Goal: Task Accomplishment & Management: Manage account settings

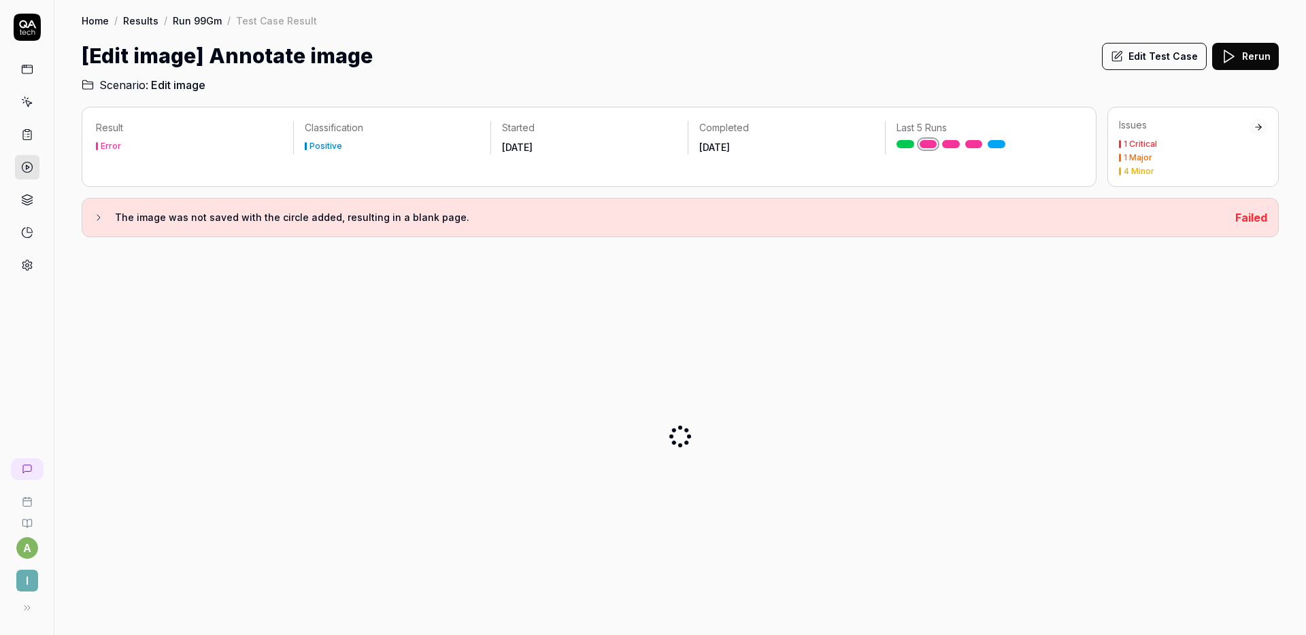
click at [924, 78] on h2 "Scenario: Edit image" at bounding box center [680, 82] width 1197 height 22
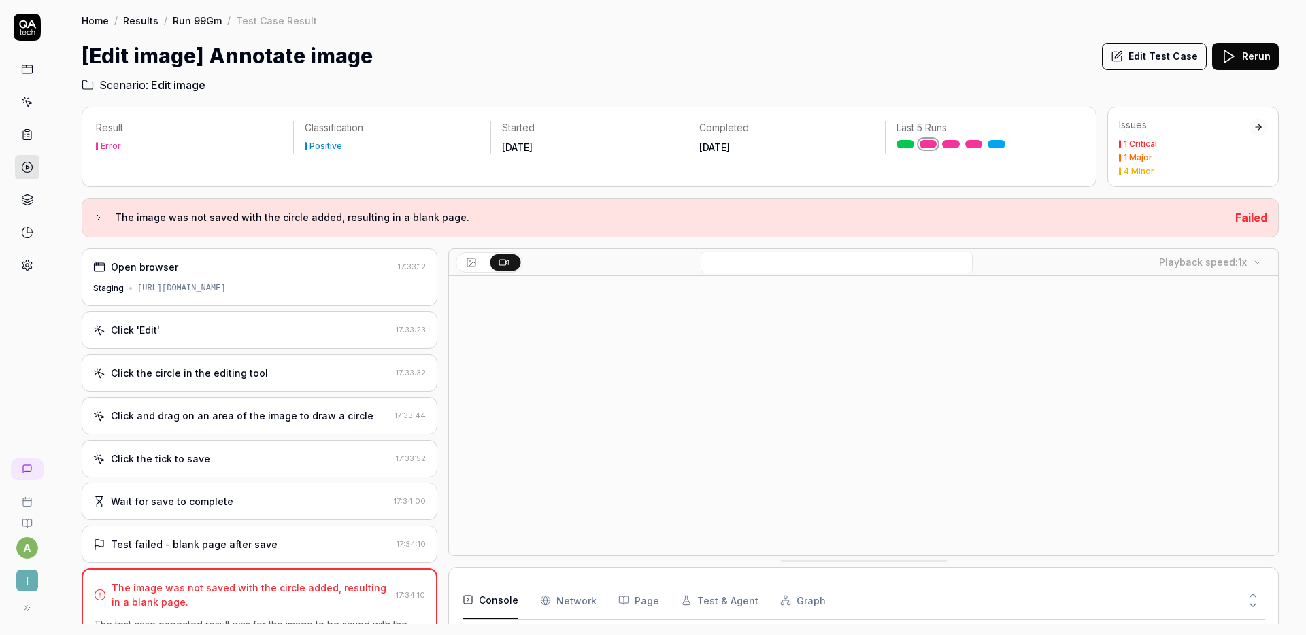
click at [221, 336] on div "Click 'Edit'" at bounding box center [241, 330] width 297 height 14
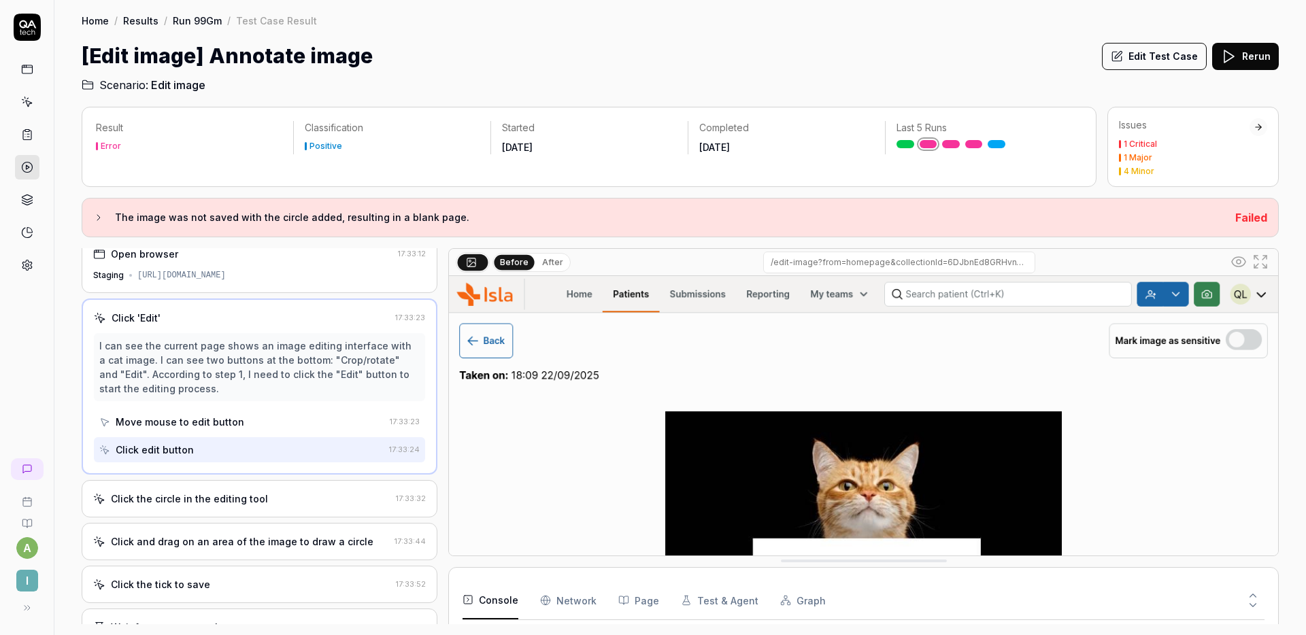
scroll to position [90, 0]
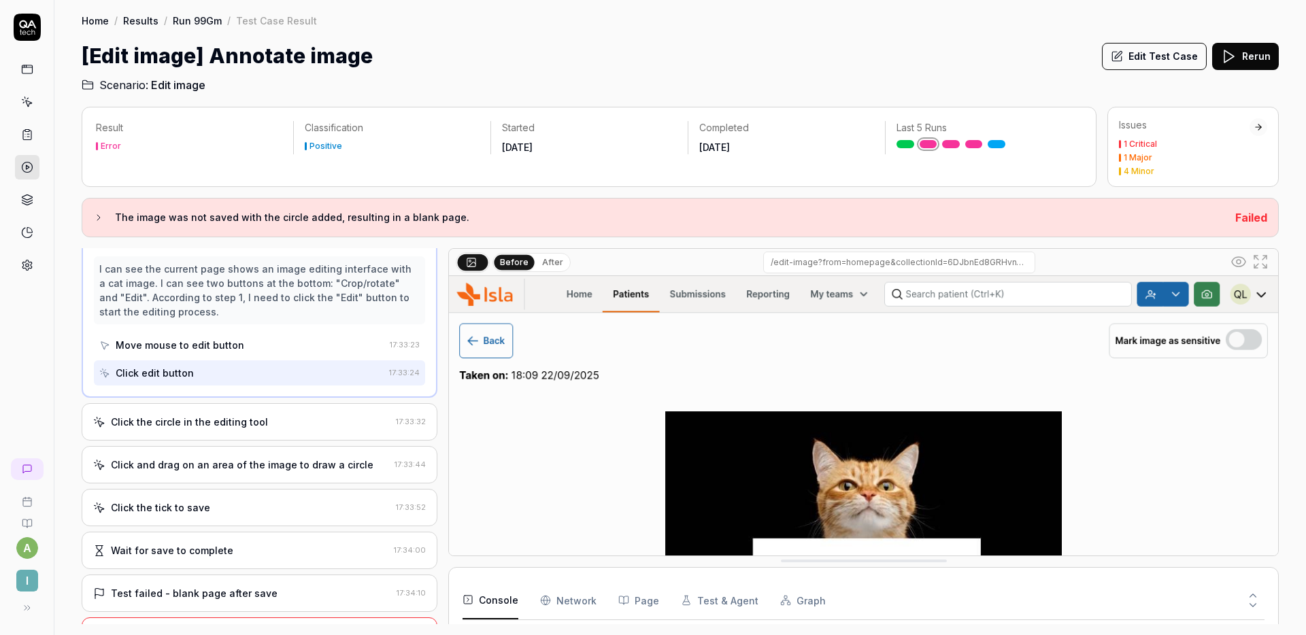
click at [254, 418] on div "Click the circle in the editing tool" at bounding box center [189, 422] width 157 height 14
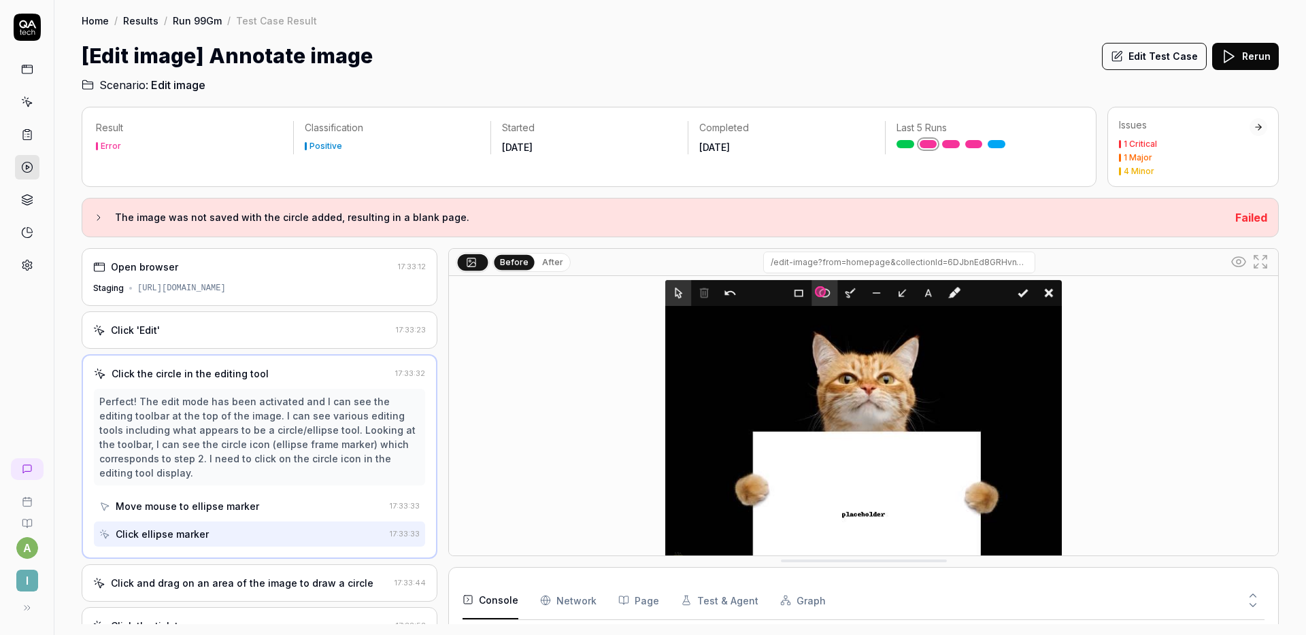
scroll to position [97, 0]
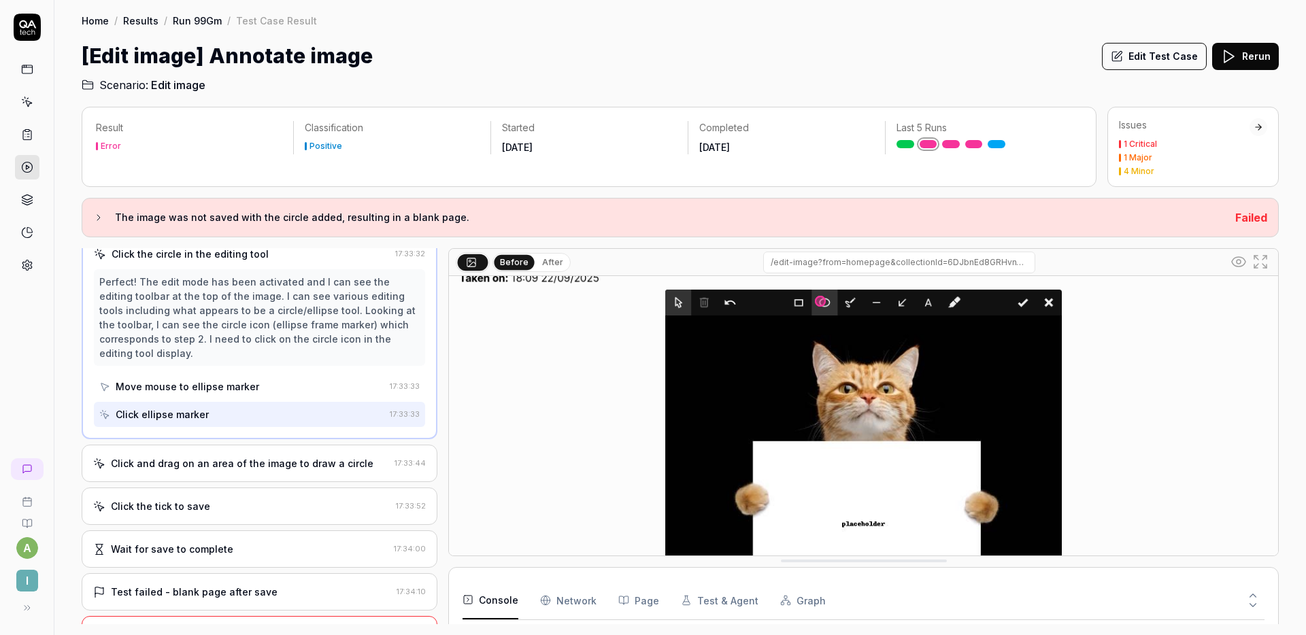
click at [279, 469] on div "Click and drag on an area of the image to draw a circle" at bounding box center [242, 463] width 263 height 14
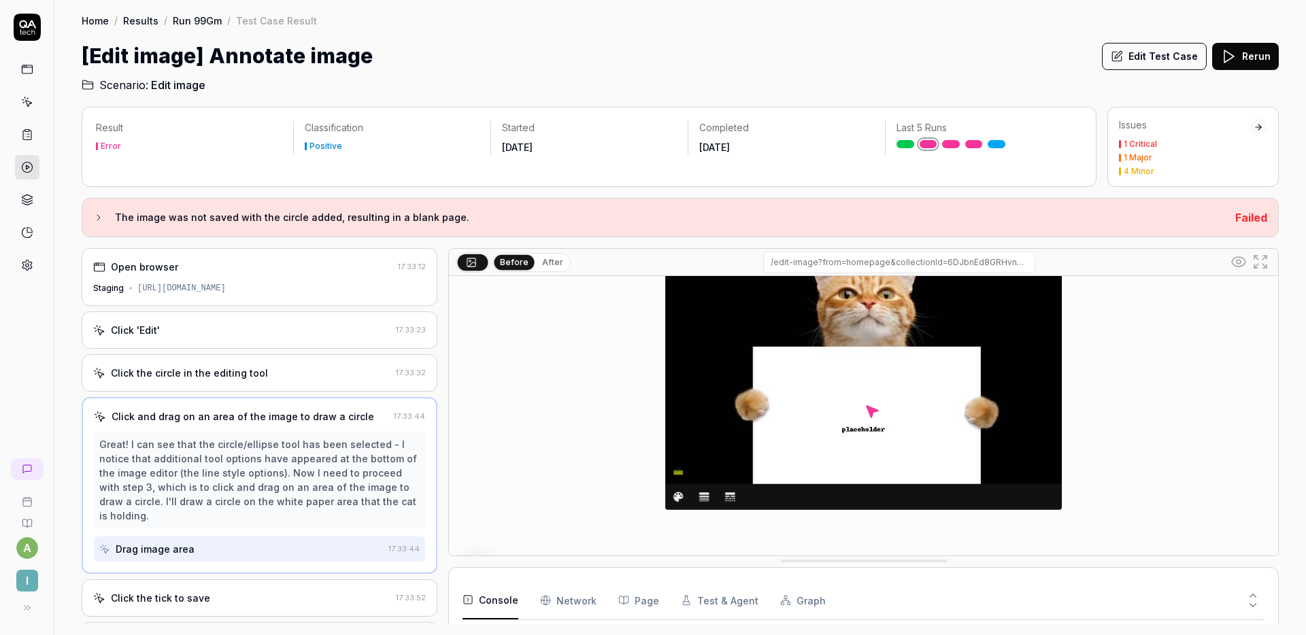
scroll to position [122, 0]
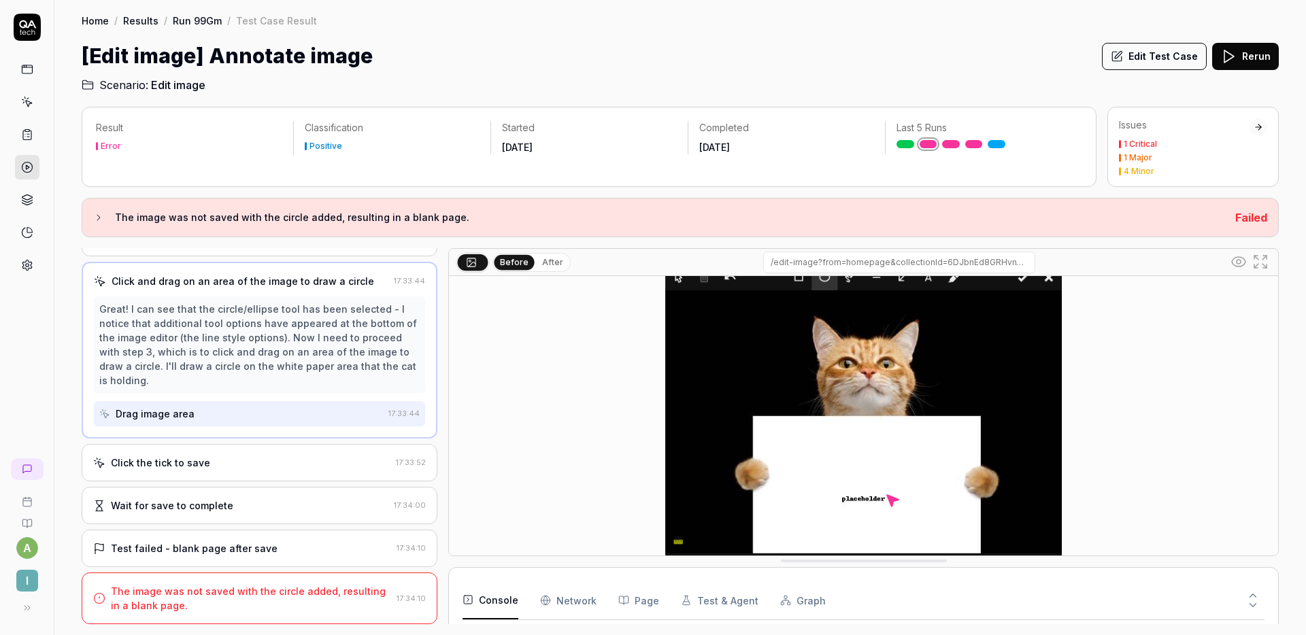
click at [267, 460] on div "Click the tick to save" at bounding box center [241, 463] width 297 height 14
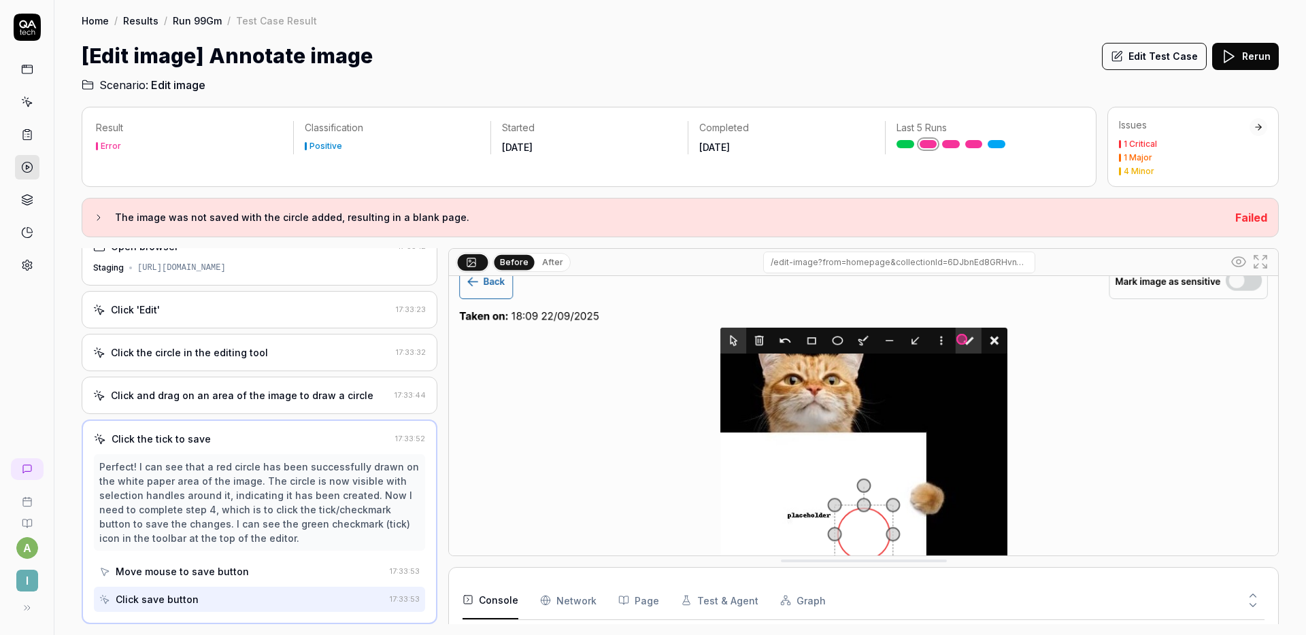
scroll to position [85, 0]
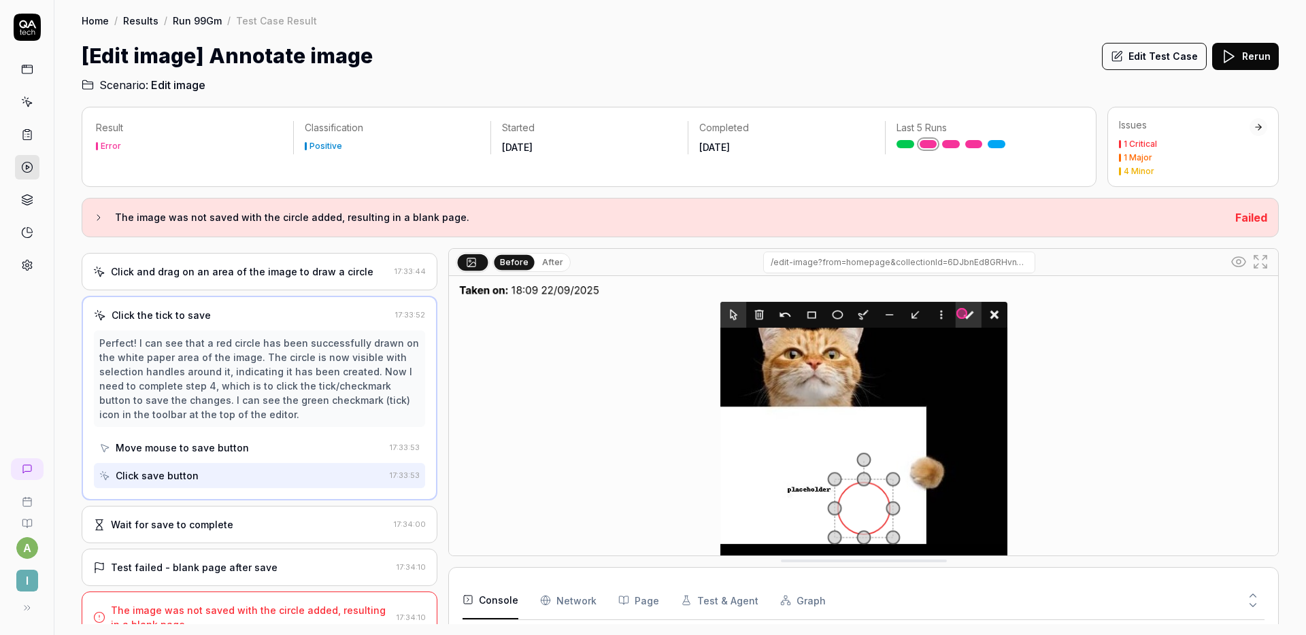
click at [224, 528] on div "Wait for save to complete" at bounding box center [172, 525] width 122 height 14
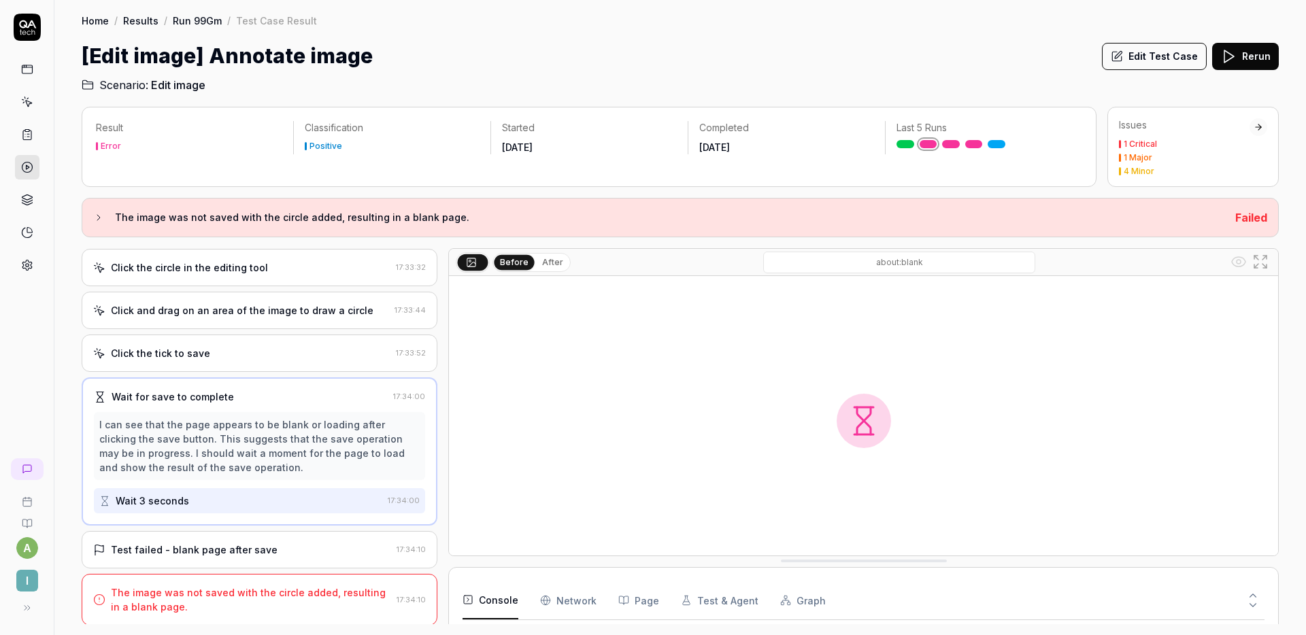
scroll to position [107, 0]
click at [230, 536] on div "Test failed - blank page after save 17:34:10" at bounding box center [260, 548] width 356 height 37
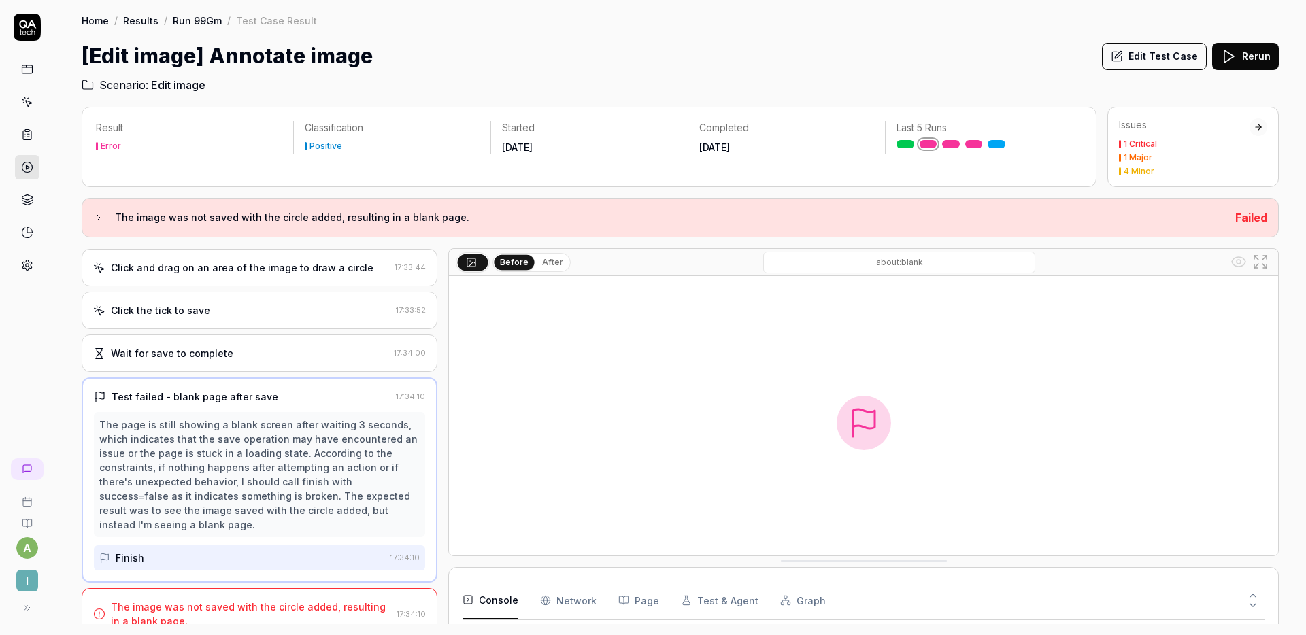
scroll to position [164, 0]
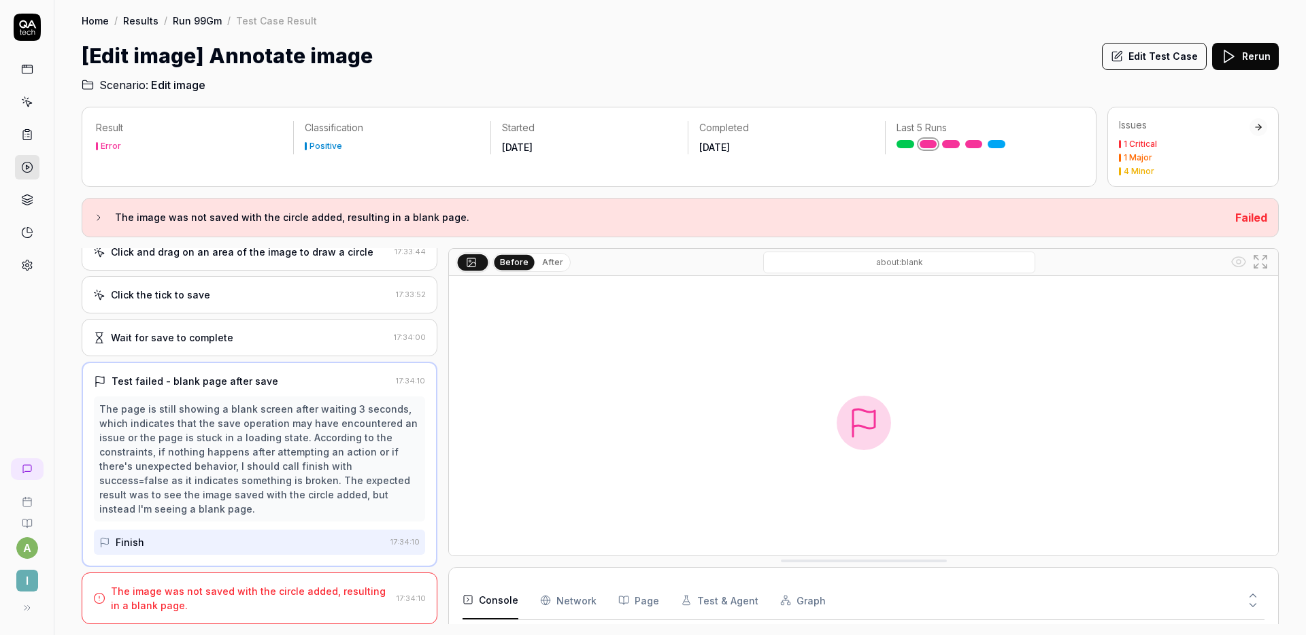
click at [257, 605] on div "The image was not saved with the circle added, resulting in a blank page." at bounding box center [251, 598] width 280 height 29
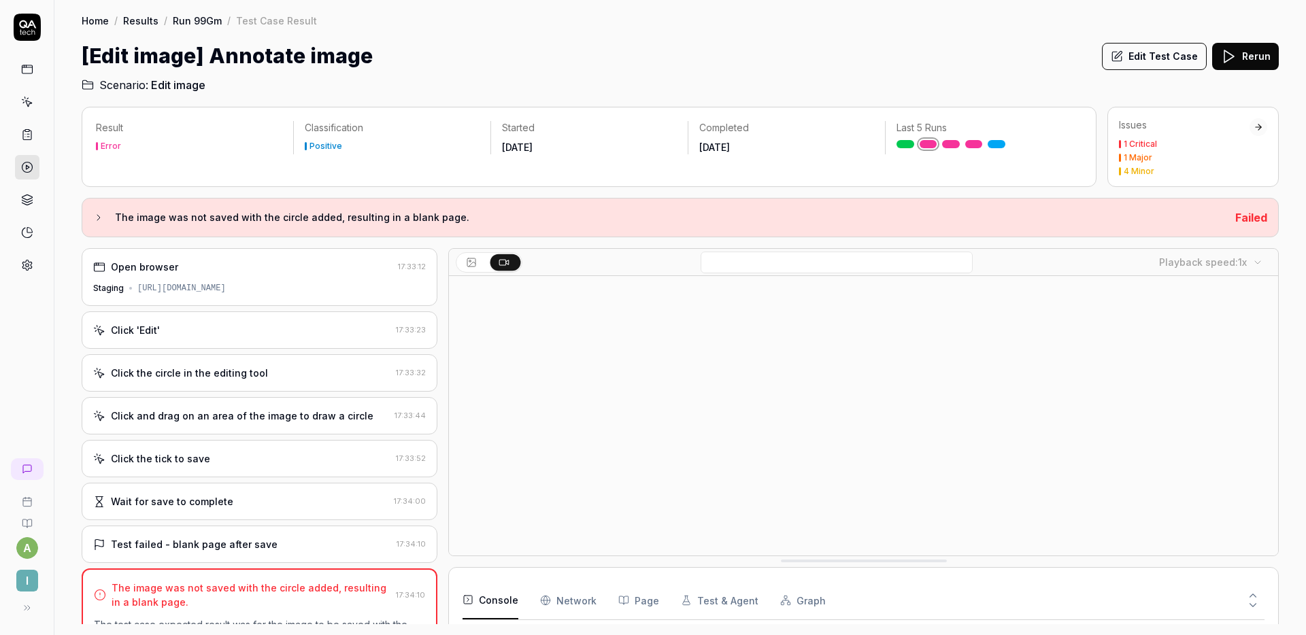
scroll to position [232, 0]
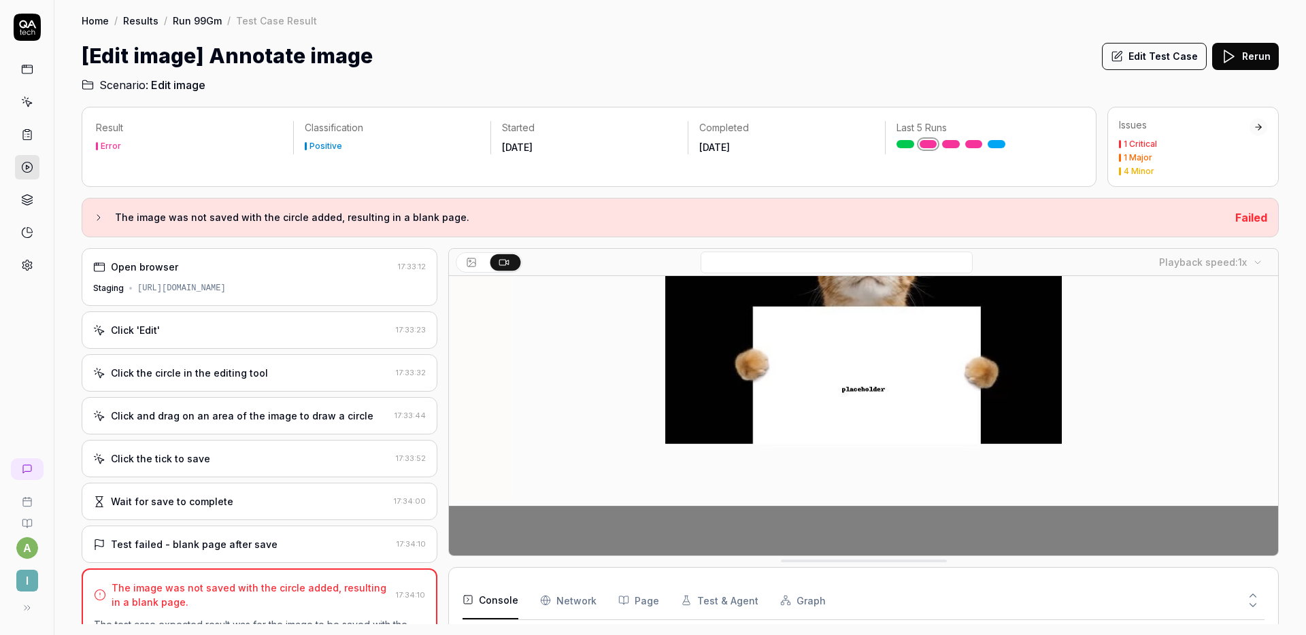
click at [1166, 51] on button "Edit Test Case" at bounding box center [1154, 56] width 105 height 27
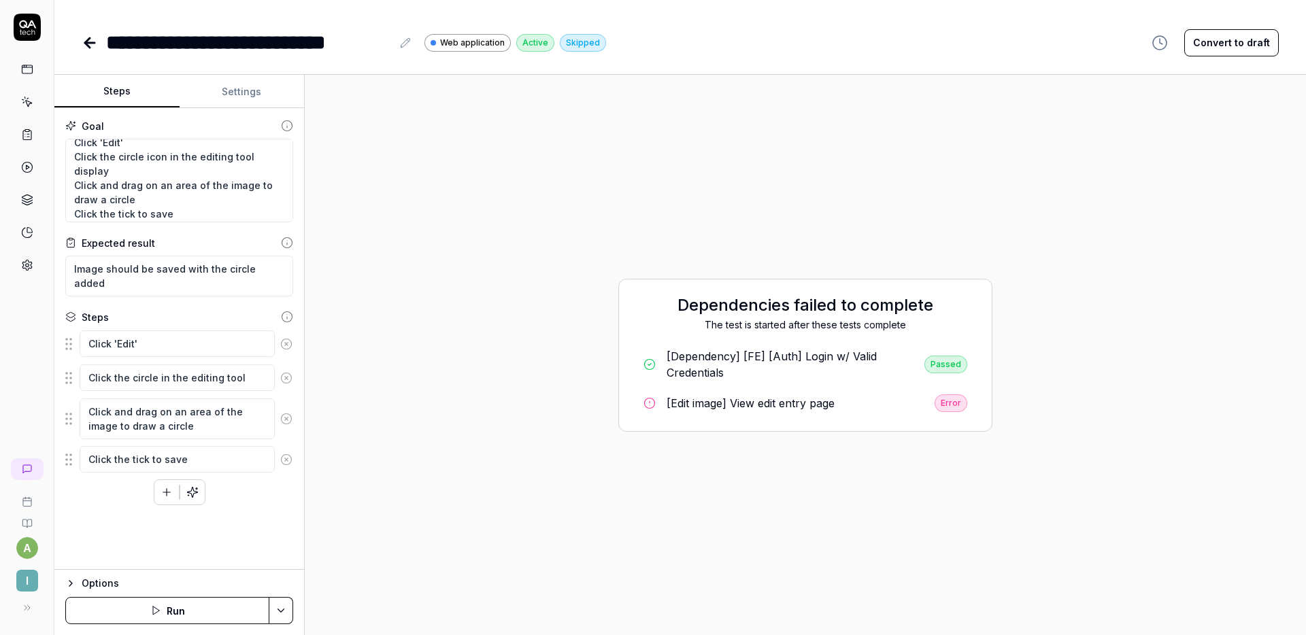
scroll to position [14, 0]
click at [165, 488] on icon "button" at bounding box center [167, 492] width 12 height 12
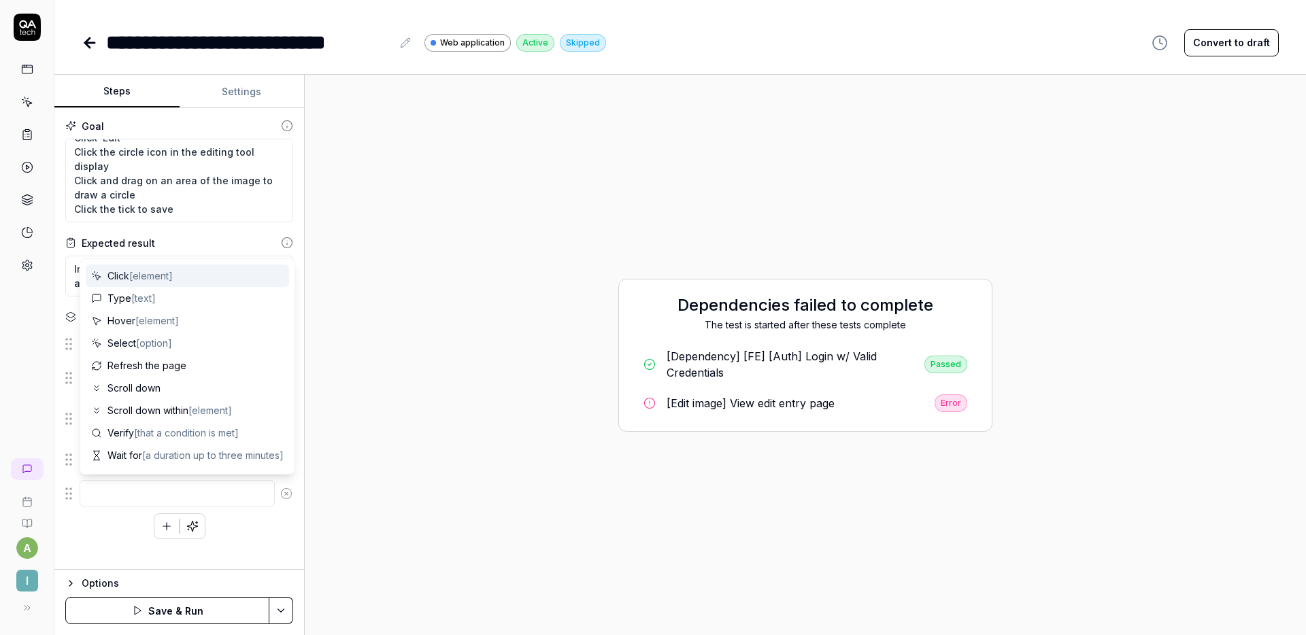
click at [185, 489] on textarea at bounding box center [177, 493] width 195 height 27
type textarea "*"
type textarea "W"
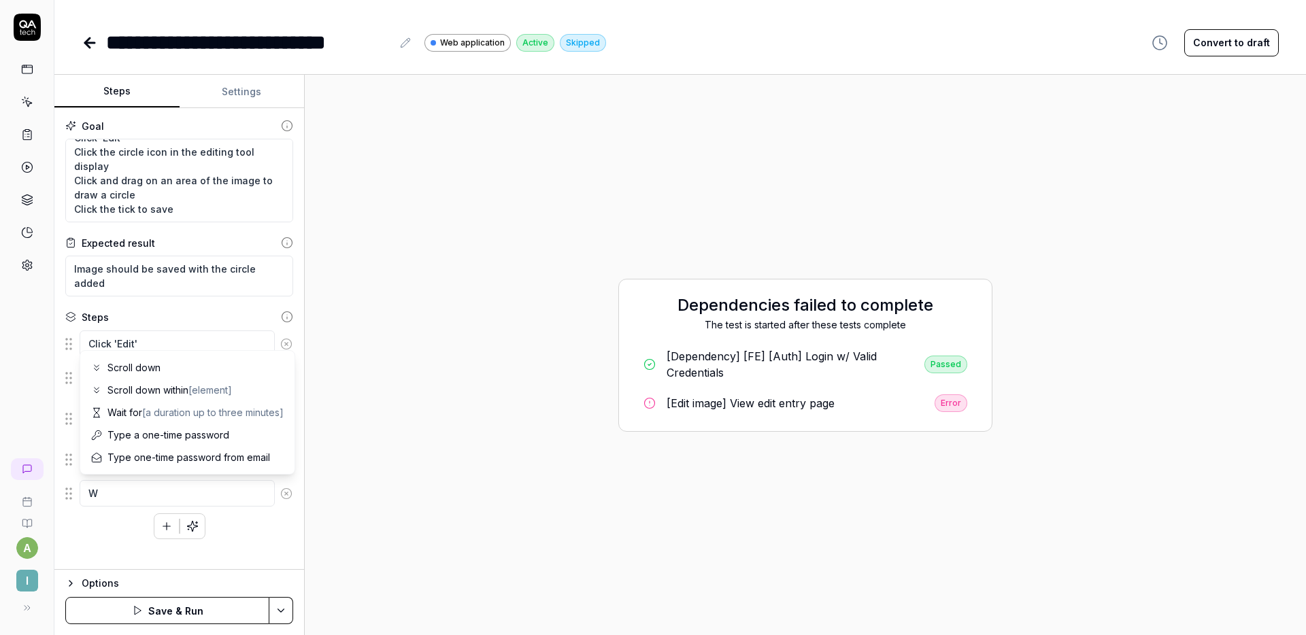
type textarea "*"
type textarea "Wa"
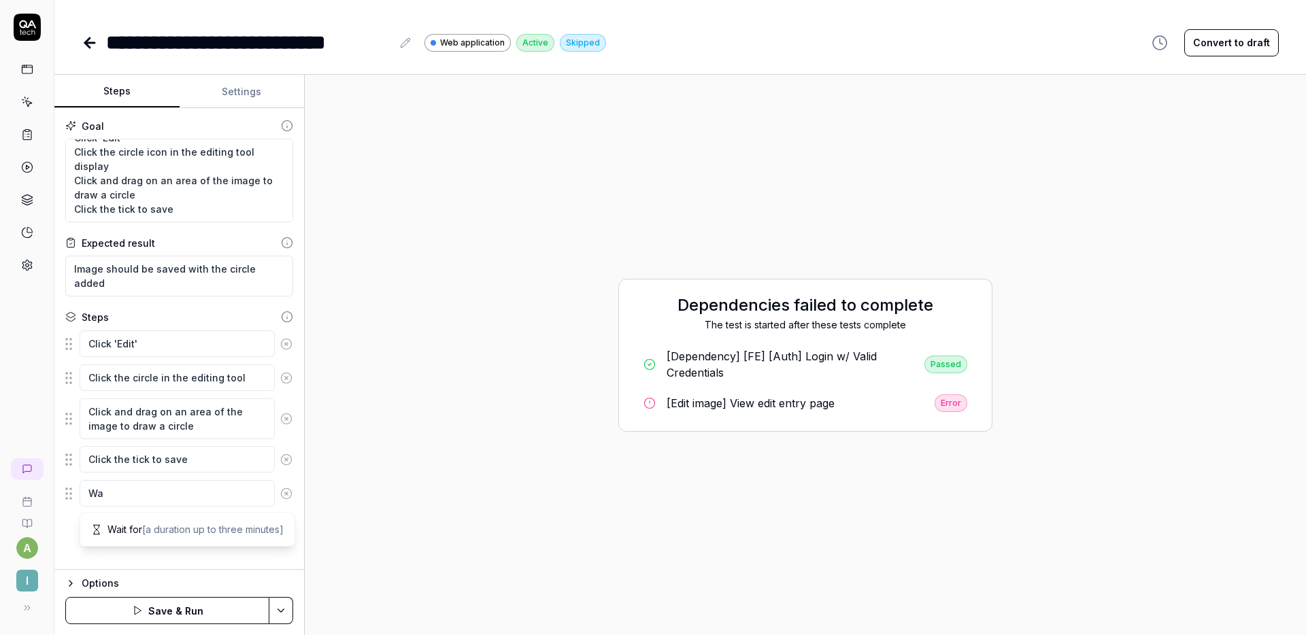
type textarea "*"
type textarea "Wai"
type textarea "*"
type textarea "Wait"
type textarea "*"
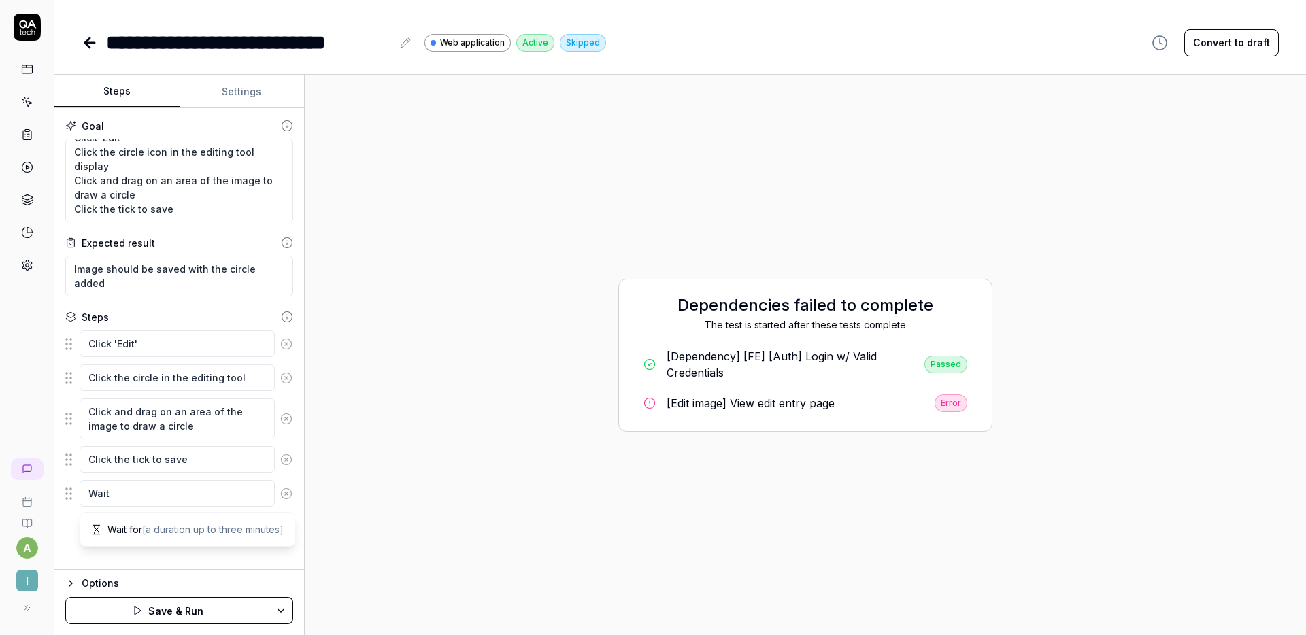
type textarea "Wait"
type textarea "*"
type textarea "Wait 1"
type textarea "*"
type textarea "Wait 10"
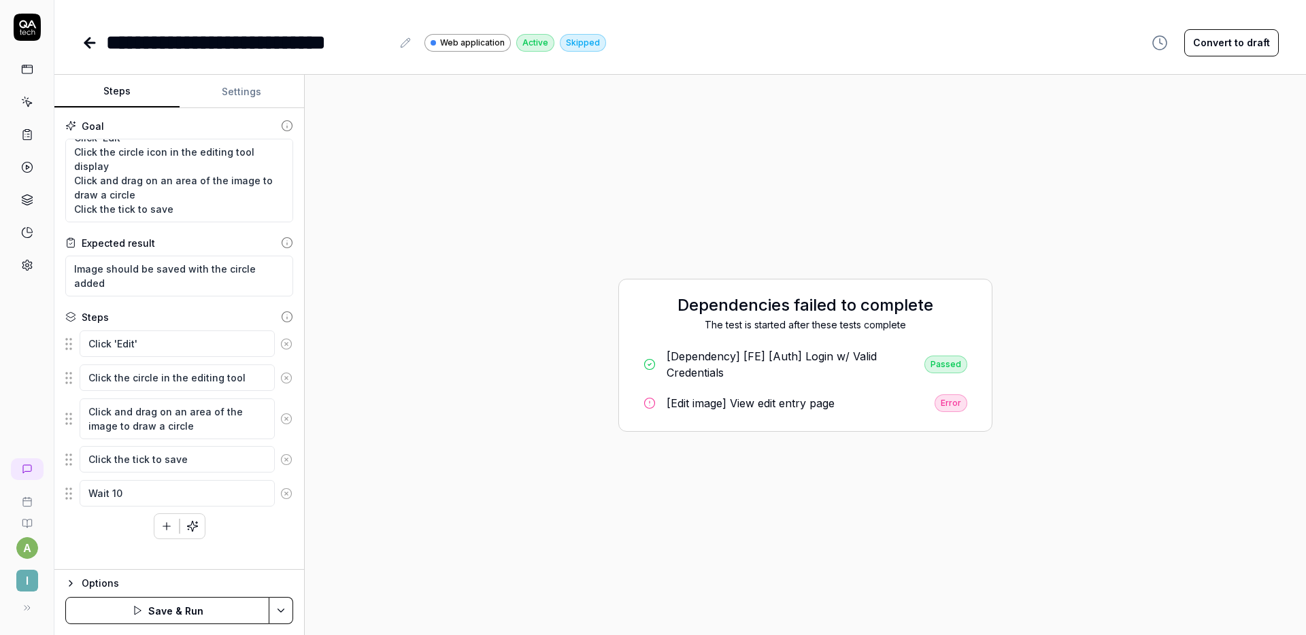
type textarea "*"
type textarea "Wait 10"
type textarea "*"
type textarea "Wait 10 s"
type textarea "*"
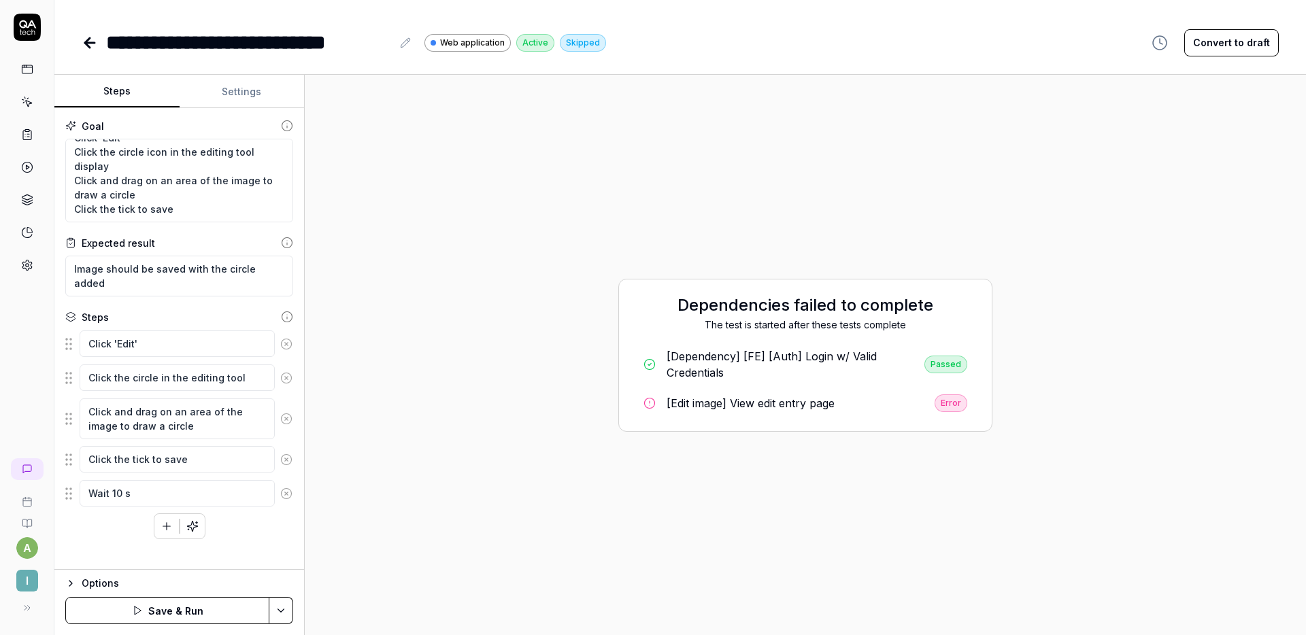
type textarea "Wait 10 se"
type textarea "*"
type textarea "Wait 10 sec"
type textarea "*"
type textarea "Wait 10 seco"
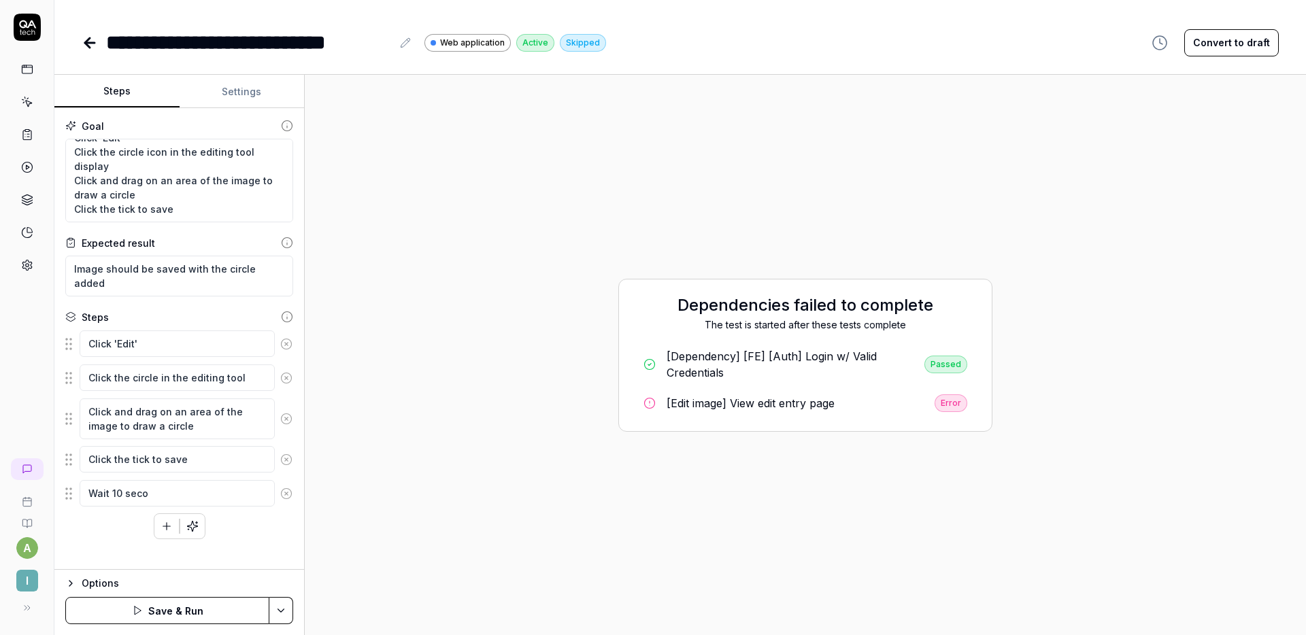
type textarea "*"
type textarea "Wait 10 secon"
type textarea "*"
type textarea "Wait 10 second"
type textarea "*"
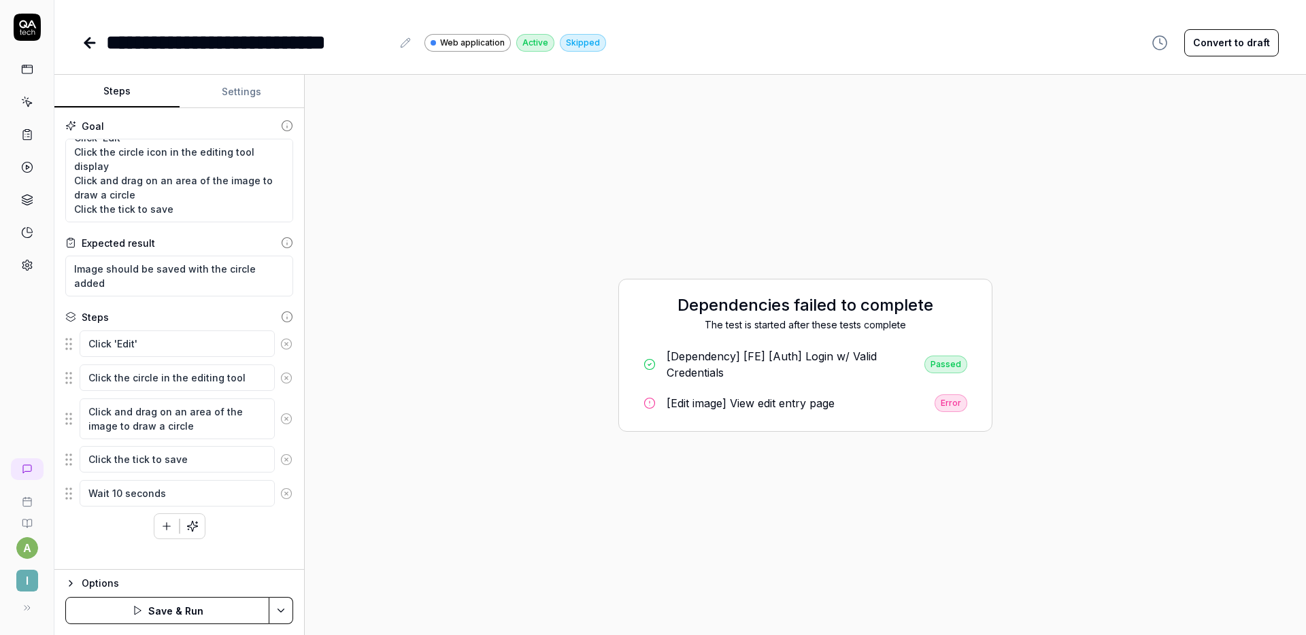
type textarea "Wait 10 seconds"
click at [240, 282] on textarea "Image should be saved with the circle added" at bounding box center [179, 276] width 228 height 41
click at [199, 609] on button "Save & Run" at bounding box center [167, 610] width 204 height 27
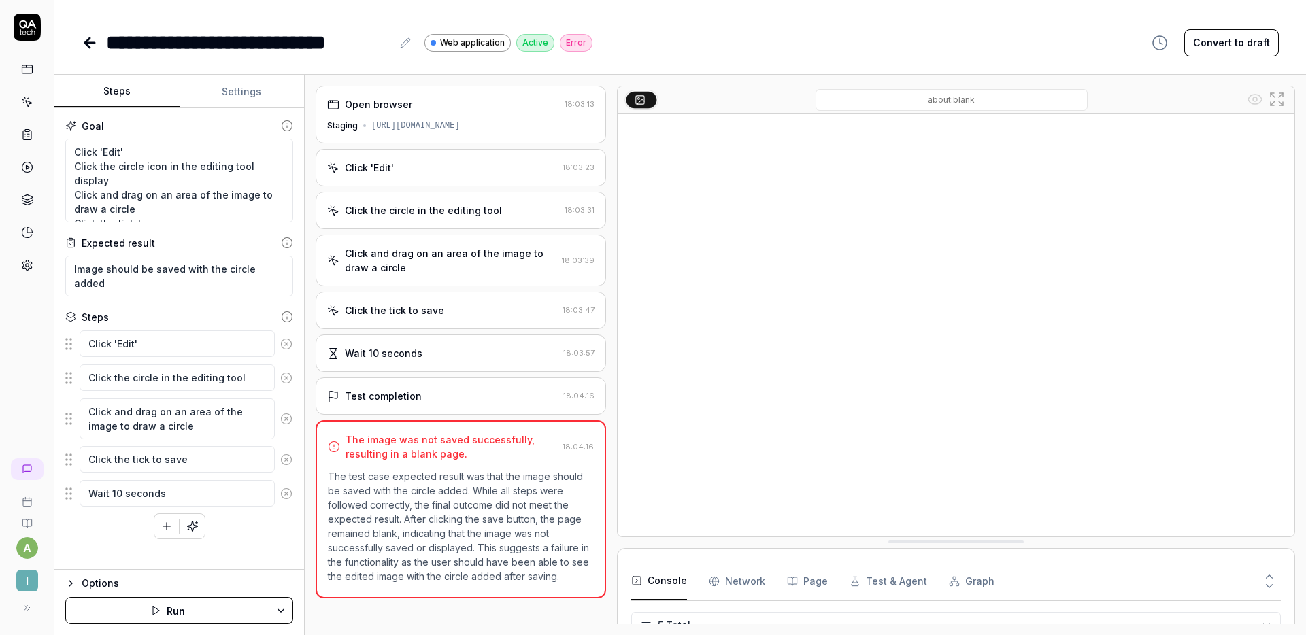
click at [463, 390] on div "Test completion" at bounding box center [442, 396] width 231 height 14
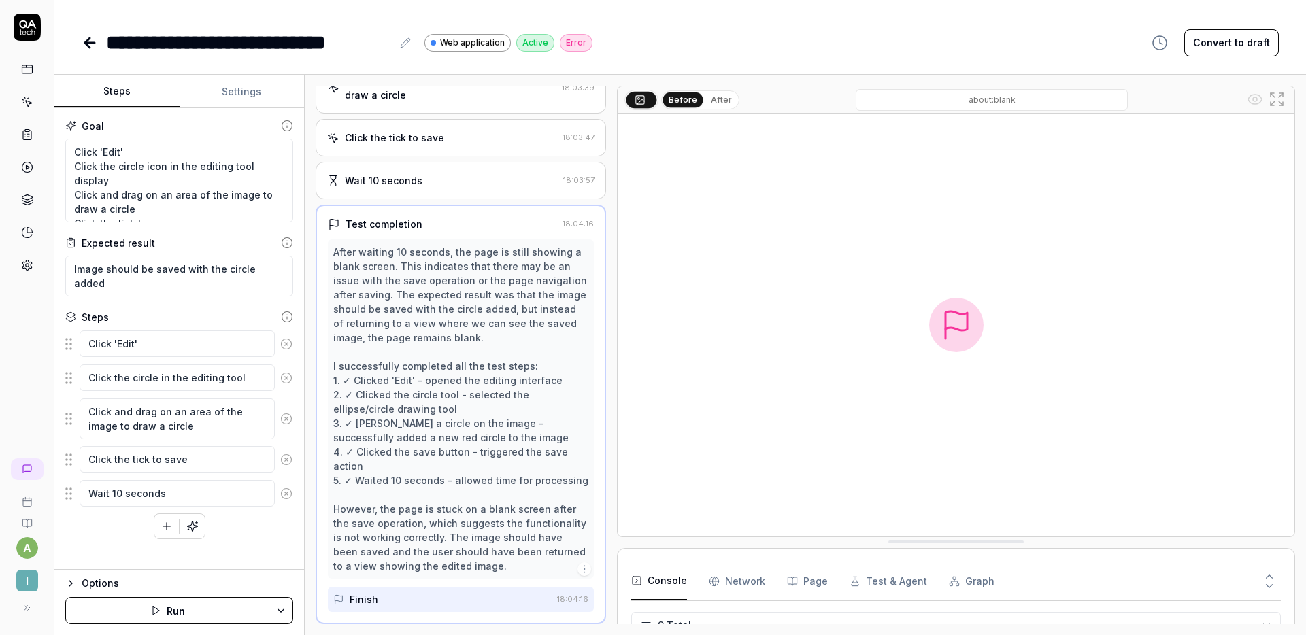
scroll to position [171, 0]
click at [452, 167] on div "Wait 10 seconds 18:03:57" at bounding box center [461, 180] width 290 height 37
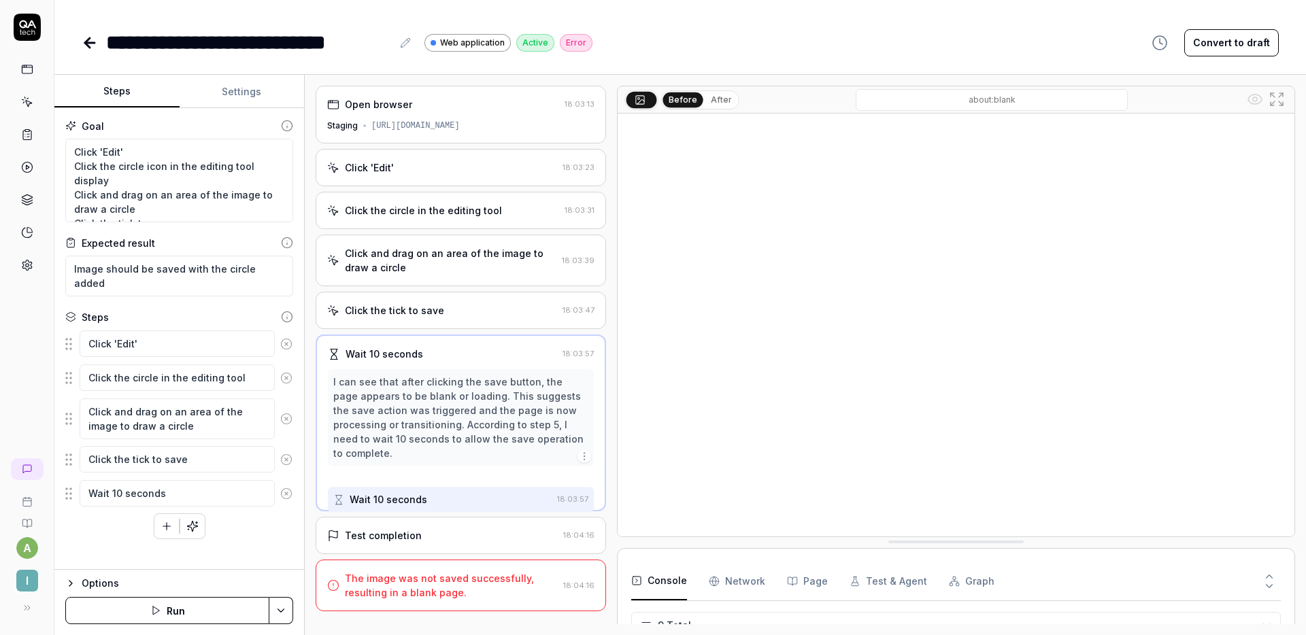
scroll to position [0, 0]
click at [447, 310] on div "Click the tick to save" at bounding box center [442, 310] width 230 height 14
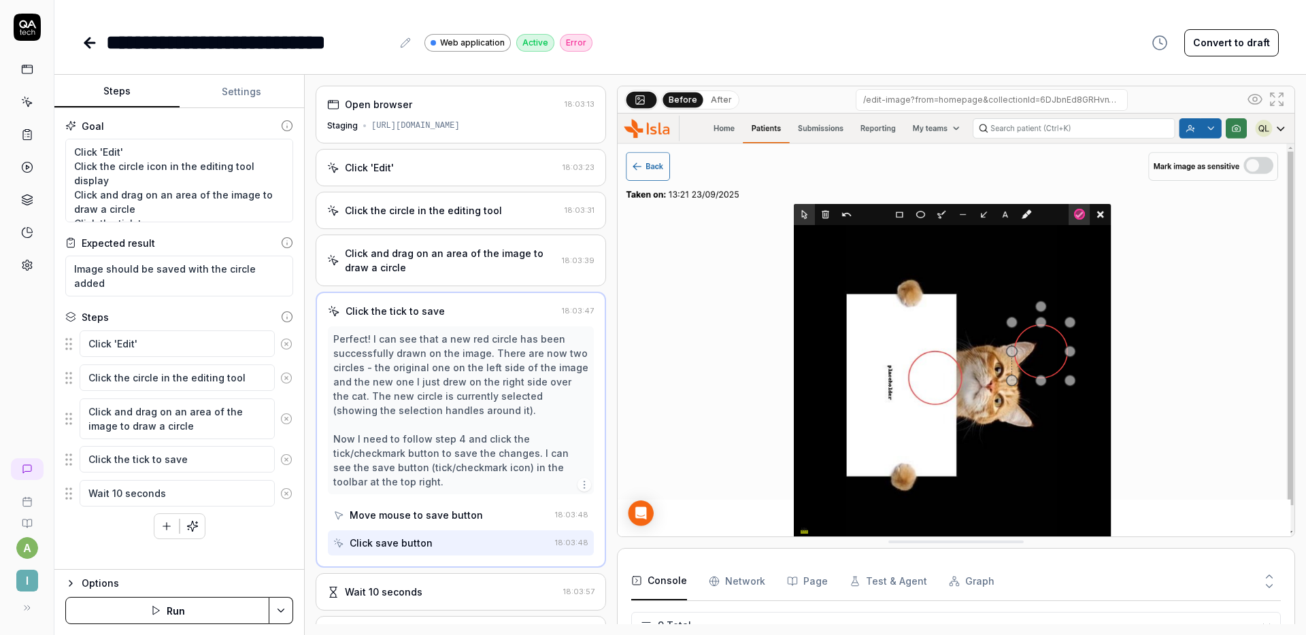
type textarea "*"
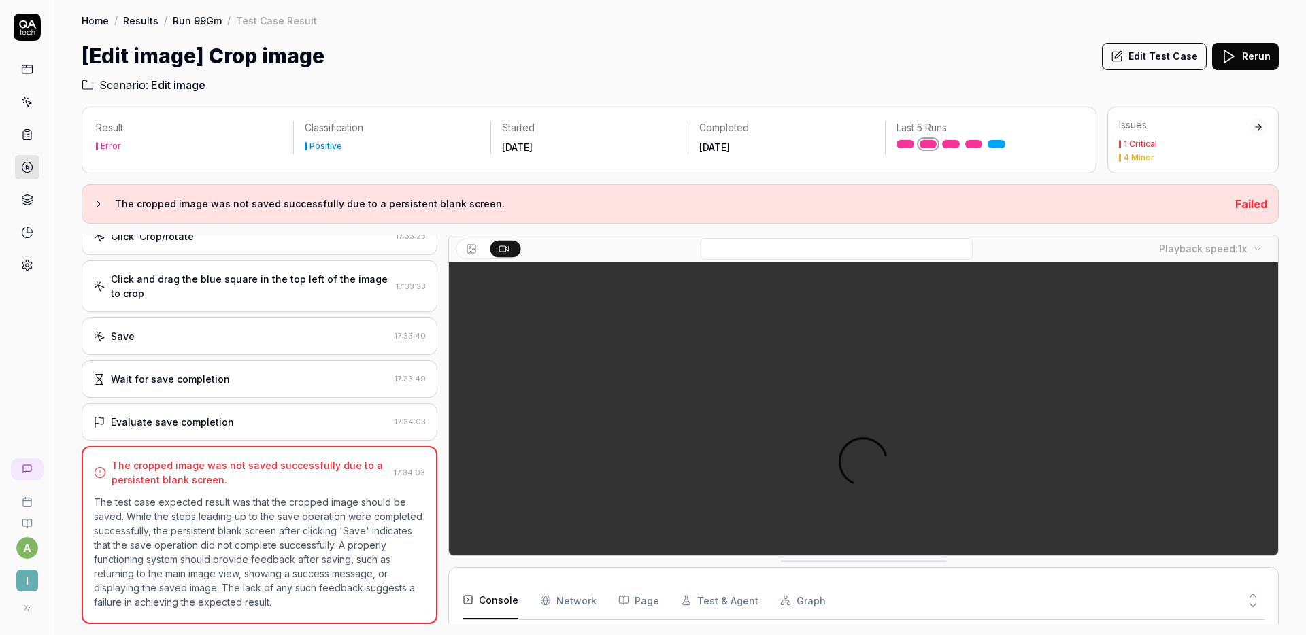
scroll to position [144, 0]
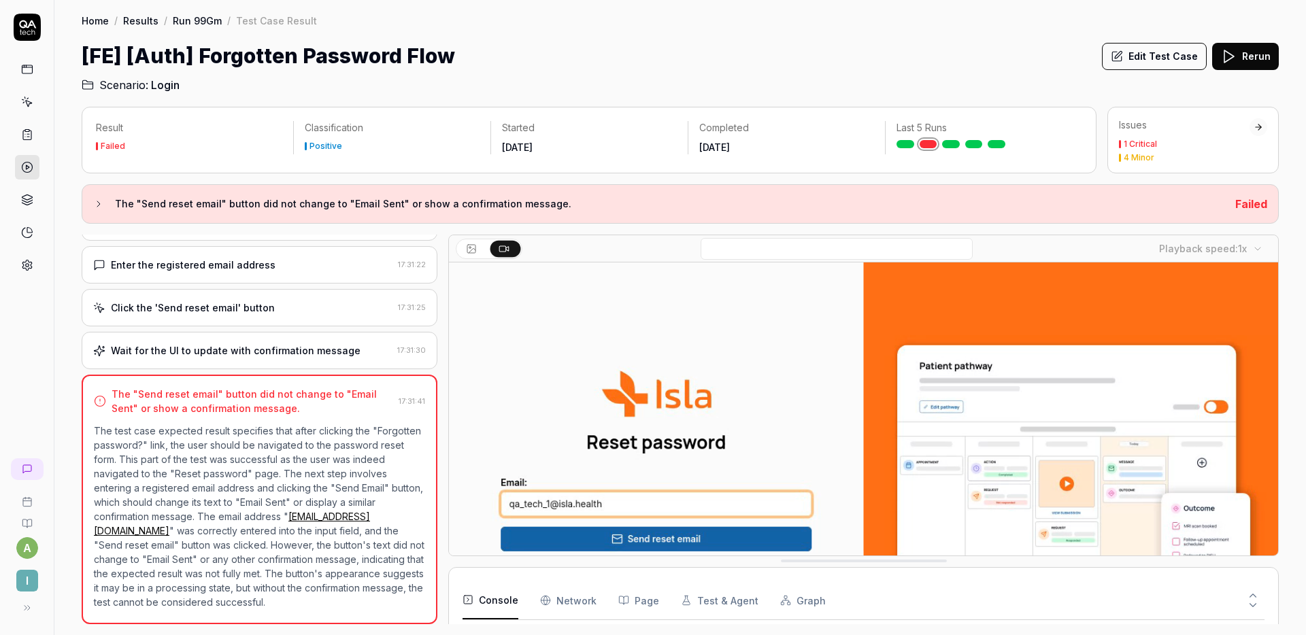
scroll to position [41, 0]
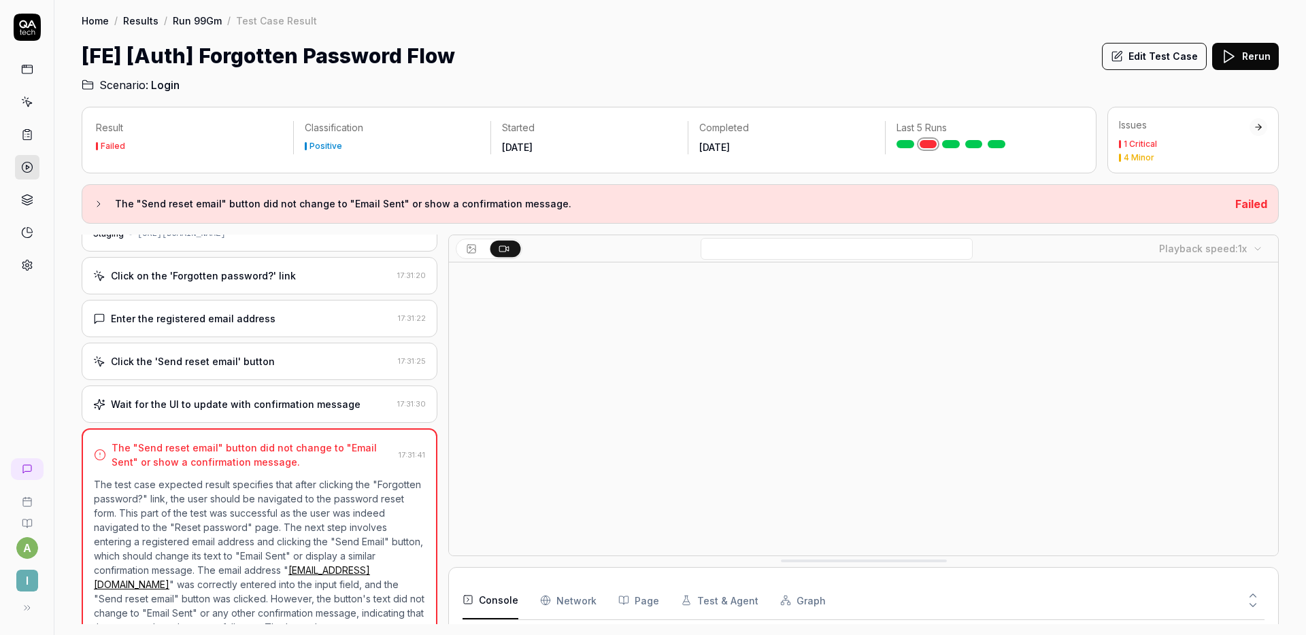
click at [248, 277] on div "Click on the 'Forgotten password?' link" at bounding box center [203, 276] width 185 height 14
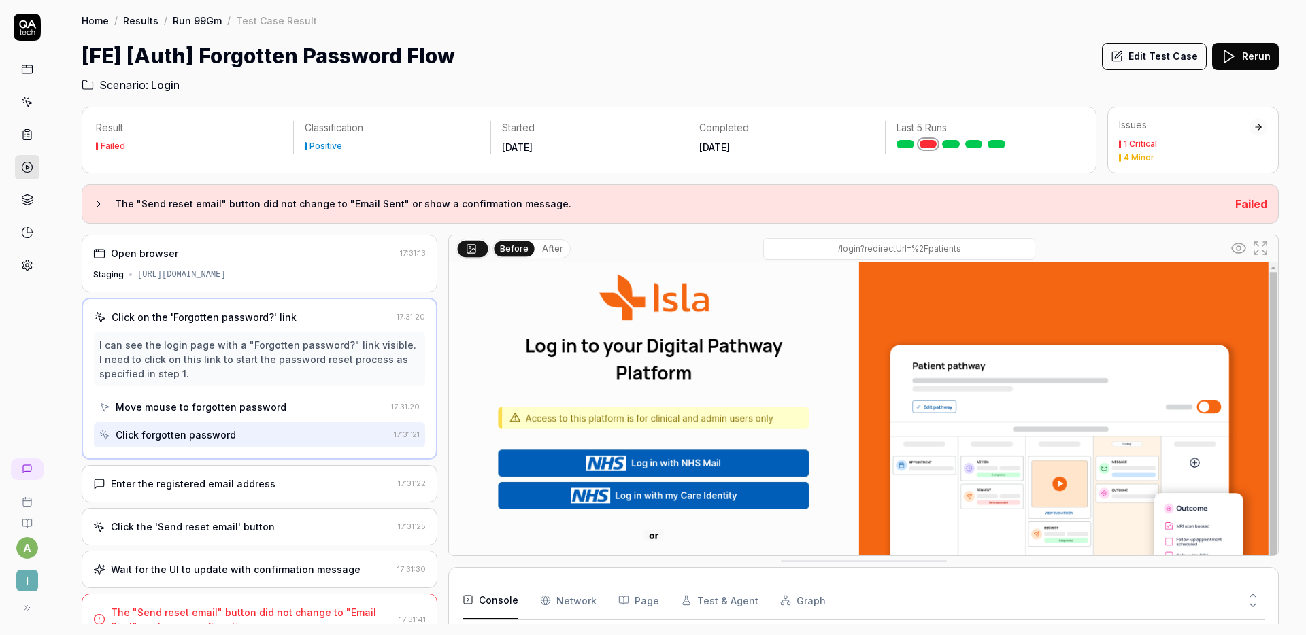
scroll to position [21, 0]
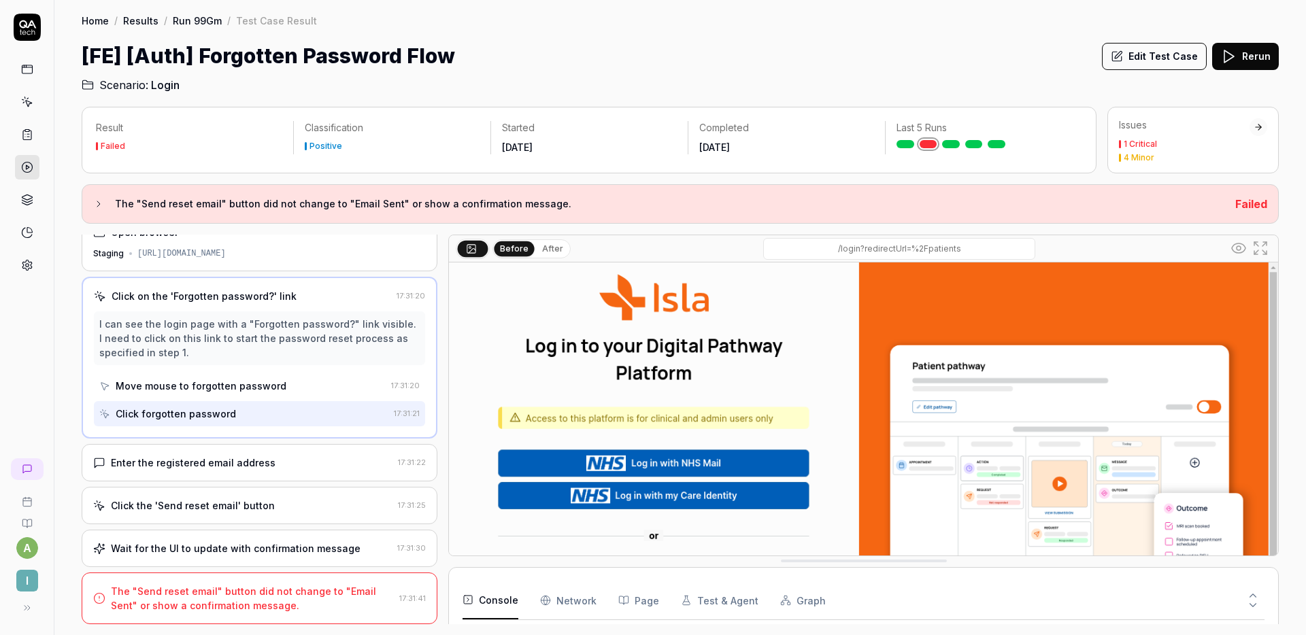
click at [213, 465] on div "Enter the registered email address" at bounding box center [193, 463] width 165 height 14
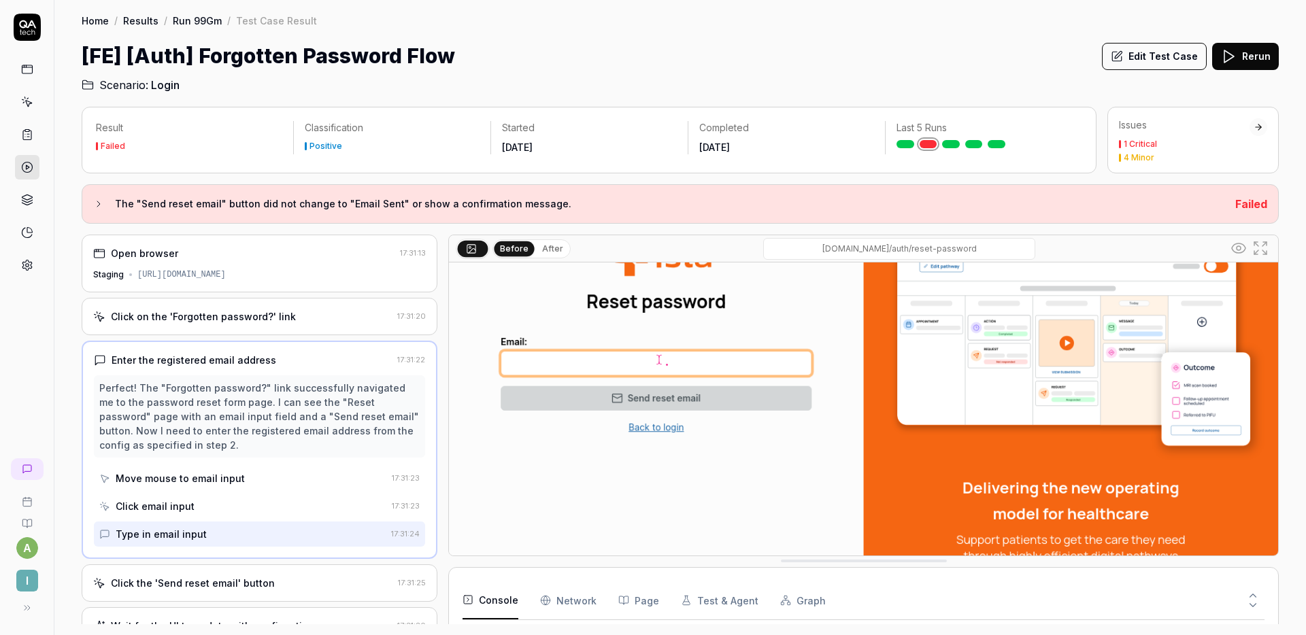
scroll to position [190, 0]
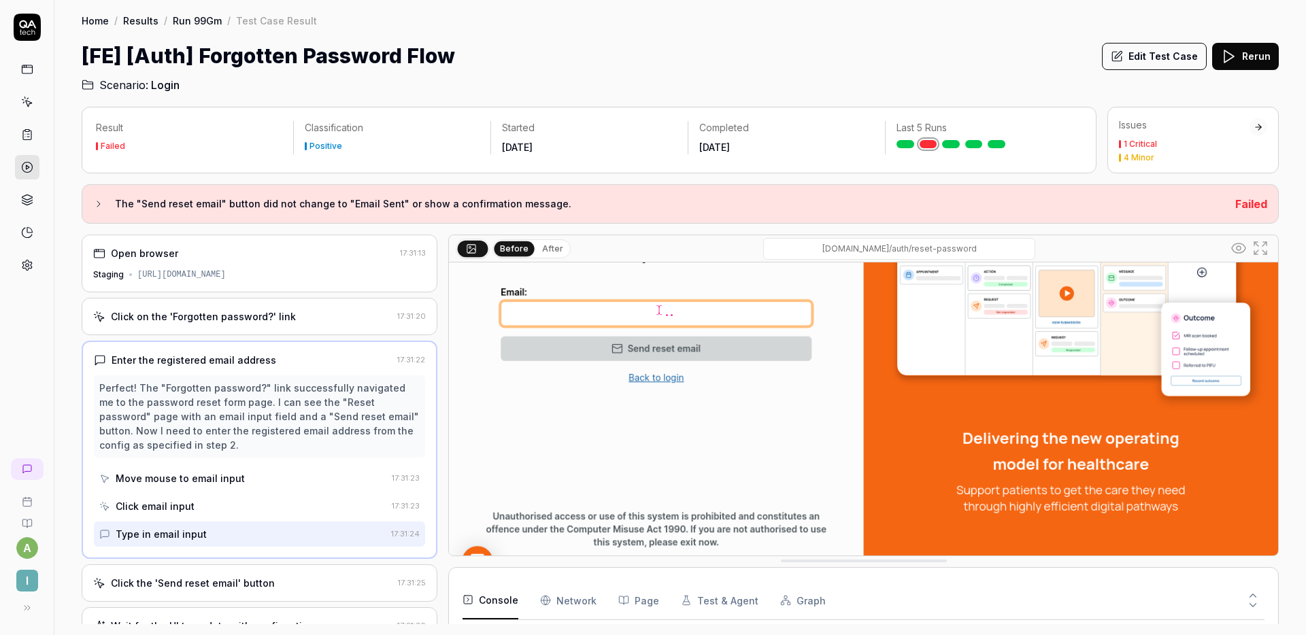
click at [249, 581] on div "Click the 'Send reset email' button" at bounding box center [193, 583] width 164 height 14
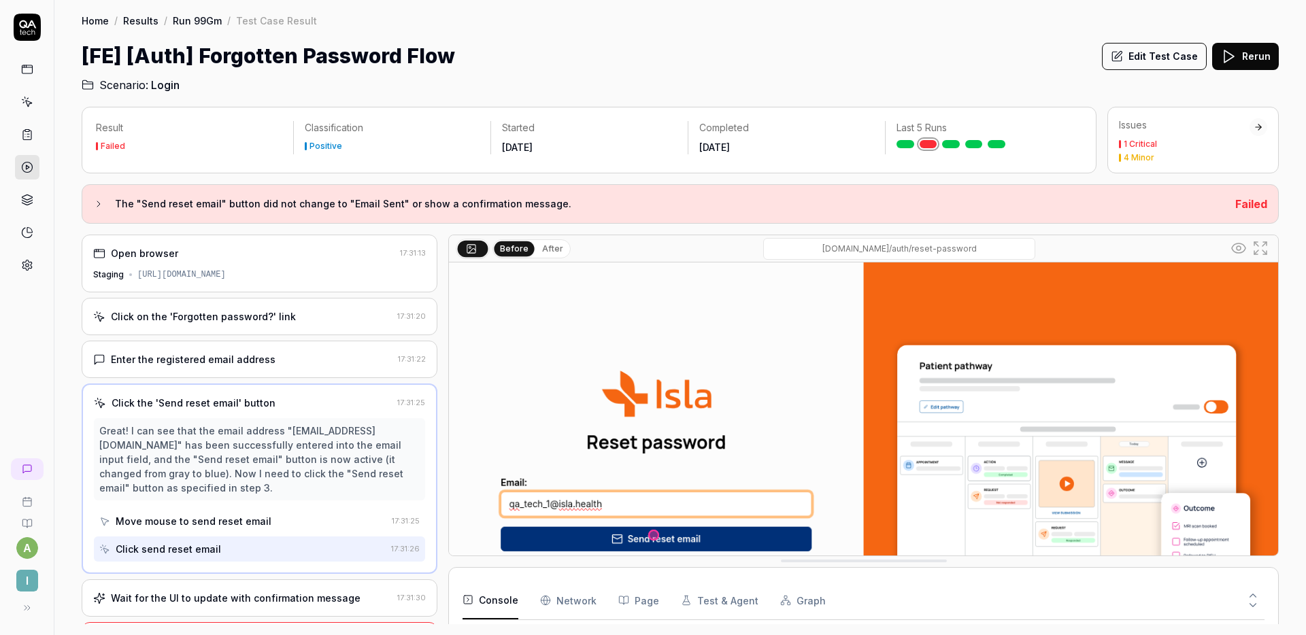
scroll to position [50, 0]
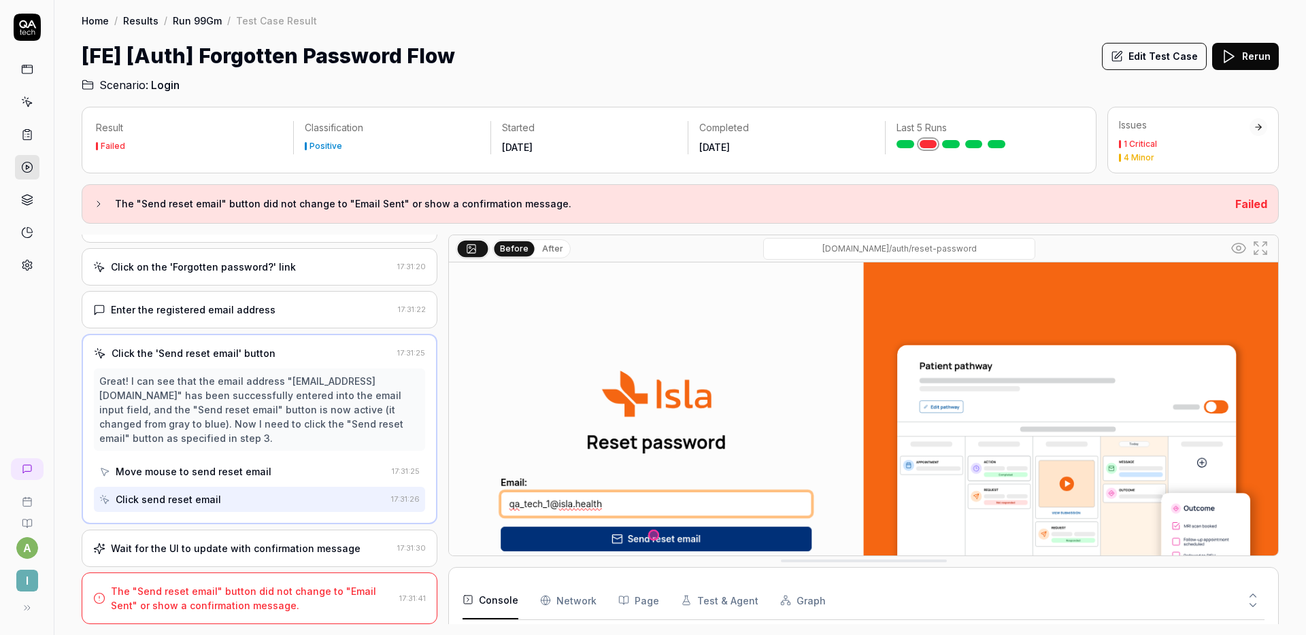
click at [250, 554] on div "Wait for the UI to update with confirmation message" at bounding box center [236, 548] width 250 height 14
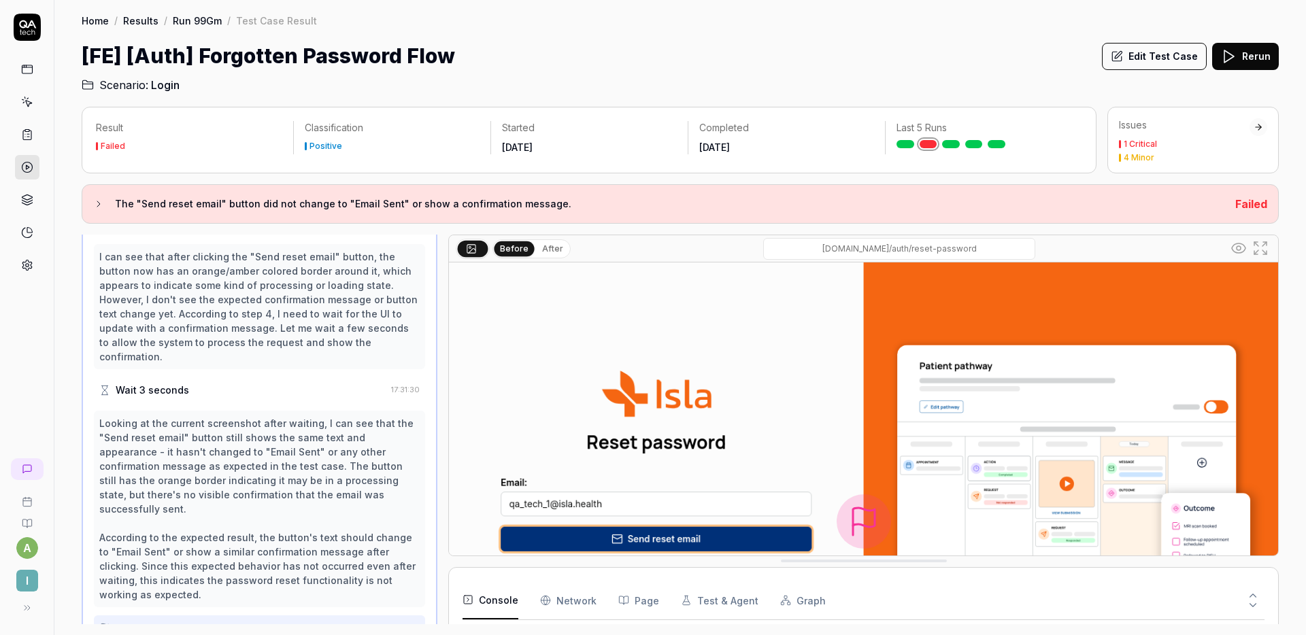
scroll to position [274, 0]
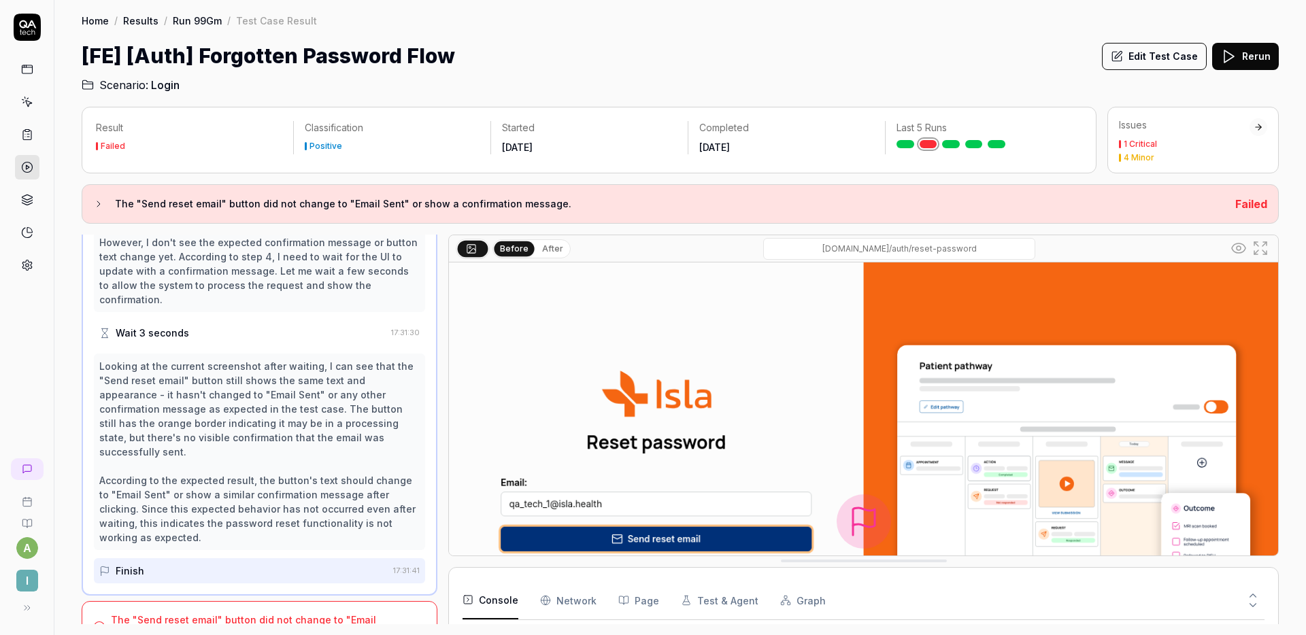
click at [265, 601] on div "The "Send reset email" button did not change to "Email Sent" or show a confirma…" at bounding box center [260, 627] width 356 height 52
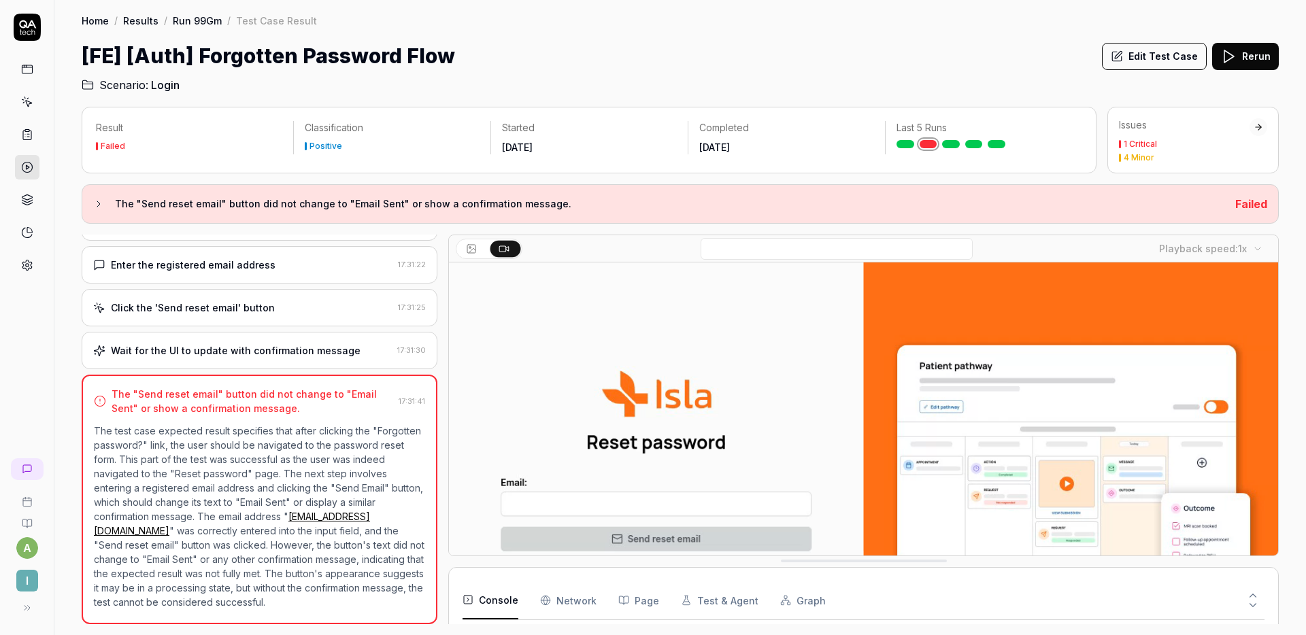
scroll to position [0, 0]
drag, startPoint x: 819, startPoint y: 560, endPoint x: 818, endPoint y: 590, distance: 29.9
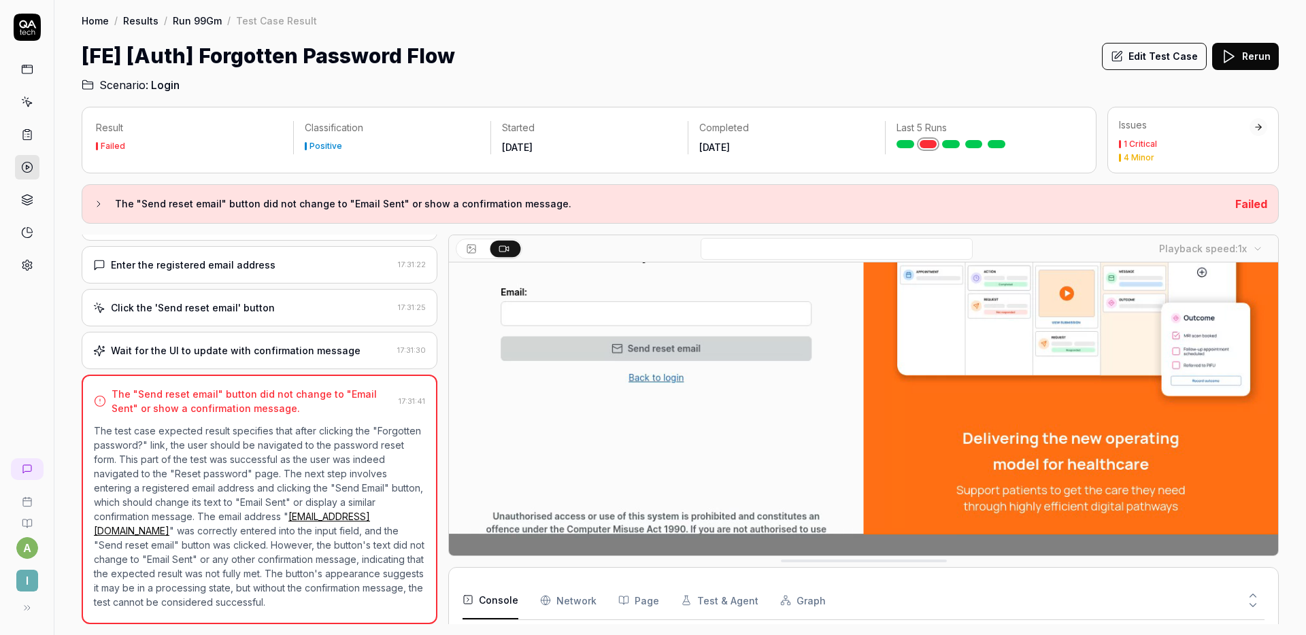
scroll to position [218, 0]
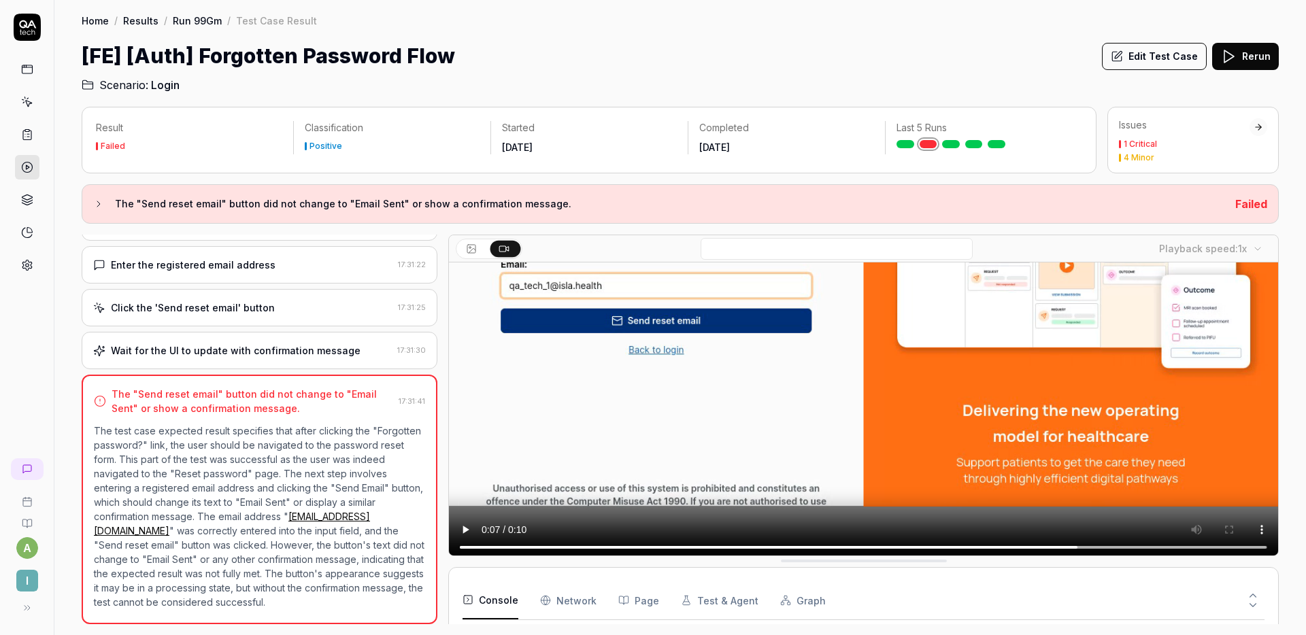
click at [258, 522] on p "The test case expected result specifies that after clicking the "Forgotten pass…" at bounding box center [259, 517] width 331 height 186
copy link "qa_tech_1@isla.health"
drag, startPoint x: 146, startPoint y: 528, endPoint x: 146, endPoint y: 27, distance: 501.9
click at [0, 0] on div "a I Home / Results / Run 99Gm / Test Case Result Home / Results / Run 99Gm / Te…" at bounding box center [653, 317] width 1306 height 635
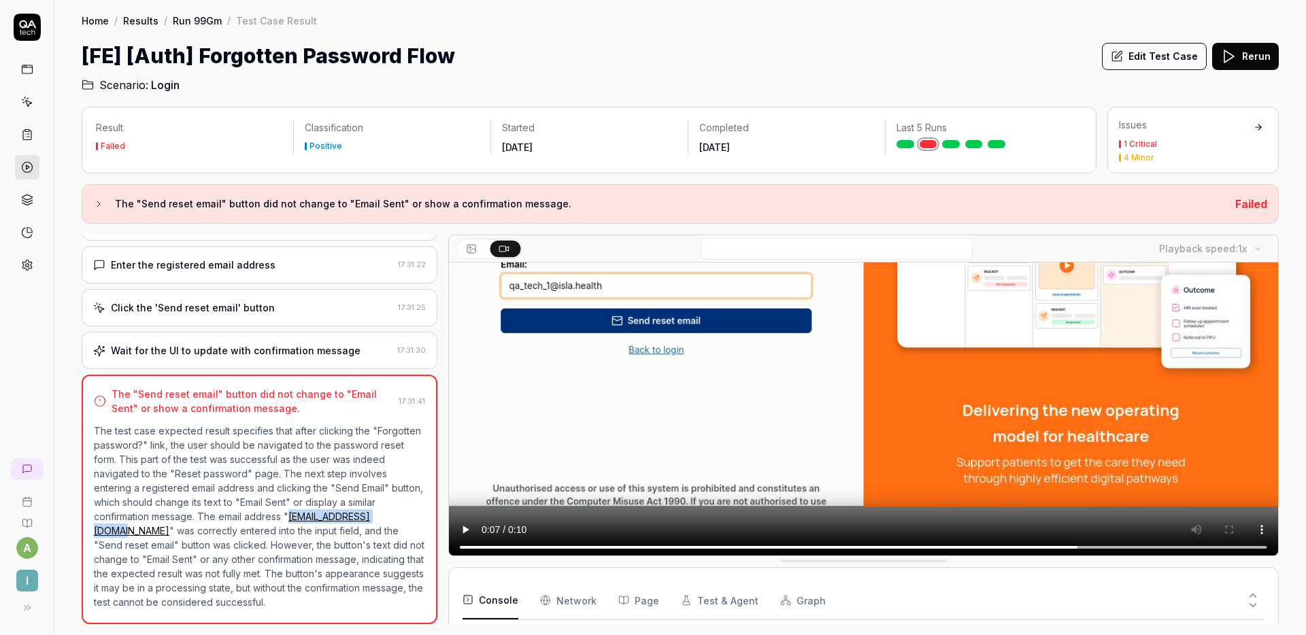
click at [1170, 58] on button "Edit Test Case" at bounding box center [1154, 56] width 105 height 27
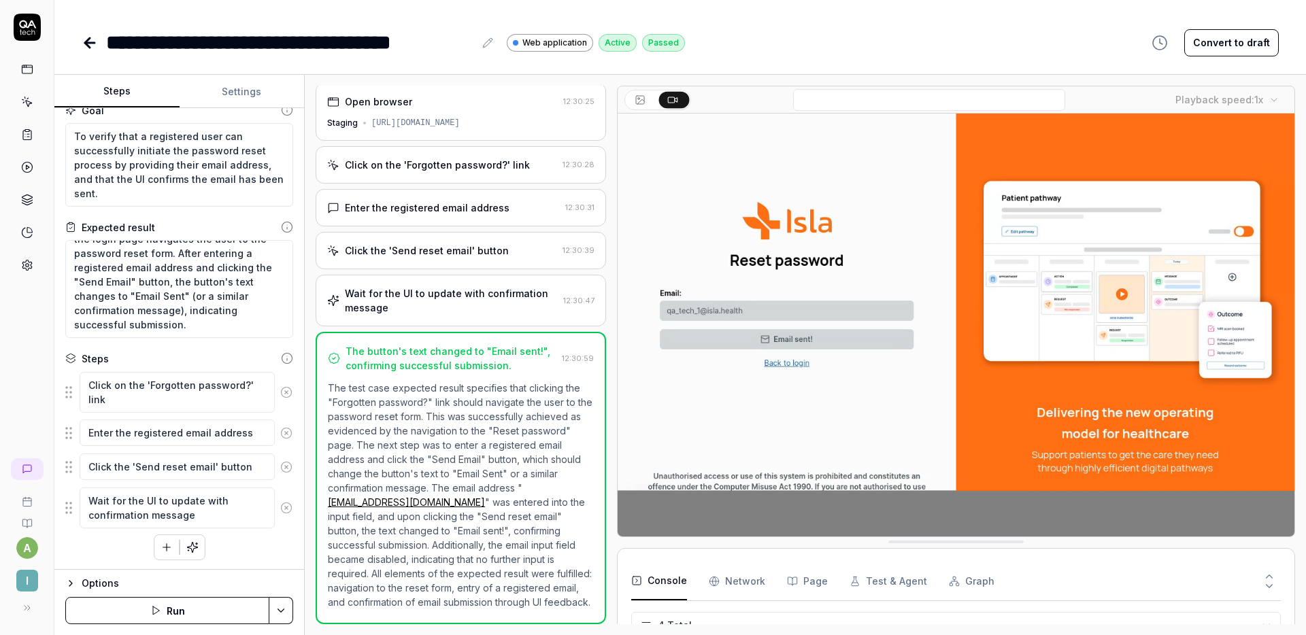
scroll to position [17, 0]
click at [169, 280] on textarea "Clicking the "Forgotten password?" link on the login page navigates the user to…" at bounding box center [179, 288] width 228 height 98
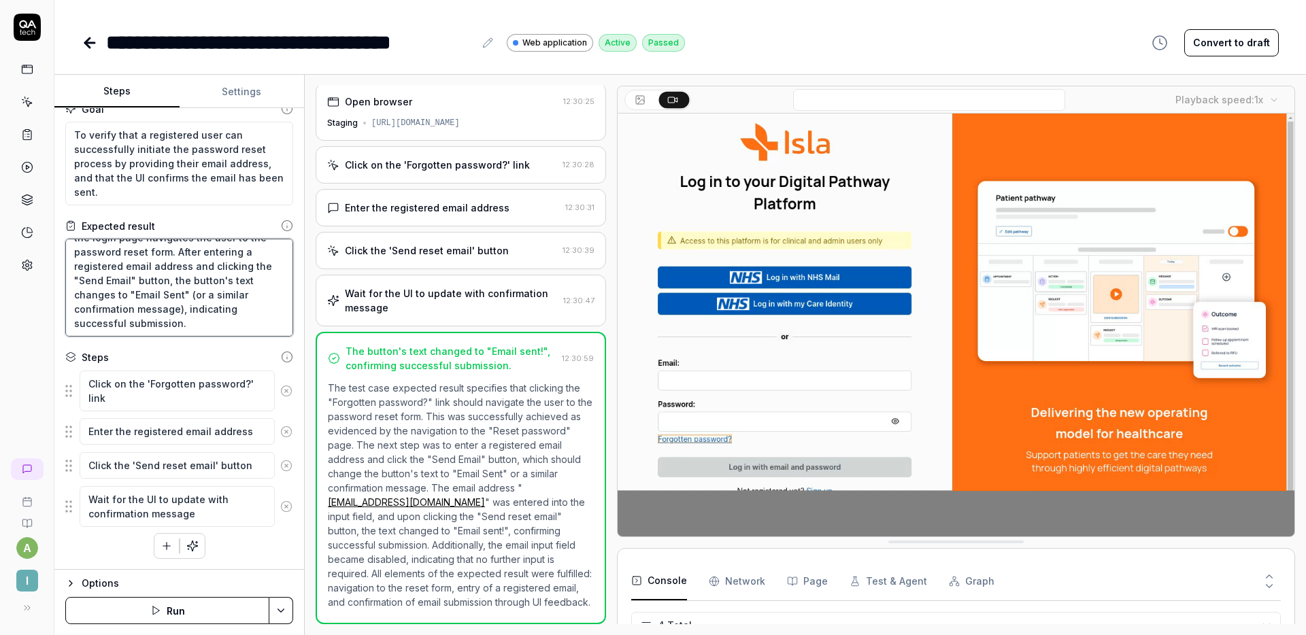
type textarea "*"
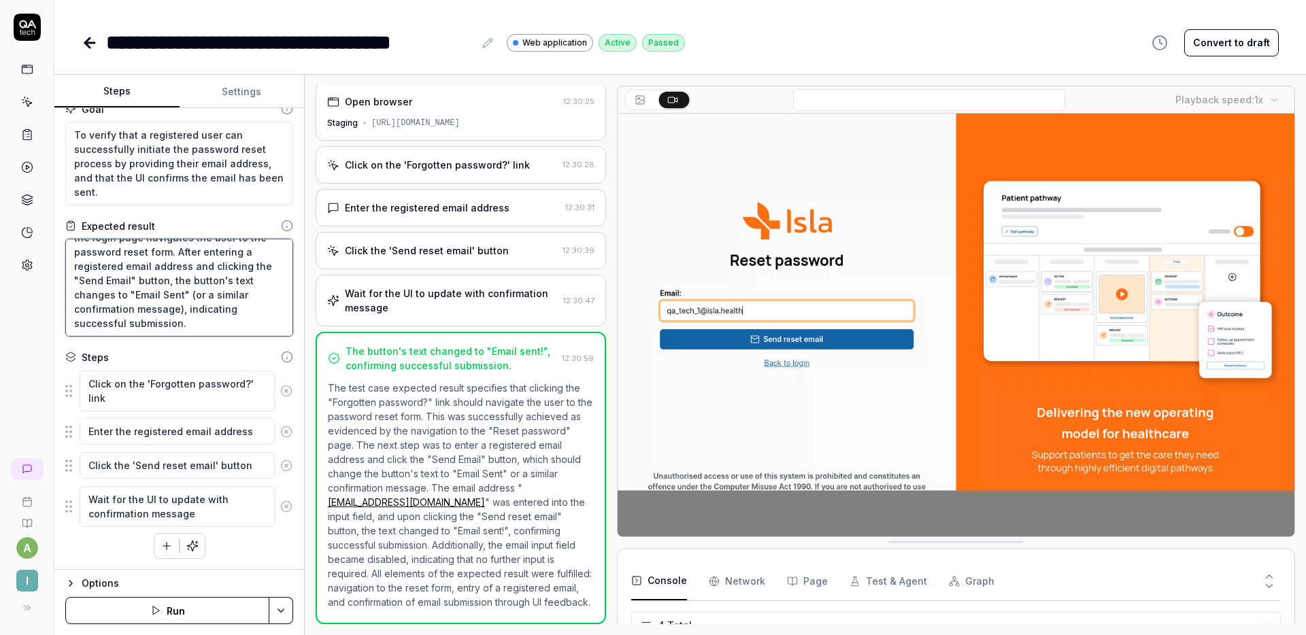
type textarea "Clicking the "Forgotten password?" link on the login page navigates the user to…"
type textarea "*"
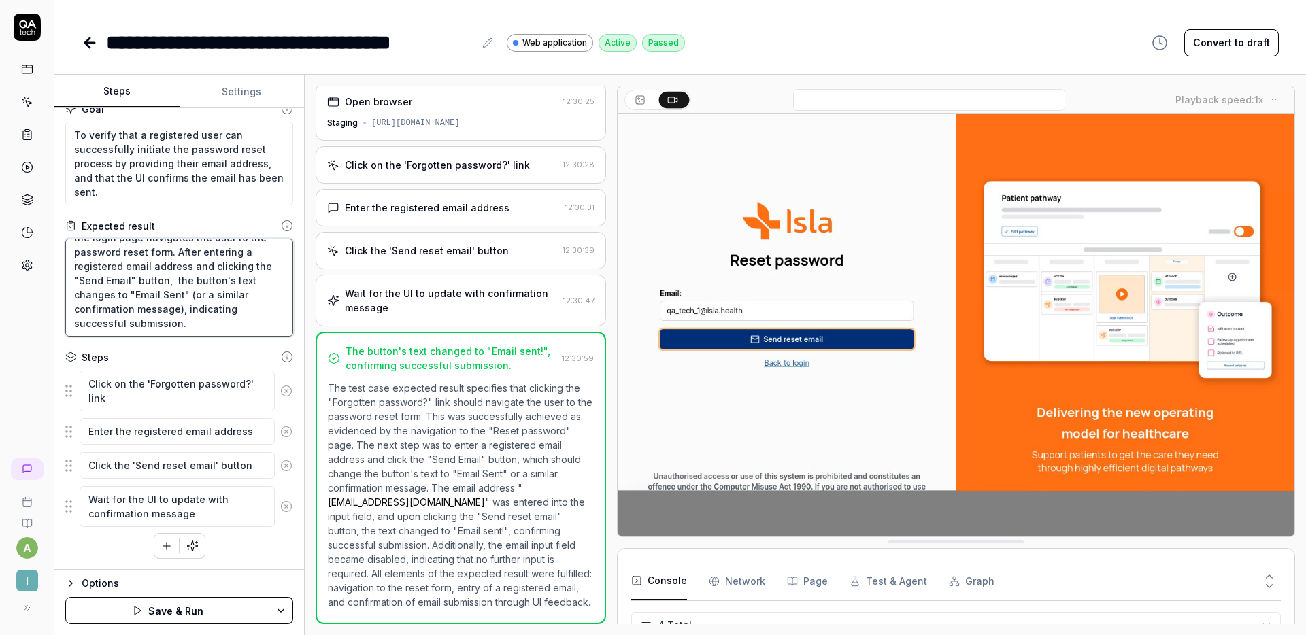
type textarea "Clicking the "Forgotten password?" link on the login page navigates the user to…"
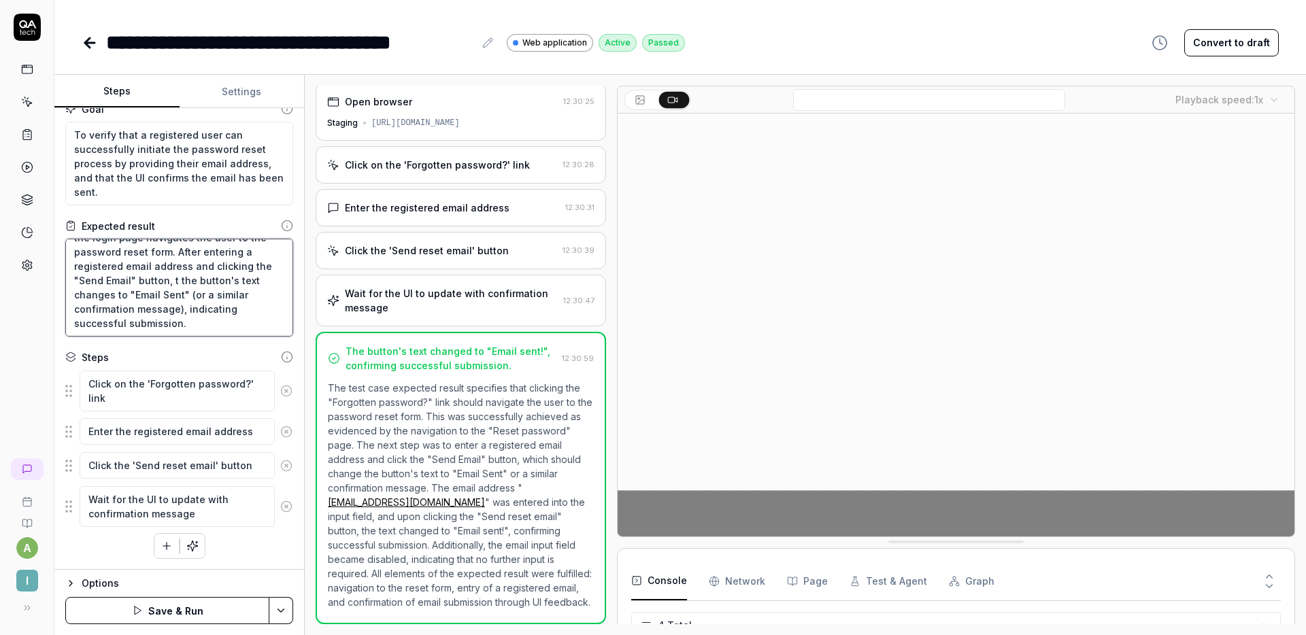
type textarea "*"
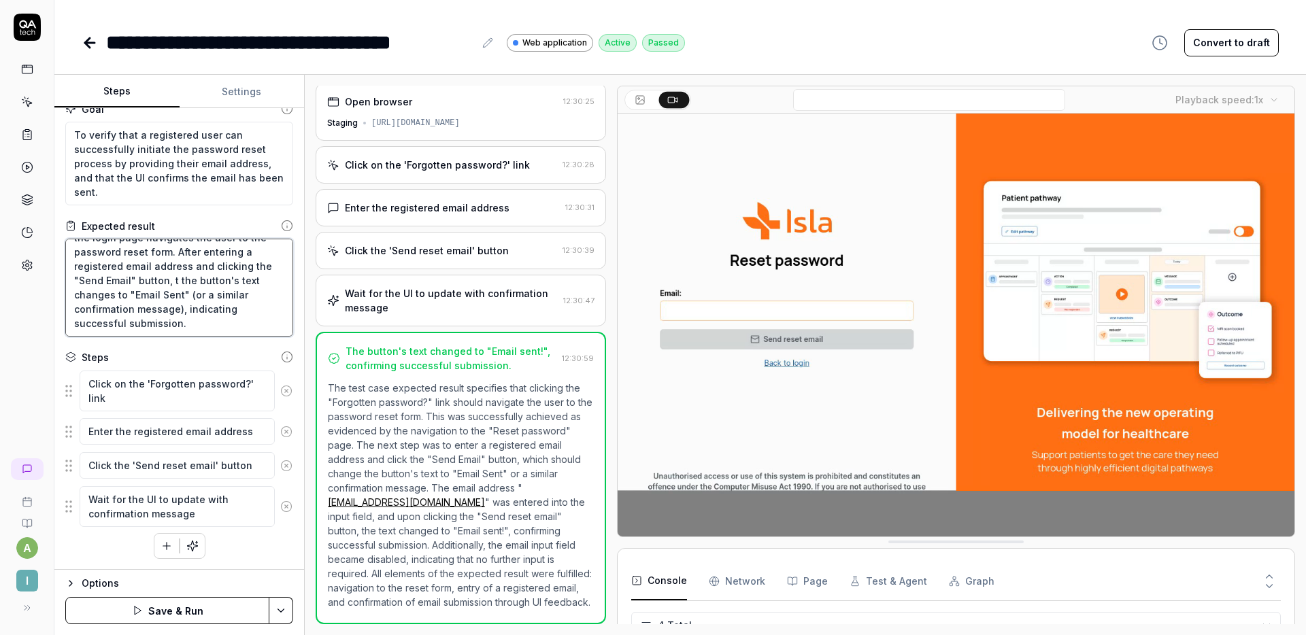
type textarea "Clicking the "Forgotten password?" link on the login page navigates the user to…"
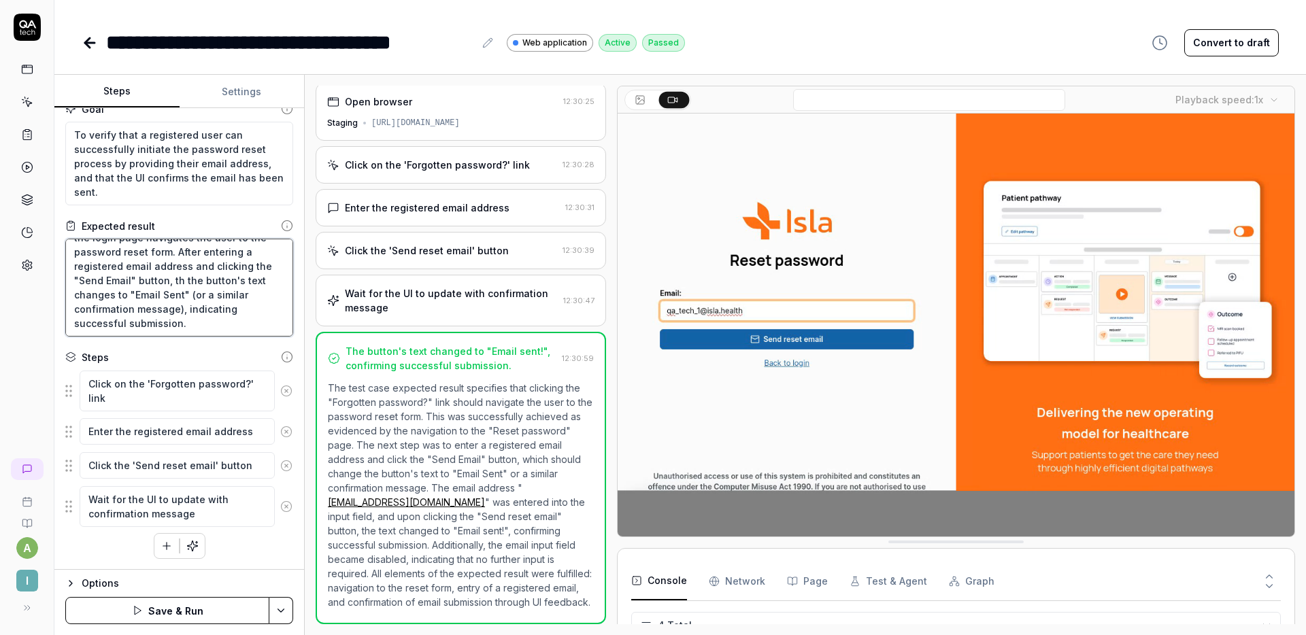
type textarea "*"
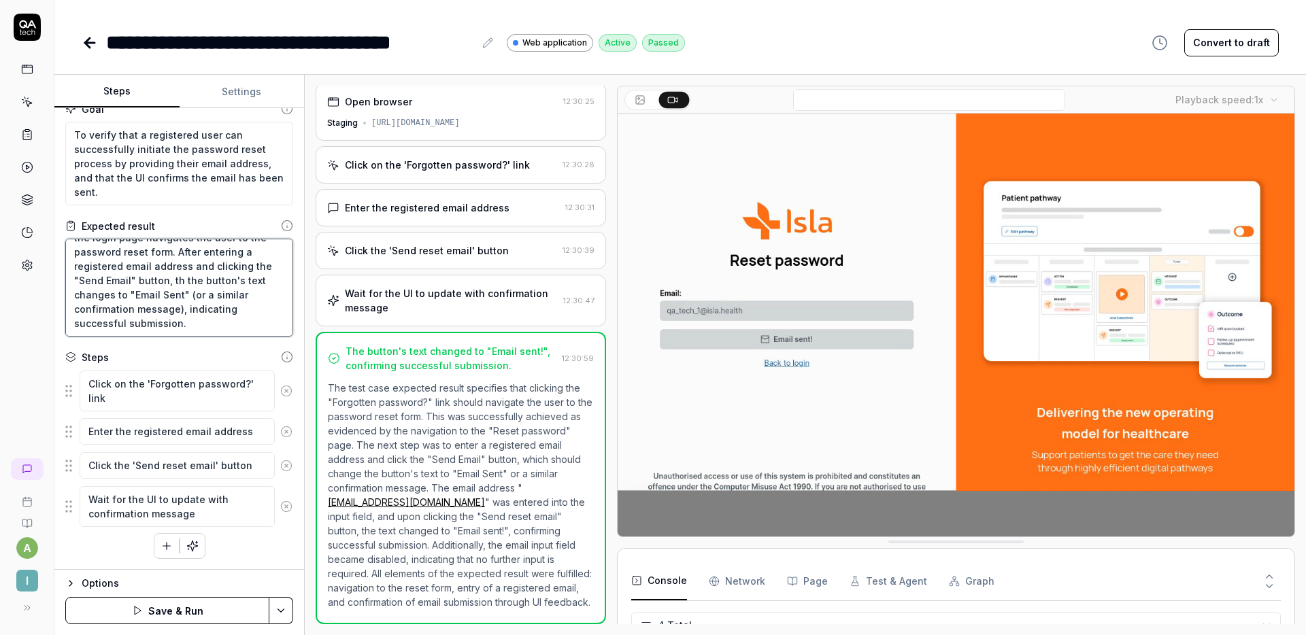
type textarea "Clicking the "Forgotten password?" link on the login page navigates the user to…"
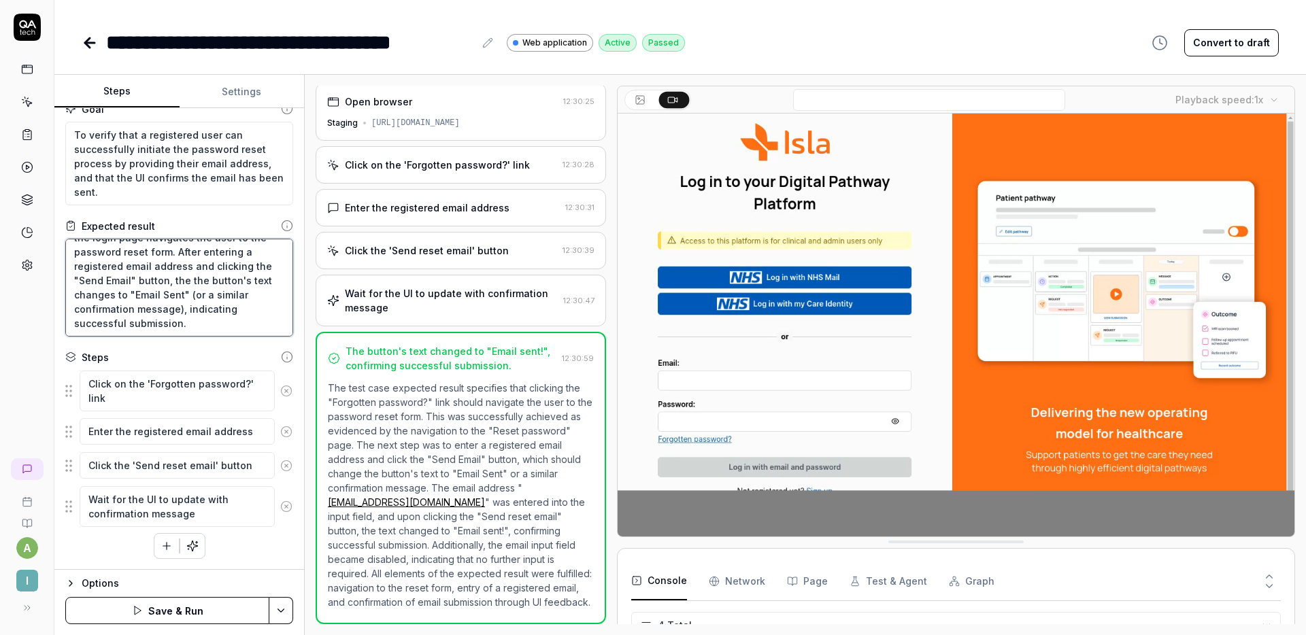
type textarea "*"
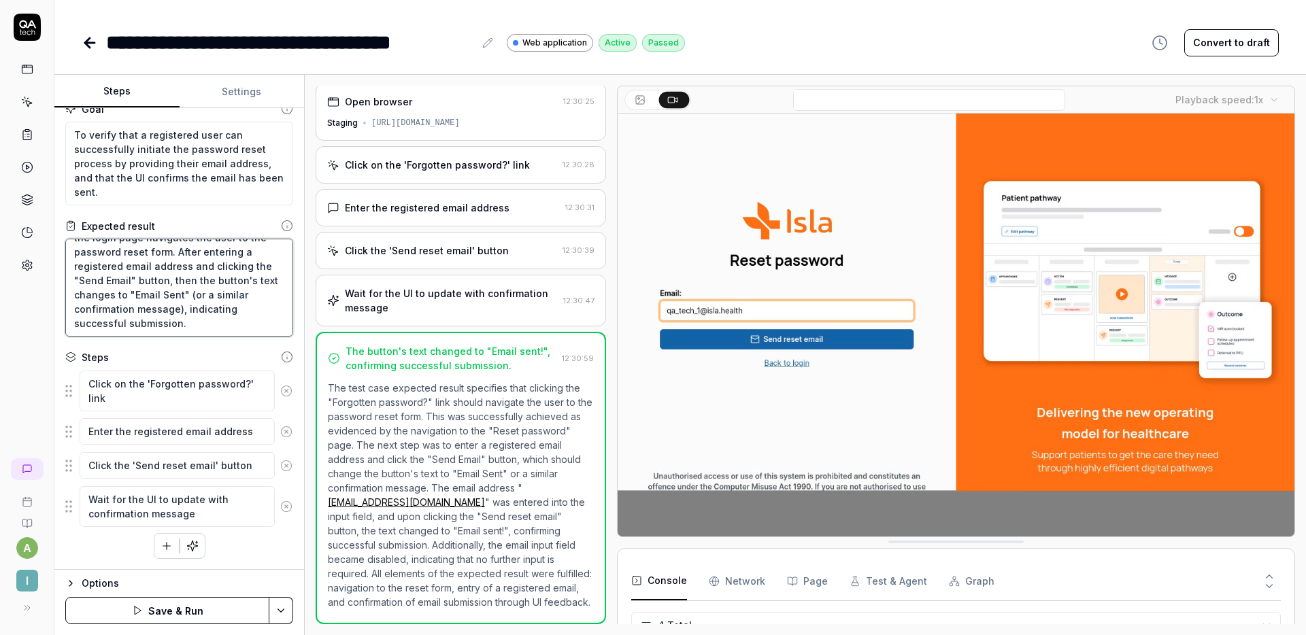
type textarea "Clicking the "Forgotten password?" link on the login page navigates the user to…"
type textarea "*"
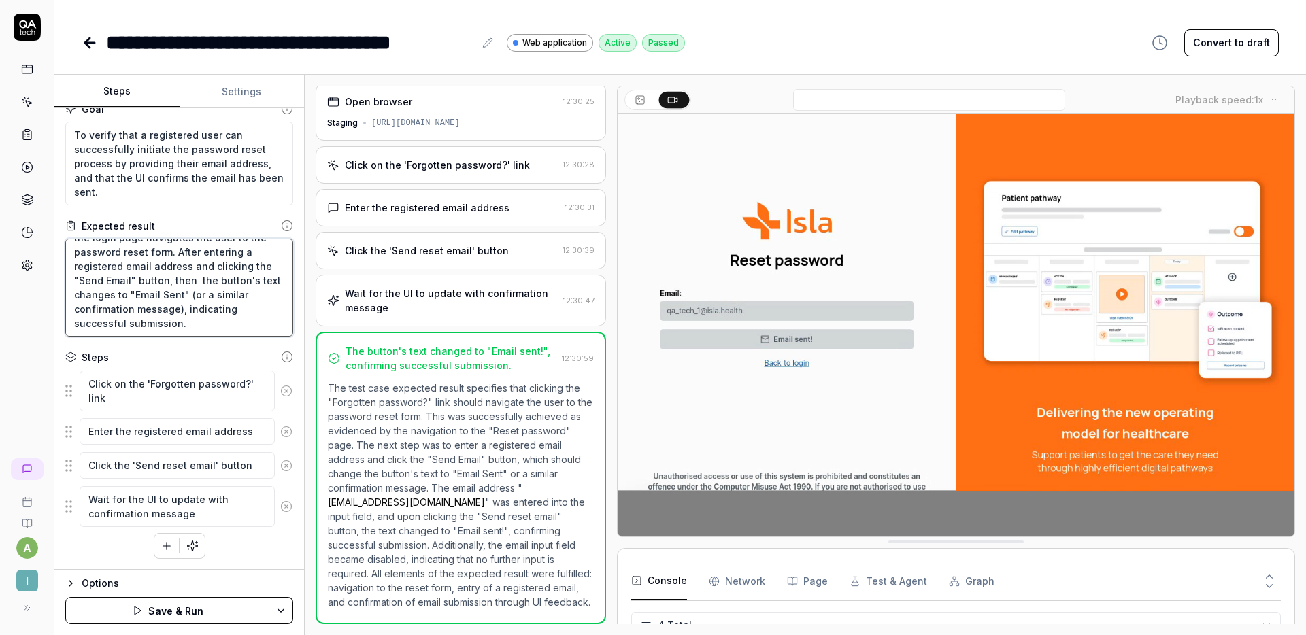
type textarea "Clicking the "Forgotten password?" link on the login page navigates the user to…"
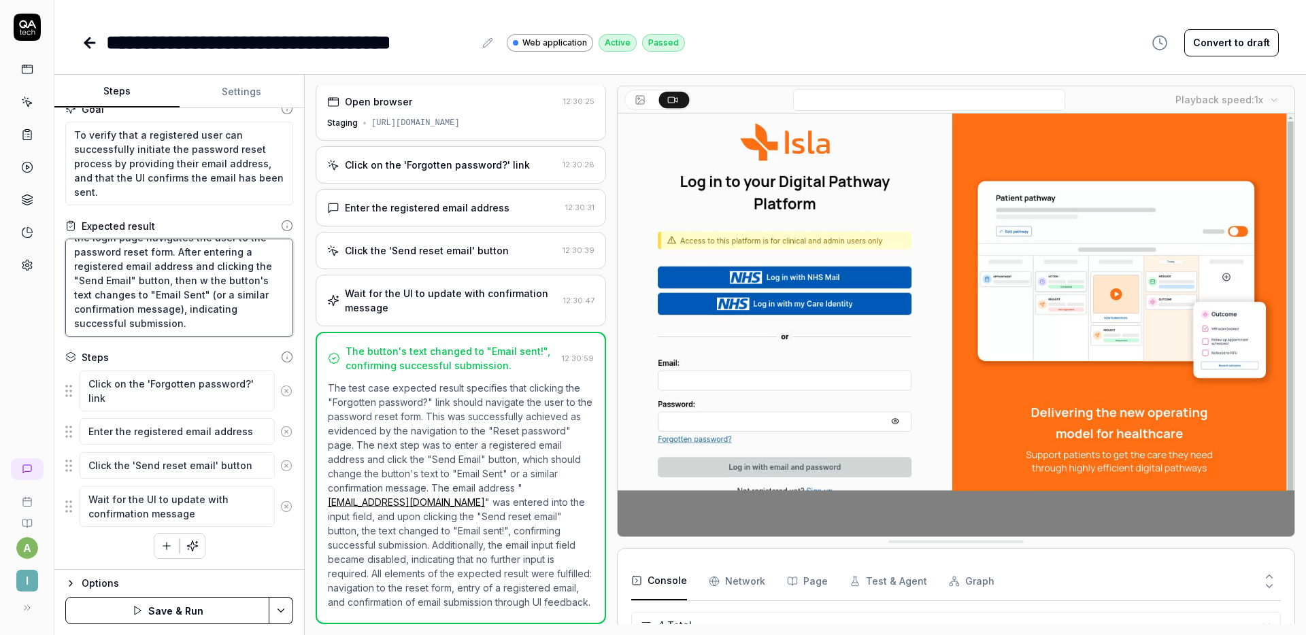
type textarea "*"
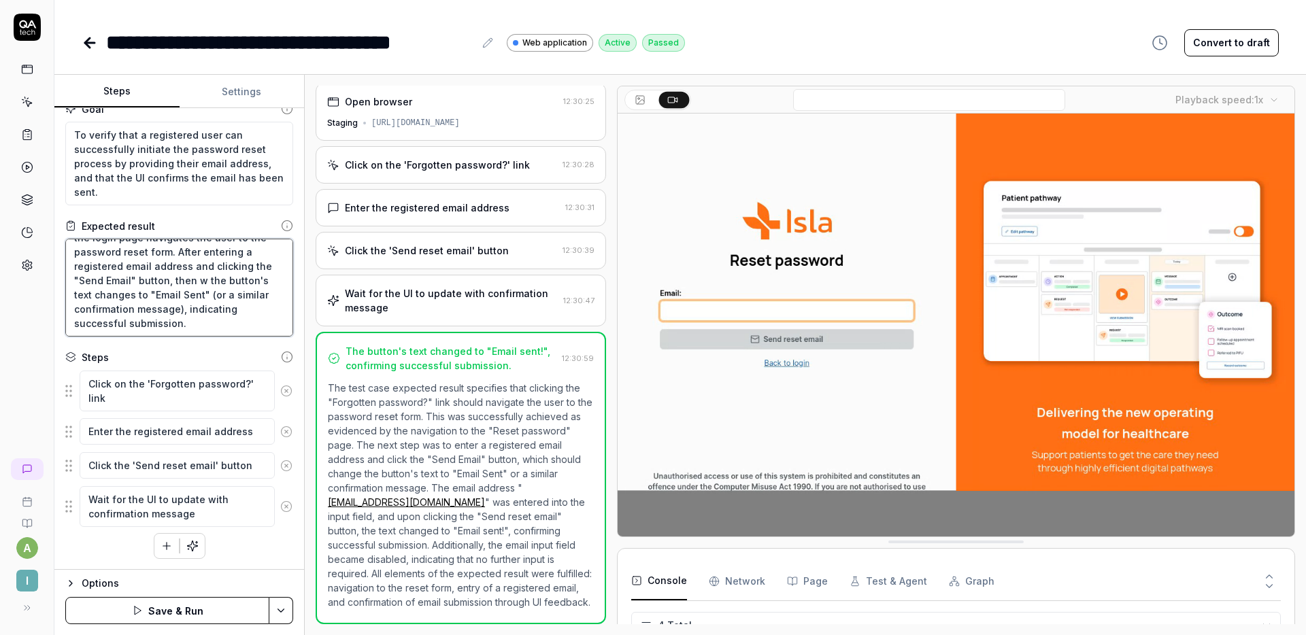
type textarea "Clicking the "Forgotten password?" link on the login page navigates the user to…"
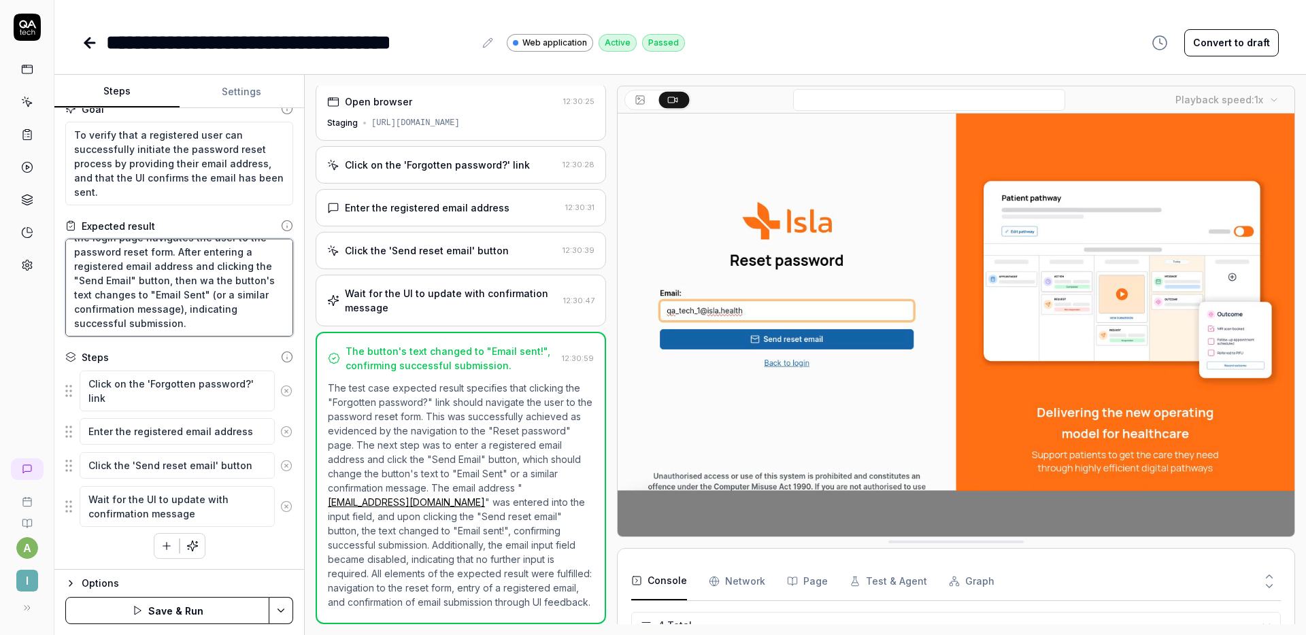
type textarea "*"
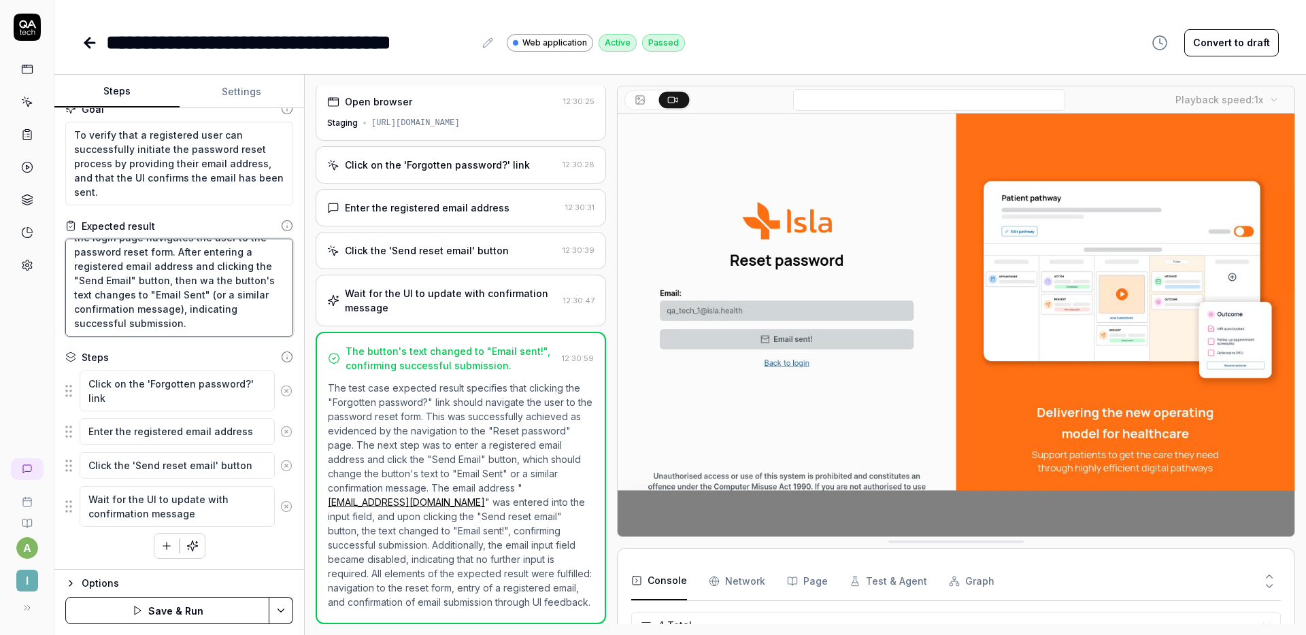
type textarea "Clicking the "Forgotten password?" link on the login page navigates the user to…"
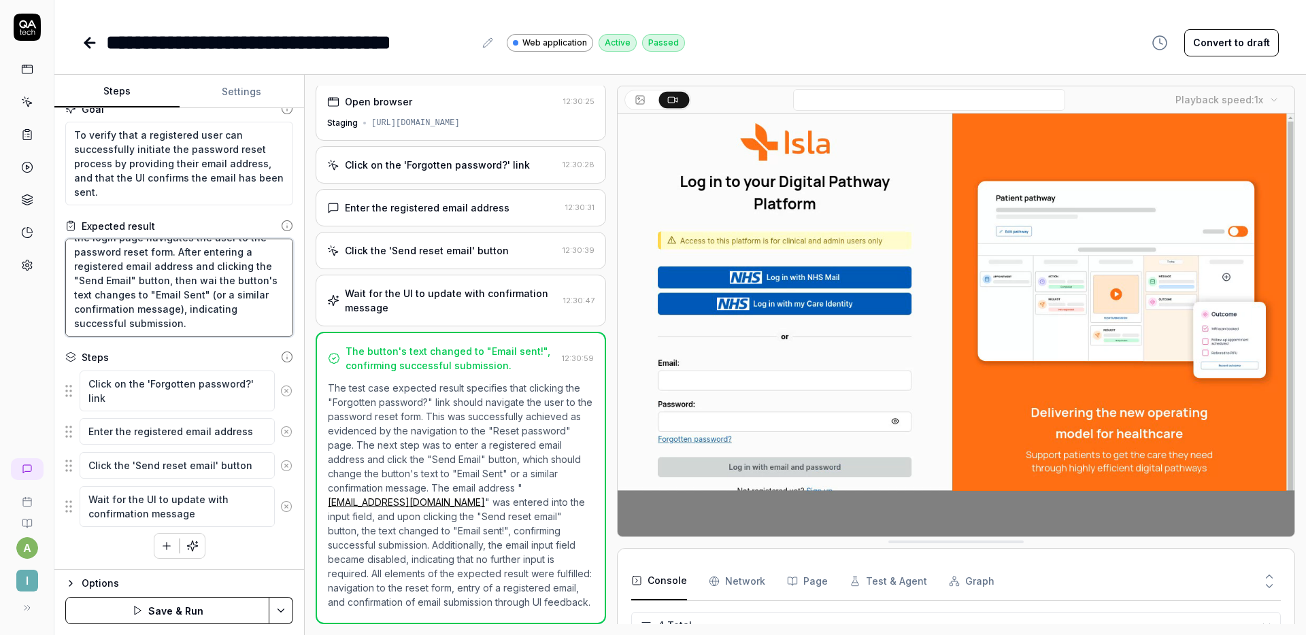
type textarea "*"
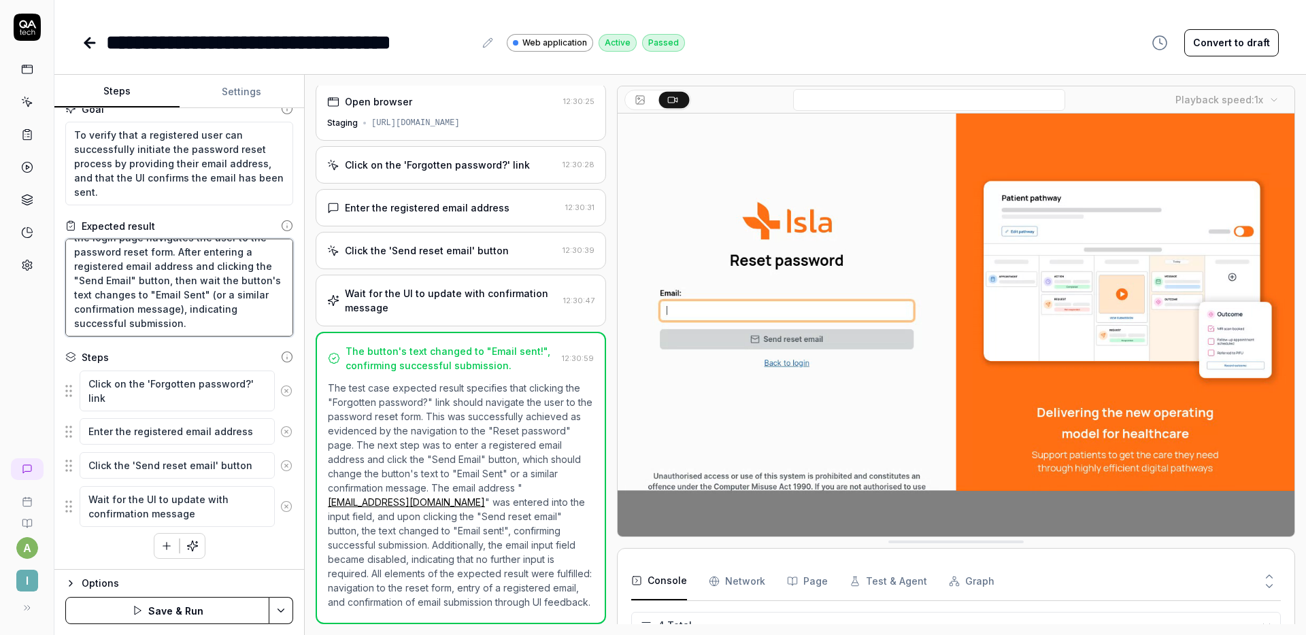
type textarea "Clicking the "Forgotten password?" link on the login page navigates the user to…"
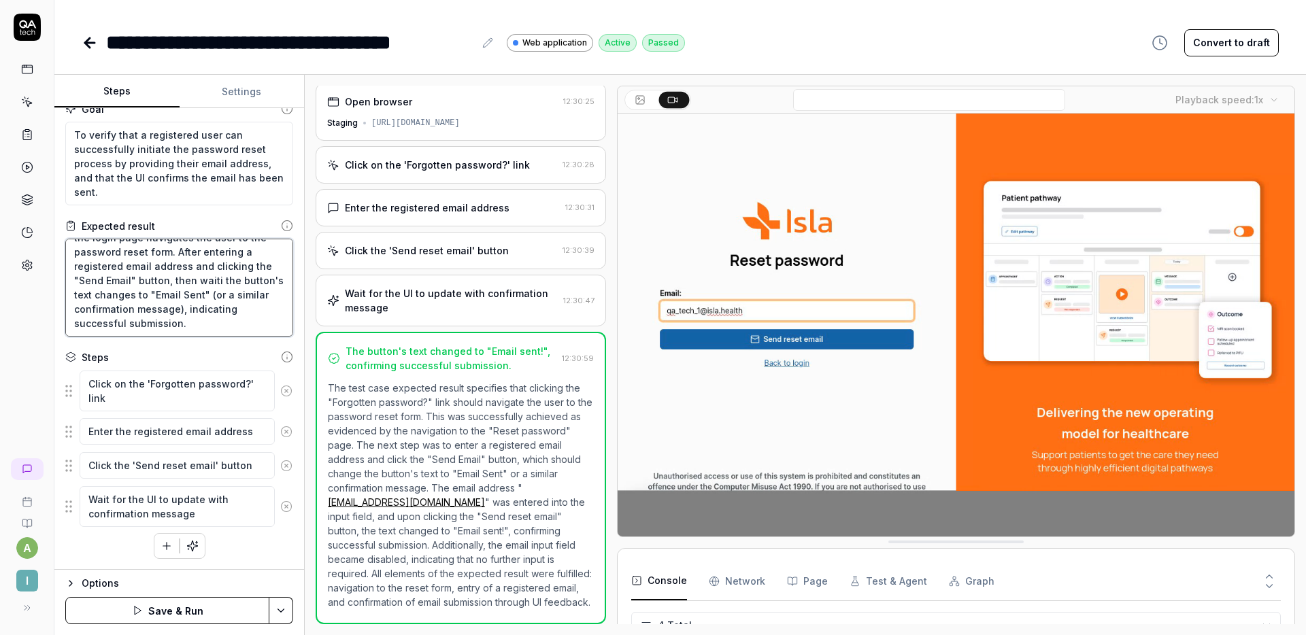
type textarea "*"
type textarea "Clicking the "Forgotten password?" link on the login page navigates the user to…"
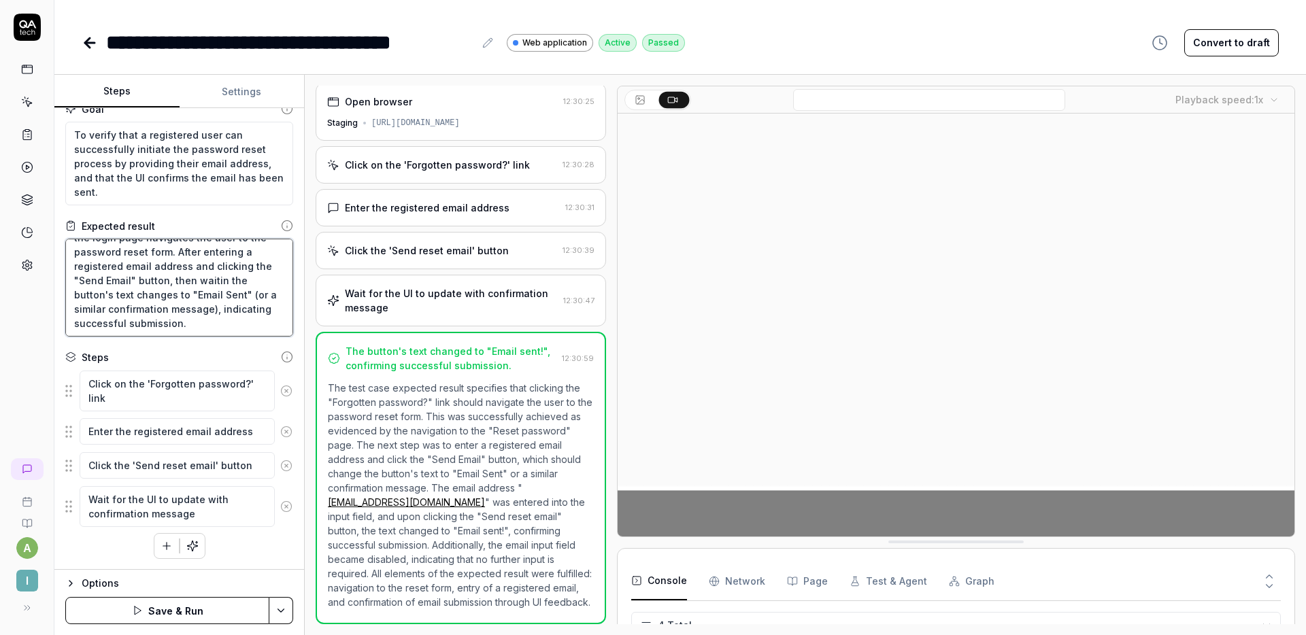
type textarea "*"
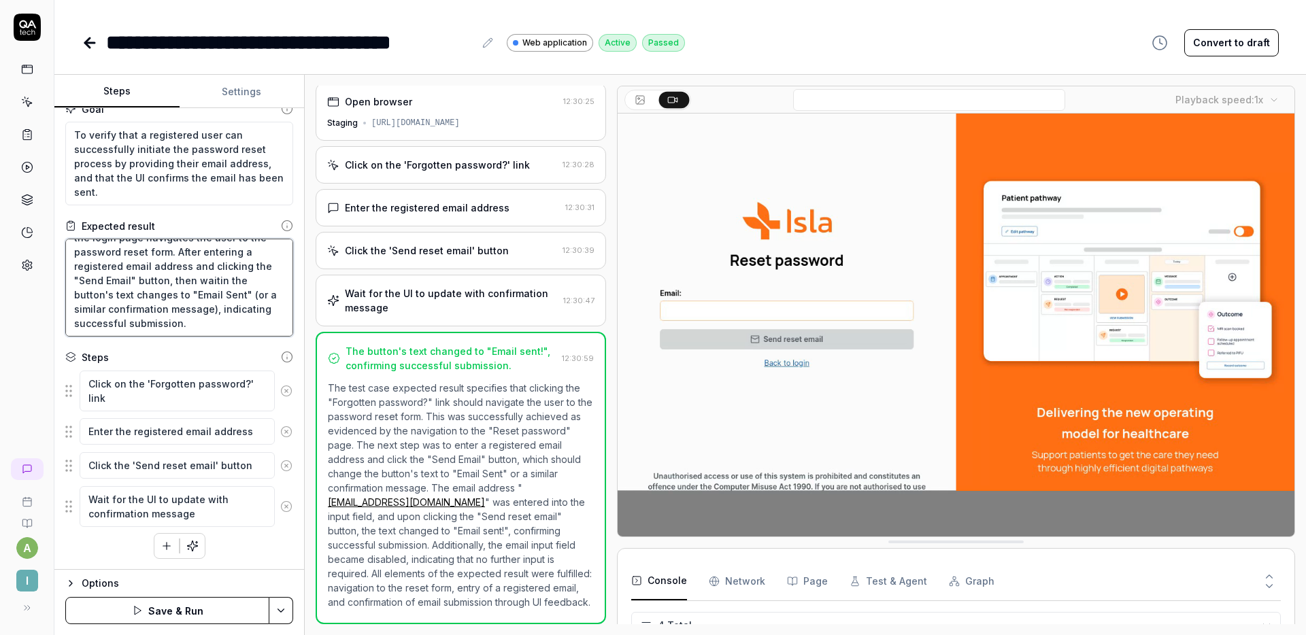
type textarea "Clicking the "Forgotten password?" link on the login page navigates the user to…"
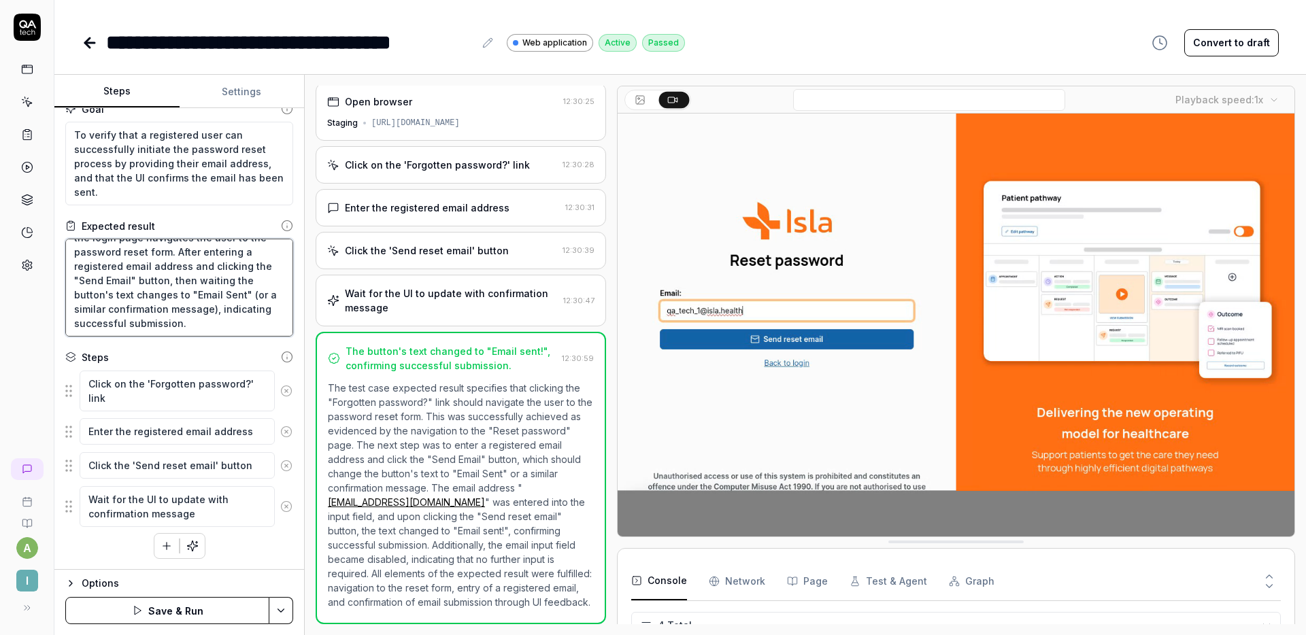
type textarea "*"
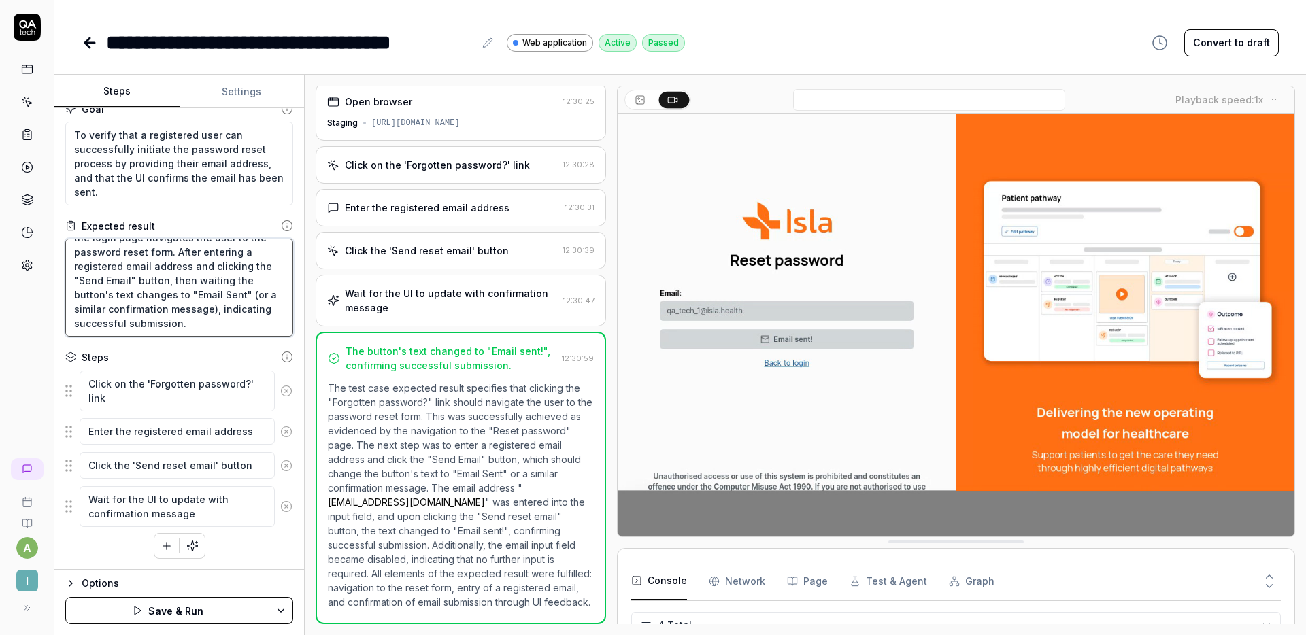
type textarea "Clicking the "Forgotten password?" link on the login page navigates the user to…"
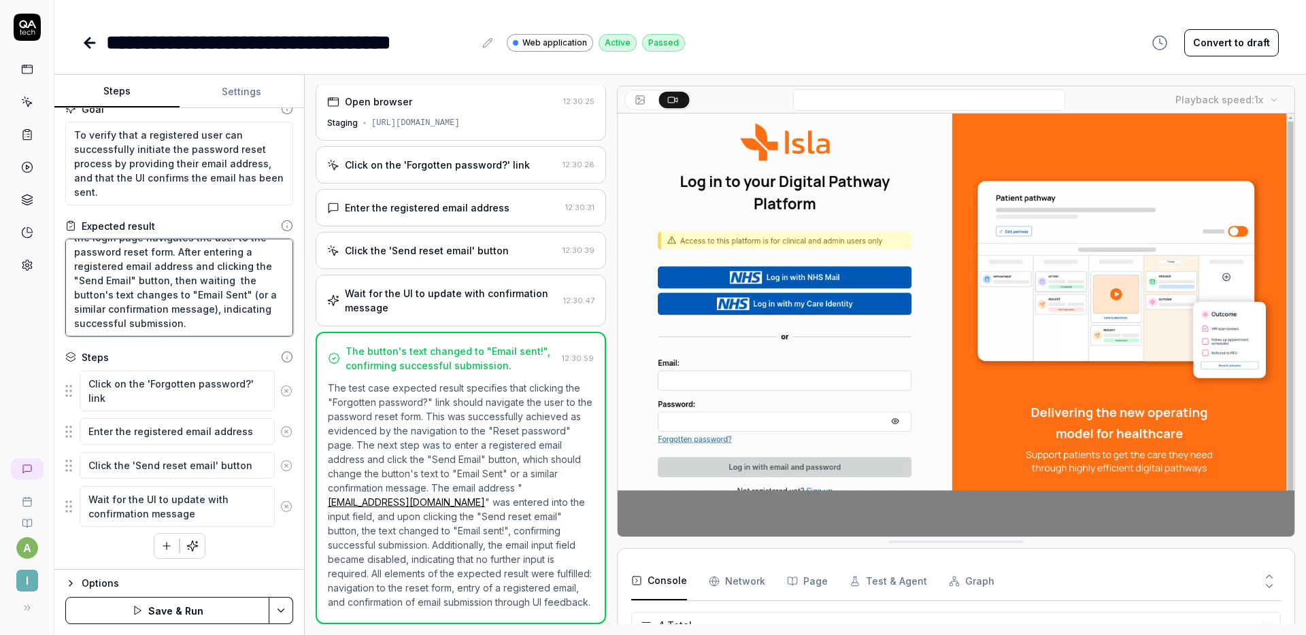
type textarea "*"
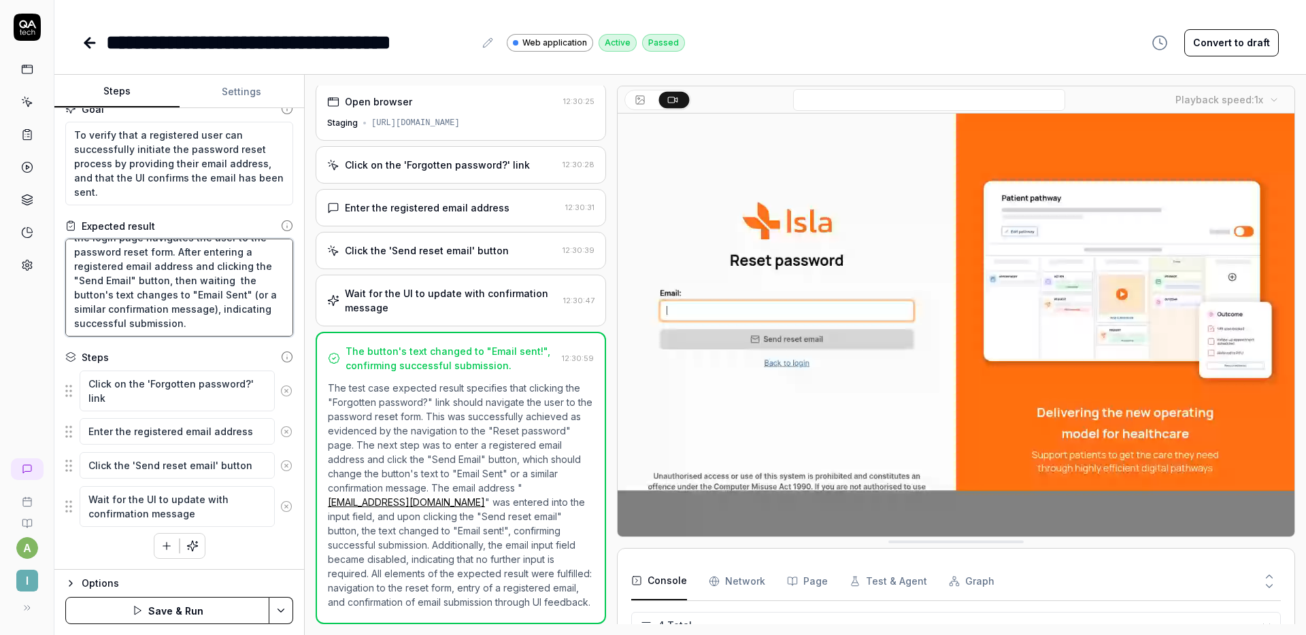
type textarea "Clicking the "Forgotten password?" link on the login page navigates the user to…"
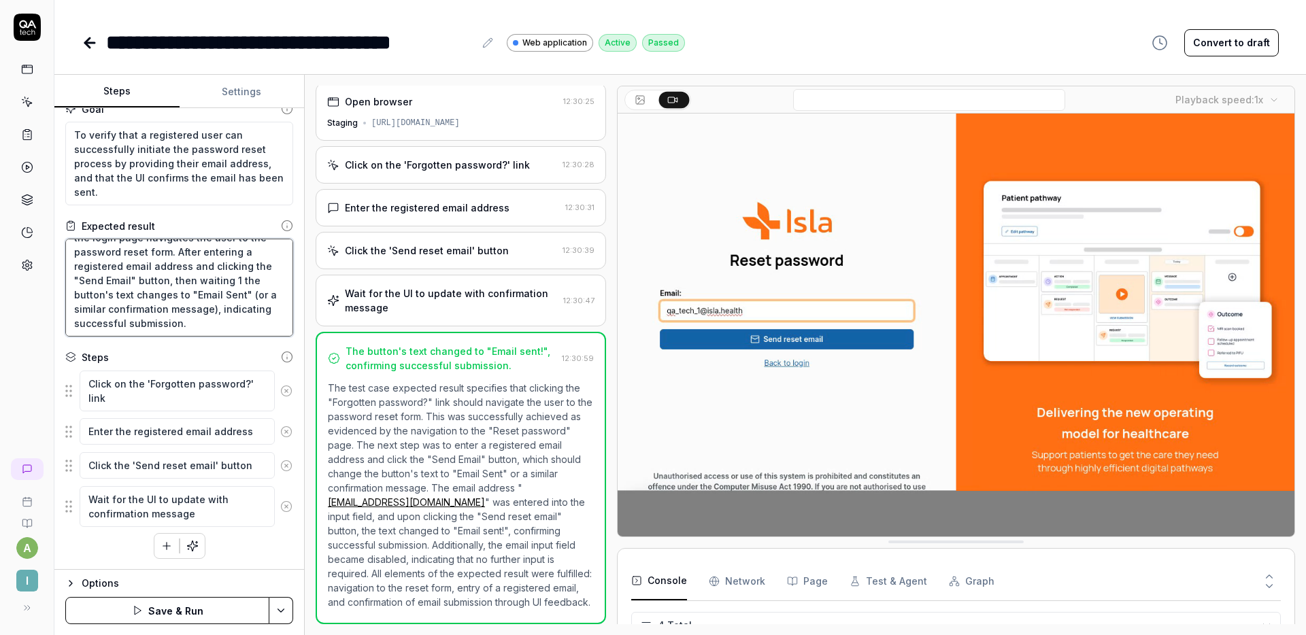
type textarea "*"
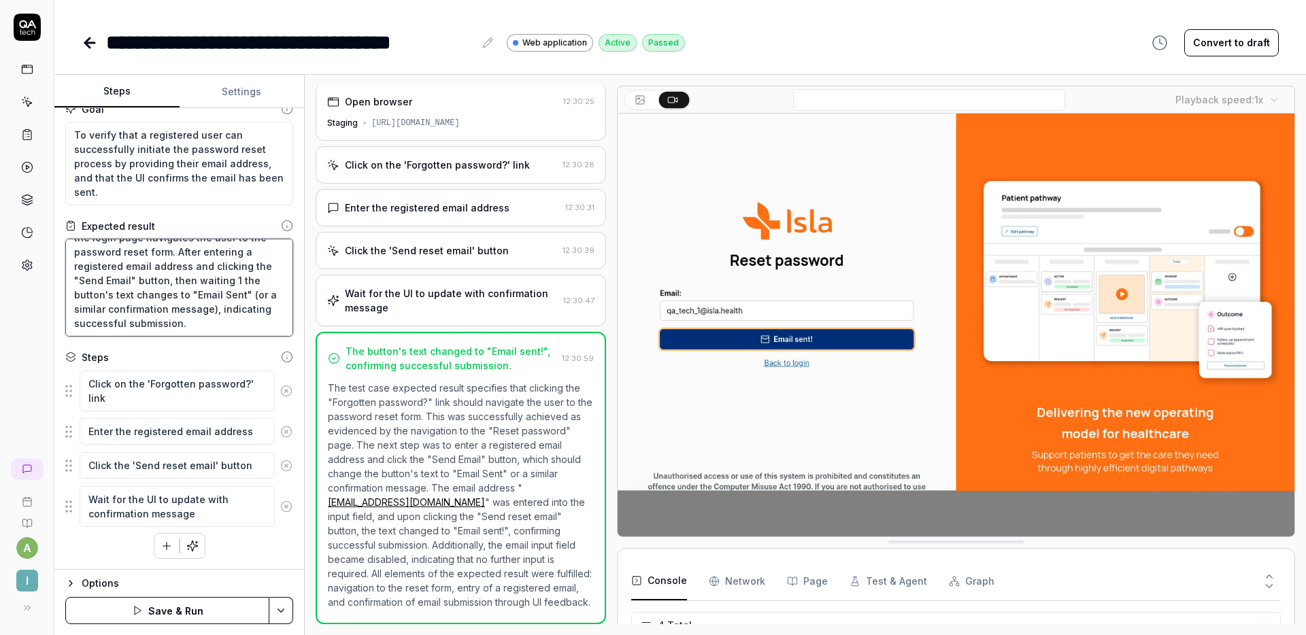
type textarea "Clicking the "Forgotten password?" link on the login page navigates the user to…"
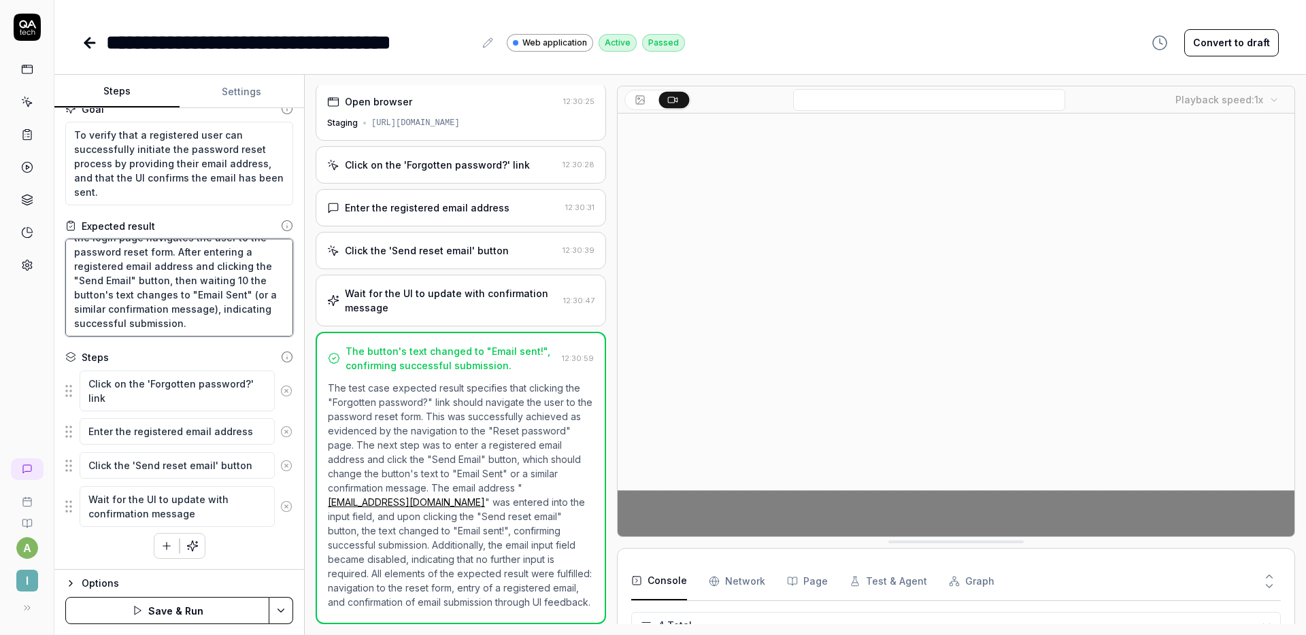
type textarea "*"
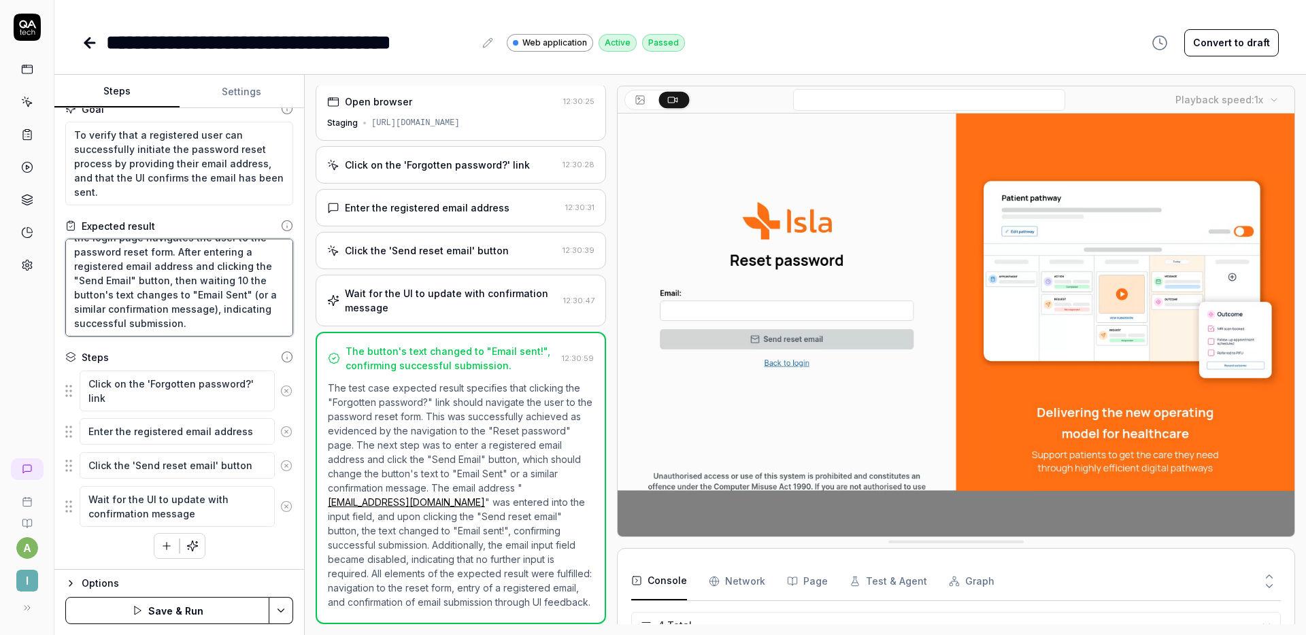
type textarea "Clicking the "Forgotten password?" link on the login page navigates the user to…"
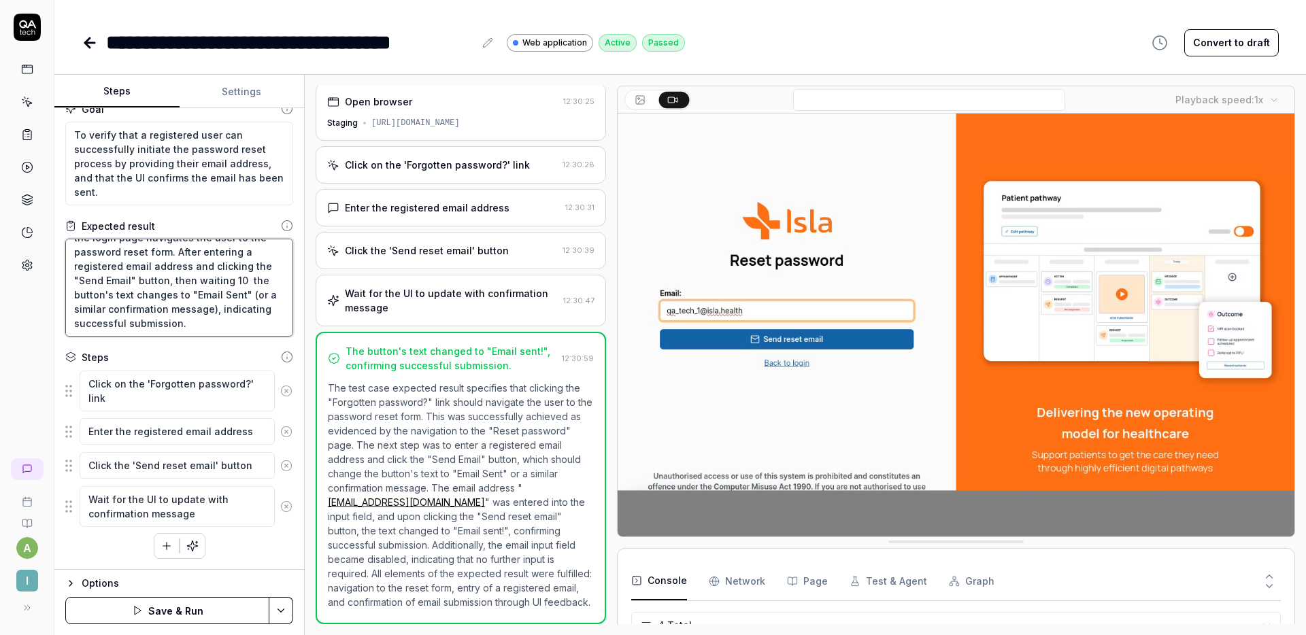
type textarea "*"
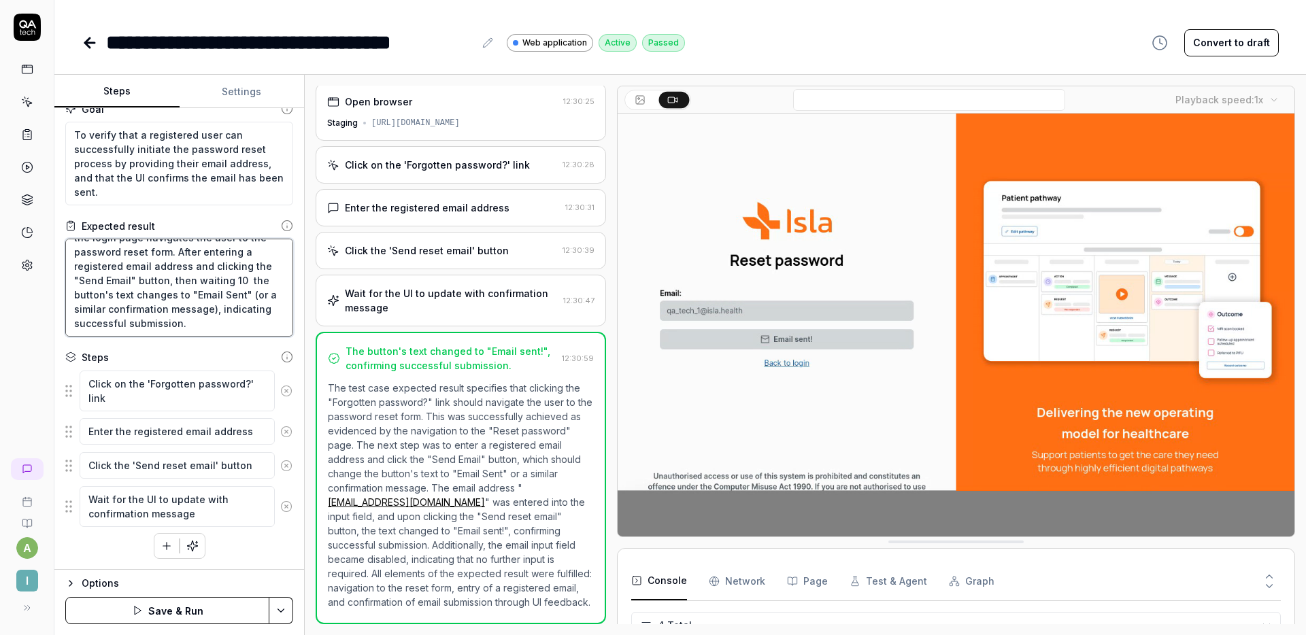
type textarea "Clicking the "Forgotten password?" link on the login page navigates the user to…"
type textarea "*"
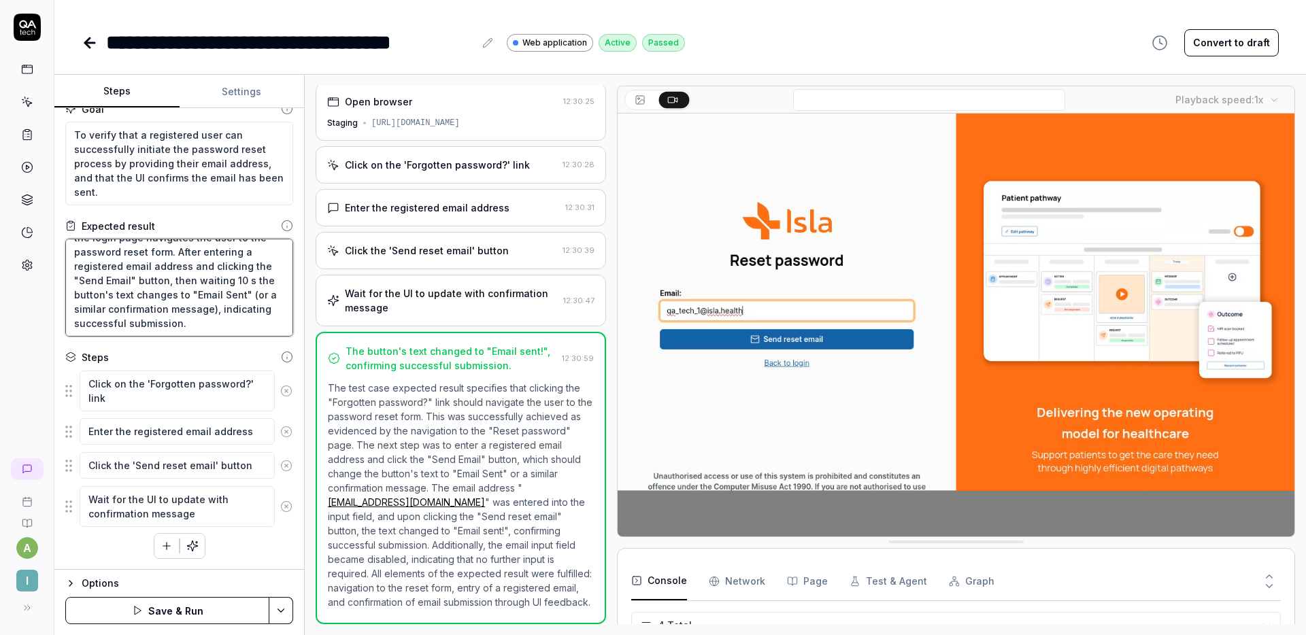
type textarea "Clicking the "Forgotten password?" link on the login page navigates the user to…"
type textarea "*"
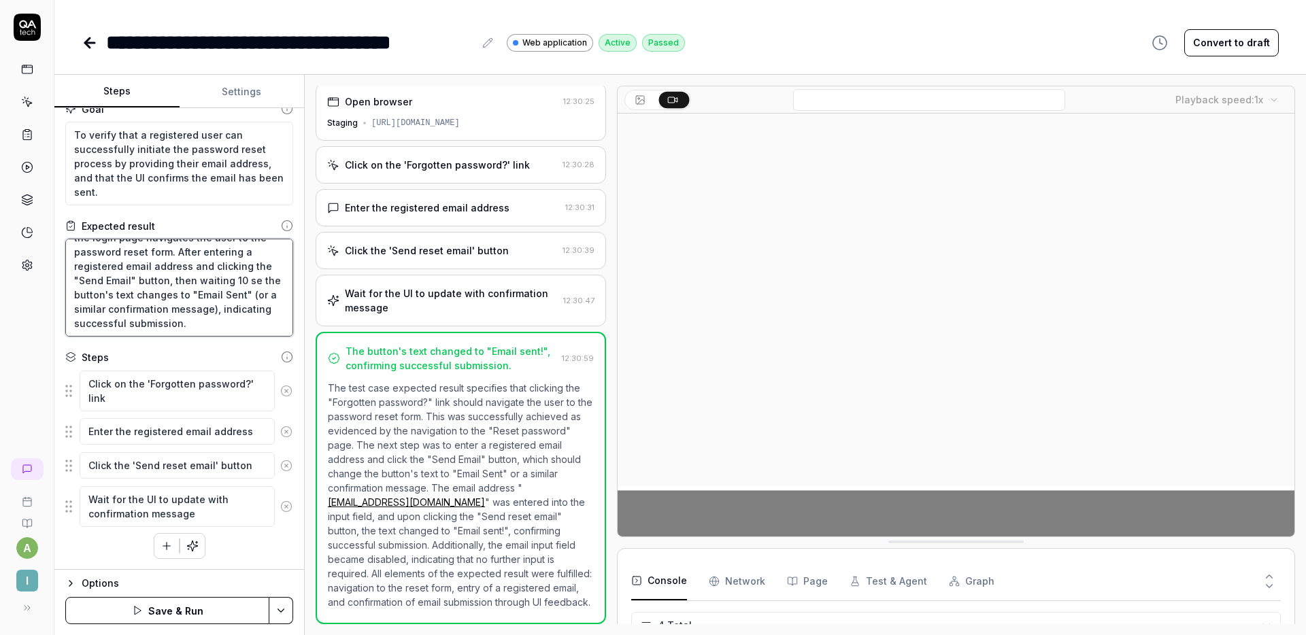
type textarea "Clicking the "Forgotten password?" link on the login page navigates the user to…"
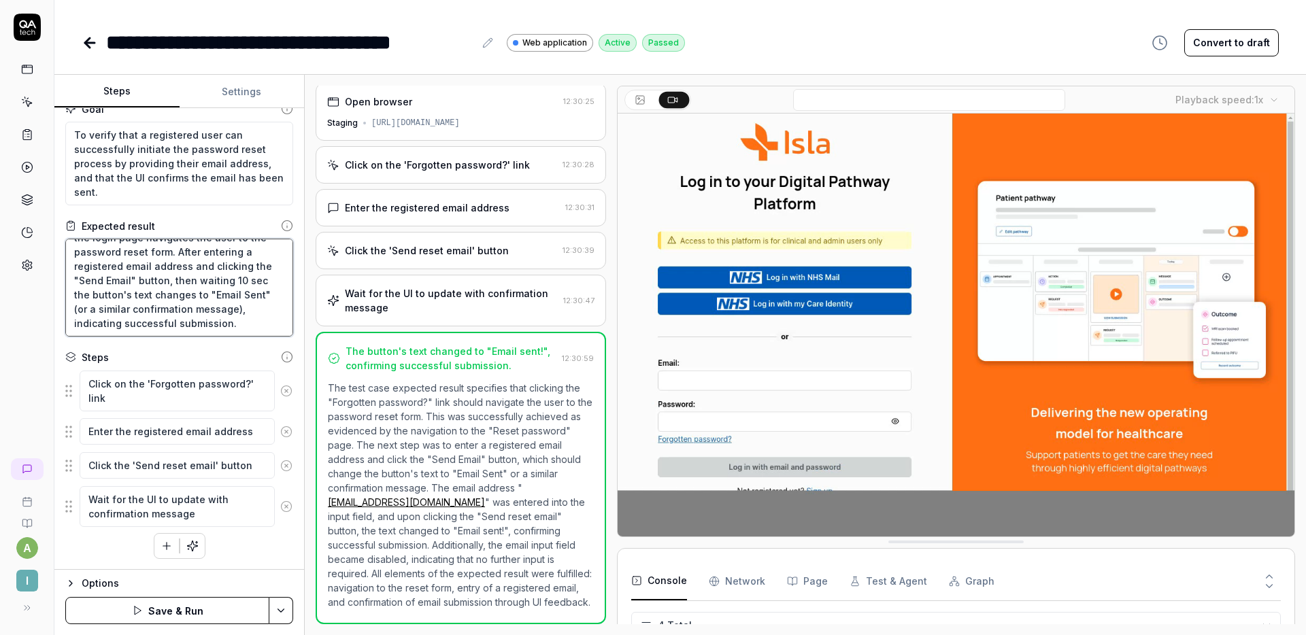
type textarea "*"
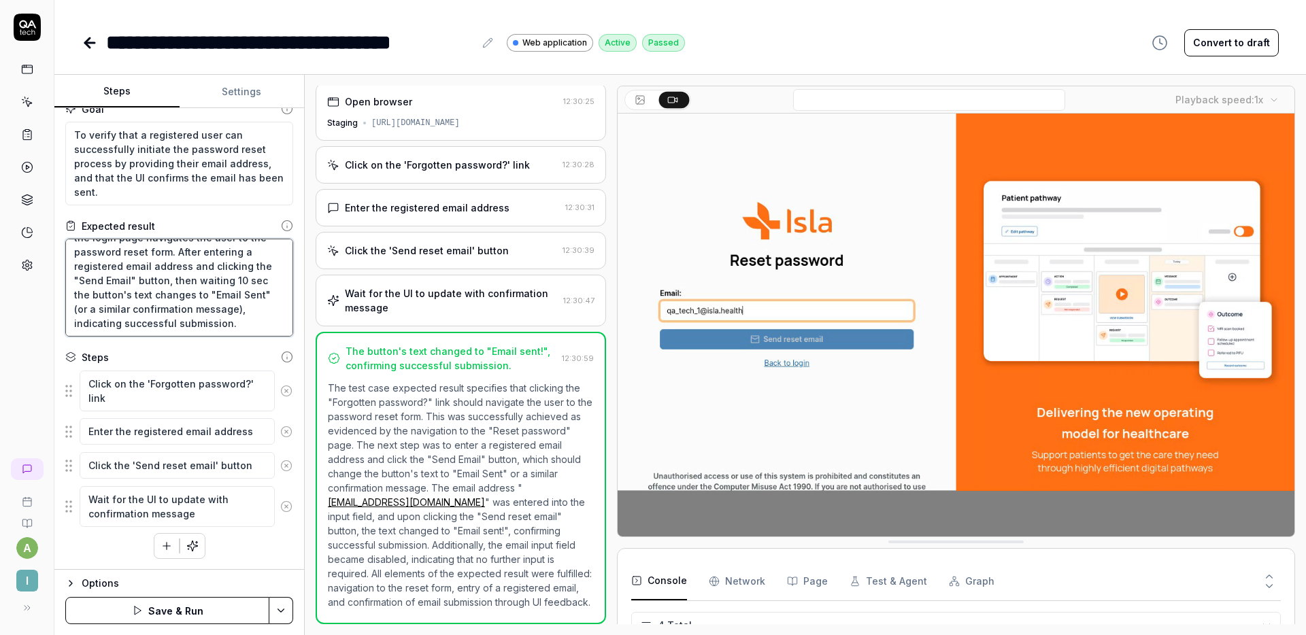
type textarea "Clicking the "Forgotten password?" link on the login page navigates the user to…"
type textarea "*"
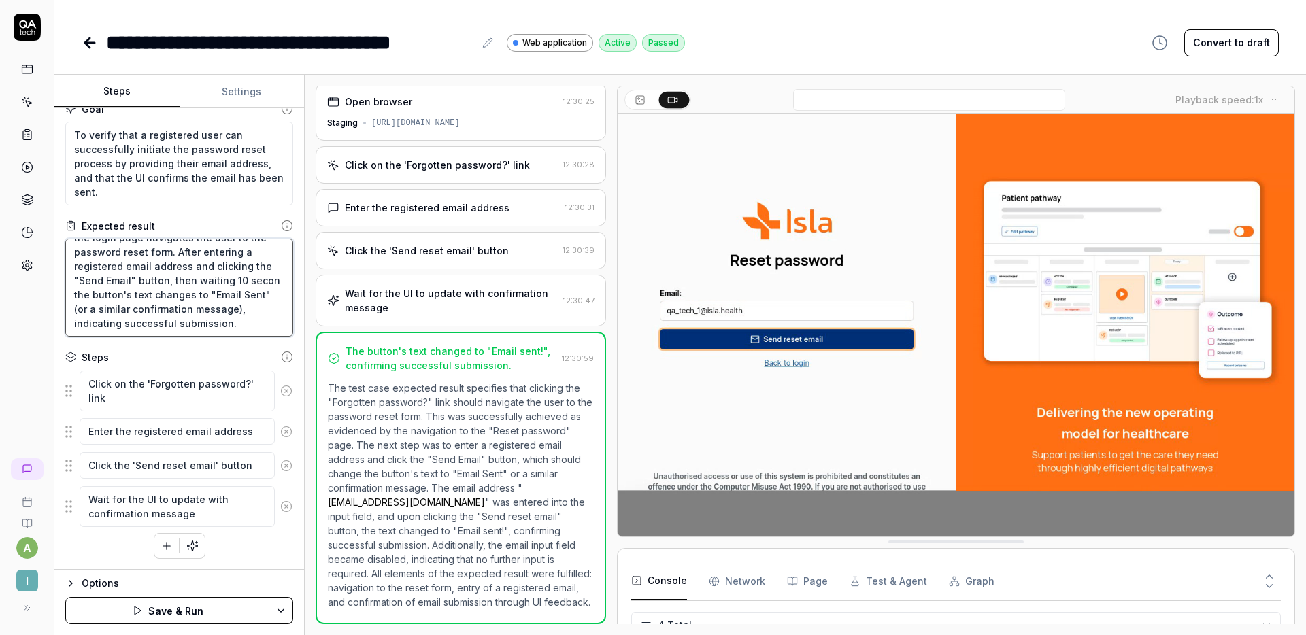
type textarea "Clicking the "Forgotten password?" link on the login page navigates the user to…"
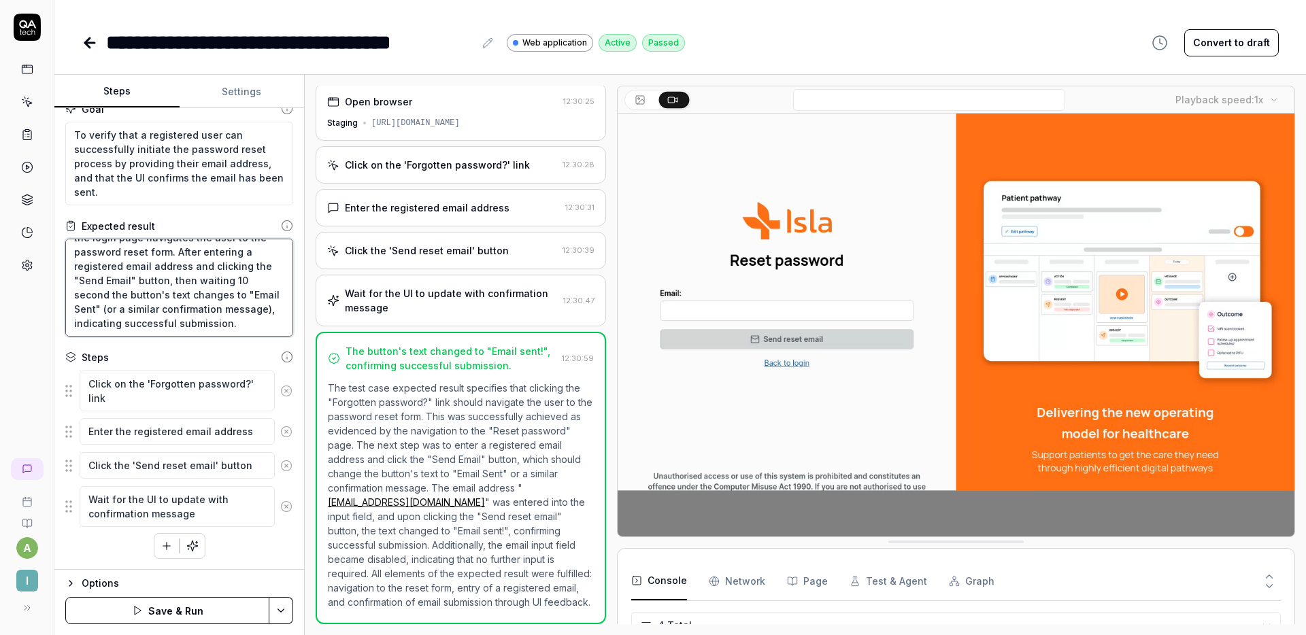
type textarea "*"
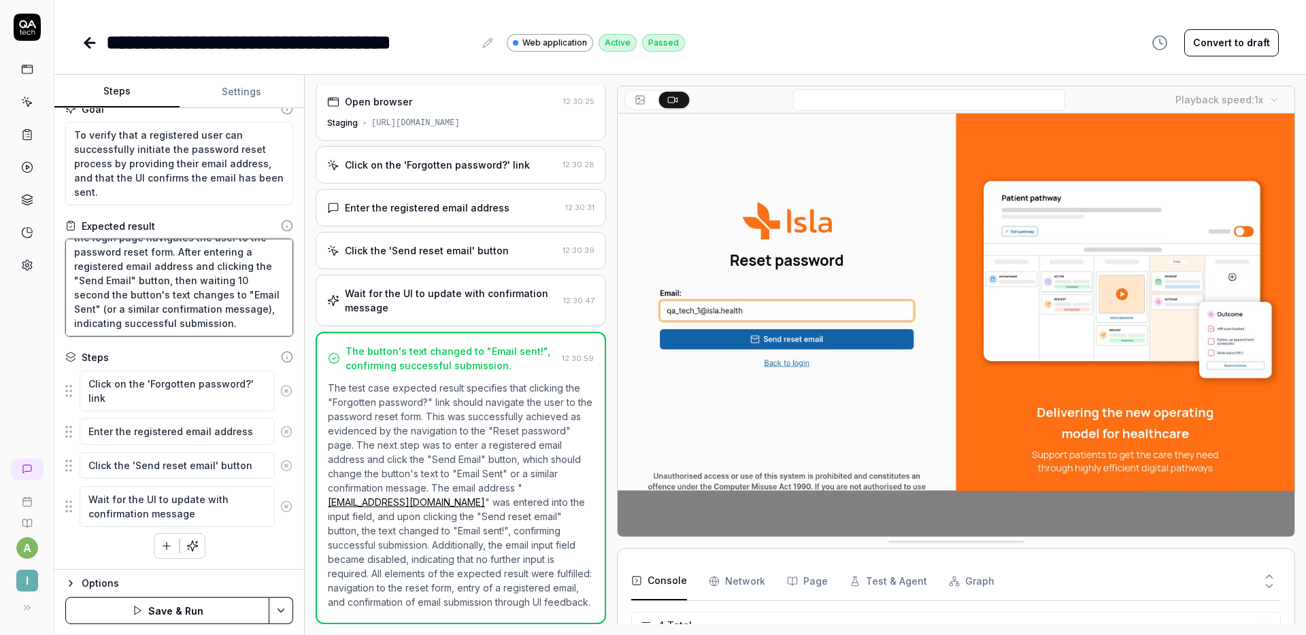
type textarea "Clicking the "Forgotten password?" link on the login page navigates the user to…"
type textarea "*"
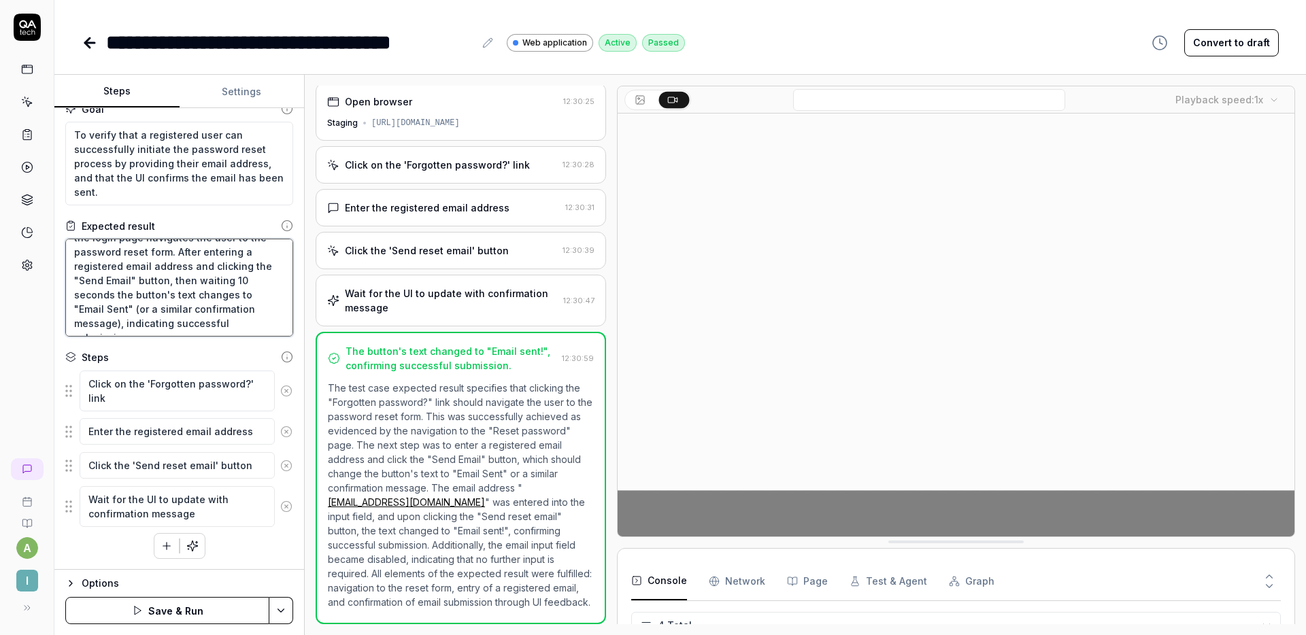
type textarea "Clicking the "Forgotten password?" link on the login page navigates the user to…"
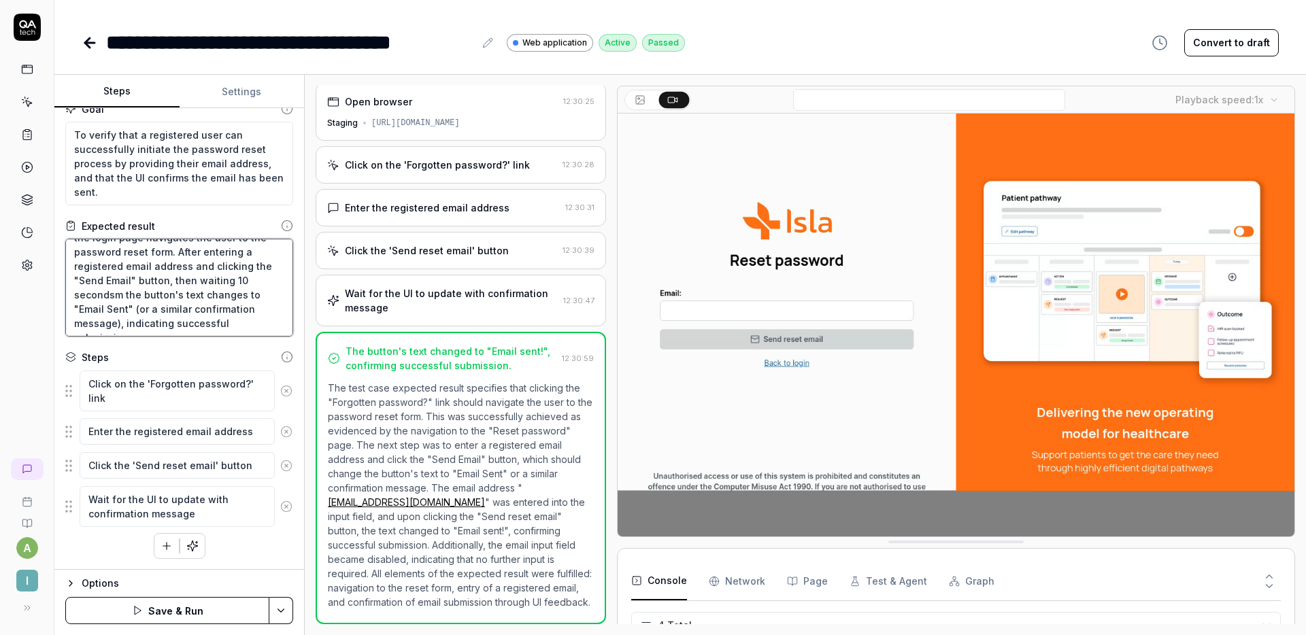
type textarea "*"
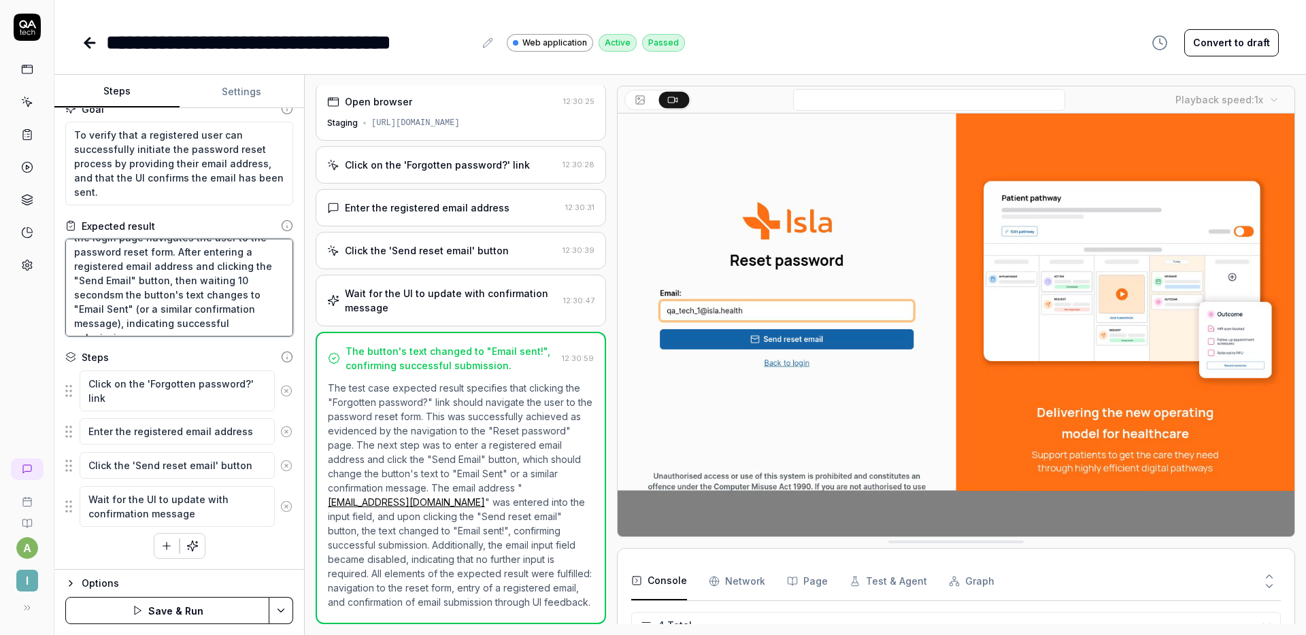
type textarea "Clicking the "Forgotten password?" link on the login page navigates the user to…"
type textarea "*"
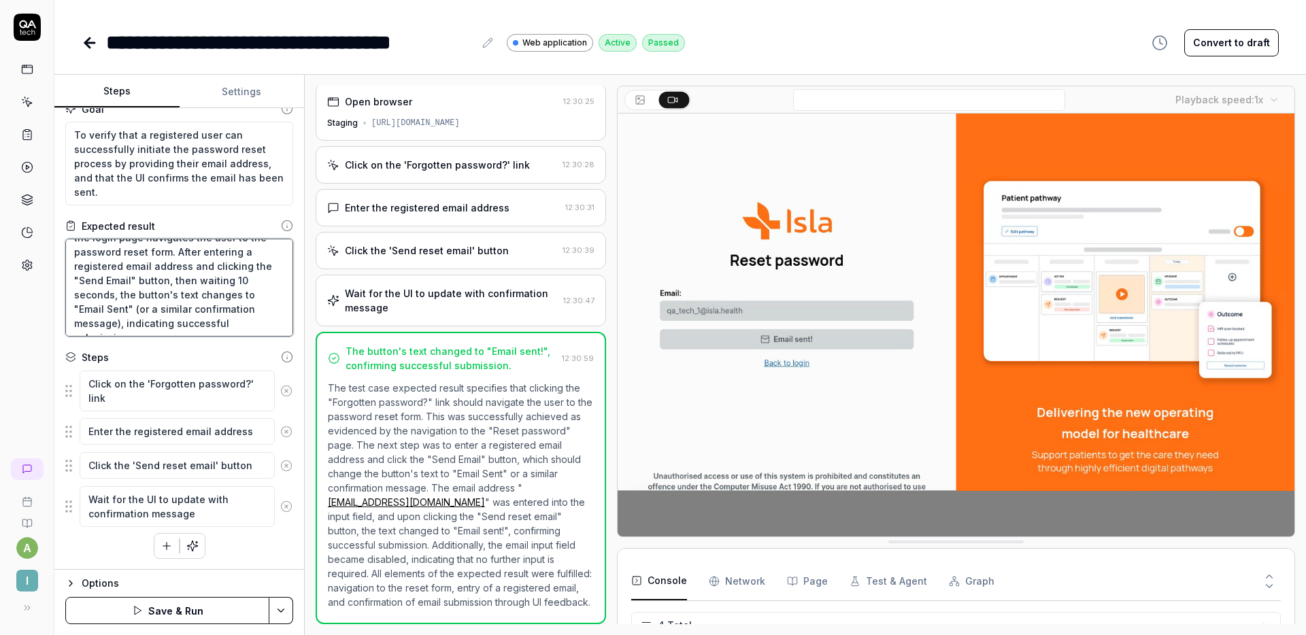
scroll to position [43, 0]
type textarea "Clicking the "Forgotten password?" link on the login page navigates the user to…"
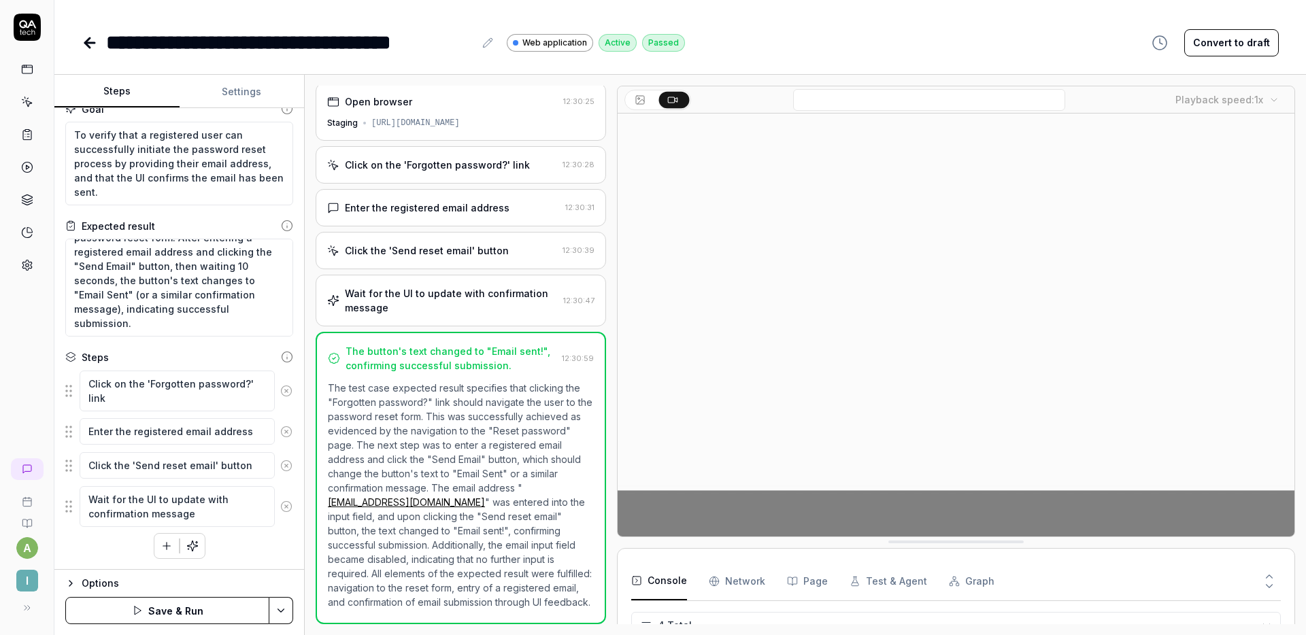
click at [166, 605] on button "Save & Run" at bounding box center [167, 610] width 204 height 27
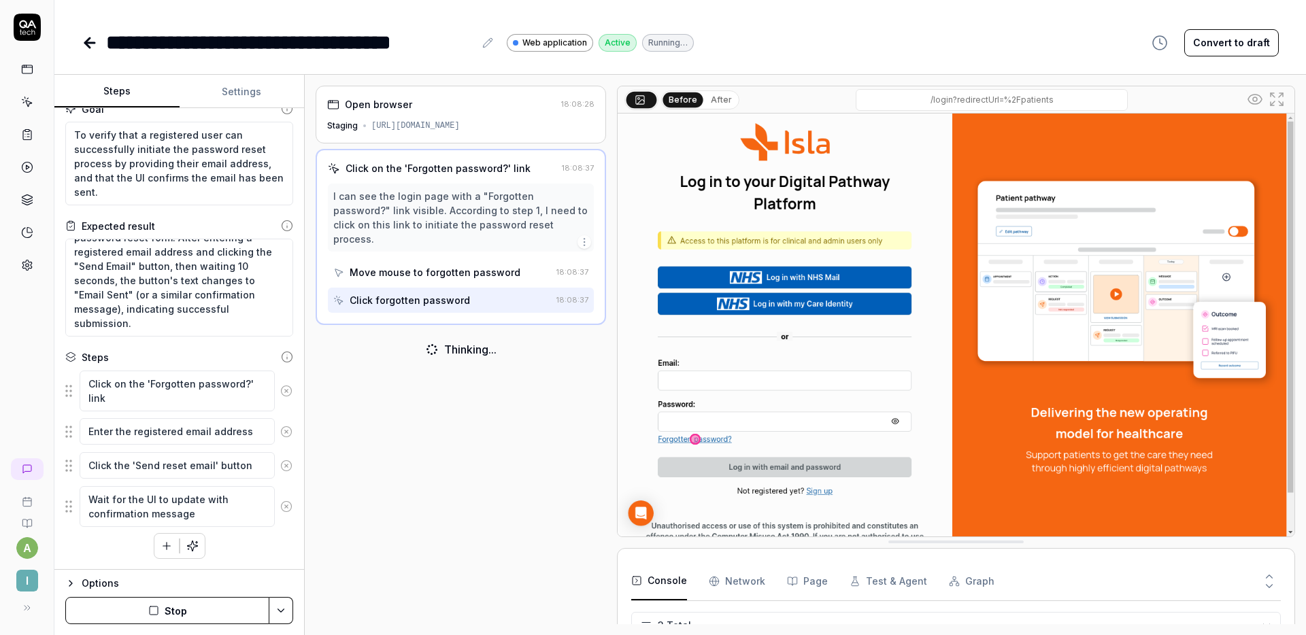
scroll to position [34, 0]
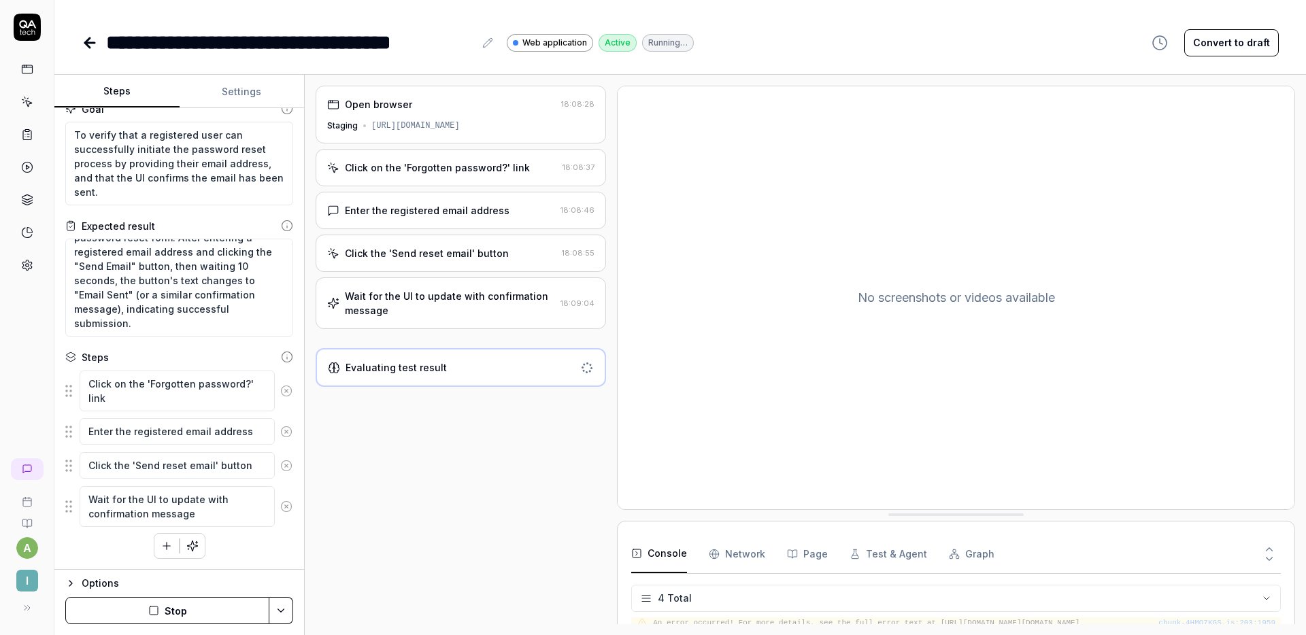
type textarea "*"
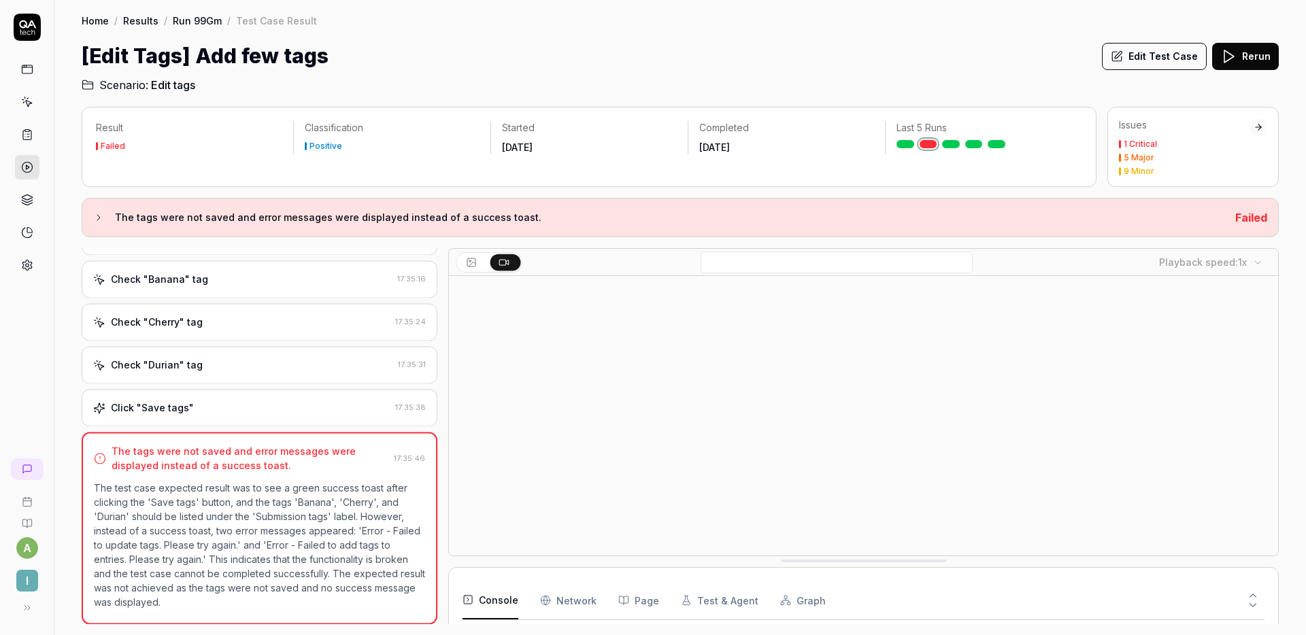
scroll to position [137, 0]
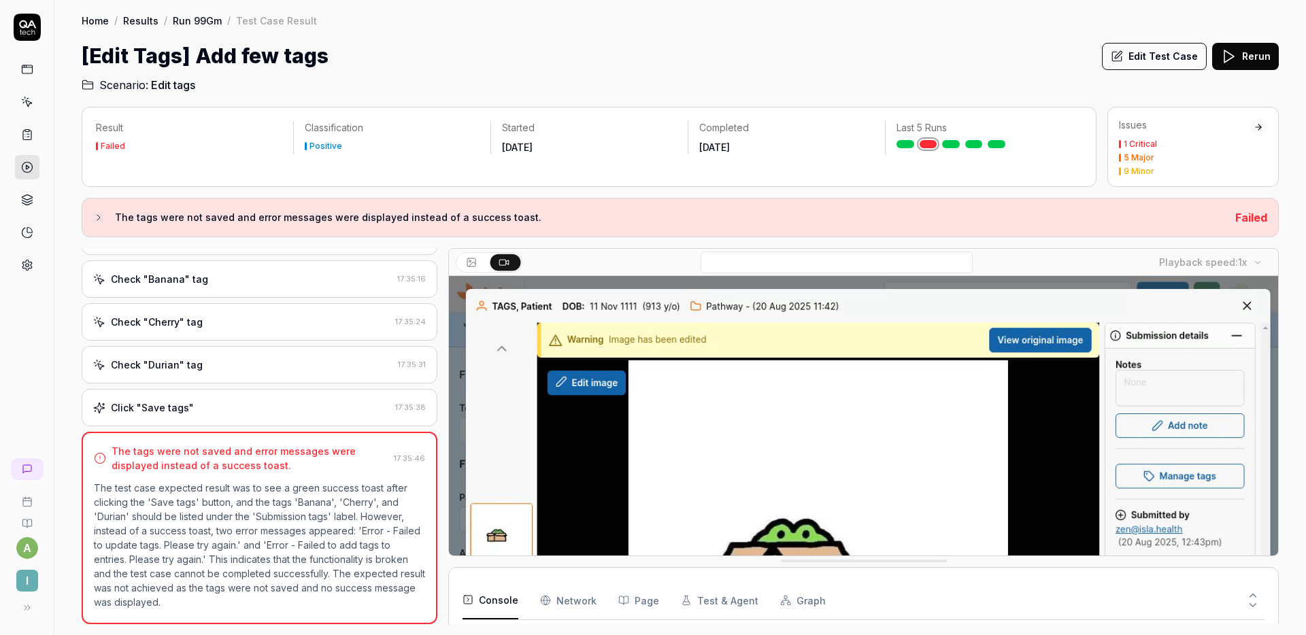
click at [221, 334] on div "Check "Cherry" tag 17:35:24" at bounding box center [260, 321] width 356 height 37
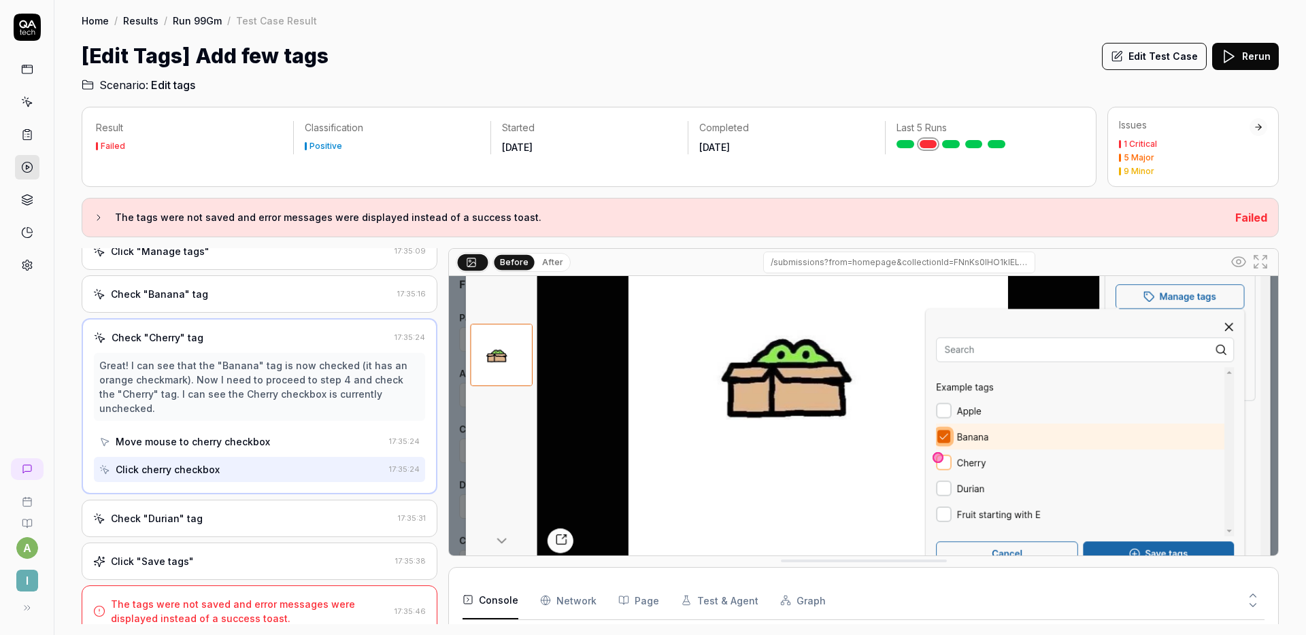
scroll to position [185, 0]
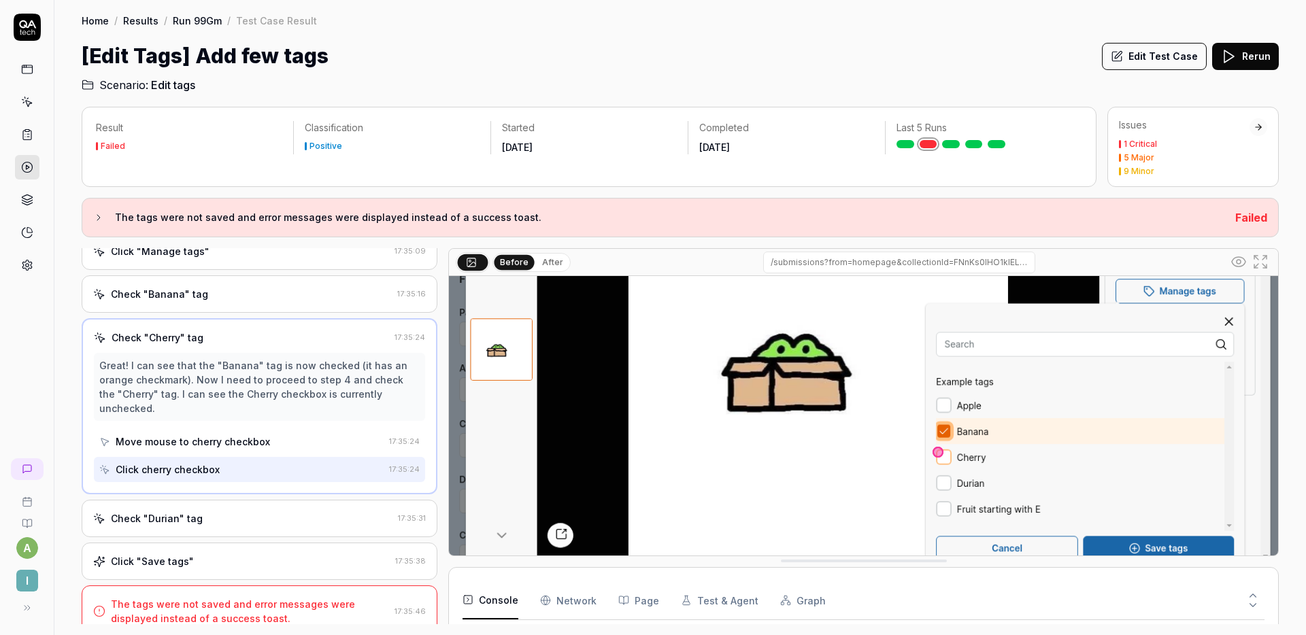
click at [217, 509] on div "Check "Durian" tag 17:35:31" at bounding box center [260, 518] width 356 height 37
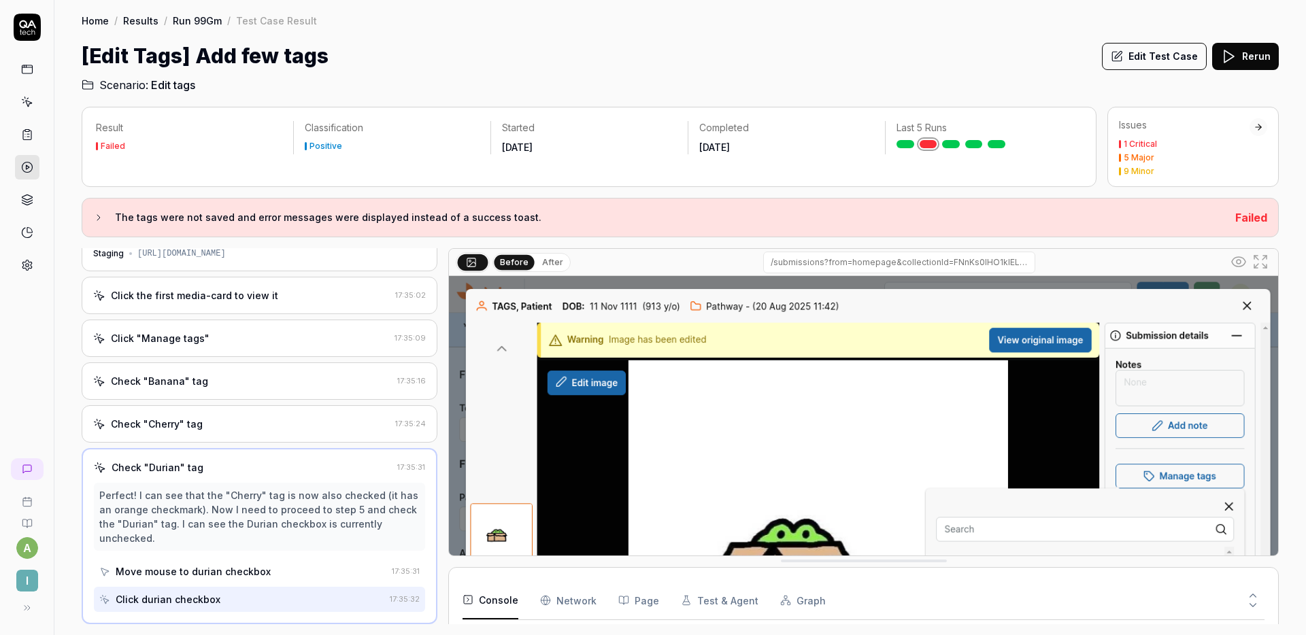
scroll to position [232, 0]
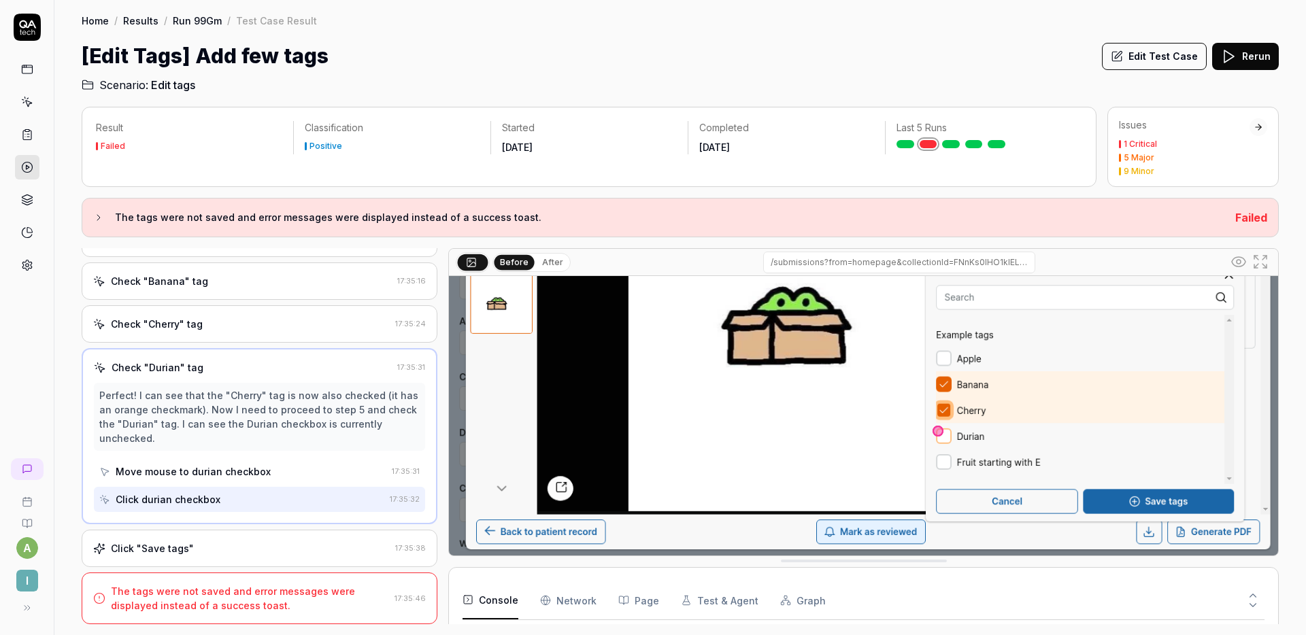
click at [204, 543] on div "Click "Save tags"" at bounding box center [241, 548] width 297 height 14
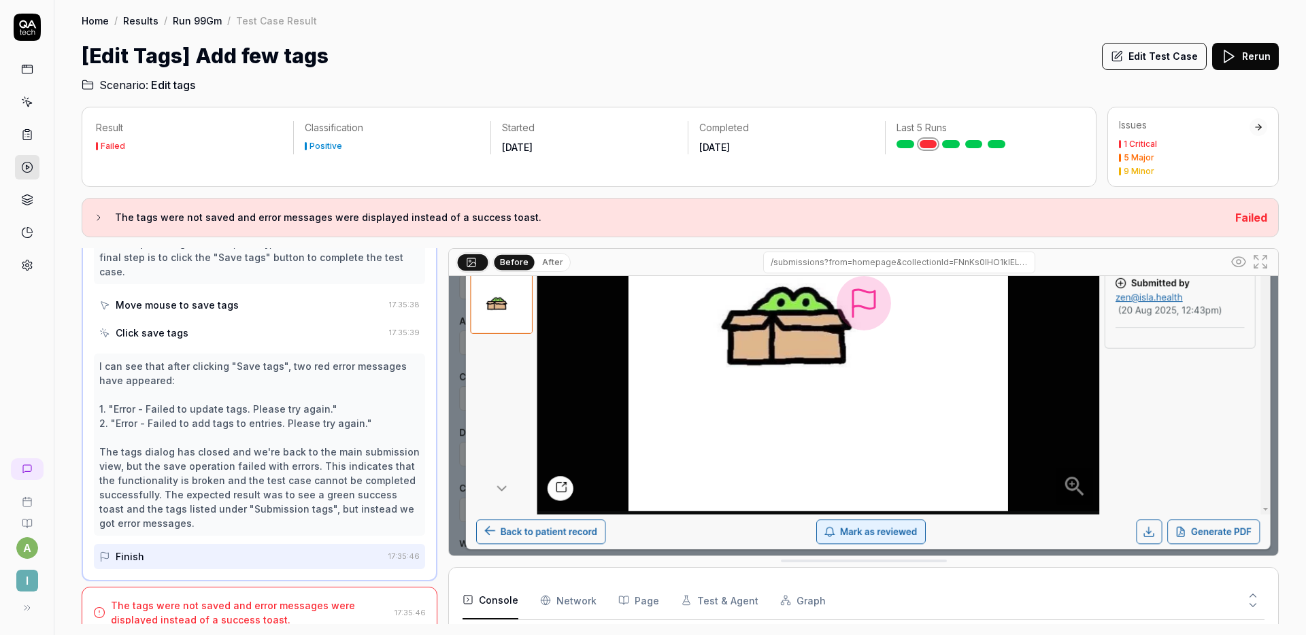
scroll to position [0, 0]
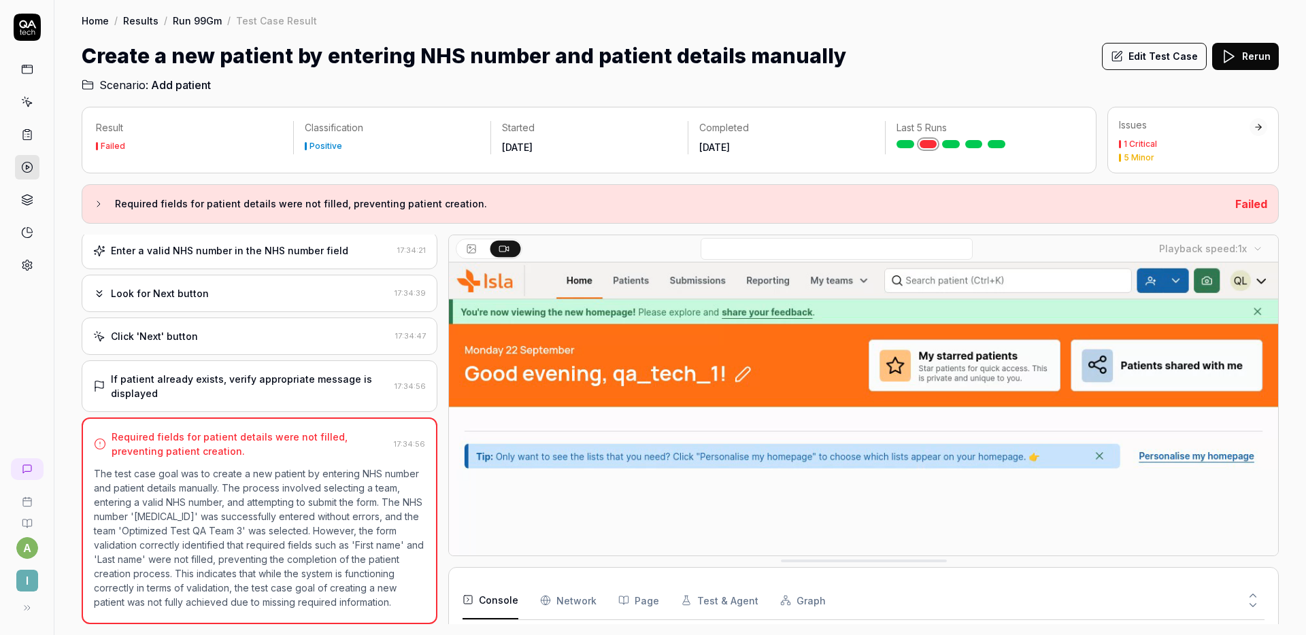
scroll to position [89, 0]
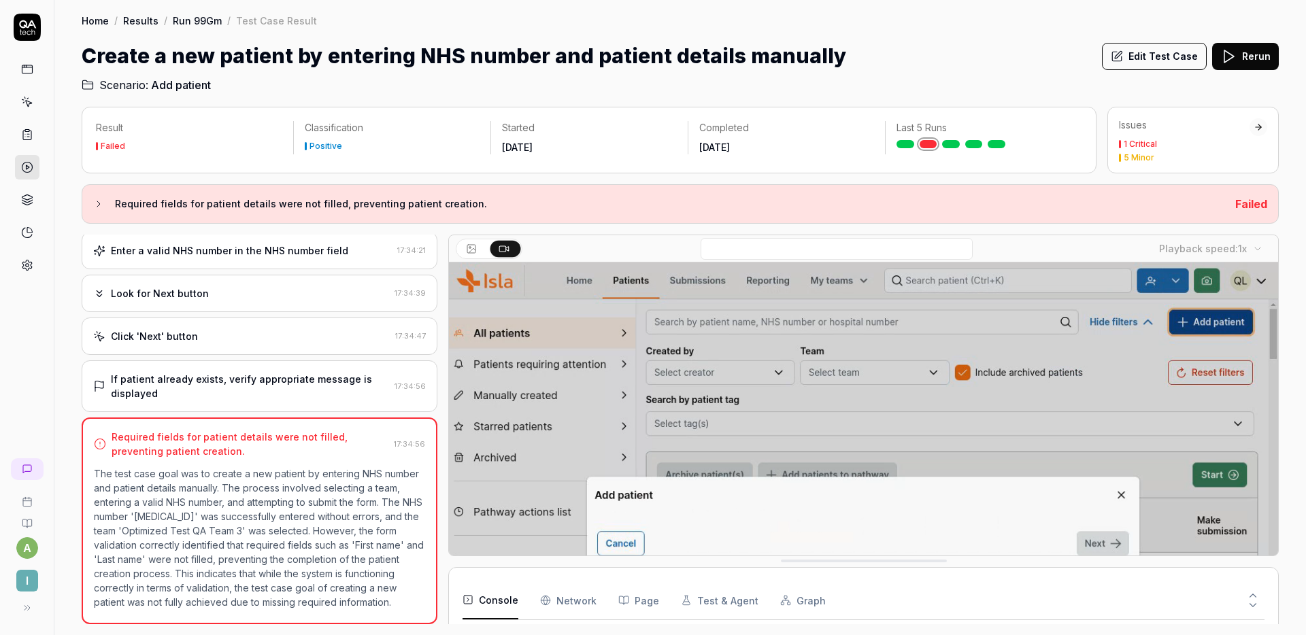
click at [235, 329] on div "Click 'Next' button" at bounding box center [241, 336] width 297 height 14
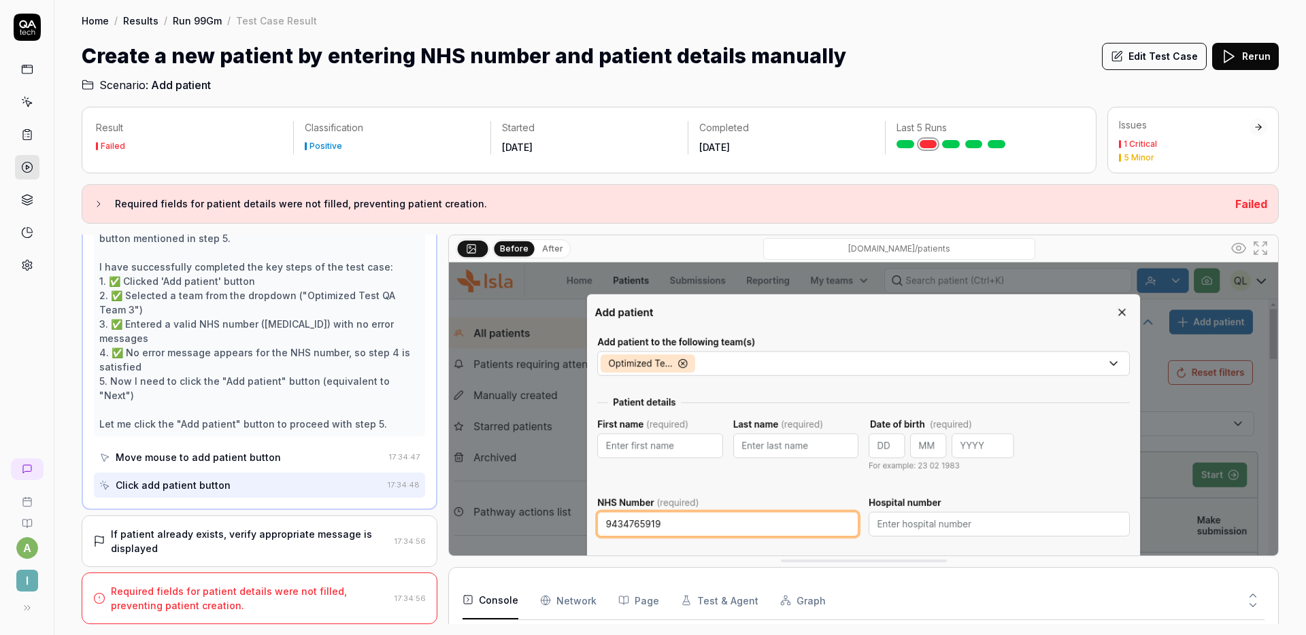
click at [222, 524] on div "If patient already exists, verify appropriate message is displayed 17:34:56" at bounding box center [260, 542] width 356 height 52
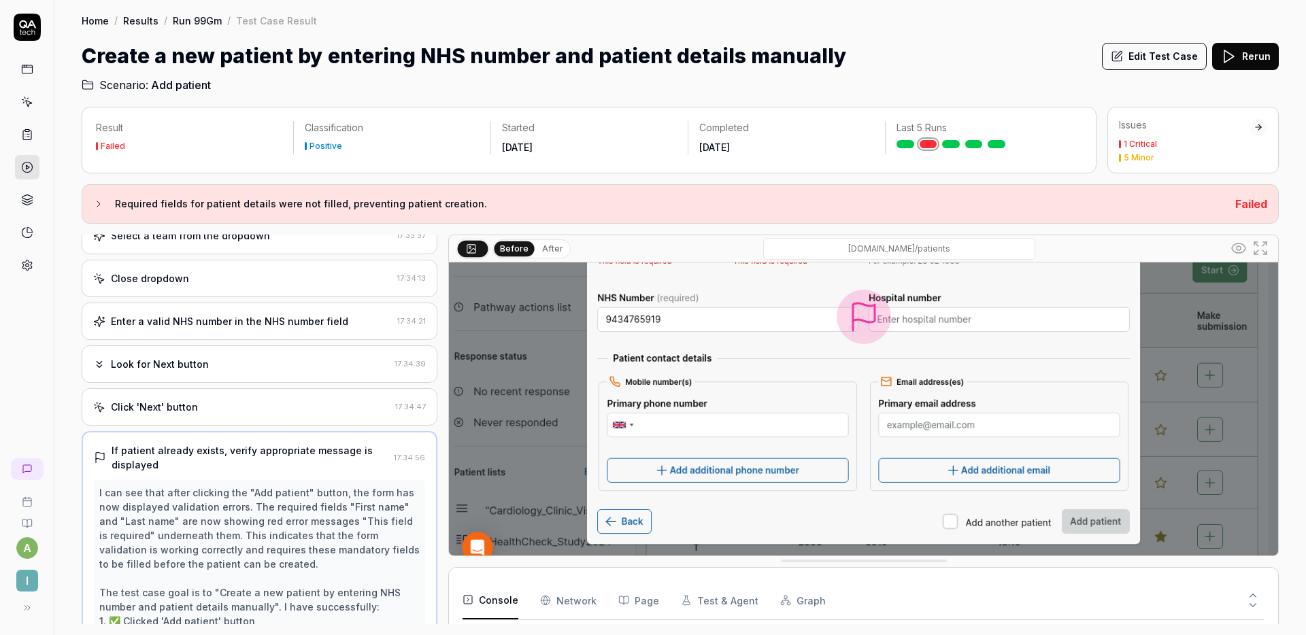
scroll to position [0, 0]
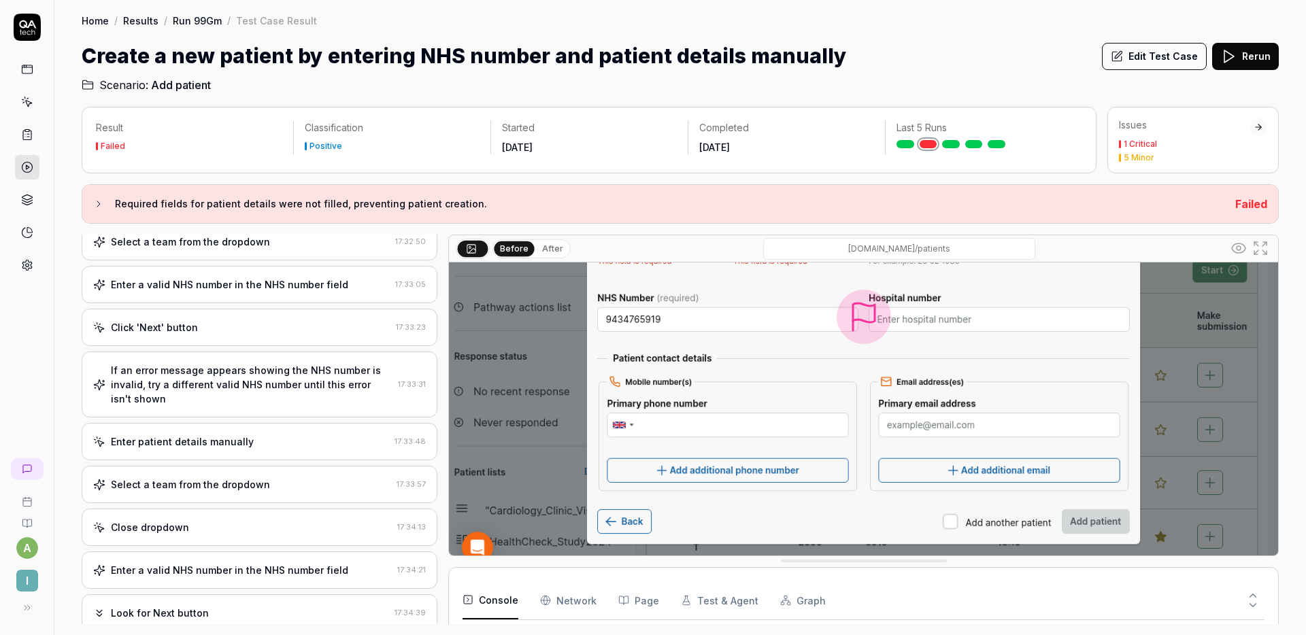
click at [260, 457] on div "Enter patient details manually 17:33:48" at bounding box center [260, 441] width 356 height 37
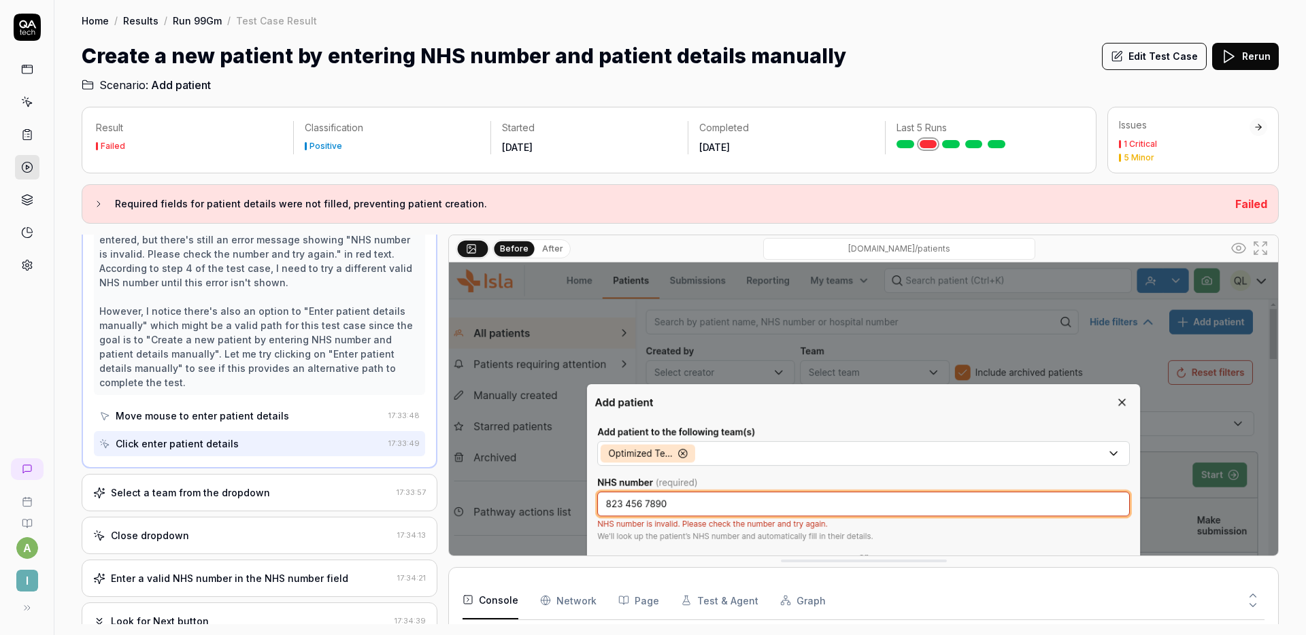
scroll to position [363, 0]
click at [1143, 61] on button "Edit Test Case" at bounding box center [1154, 56] width 105 height 27
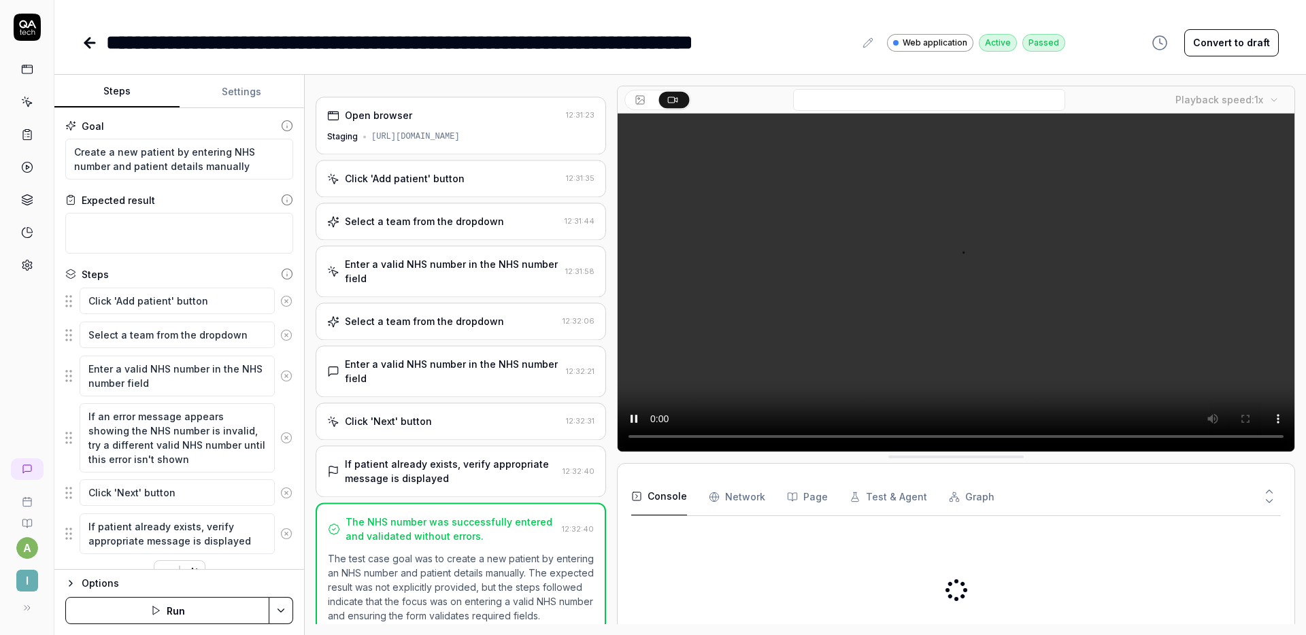
scroll to position [275, 0]
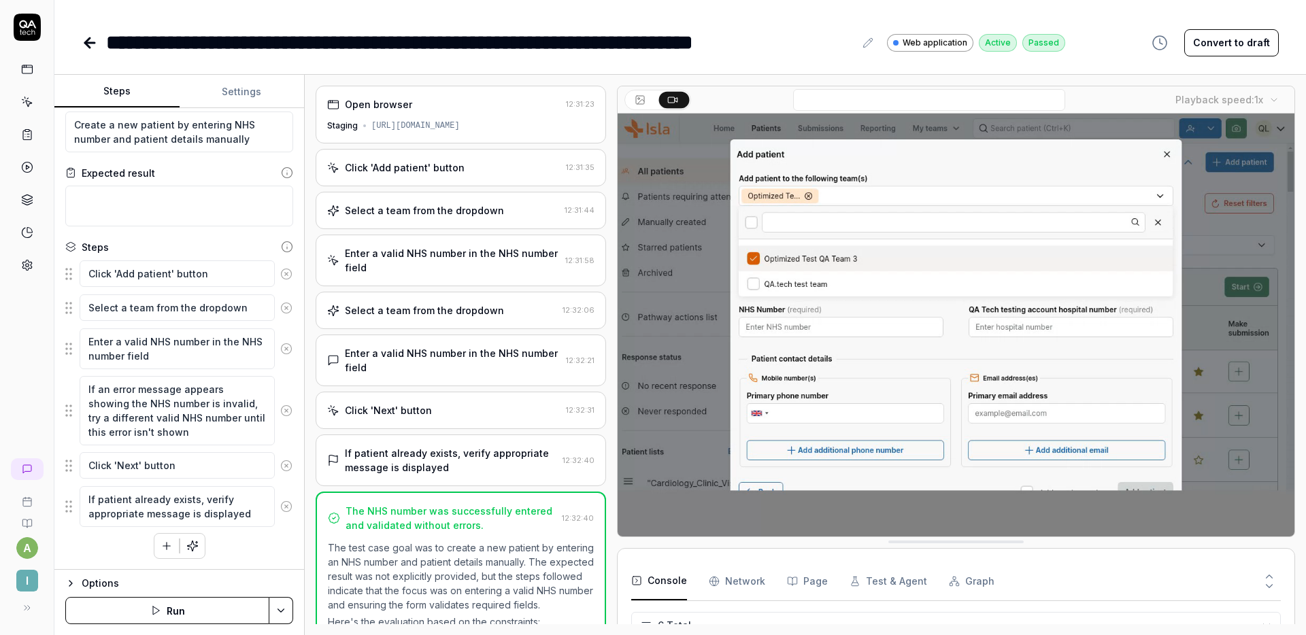
click at [420, 265] on div "Enter a valid NHS number in the NHS number field" at bounding box center [452, 260] width 215 height 29
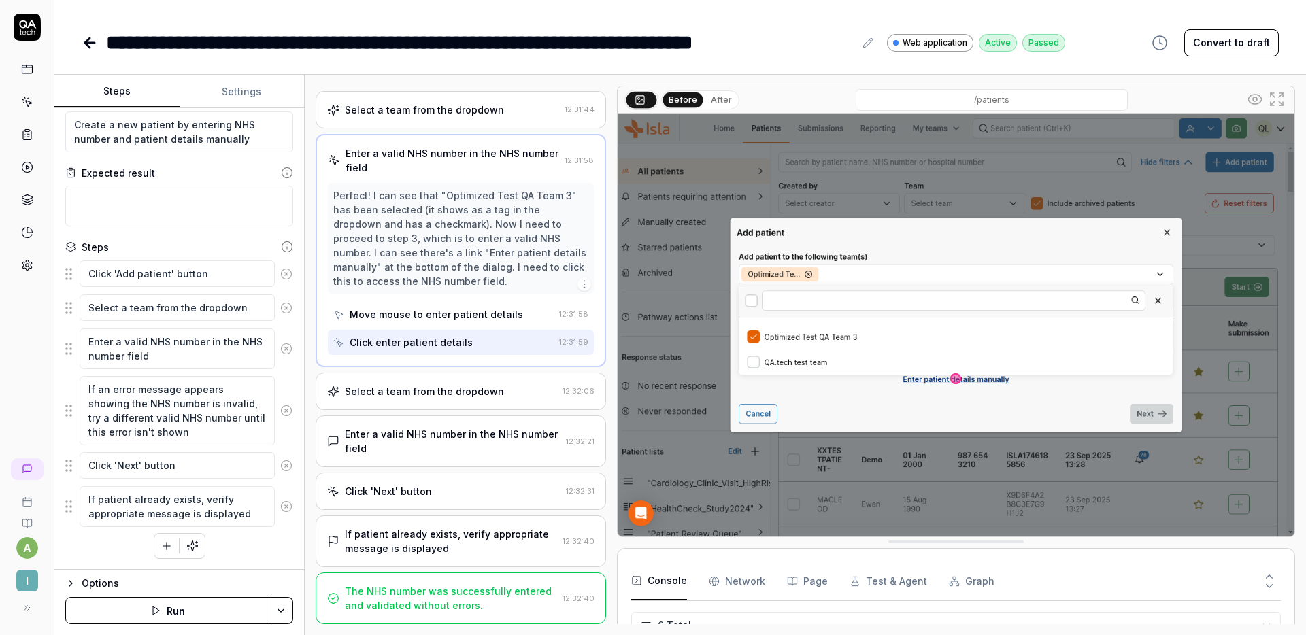
click at [420, 393] on div "Select a team from the dropdown" at bounding box center [424, 391] width 159 height 14
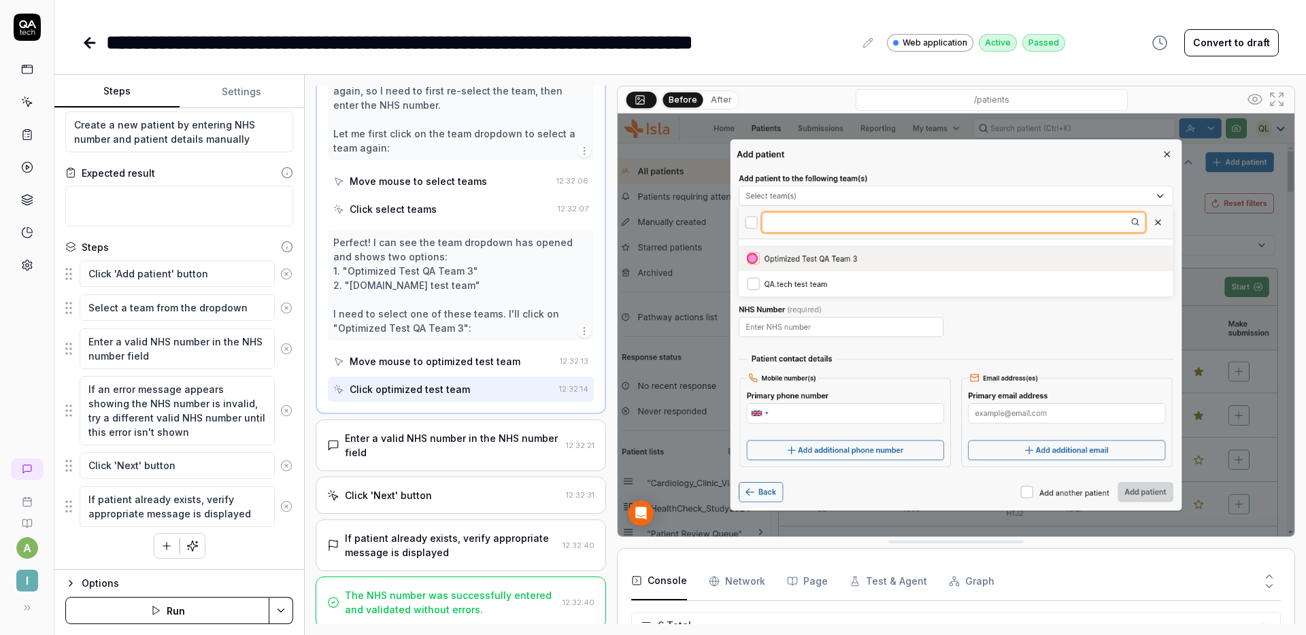
click at [420, 454] on div "Enter a valid NHS number in the NHS number field" at bounding box center [453, 445] width 216 height 29
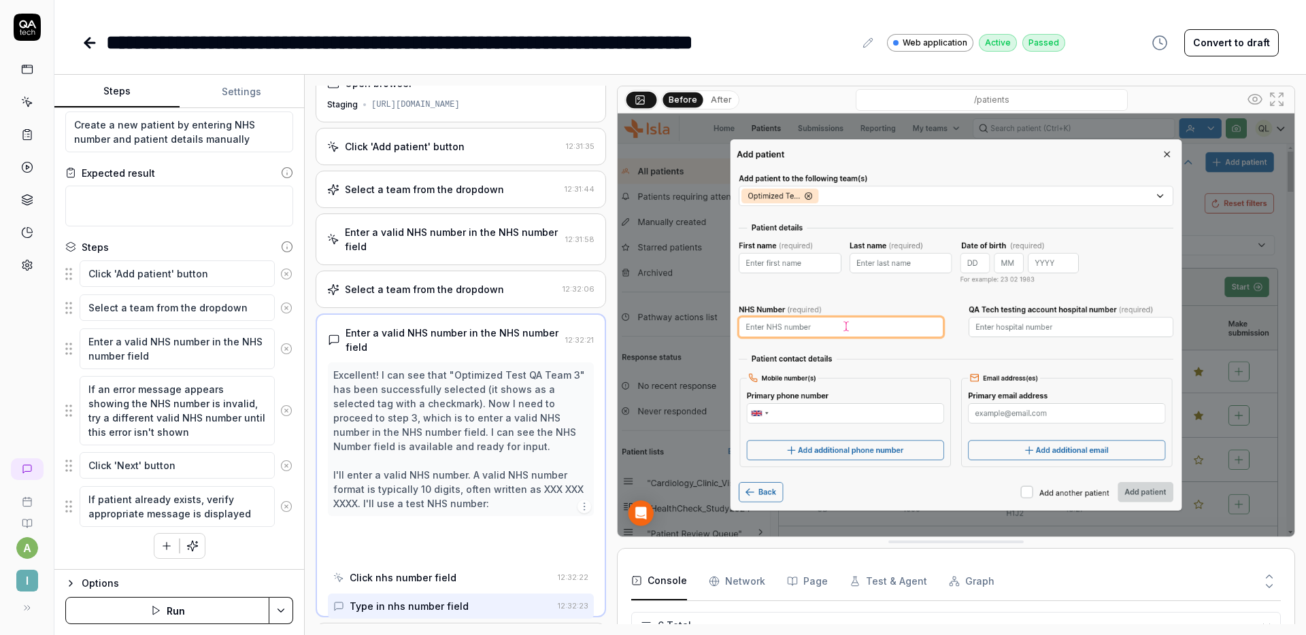
scroll to position [14, 0]
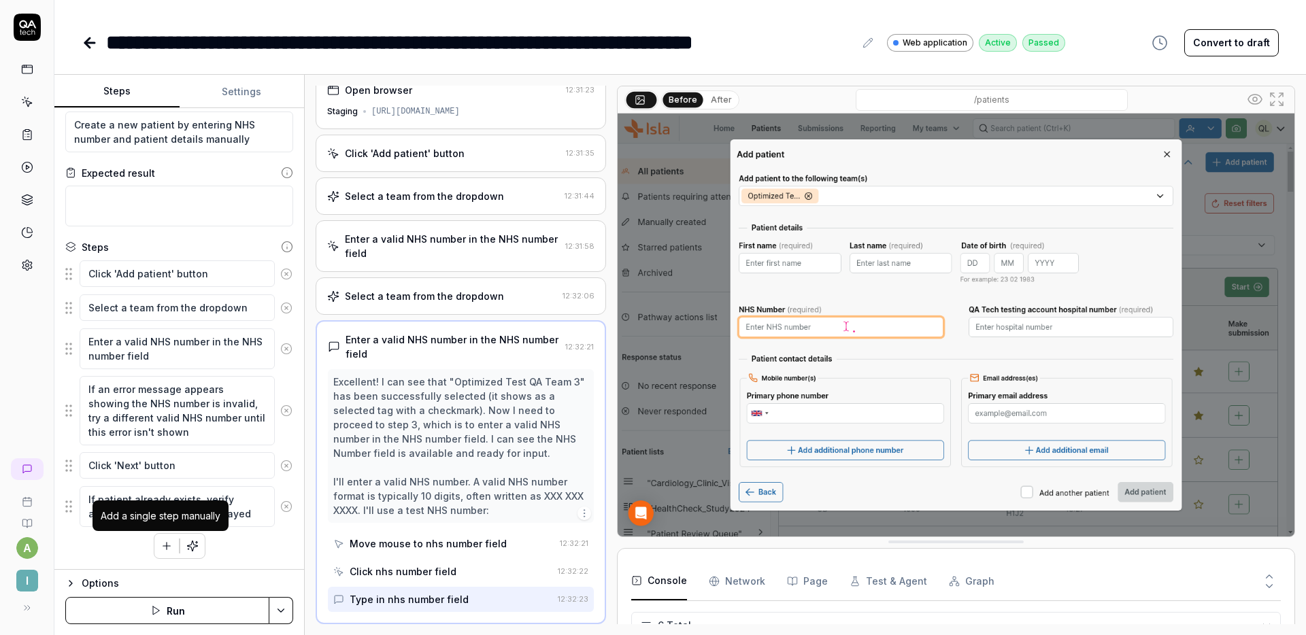
click at [165, 540] on icon "button" at bounding box center [167, 546] width 12 height 12
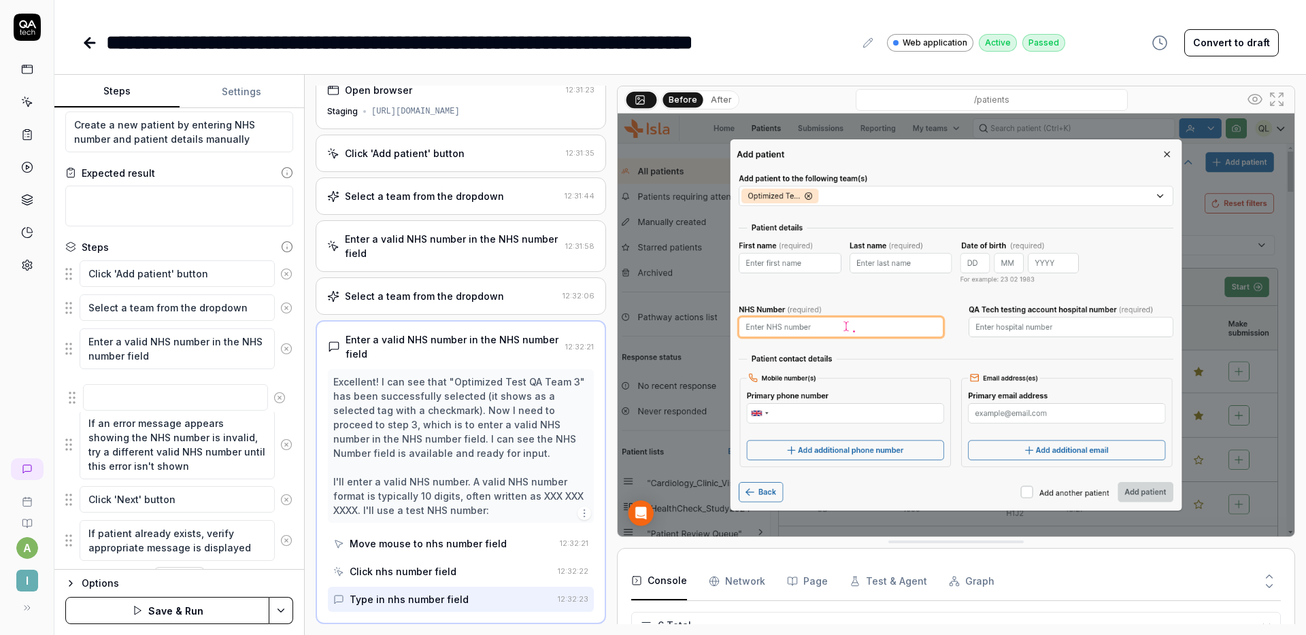
drag, startPoint x: 74, startPoint y: 543, endPoint x: 78, endPoint y: 388, distance: 155.1
click at [78, 388] on fieldset "Click 'Add patient' button Select a team from the dropdown Enter a valid NHS nu…" at bounding box center [179, 411] width 228 height 302
click at [114, 389] on textarea at bounding box center [177, 389] width 195 height 27
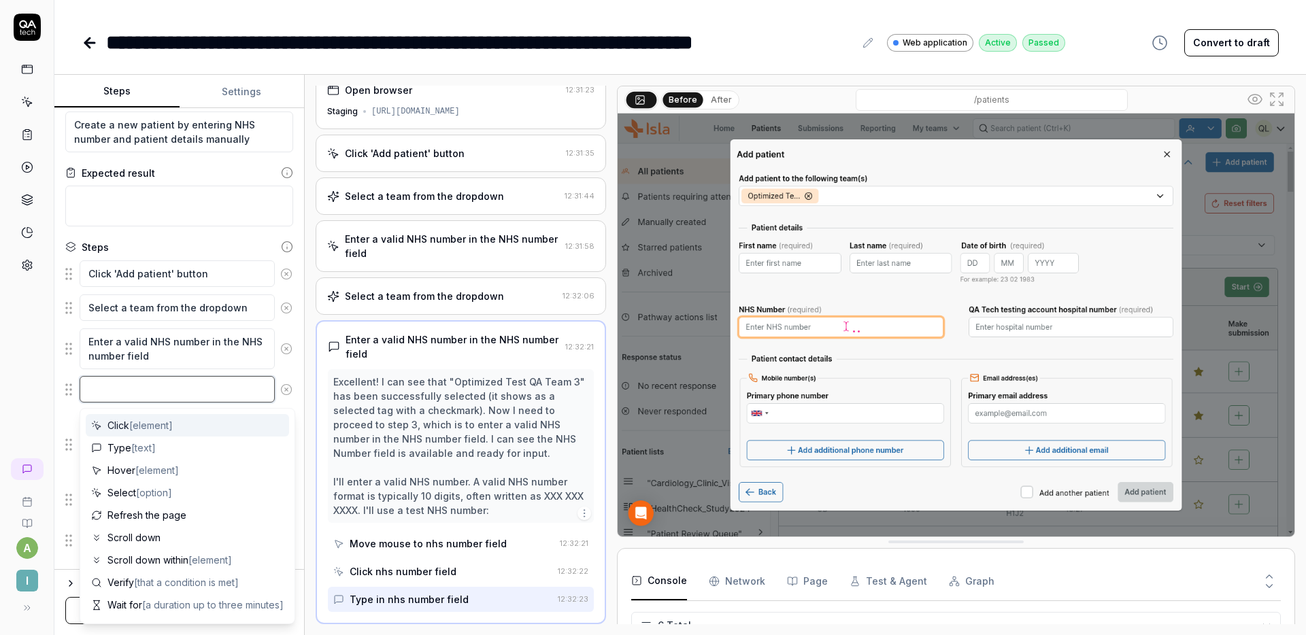
type textarea "*"
type textarea "E"
type textarea "*"
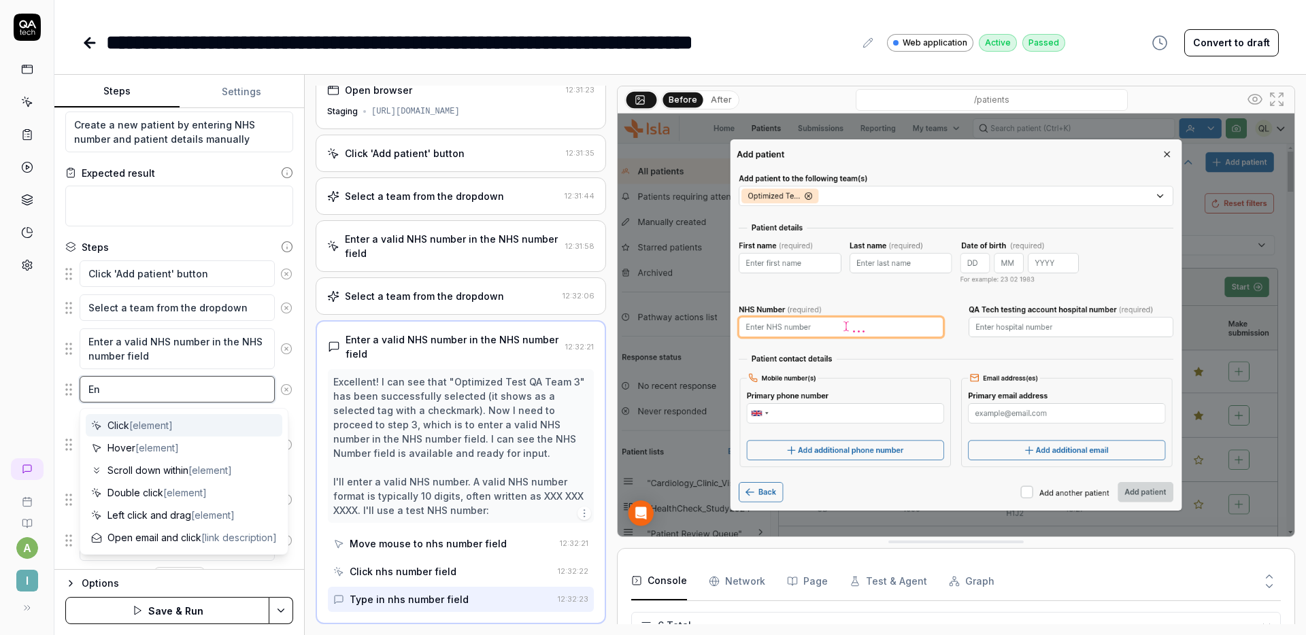
type textarea "Ent"
type textarea "*"
type textarea "Ente"
type textarea "*"
type textarea "Enter"
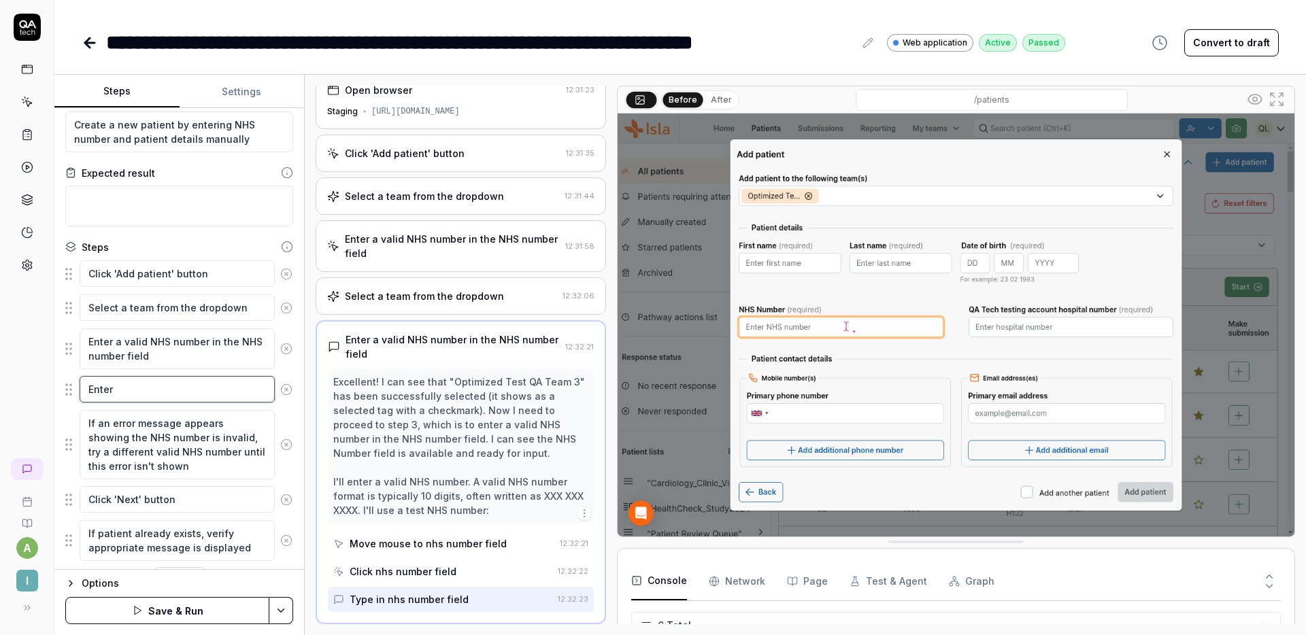
type textarea "*"
type textarea "Enter"
type textarea "*"
type textarea "Enter a"
type textarea "*"
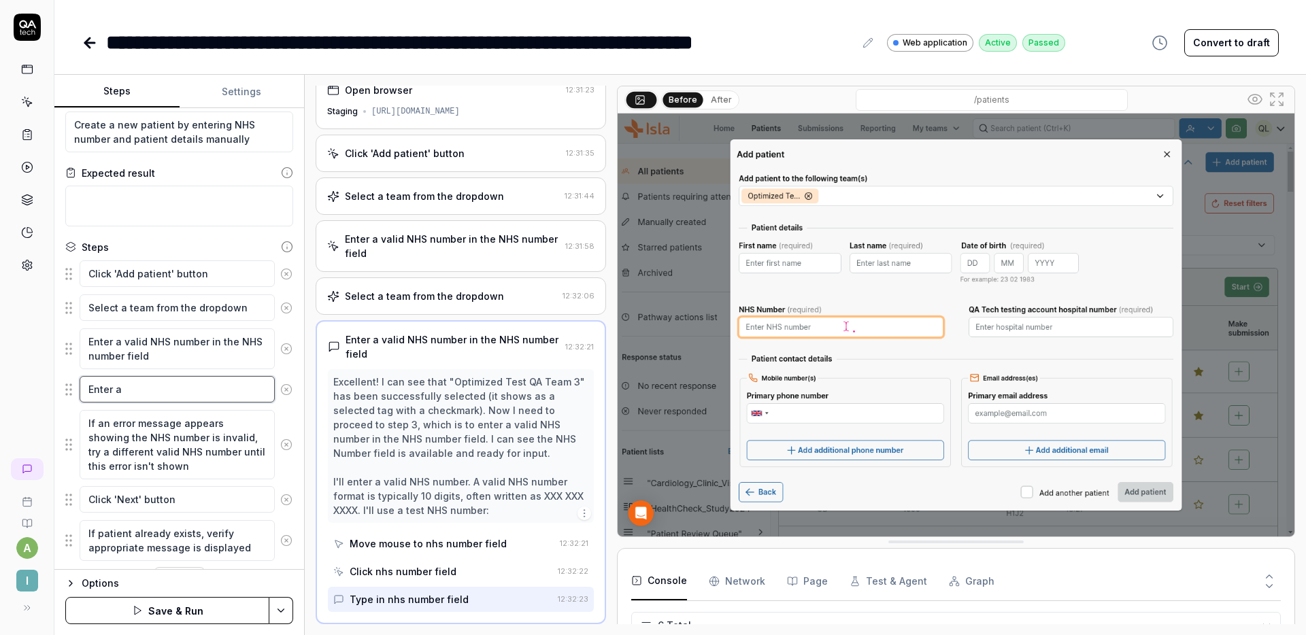
type textarea "Enter a"
type textarea "*"
type textarea "Enter a c"
type textarea "*"
type textarea "Enter a ca"
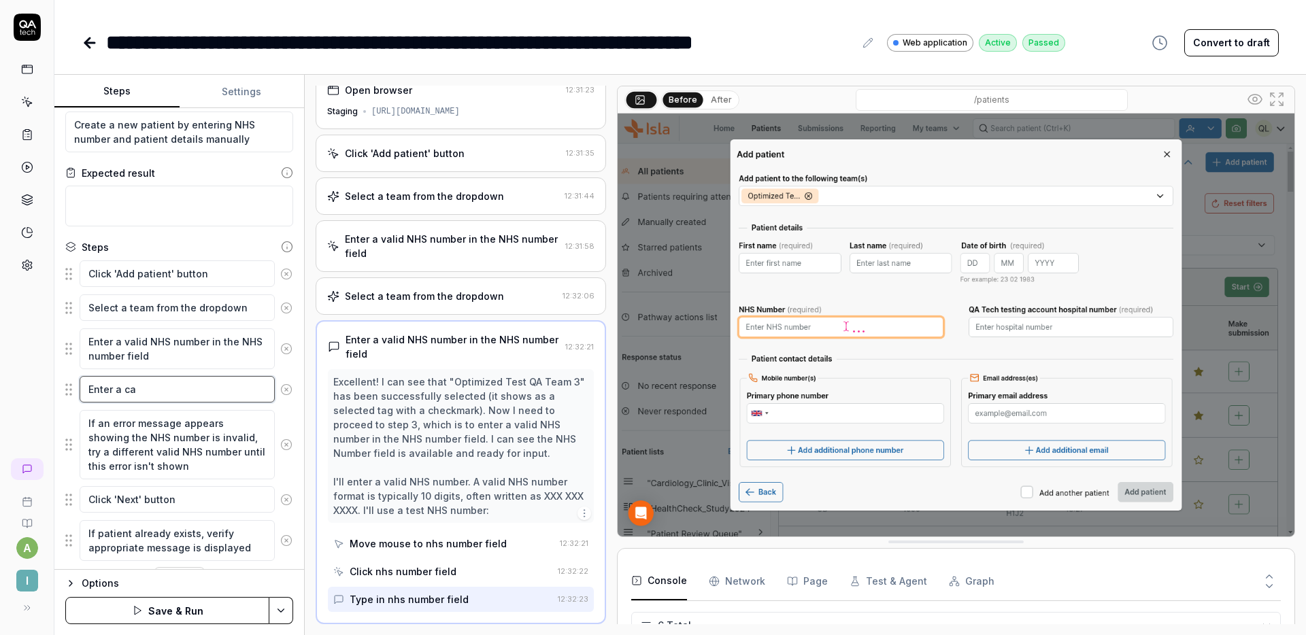
type textarea "*"
type textarea "Enter a c"
type textarea "*"
type textarea "Enter a"
type textarea "*"
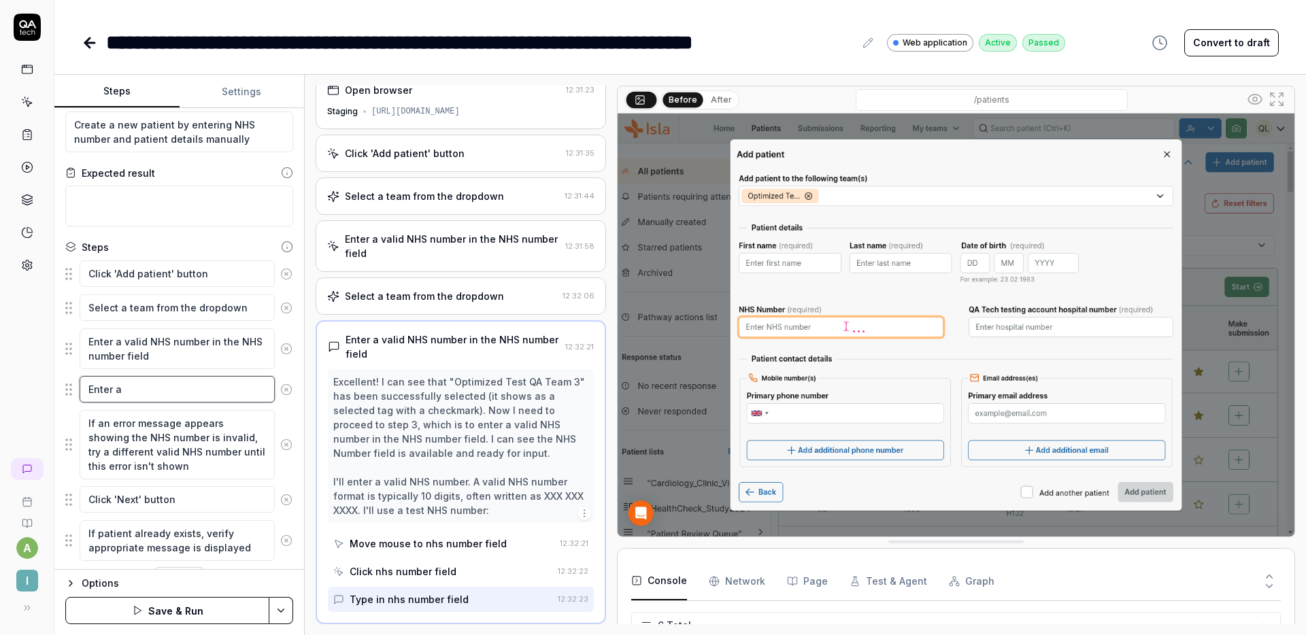
type textarea "Enter a v"
type textarea "*"
type textarea "Enter a va"
type textarea "*"
type textarea "Enter a val"
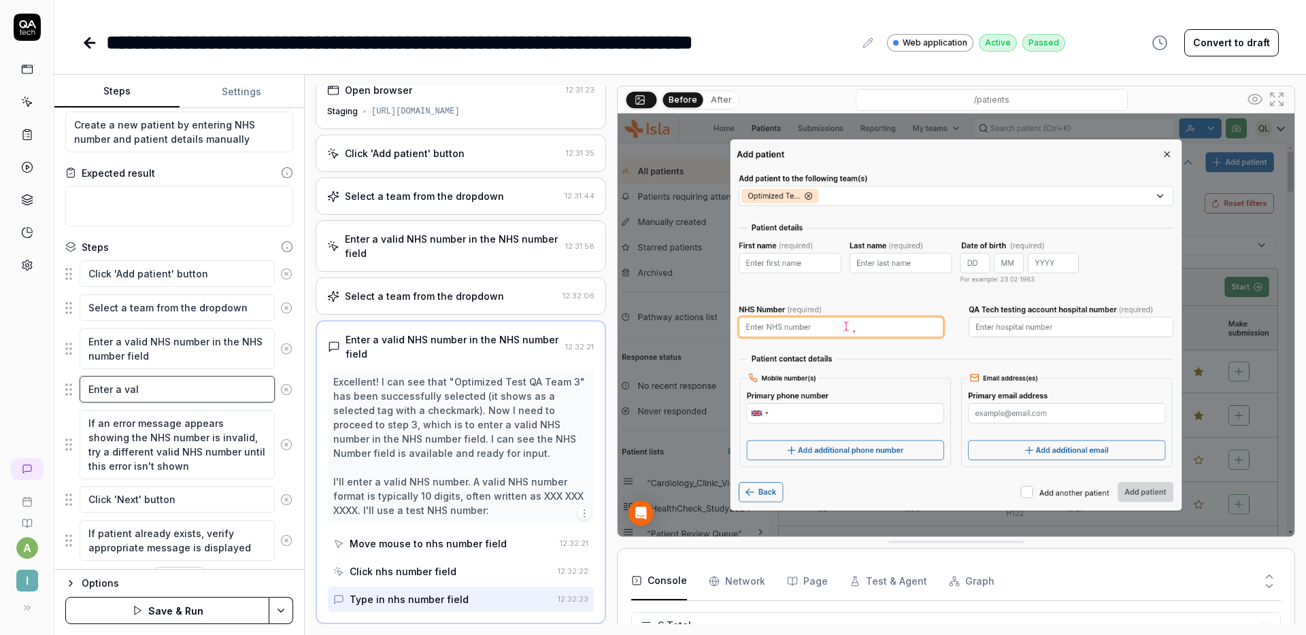
type textarea "*"
type textarea "Enter a valid"
type textarea "*"
type textarea "Enter a valid"
type textarea "*"
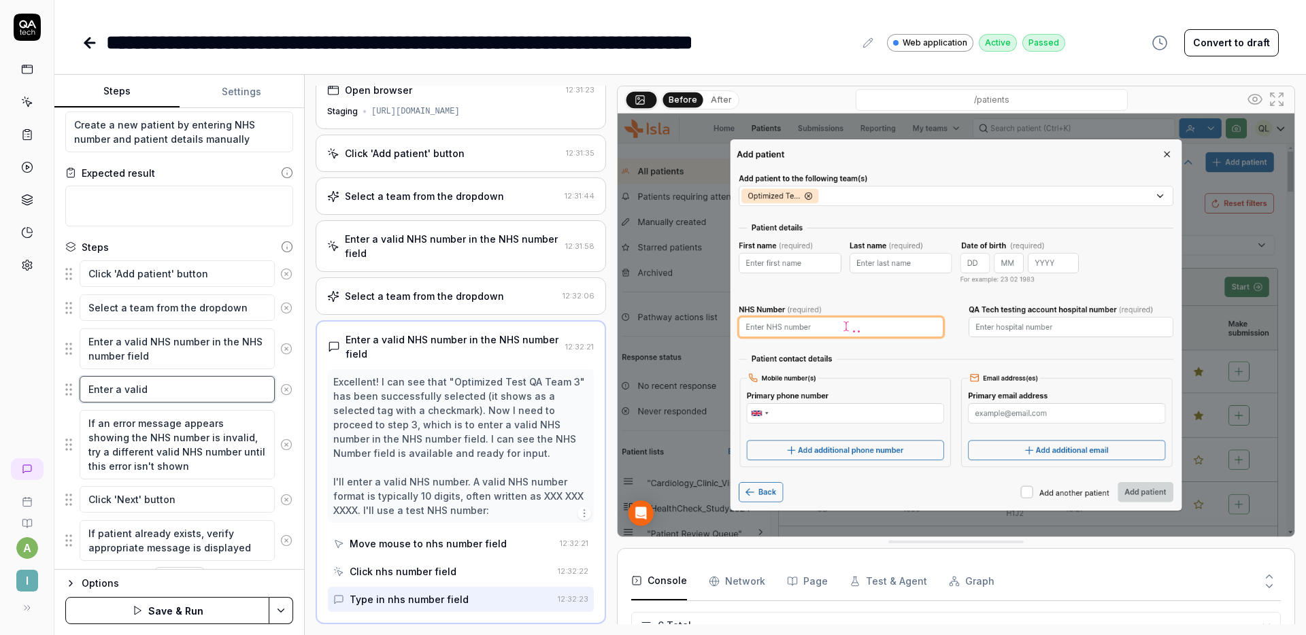
type textarea "Enter a valid f"
type textarea "*"
type textarea "Enter a valid fi"
type textarea "*"
type textarea "Enter a valid fir"
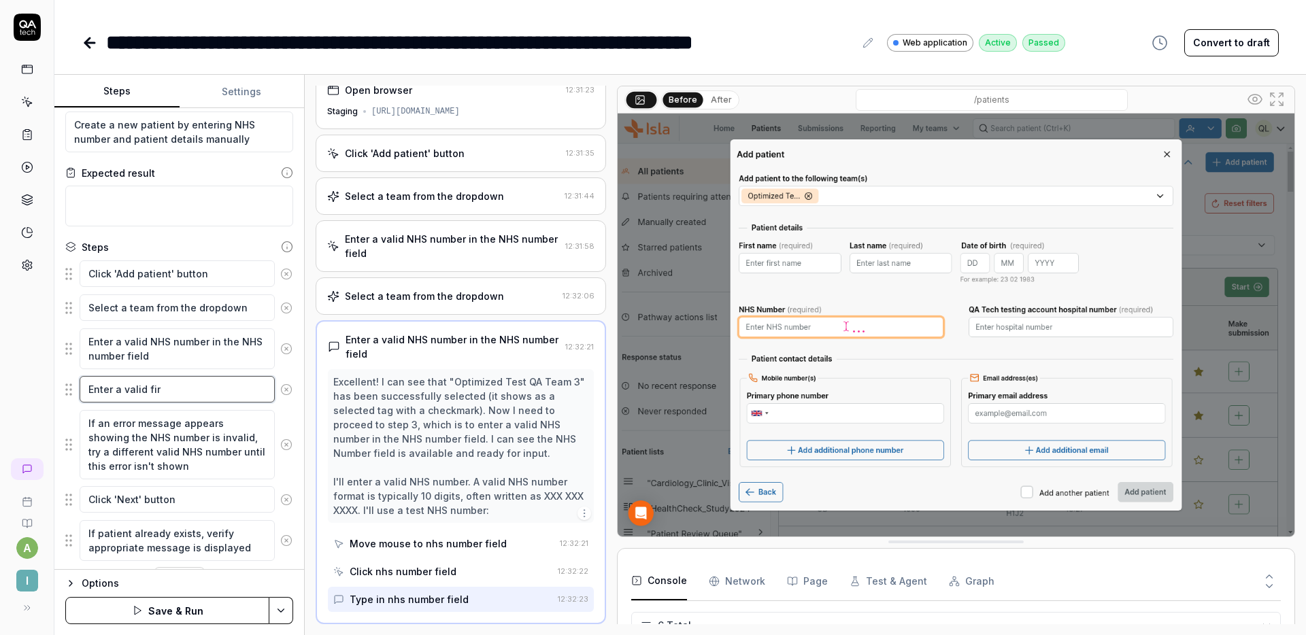
type textarea "*"
type textarea "Enter a valid firs"
type textarea "*"
type textarea "Enter a valid first"
type textarea "*"
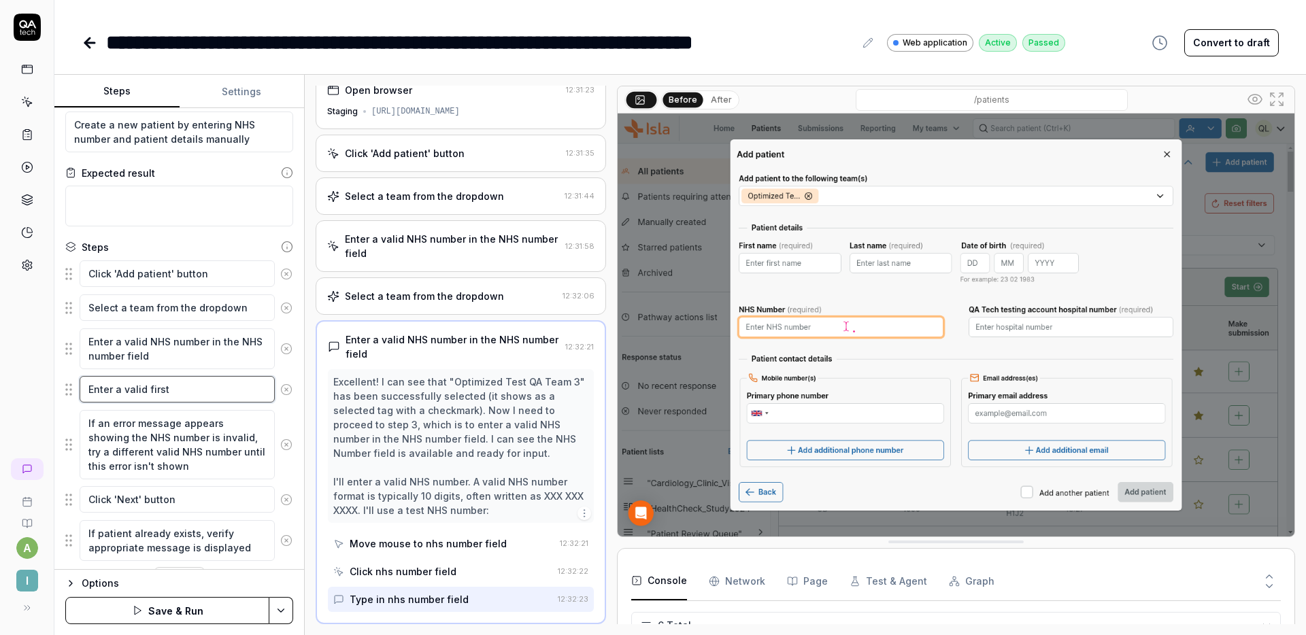
type textarea "Enter a valid first n"
type textarea "*"
type textarea "Enter a valid first na"
type textarea "*"
type textarea "Enter a valid first name"
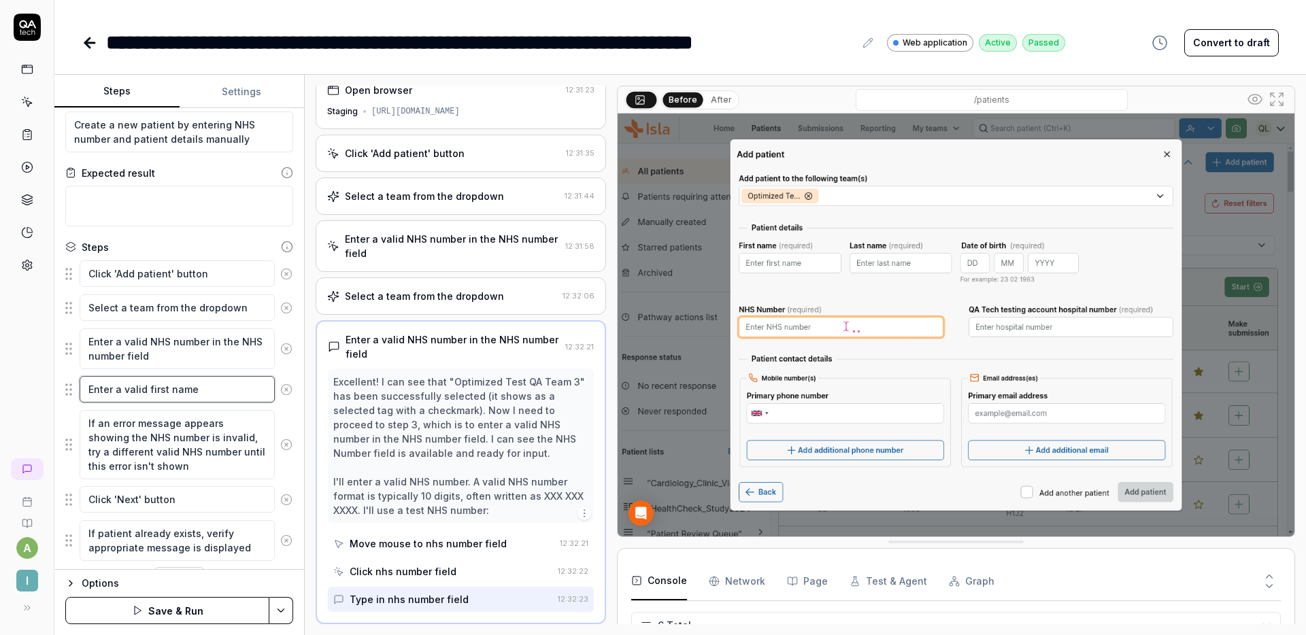
type textarea "*"
type textarea "Enter a valid first name,"
type textarea "*"
type textarea "Enter a valid first name,"
type textarea "*"
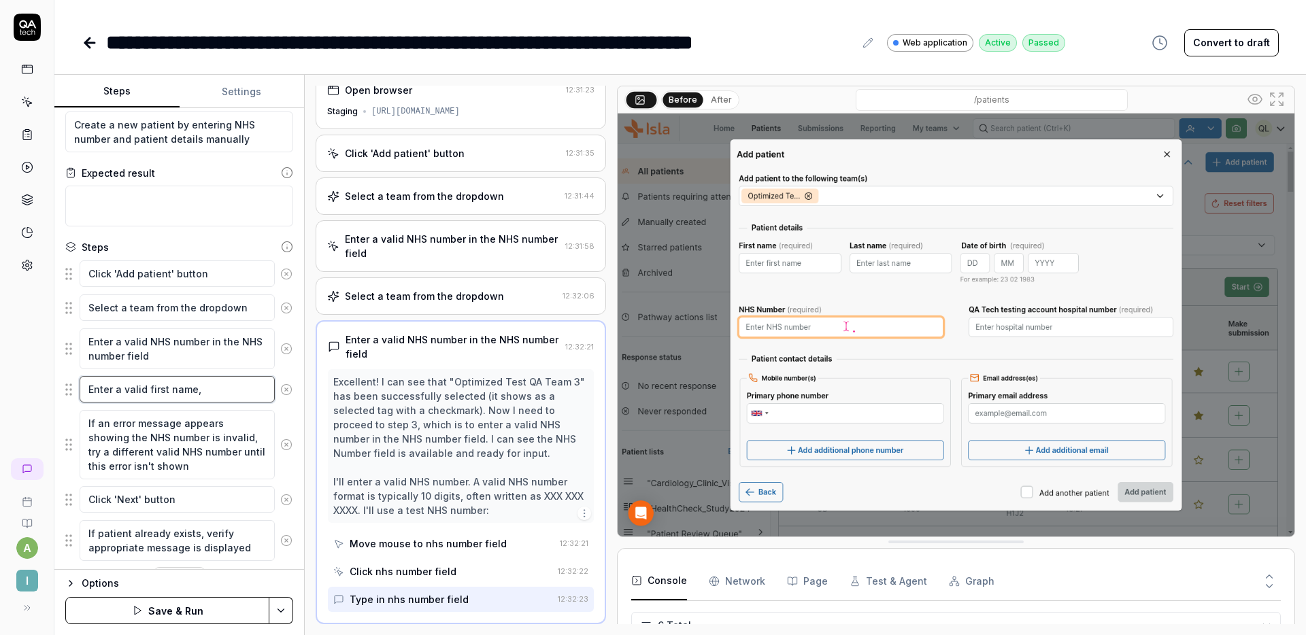
type textarea "Enter a valid first name, l"
type textarea "*"
type textarea "Enter a valid first name, la"
type textarea "*"
type textarea "Enter a valid first name, las"
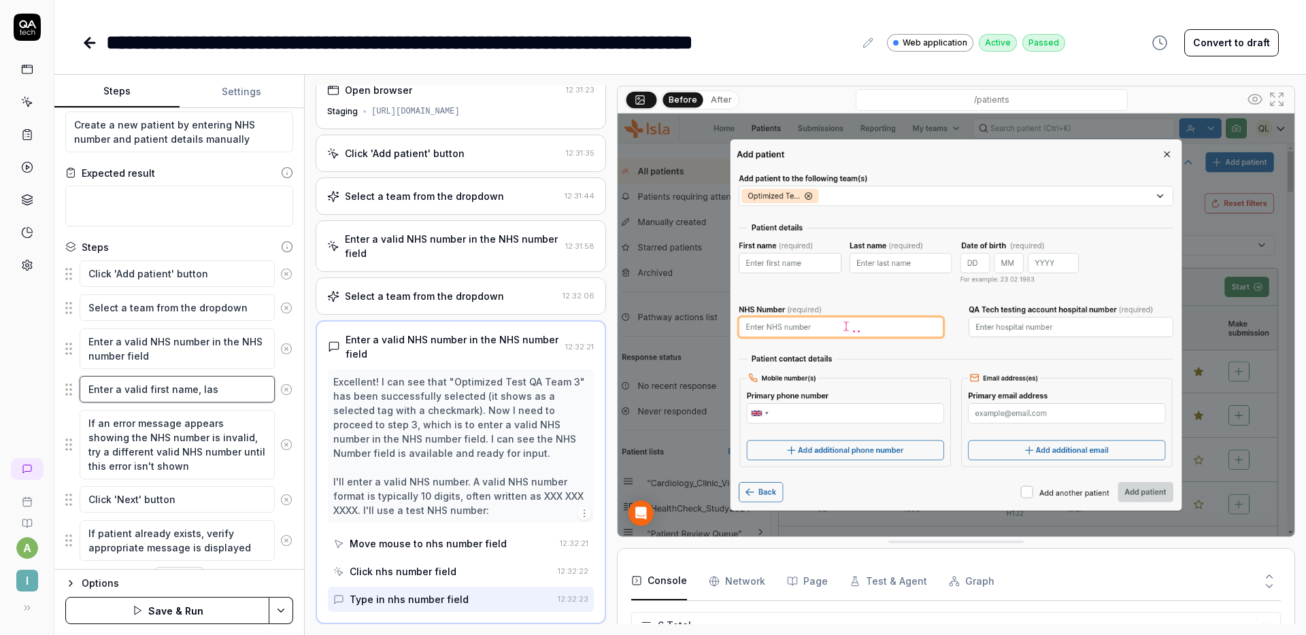
type textarea "*"
type textarea "Enter a valid first name, last"
type textarea "*"
type textarea "Enter a valid first name, last"
type textarea "*"
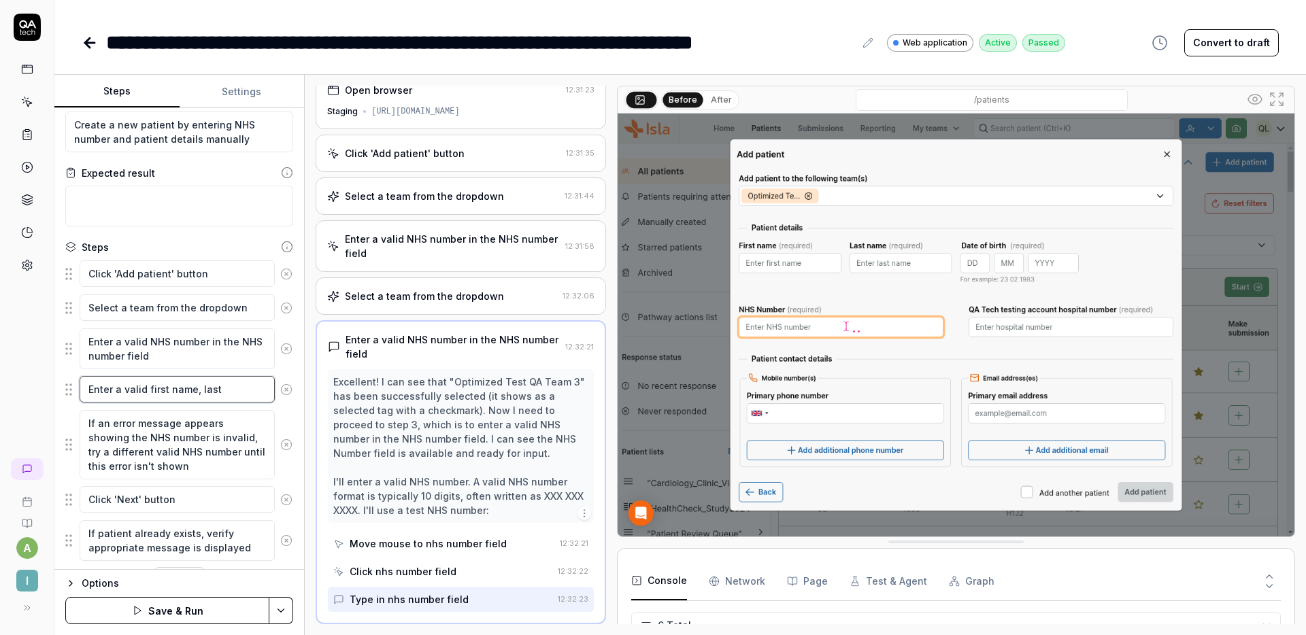
type textarea "Enter a valid first name, last n"
type textarea "*"
type textarea "Enter a valid first name, last nam"
type textarea "*"
type textarea "Enter a valid first name, last name"
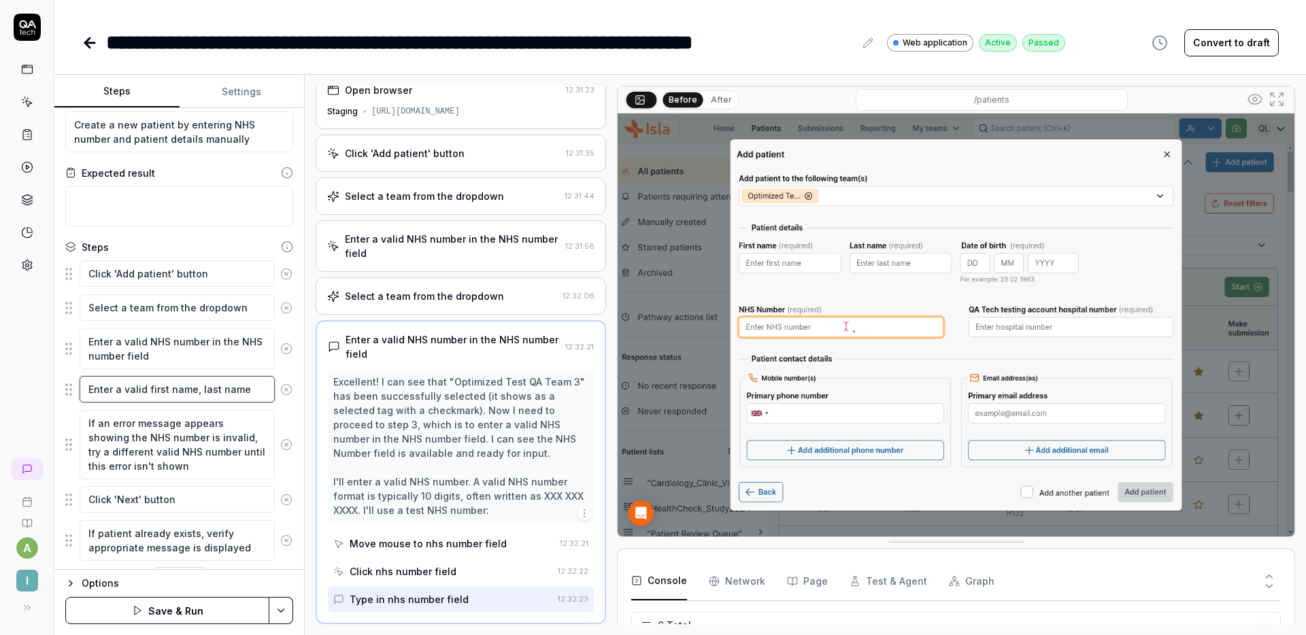
type textarea "*"
type textarea "Enter a valid first name, last name,"
type textarea "*"
type textarea "Enter a valid first name, last name, a"
type textarea "*"
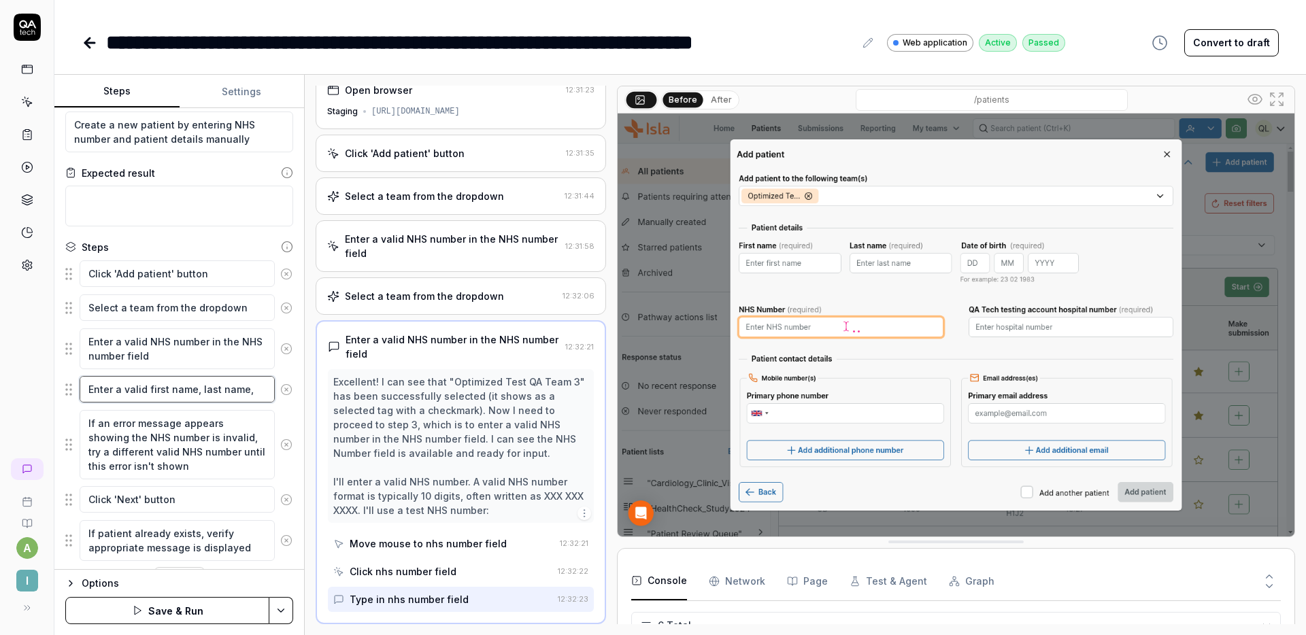
type textarea "Enter a valid first name, last name, and"
type textarea "*"
type textarea "Enter a valid first name, last name, and"
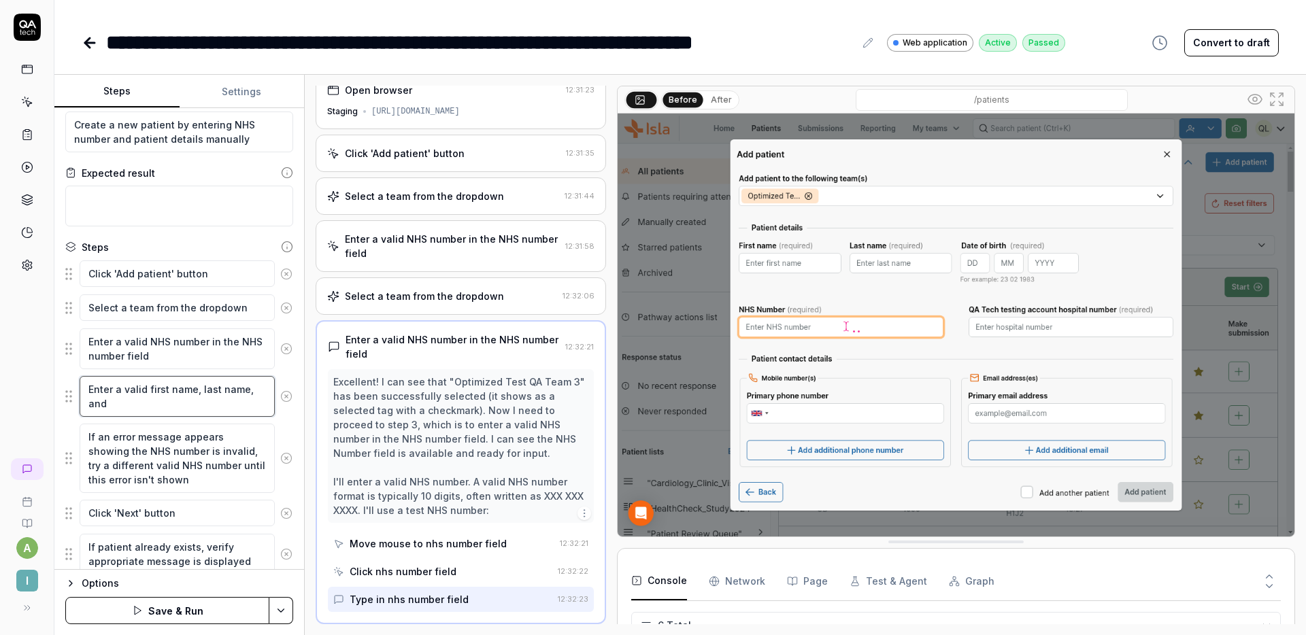
type textarea "*"
type textarea "Enter a valid first name, last name, and d"
type textarea "*"
type textarea "Enter a valid first name, last name, and da"
type textarea "*"
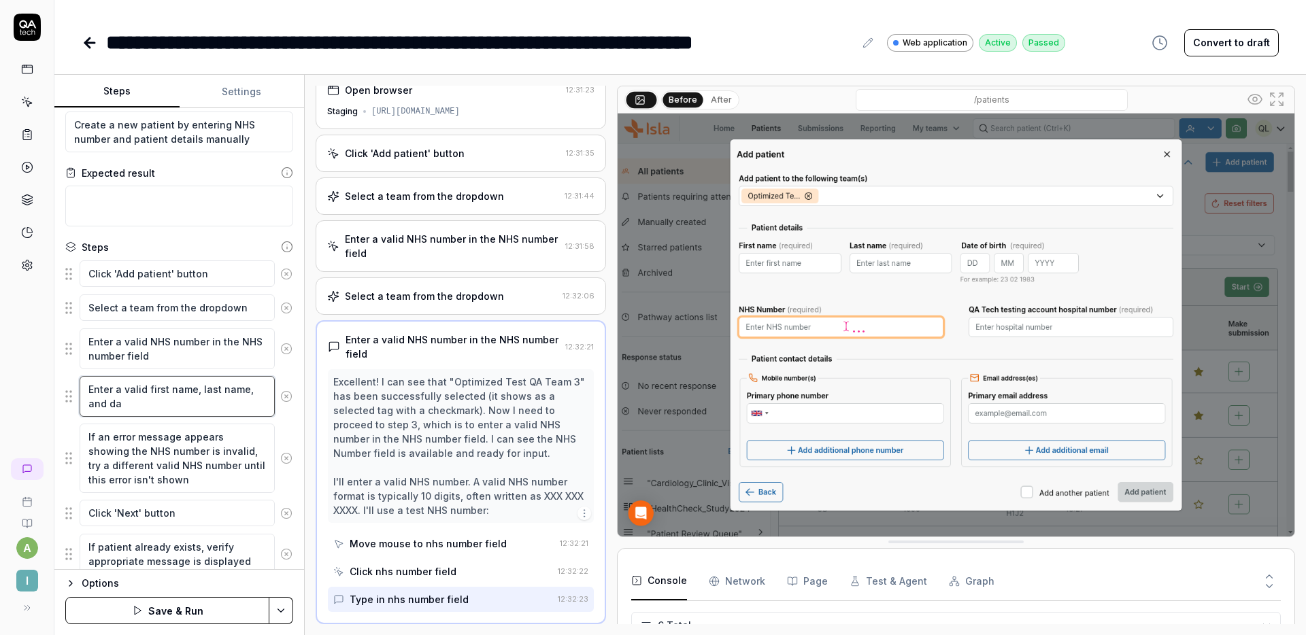
type textarea "Enter a valid first name, last name, and day"
type textarea "*"
type textarea "Enter a valid first name, last name, and day"
type textarea "*"
type textarea "Enter a valid first name, last name, and day"
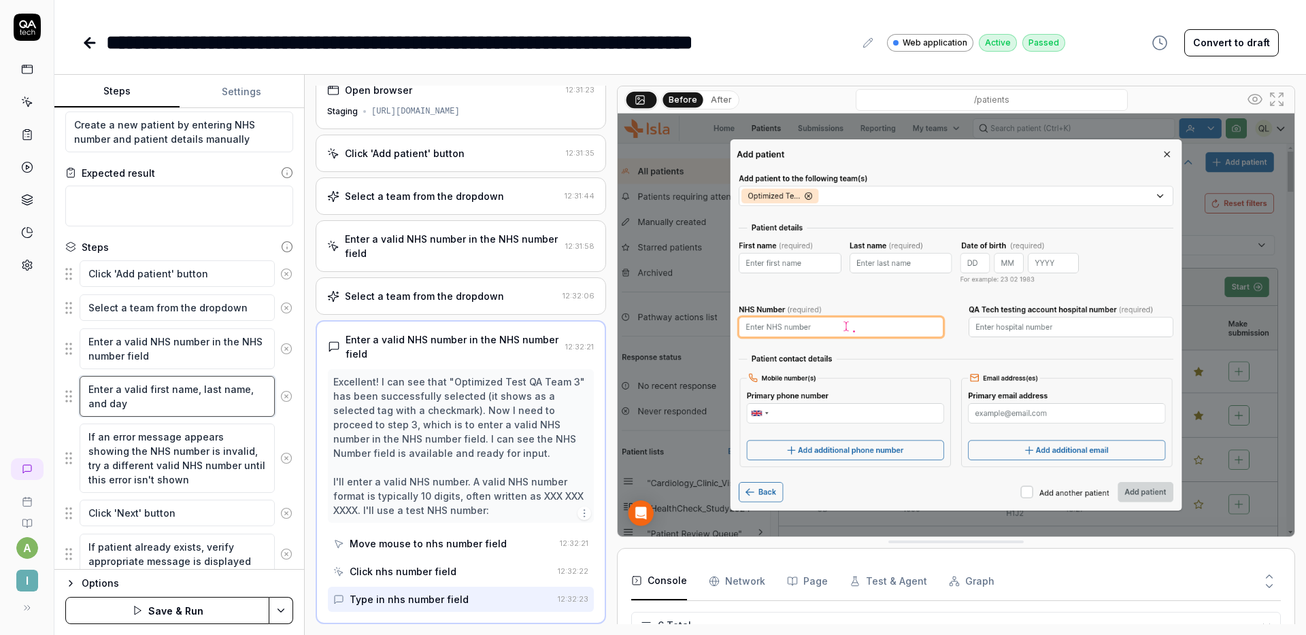
type textarea "*"
type textarea "Enter a valid first name, last name, and da"
type textarea "*"
type textarea "Enter a valid first name, last name, and dat"
type textarea "*"
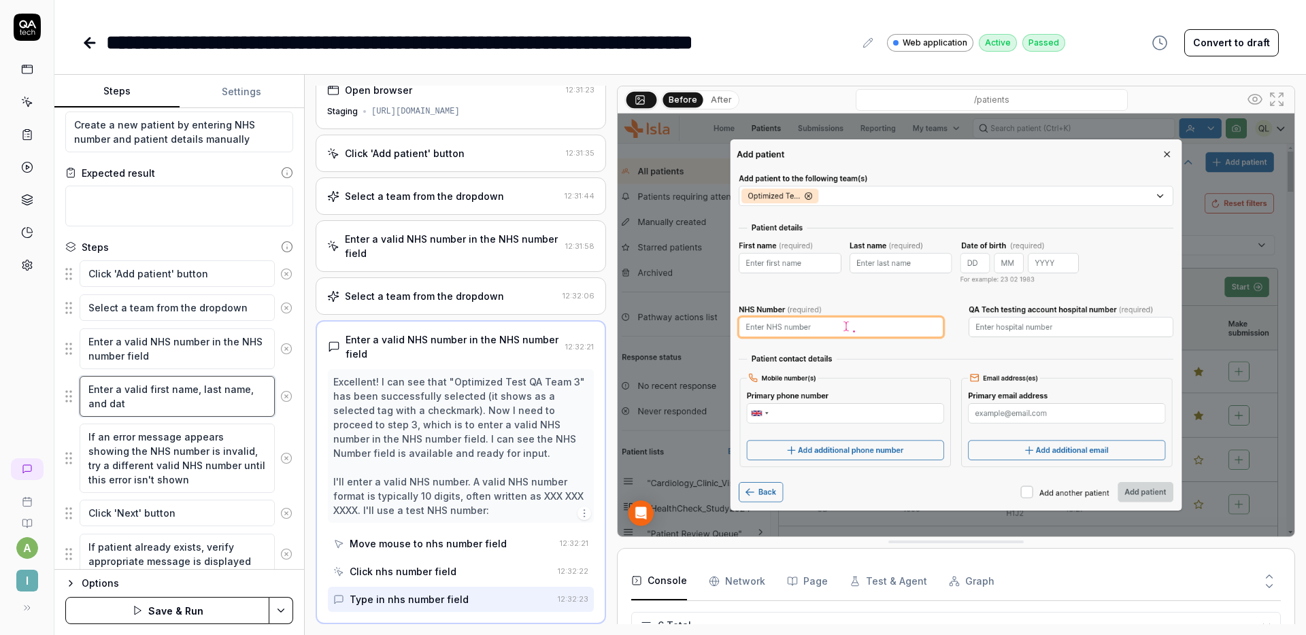
type textarea "Enter a valid first name, last name, and date"
type textarea "*"
type textarea "Enter a valid first name, last name, and date"
type textarea "*"
type textarea "Enter a valid first name, last name, and date o"
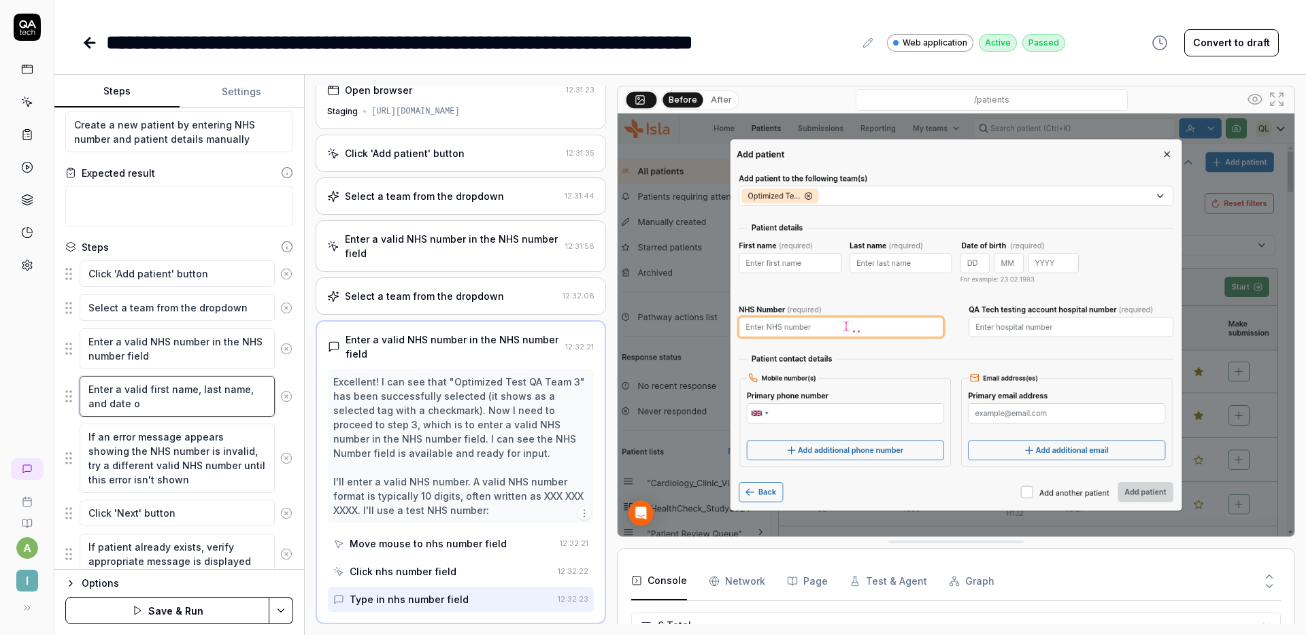
type textarea "*"
type textarea "Enter a valid first name, last name, and date of"
type textarea "*"
type textarea "Enter a valid first name, last name, and date of"
type textarea "*"
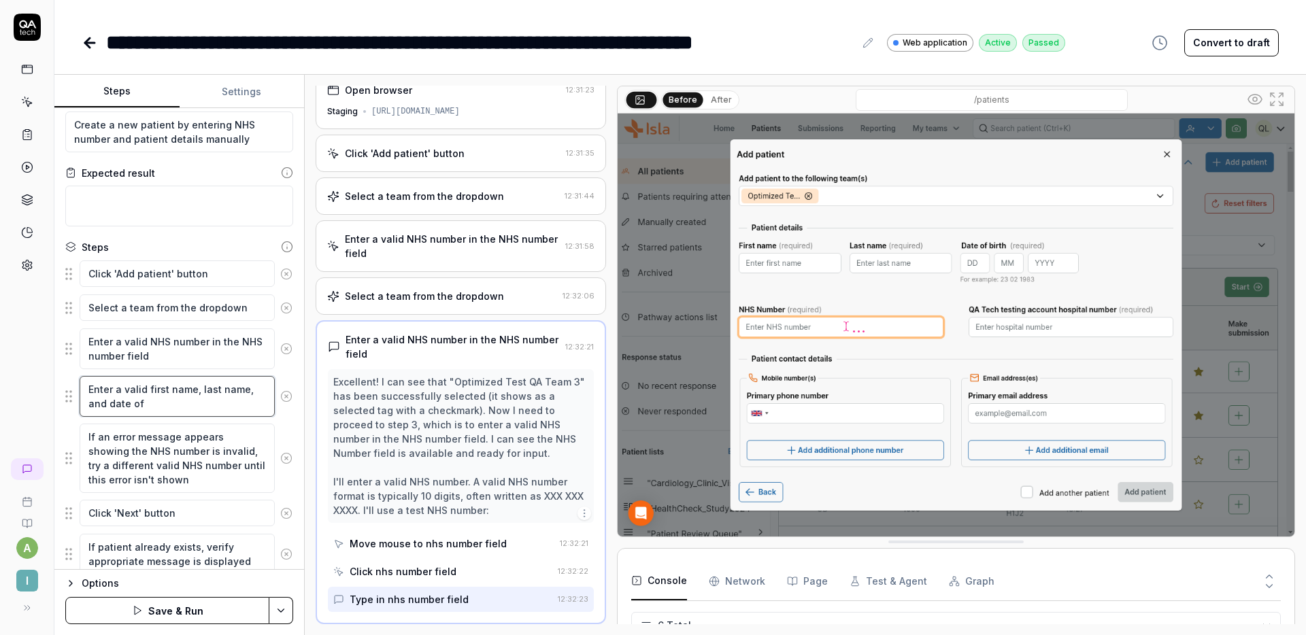
type textarea "Enter a valid first name, last name, and date of b"
type textarea "*"
type textarea "Enter a valid first name, last name, and date of bi"
type textarea "*"
type textarea "Enter a valid first name, last name, and date of bir"
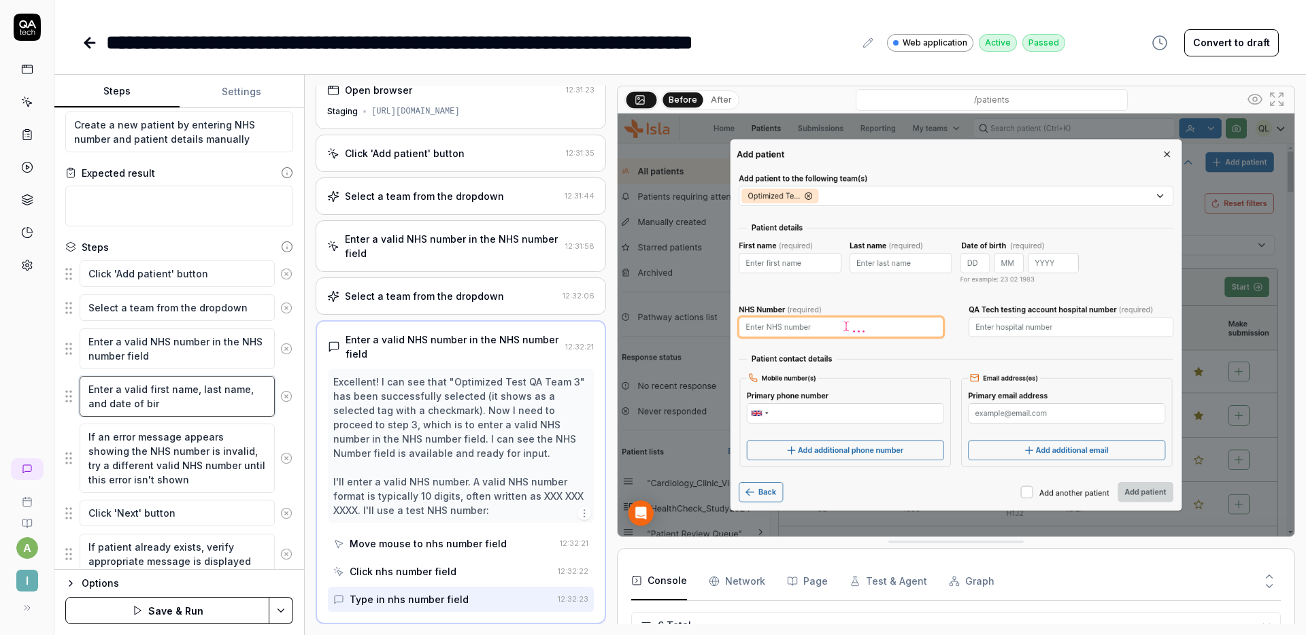
type textarea "*"
type textarea "Enter a valid first name, last name, and date of birt"
type textarea "*"
type textarea "Enter a valid first name, last name, and date of birth"
click at [159, 607] on button "Save & Run" at bounding box center [167, 610] width 204 height 27
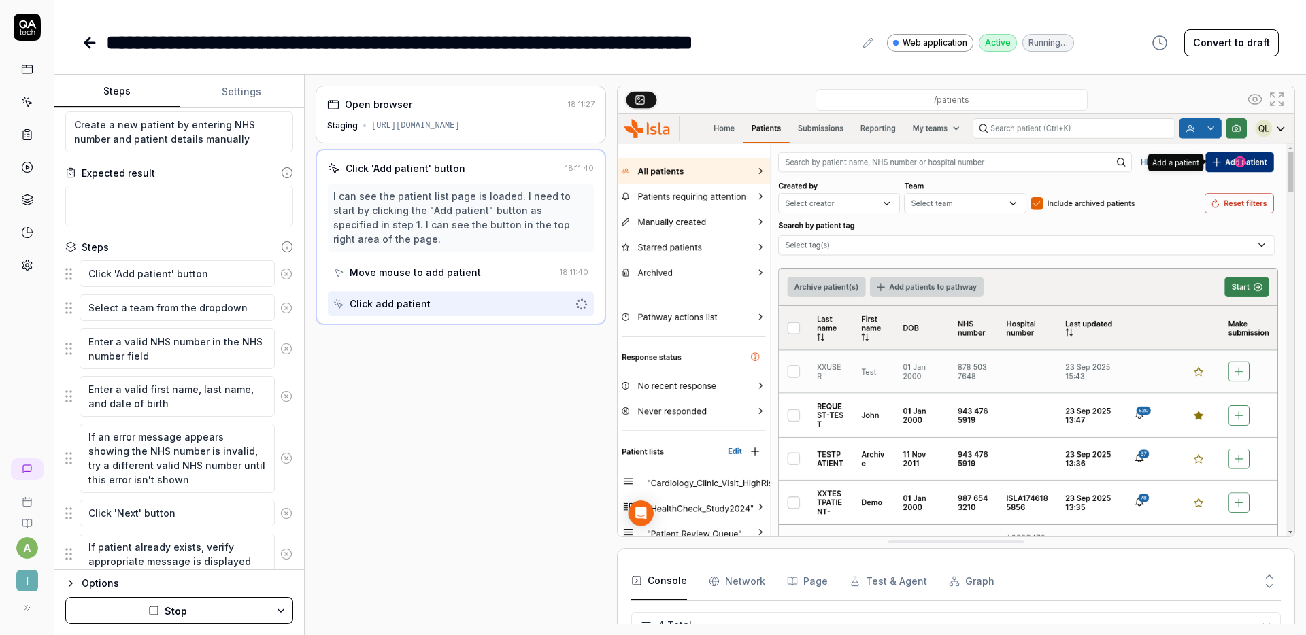
scroll to position [22, 0]
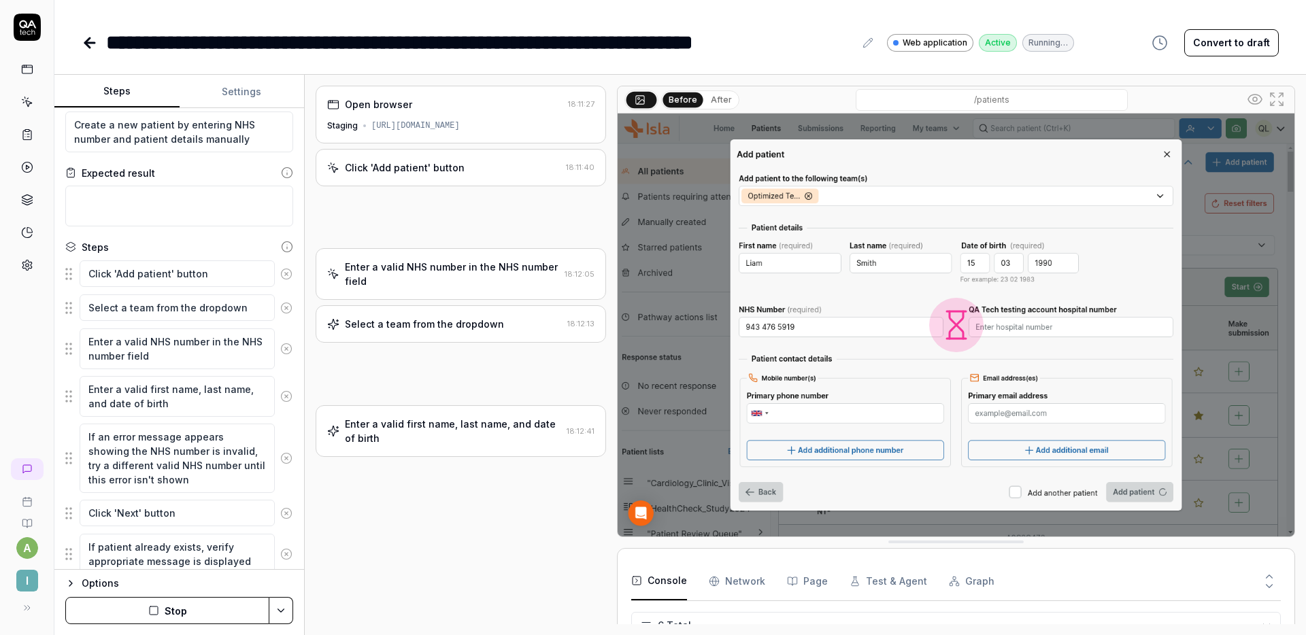
type textarea "*"
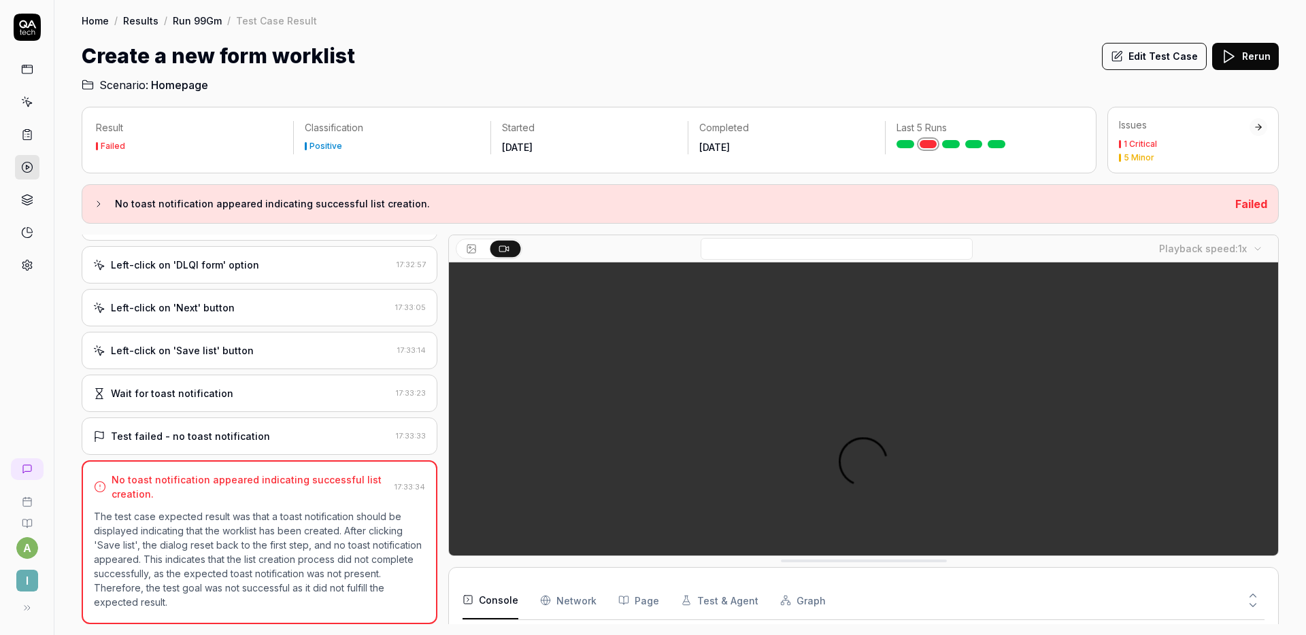
scroll to position [89, 0]
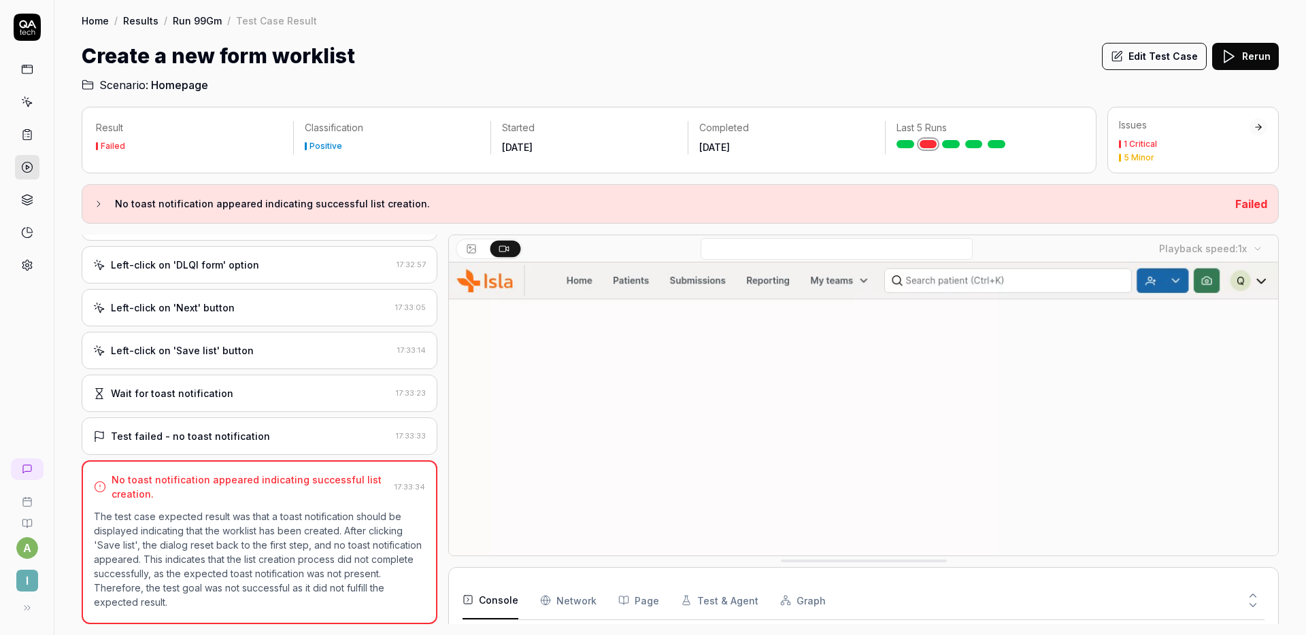
click at [235, 356] on div "Left-click on 'Save list' button" at bounding box center [182, 350] width 143 height 14
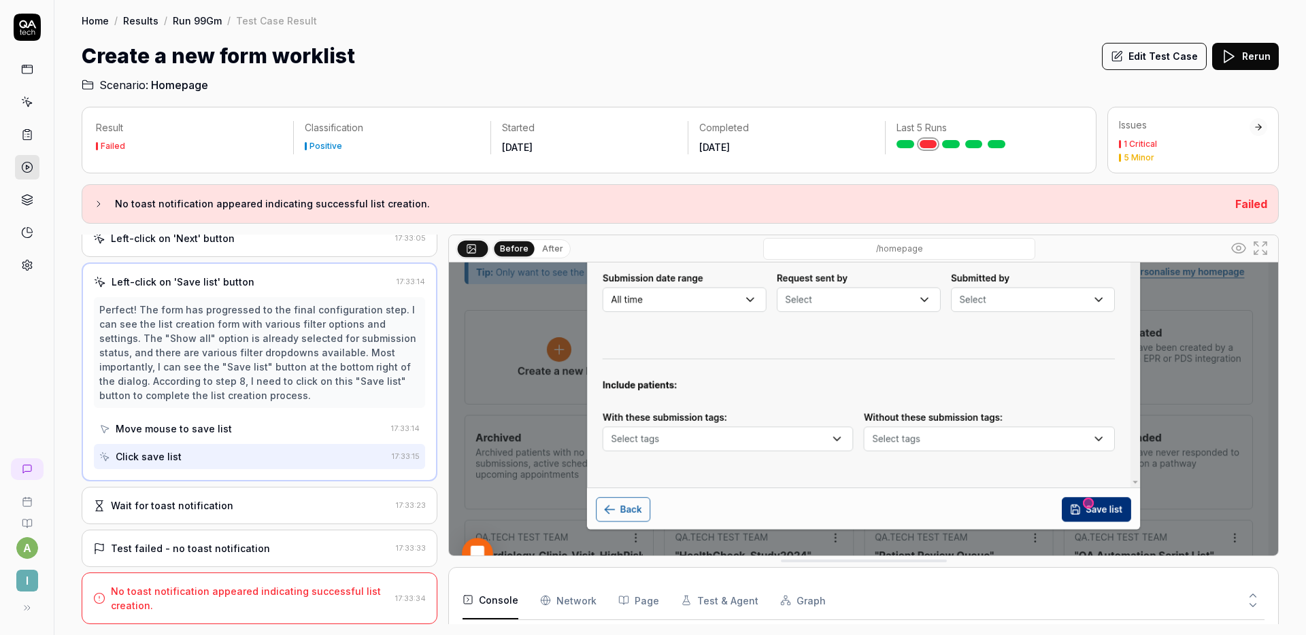
scroll to position [218, 0]
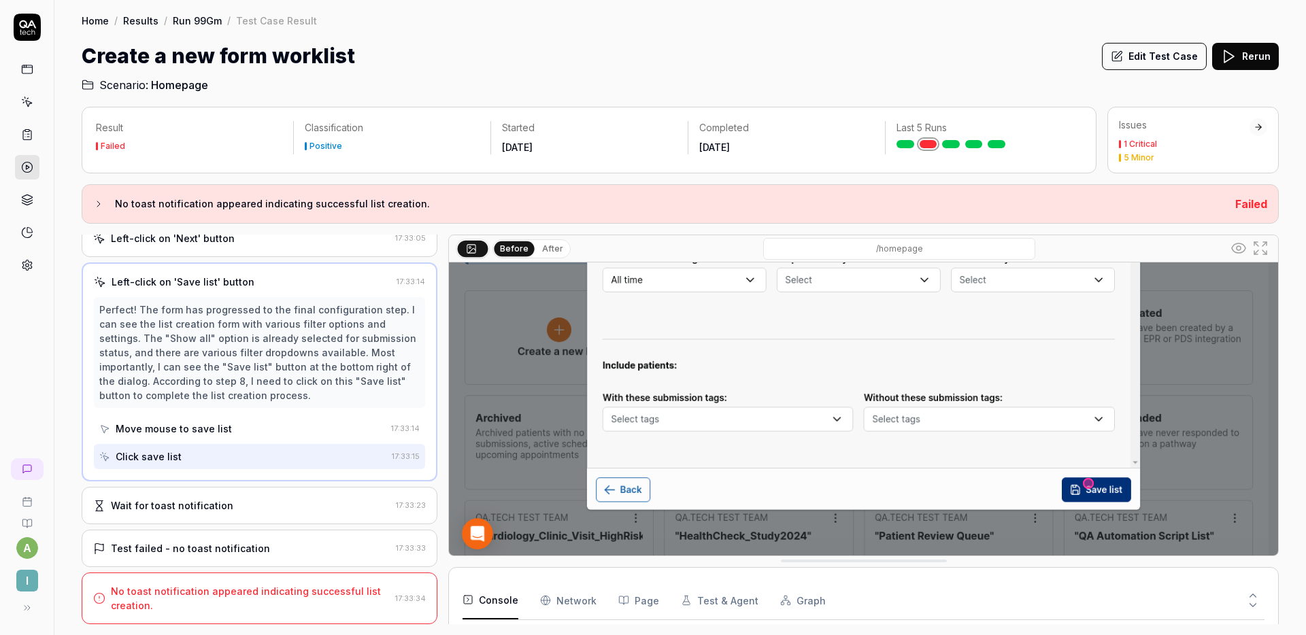
click at [255, 494] on div "Wait for toast notification 17:33:23" at bounding box center [260, 505] width 356 height 37
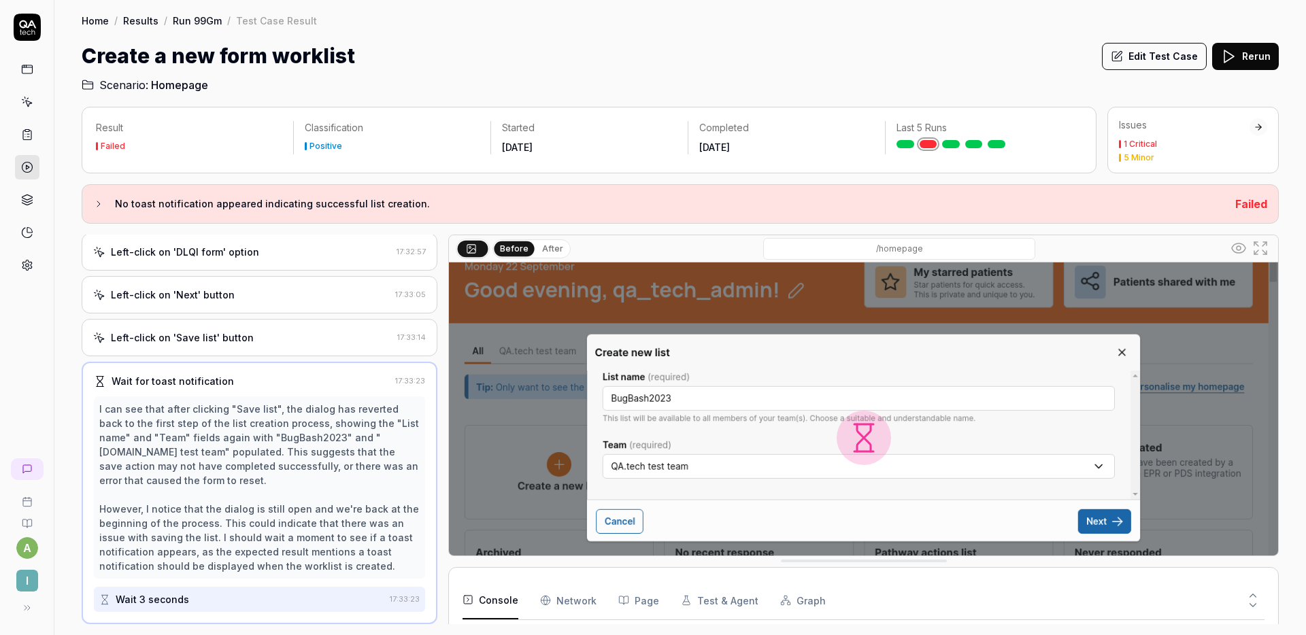
scroll to position [86, 0]
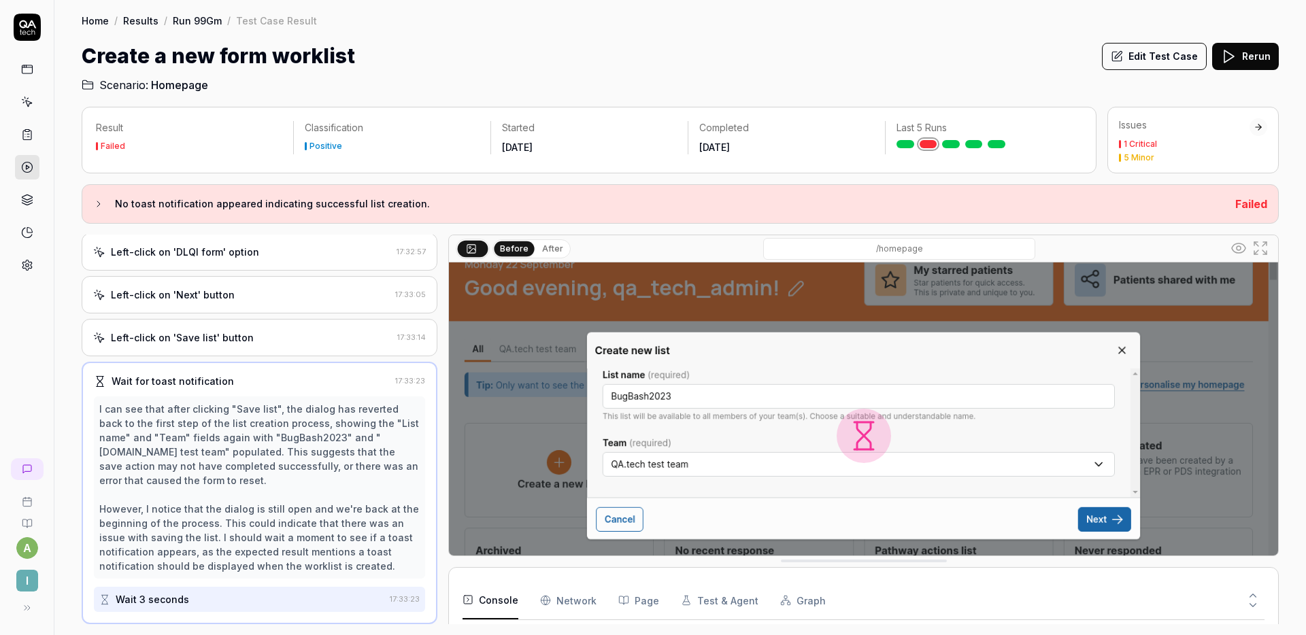
click at [260, 346] on div "Left-click on 'Save list' button 17:33:14" at bounding box center [260, 337] width 356 height 37
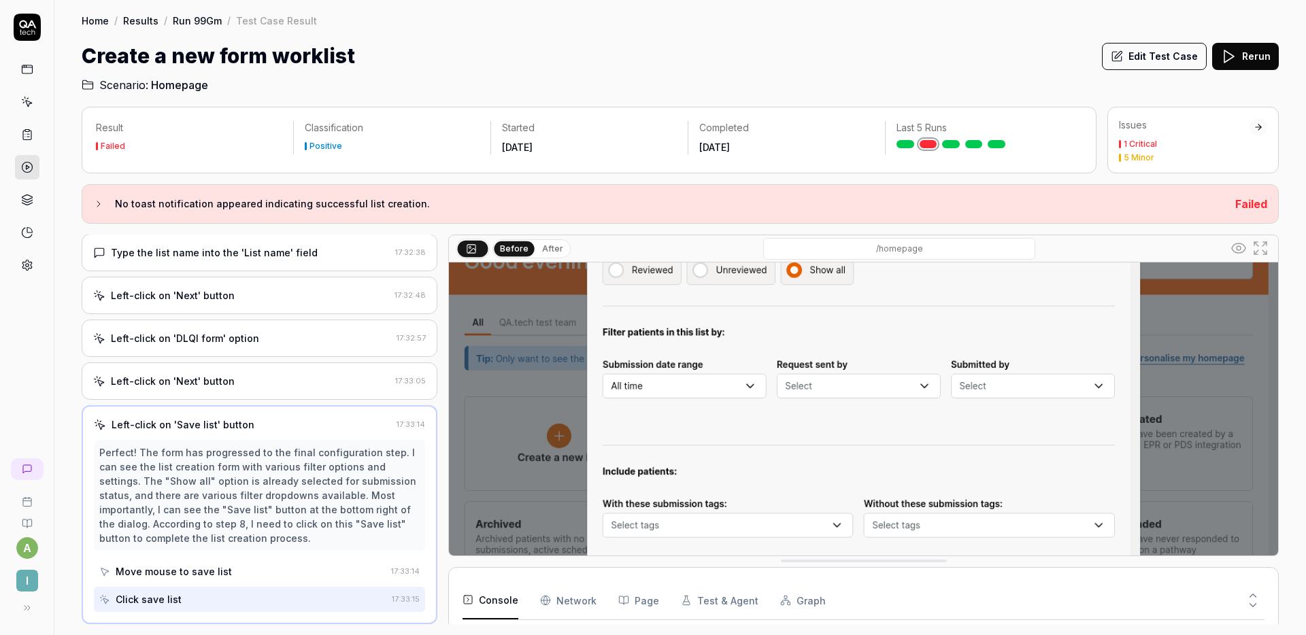
scroll to position [152, 0]
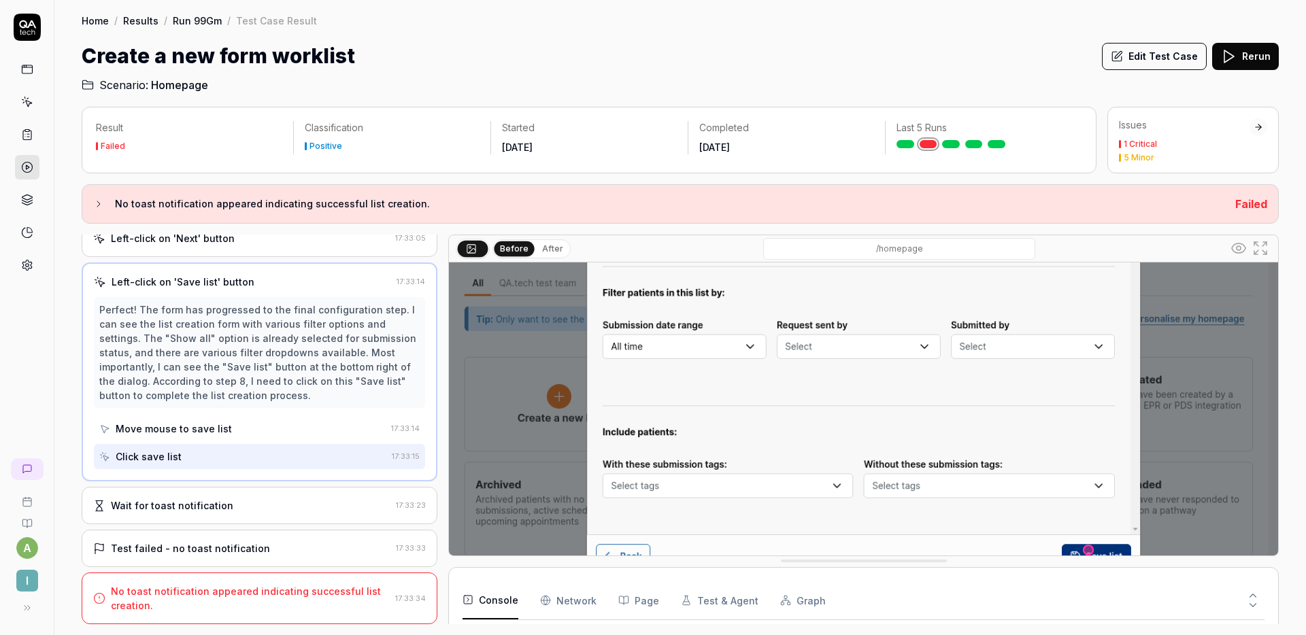
click at [224, 539] on div "Test failed - no toast notification 17:33:33" at bounding box center [260, 548] width 356 height 37
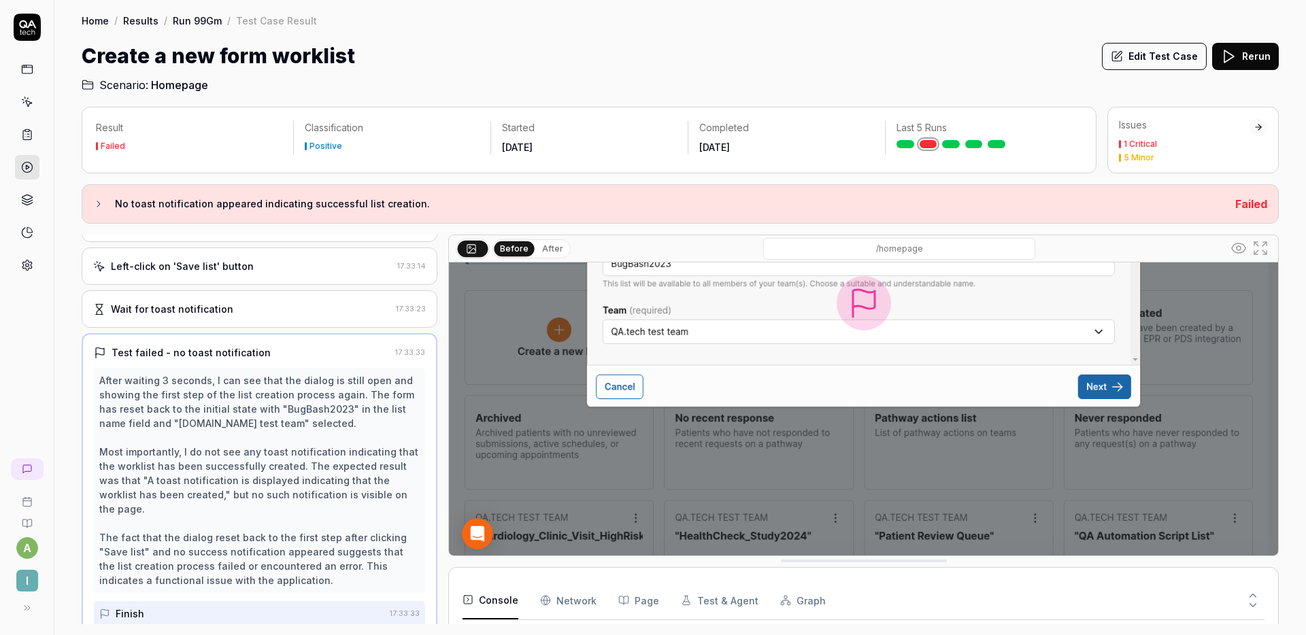
scroll to position [0, 0]
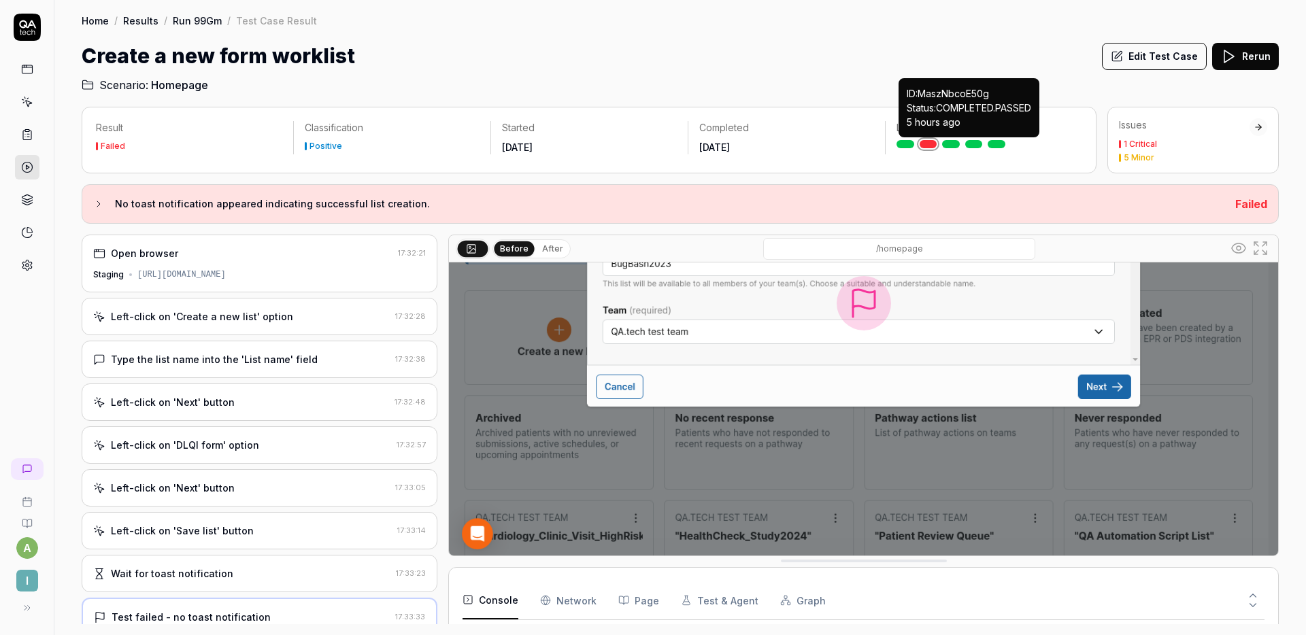
click at [977, 145] on link at bounding box center [974, 144] width 18 height 8
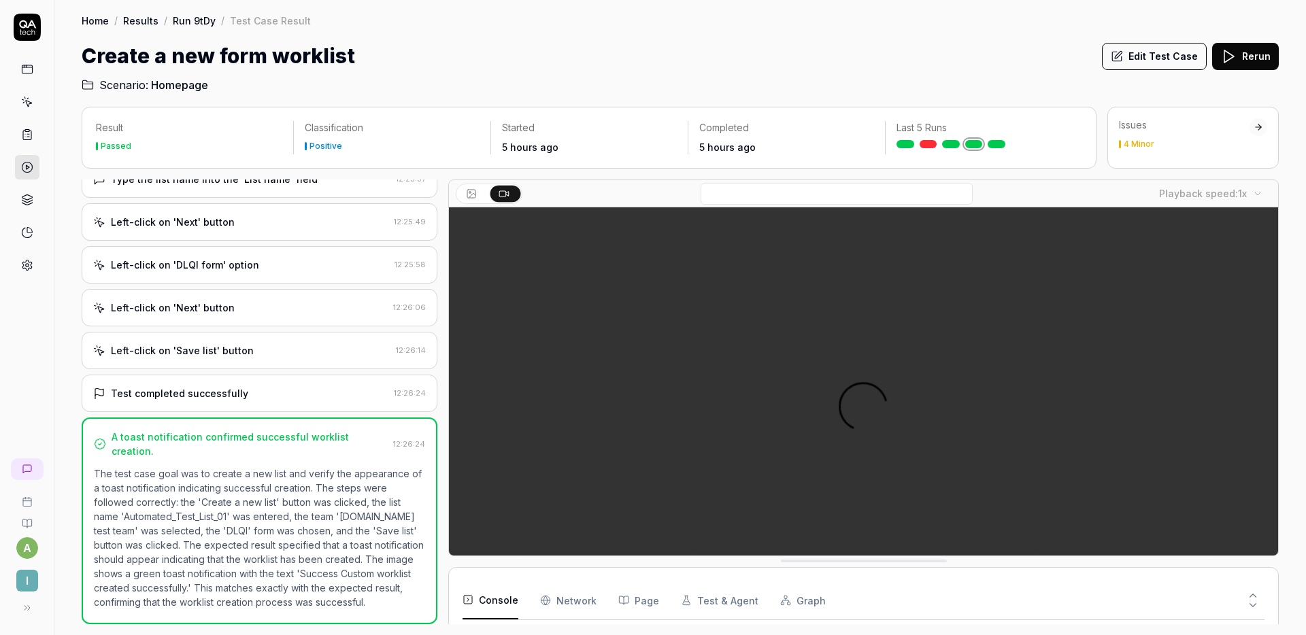
scroll to position [89, 0]
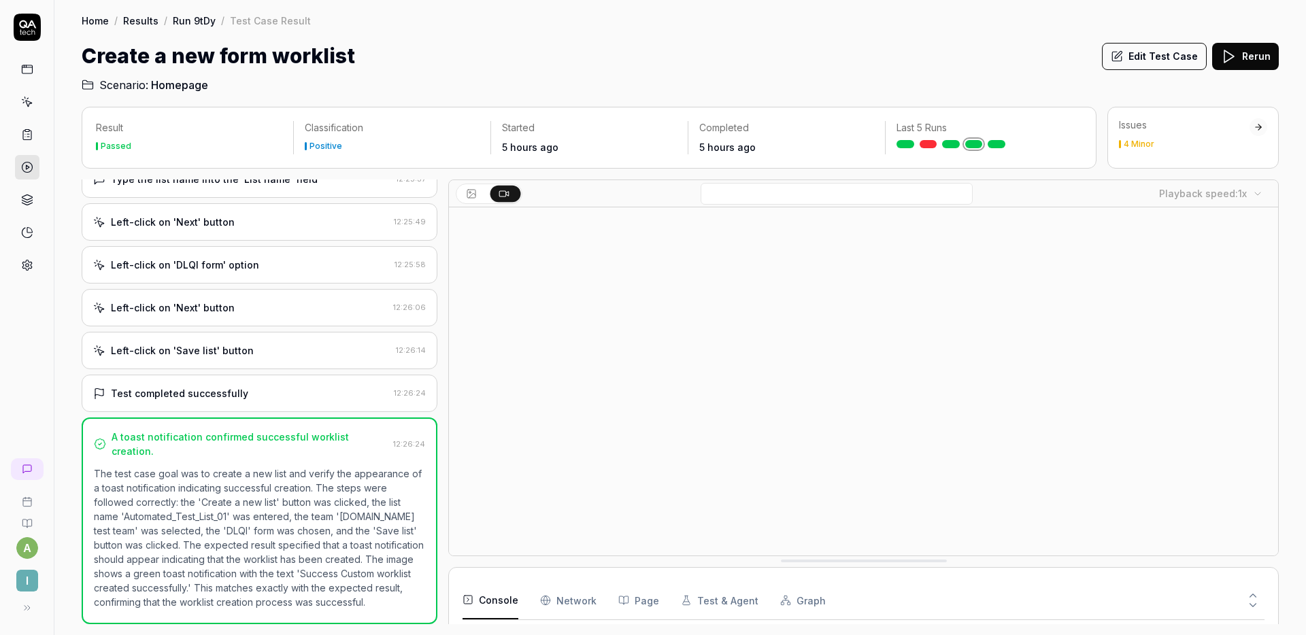
click at [225, 344] on div "Left-click on 'Save list' button 12:26:14" at bounding box center [260, 350] width 356 height 37
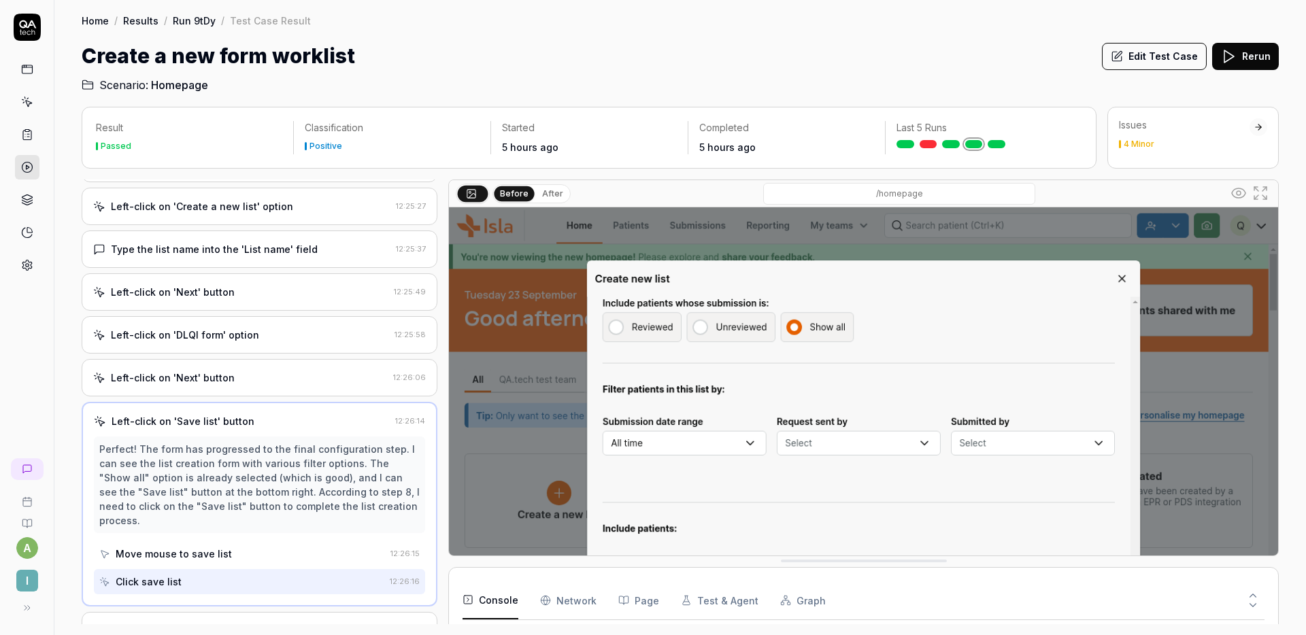
scroll to position [109, 0]
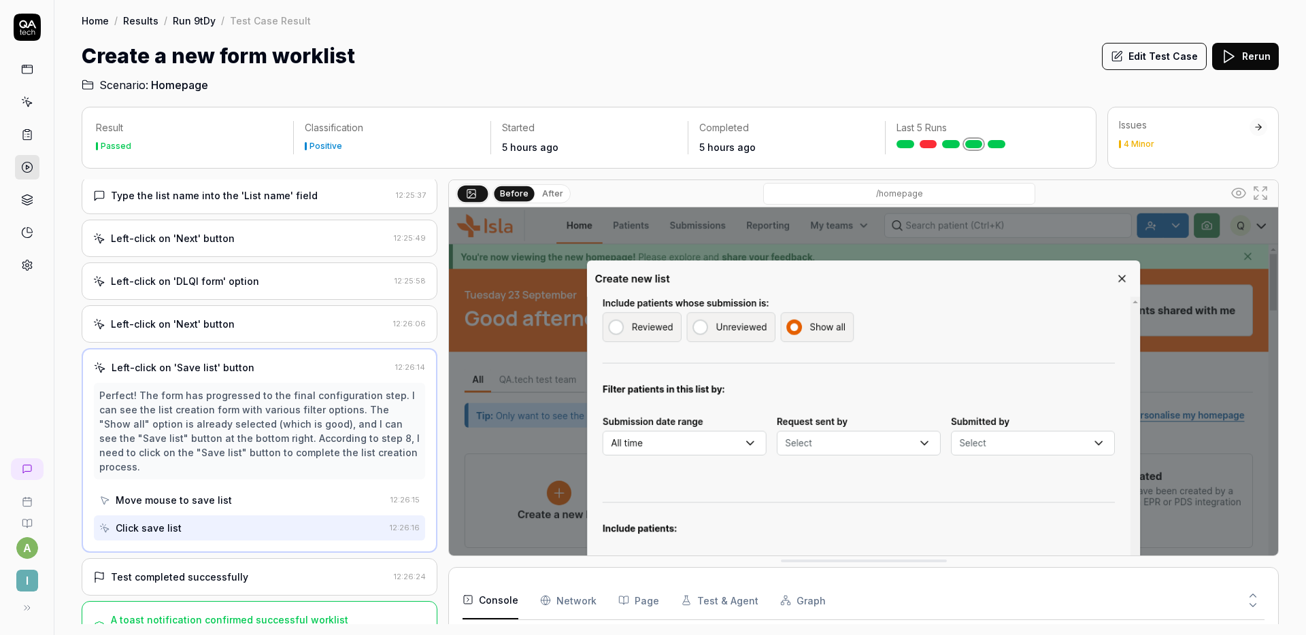
click at [216, 558] on div "Test completed successfully 12:26:24" at bounding box center [260, 576] width 356 height 37
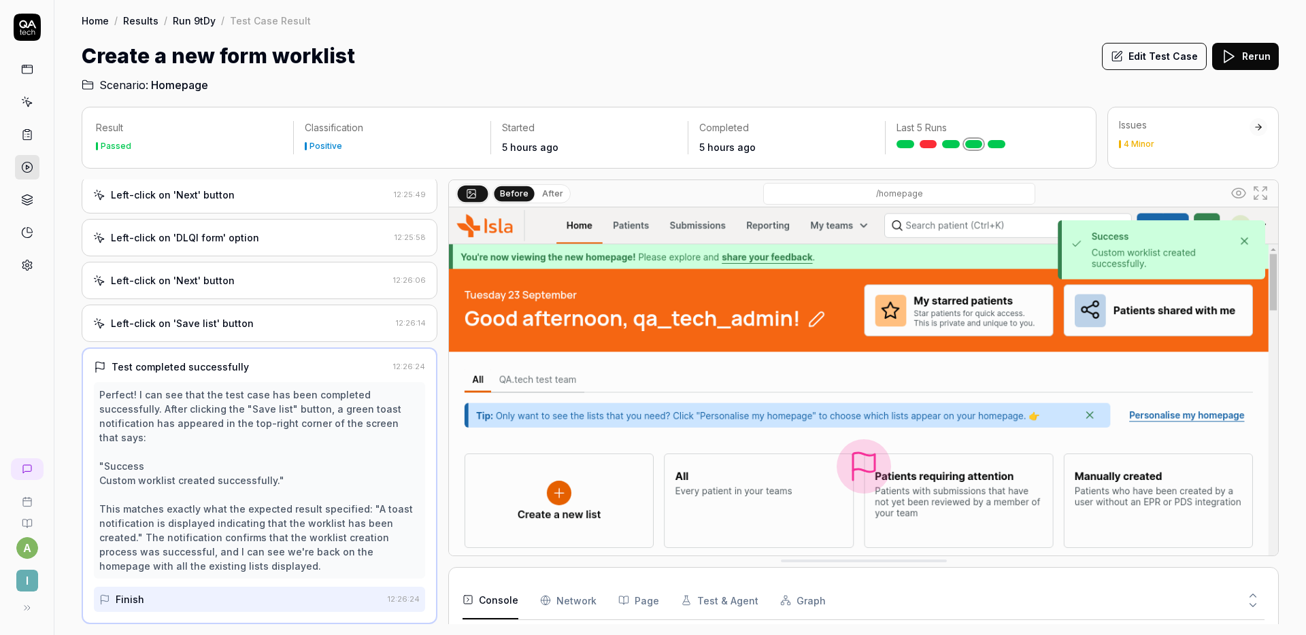
scroll to position [163, 0]
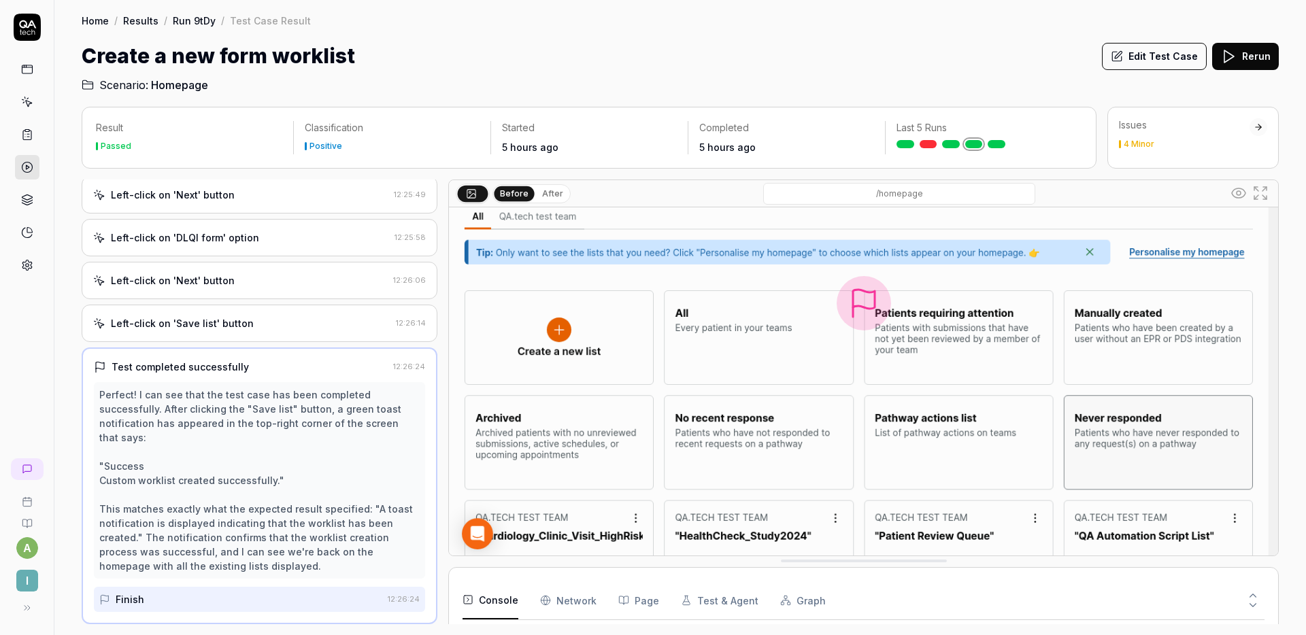
click at [922, 146] on link at bounding box center [929, 144] width 18 height 8
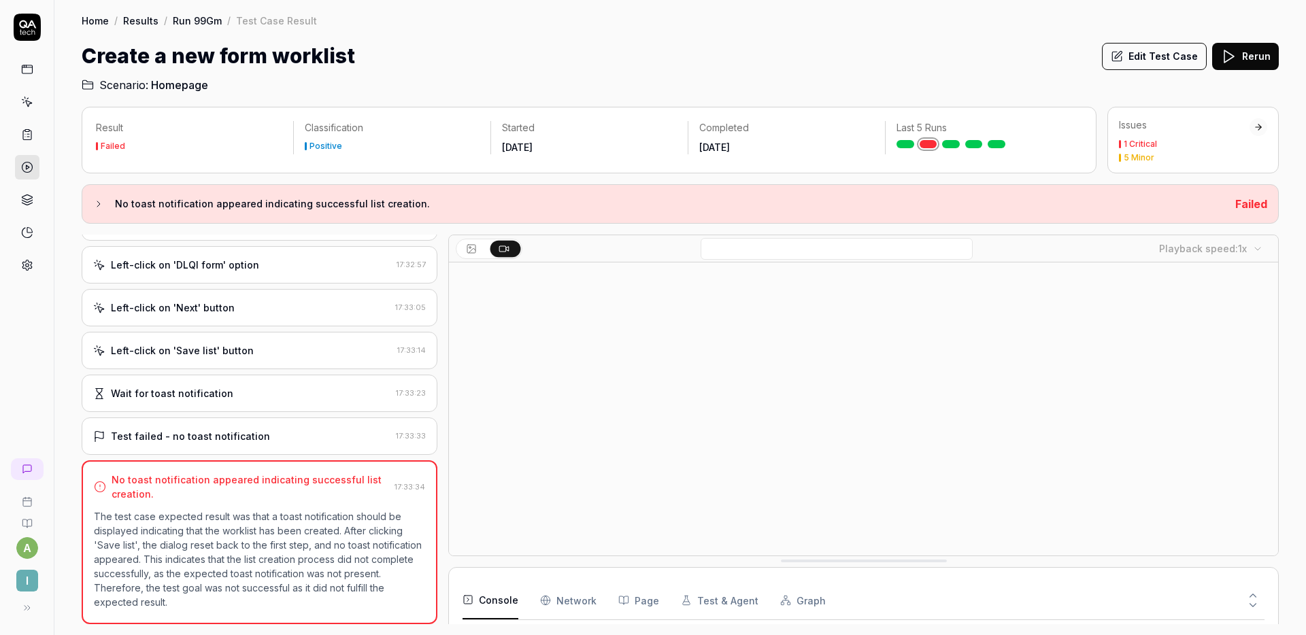
scroll to position [180, 0]
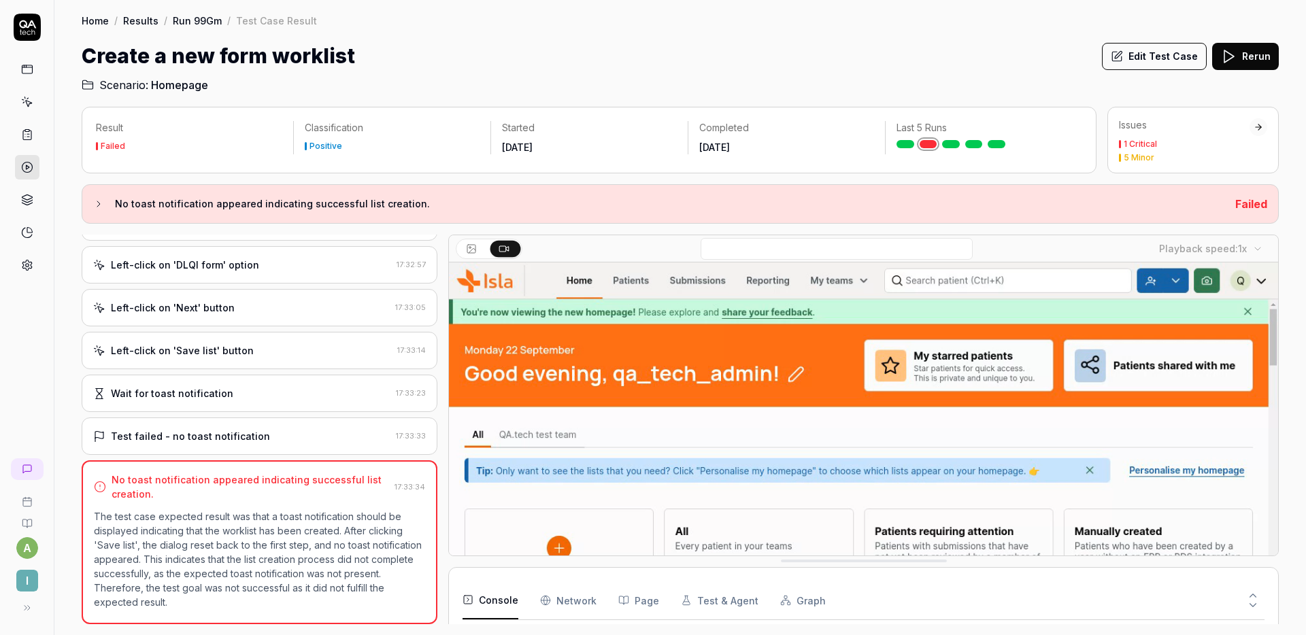
click at [209, 382] on div "Wait for toast notification 17:33:23" at bounding box center [260, 393] width 356 height 37
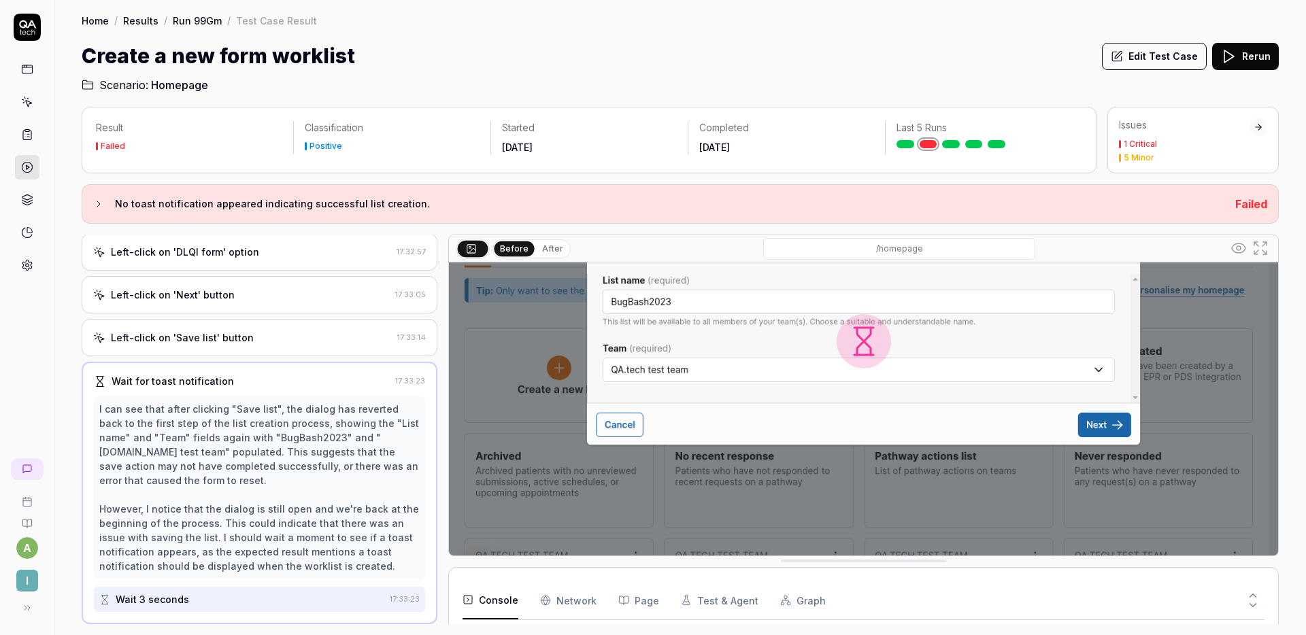
scroll to position [293, 0]
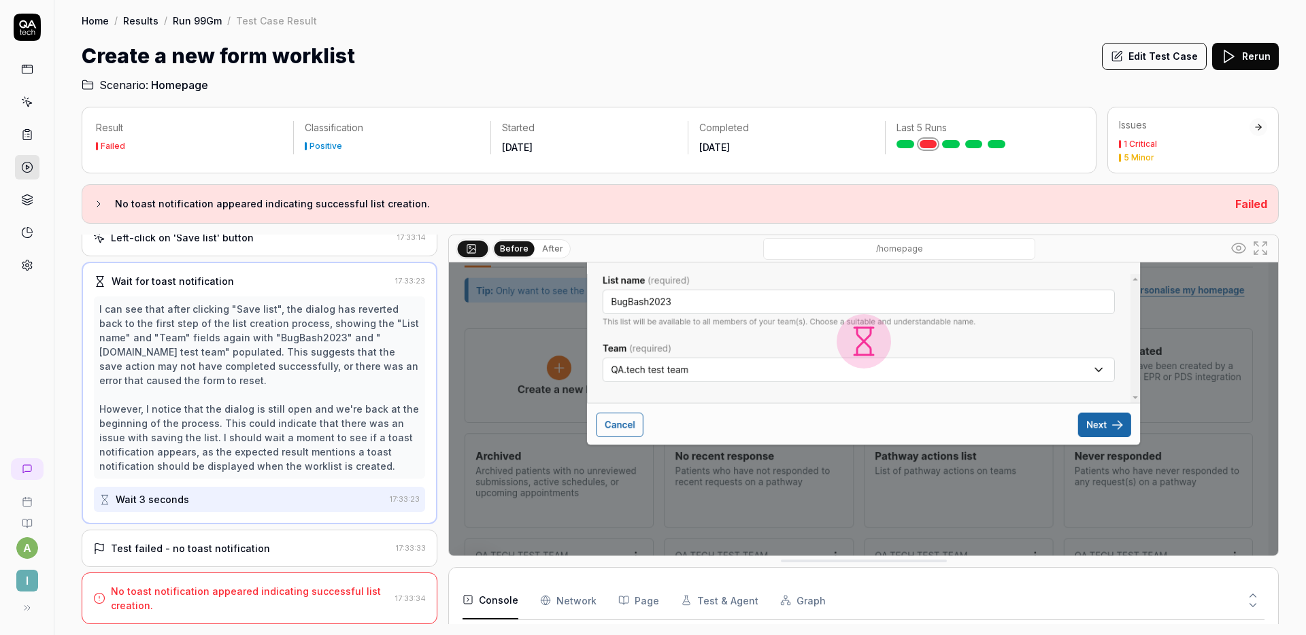
click at [251, 239] on div "Left-click on 'Save list' button" at bounding box center [242, 238] width 299 height 14
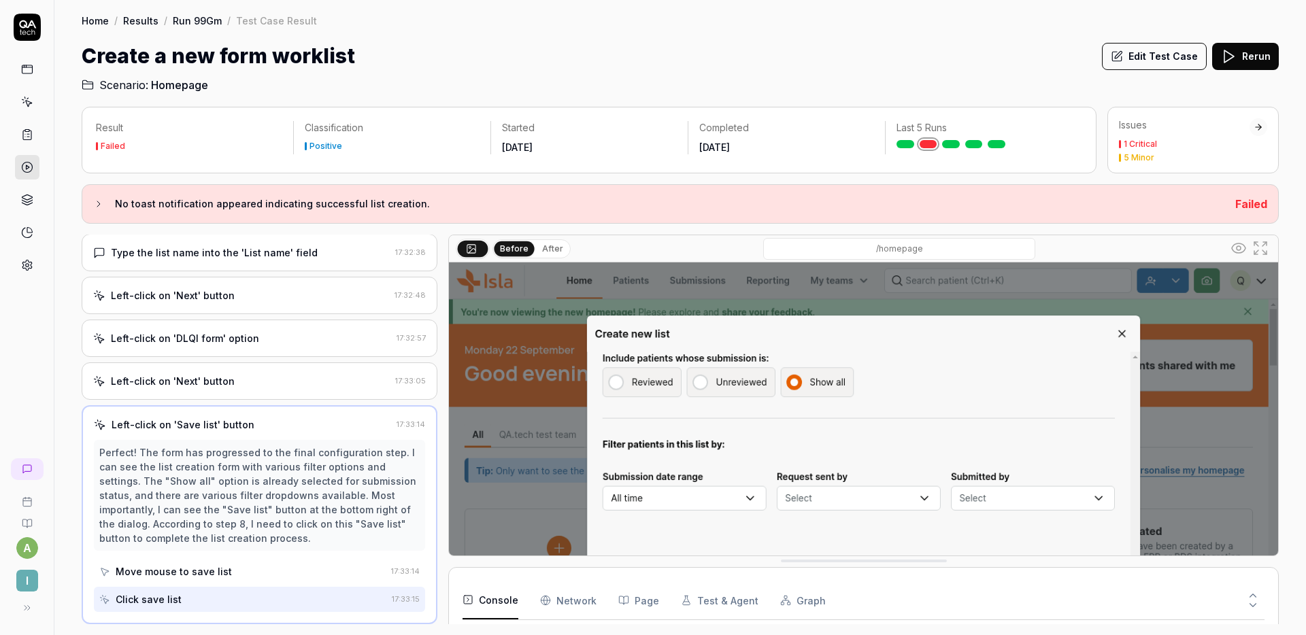
scroll to position [218, 0]
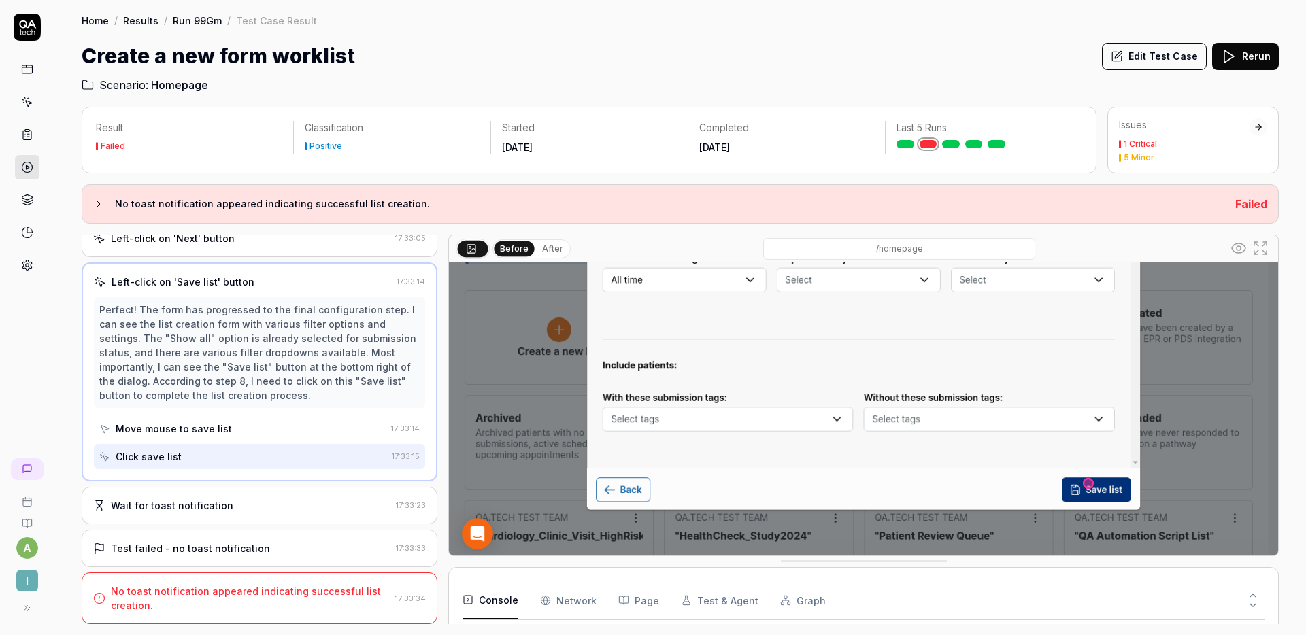
click at [226, 608] on div "No toast notification appeared indicating successful list creation." at bounding box center [250, 598] width 279 height 29
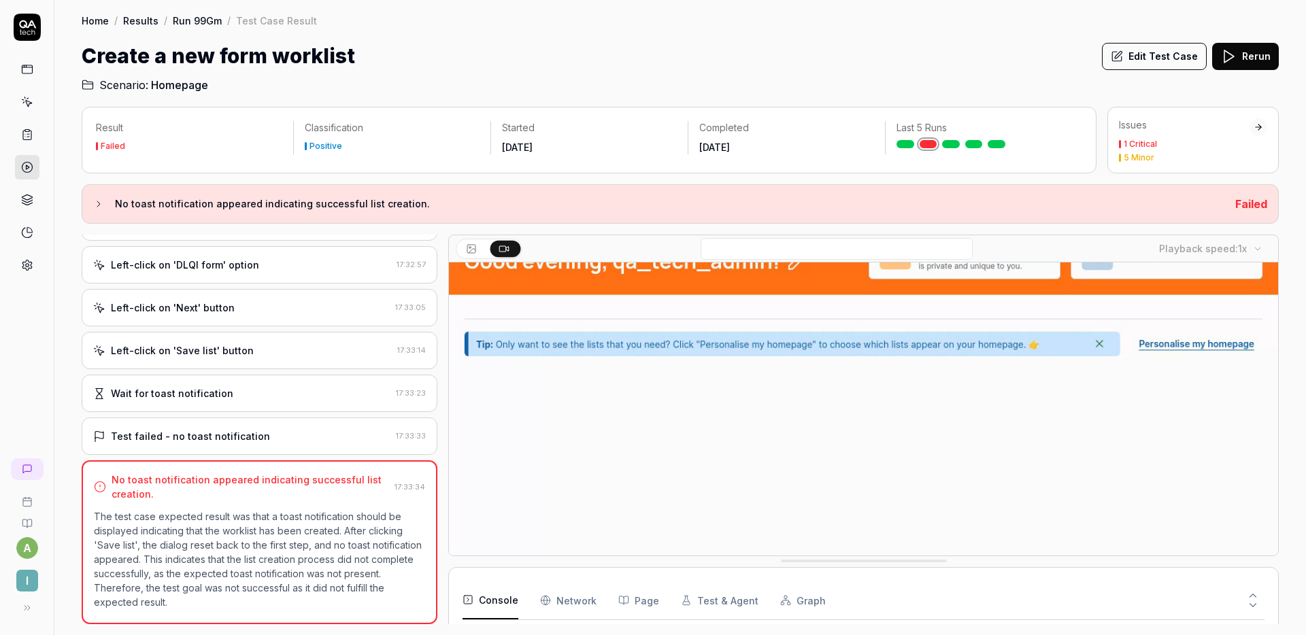
scroll to position [0, 0]
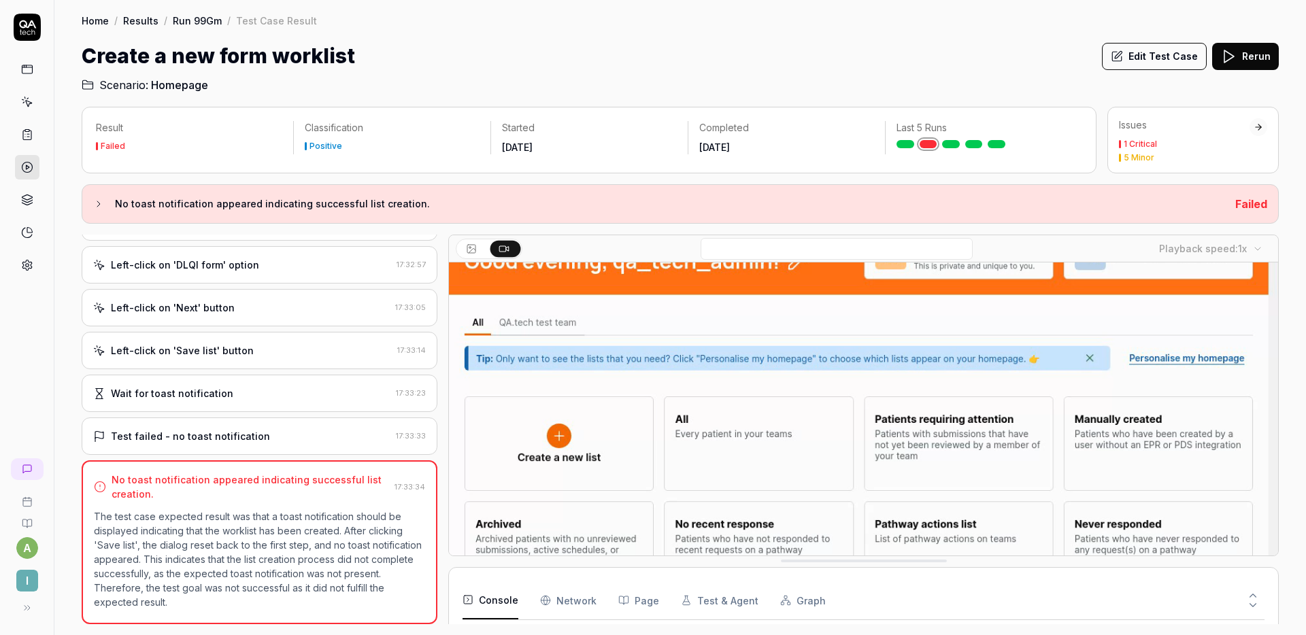
click at [260, 361] on div "Left-click on 'Save list' button 17:33:14" at bounding box center [260, 350] width 356 height 37
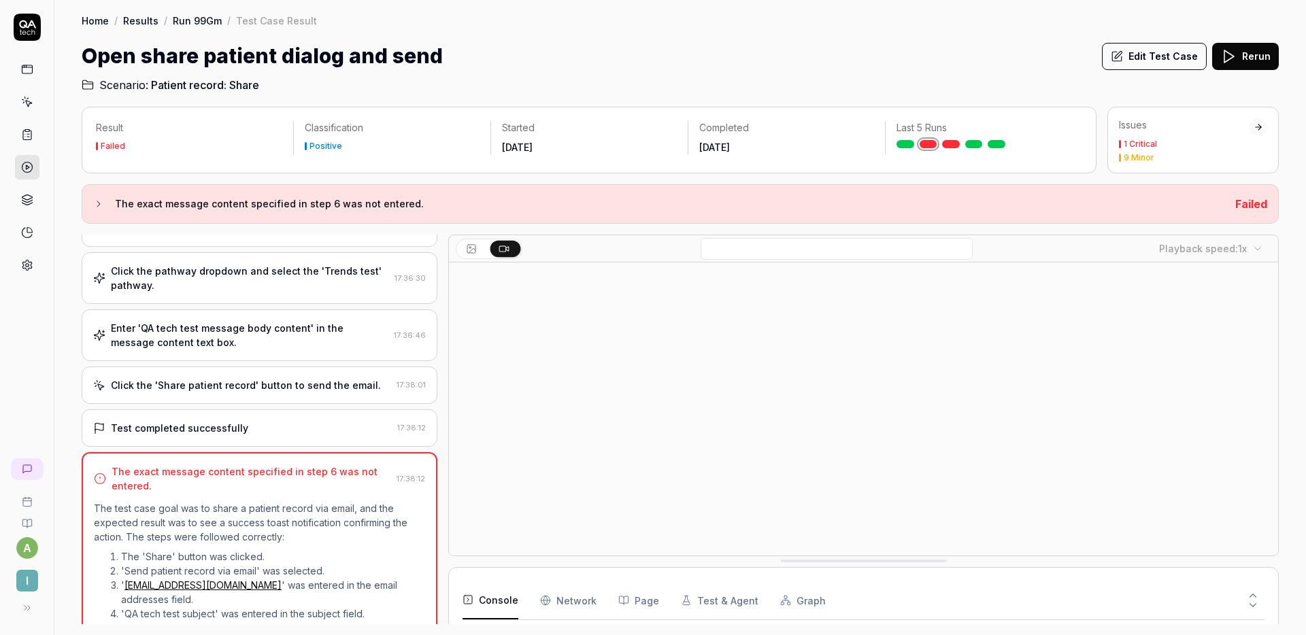
scroll to position [240, 0]
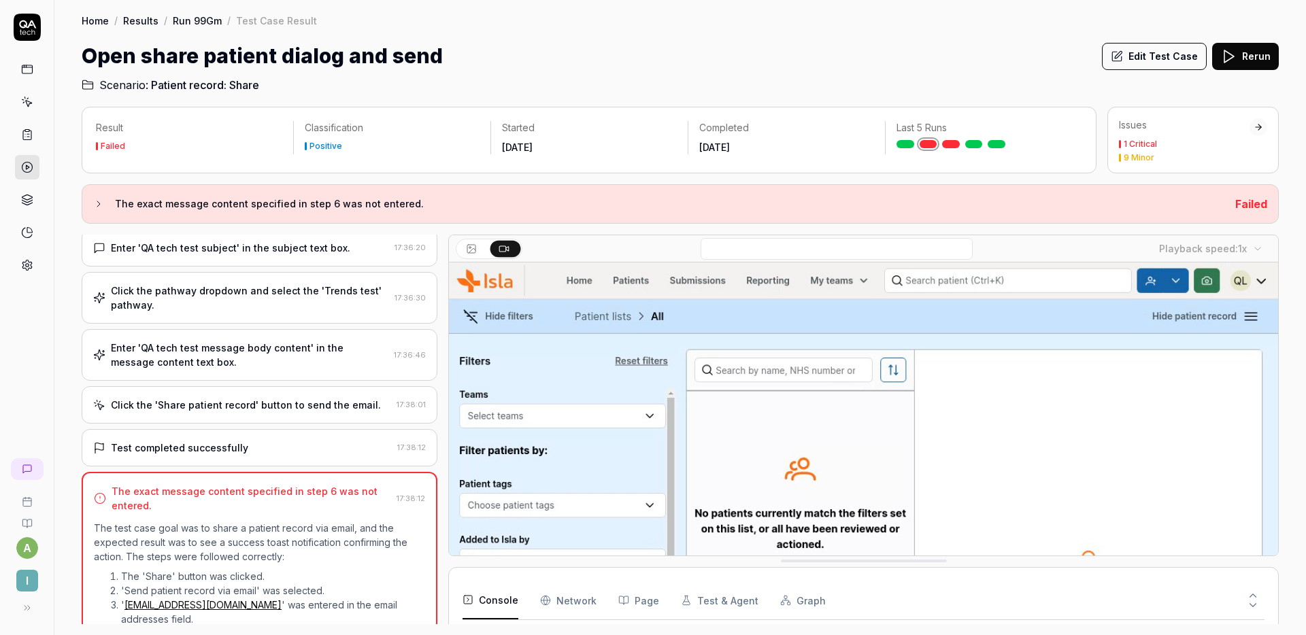
click at [199, 347] on div "Enter 'QA tech test message body content' in the message content text box." at bounding box center [249, 355] width 277 height 29
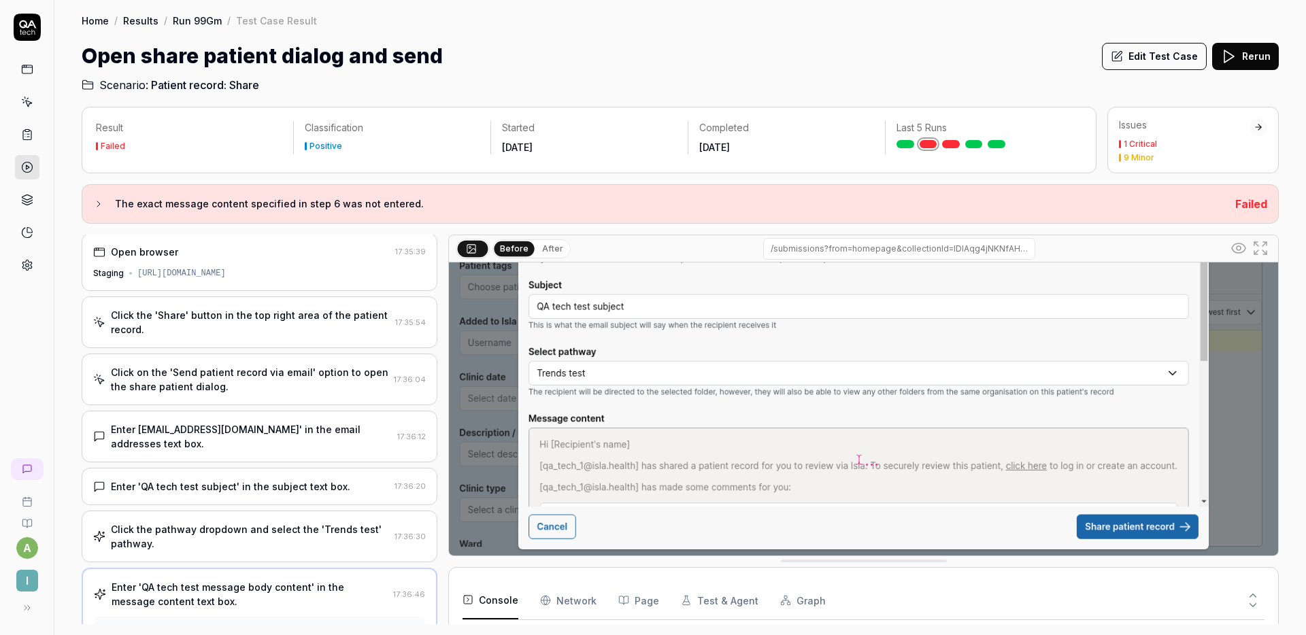
scroll to position [0, 0]
click at [301, 373] on div "Click on the 'Send patient record via email' option to open the share patient d…" at bounding box center [249, 381] width 277 height 29
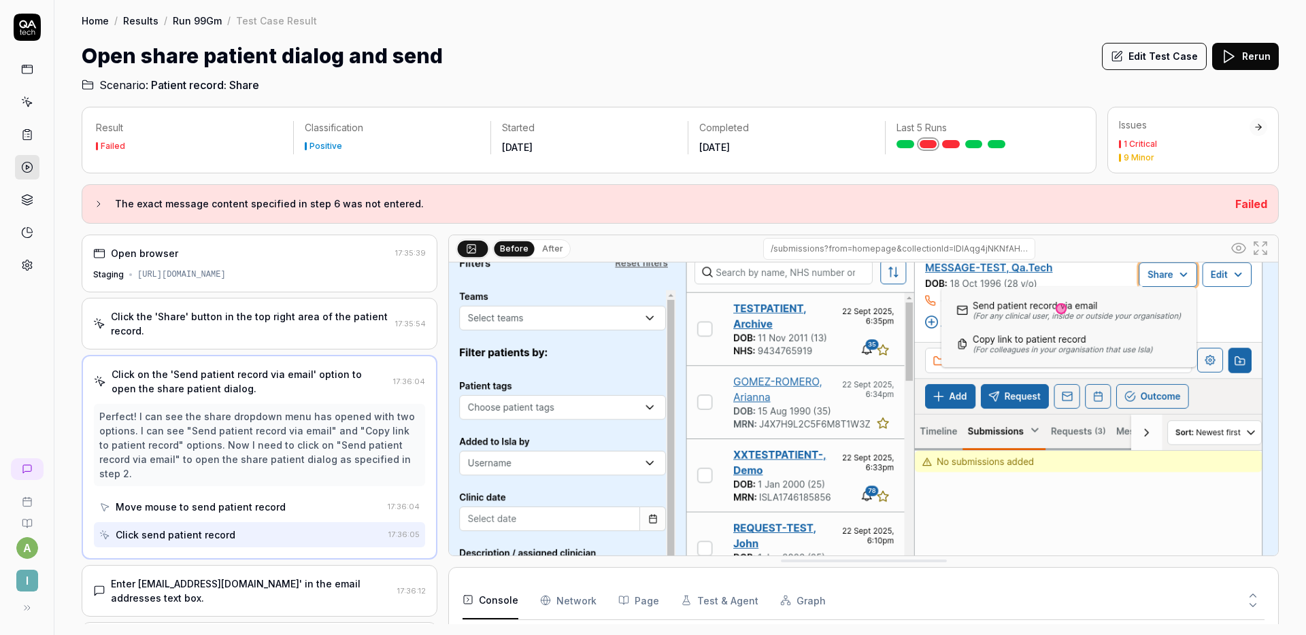
scroll to position [94, 0]
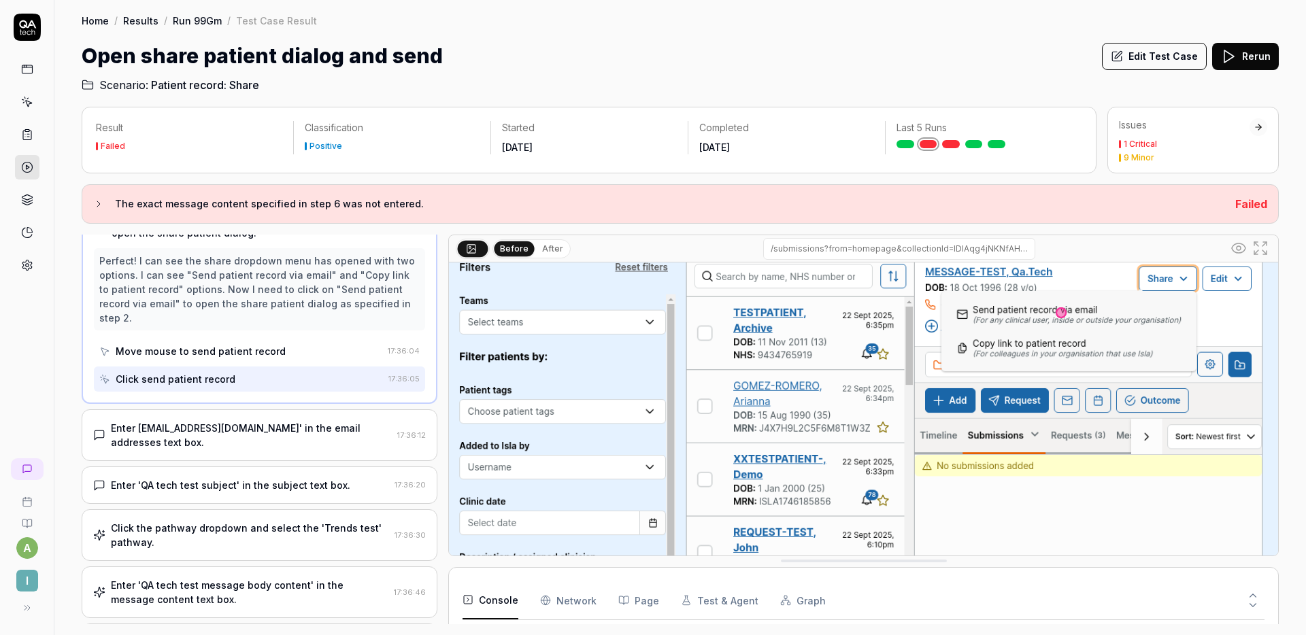
click at [265, 421] on div "Enter [EMAIL_ADDRESS][DOMAIN_NAME]' in the email addresses text box." at bounding box center [251, 435] width 281 height 29
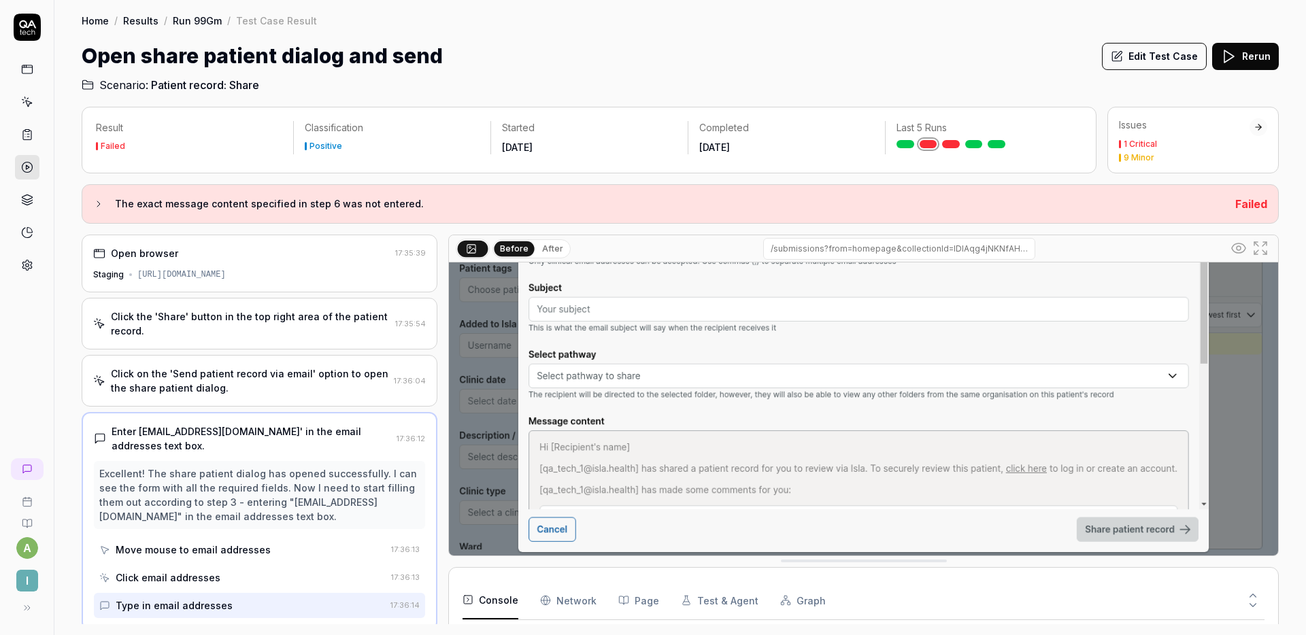
scroll to position [185, 0]
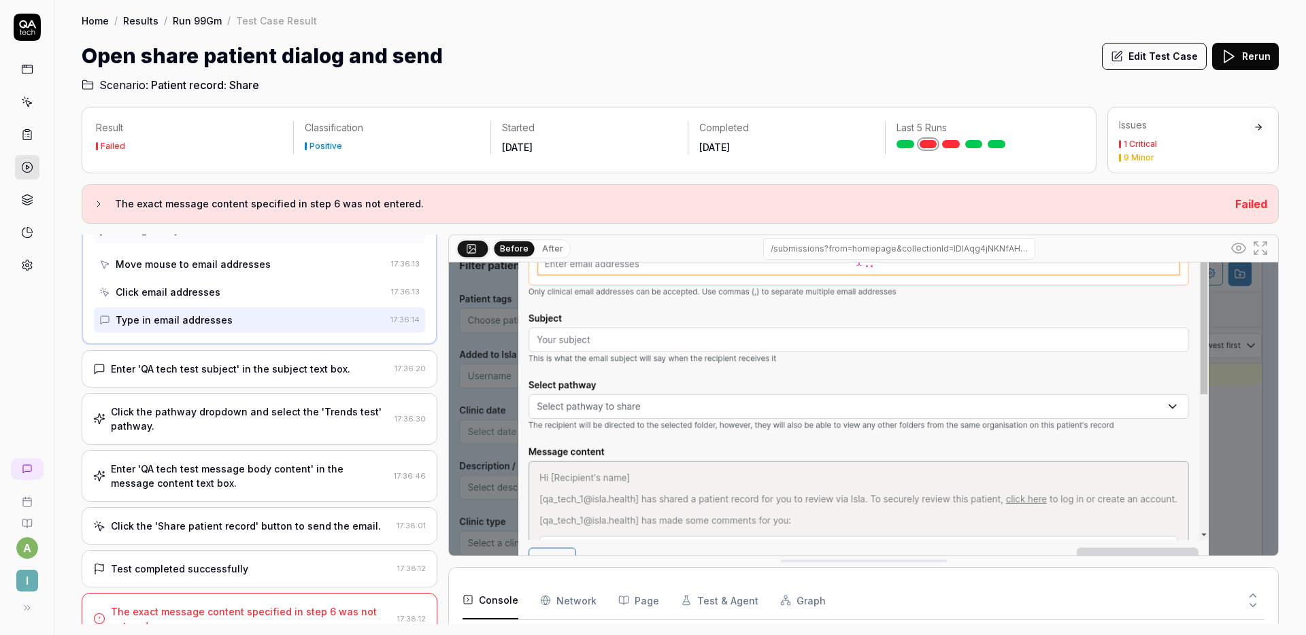
click at [244, 362] on div "Enter 'QA tech test subject' in the subject text box." at bounding box center [230, 369] width 239 height 14
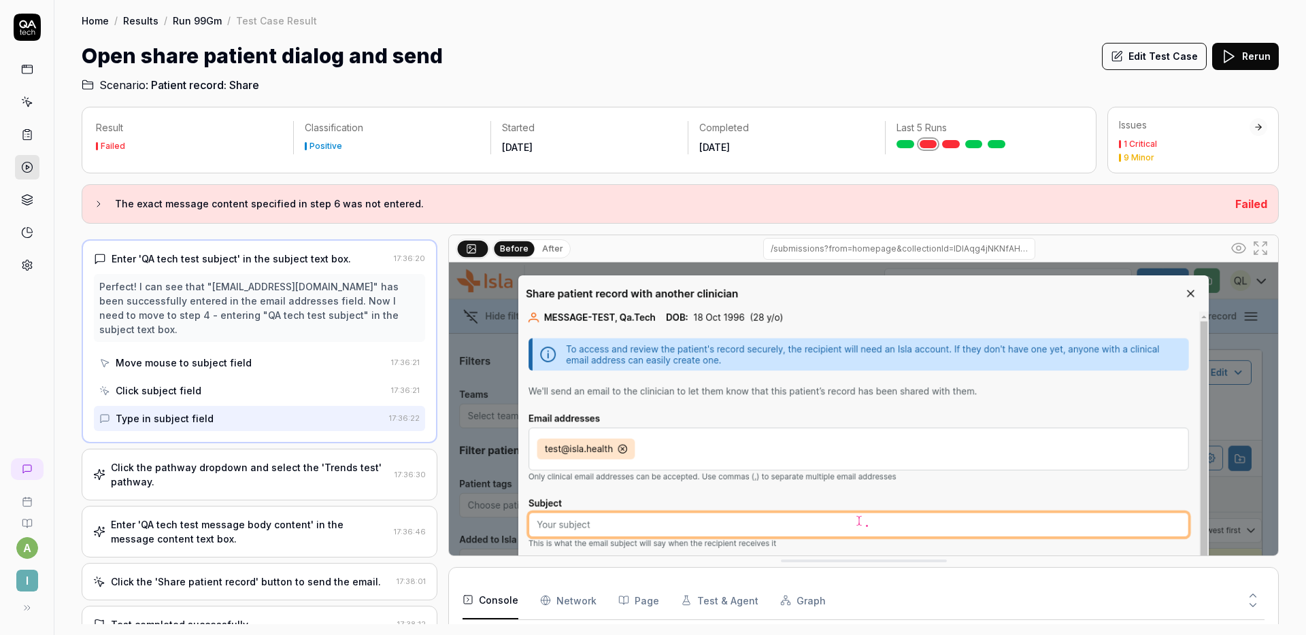
scroll to position [277, 0]
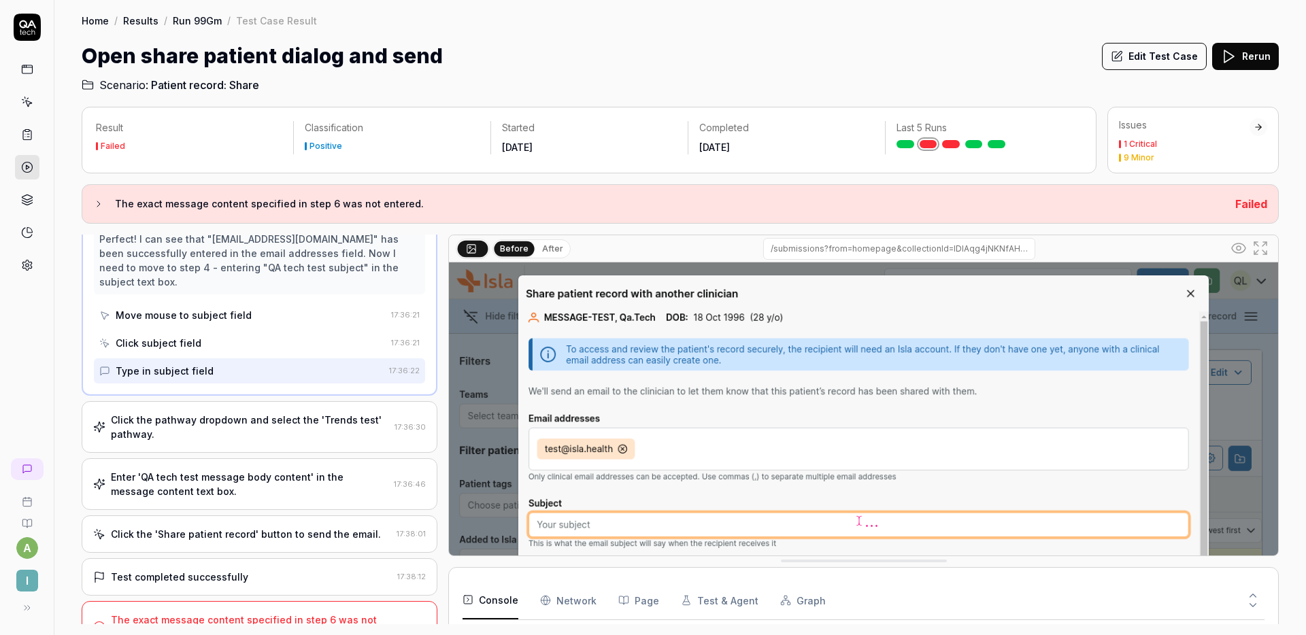
click at [306, 413] on div "Click the pathway dropdown and select the 'Trends test' pathway." at bounding box center [250, 427] width 278 height 29
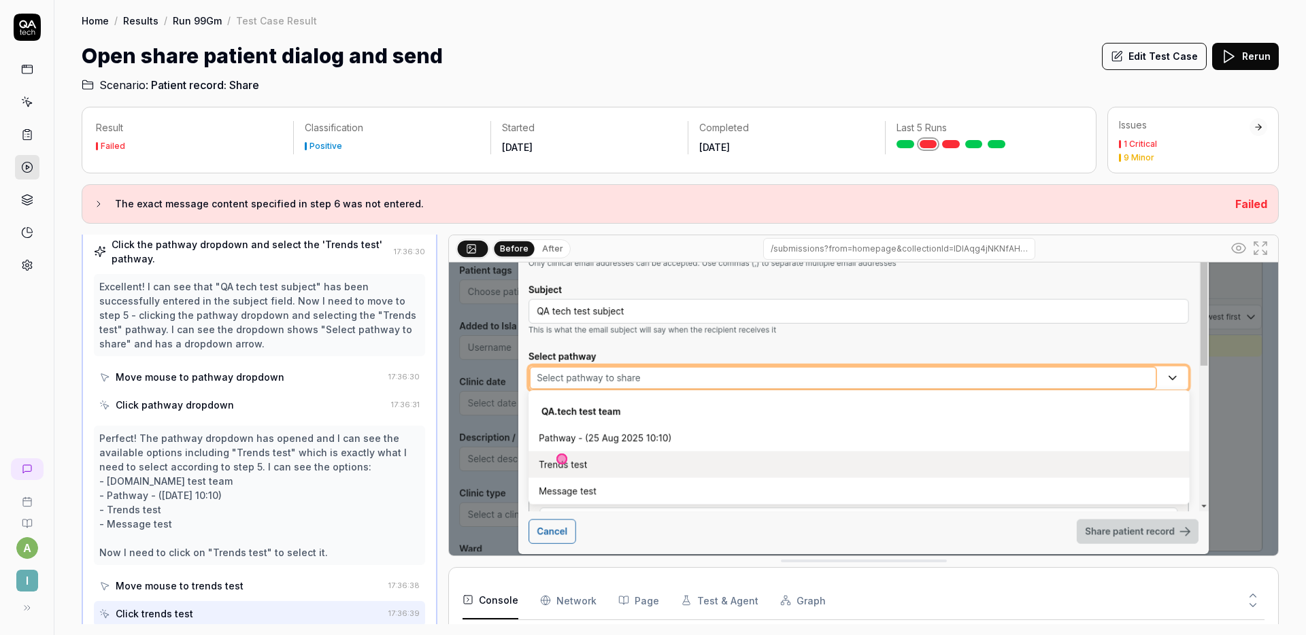
scroll to position [218, 0]
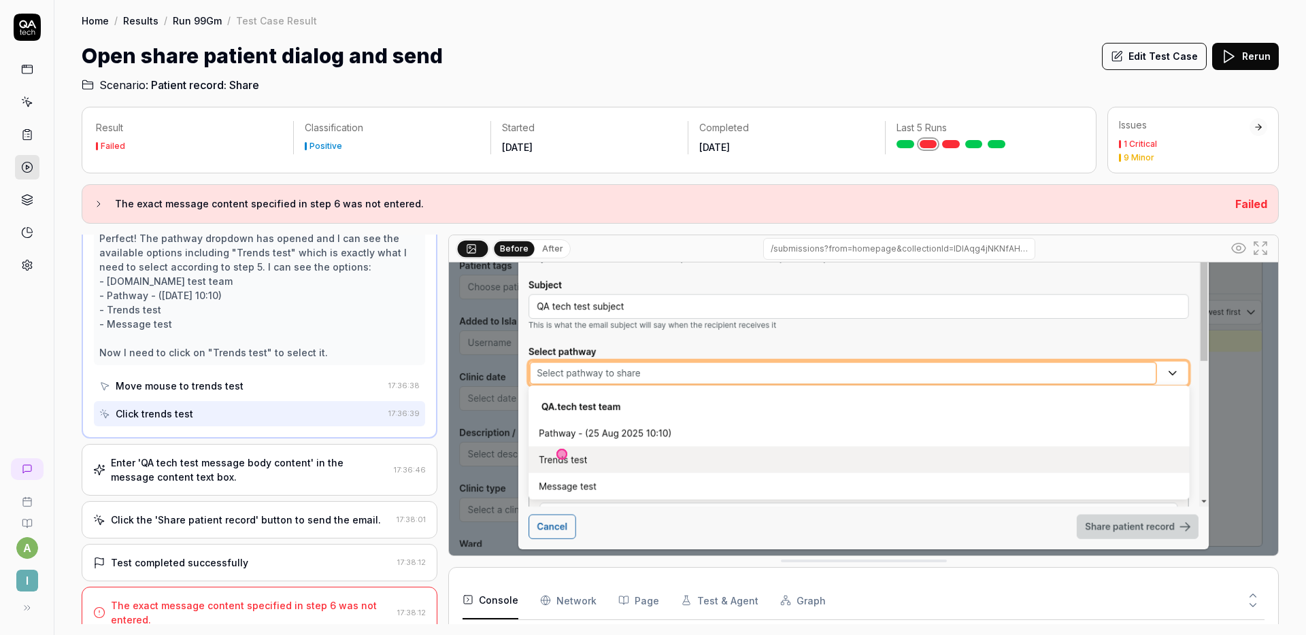
click at [289, 444] on div "Enter 'QA tech test message body content' in the message content text box. 17:3…" at bounding box center [260, 470] width 356 height 52
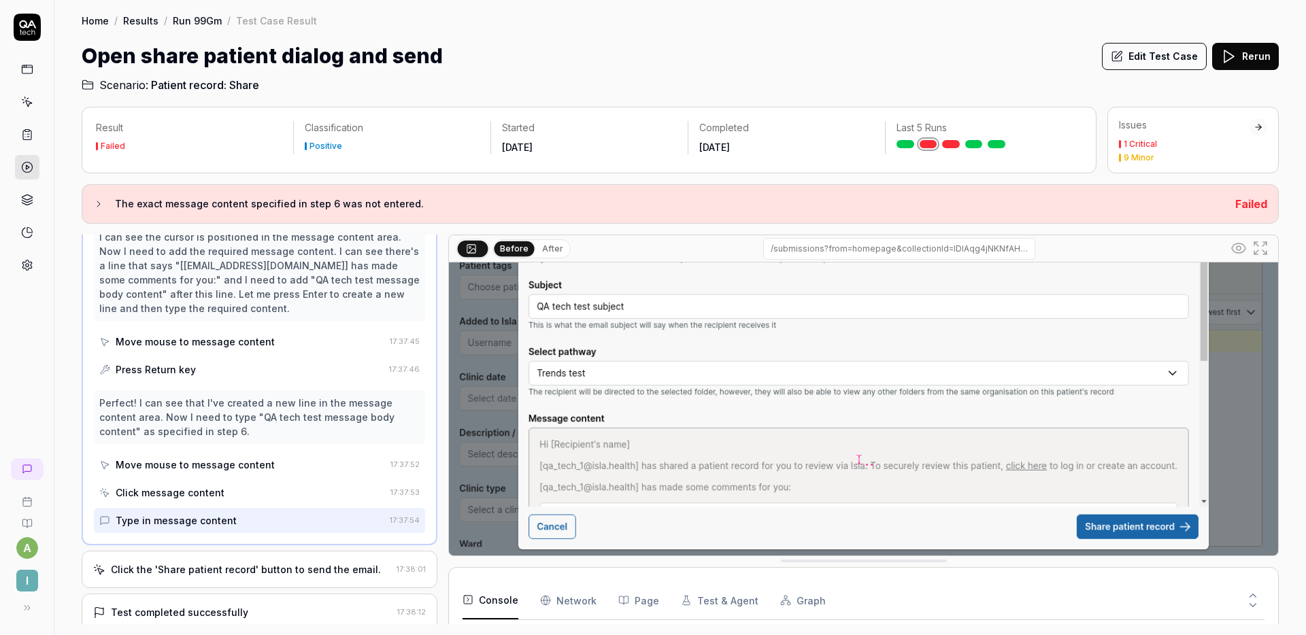
scroll to position [1656, 0]
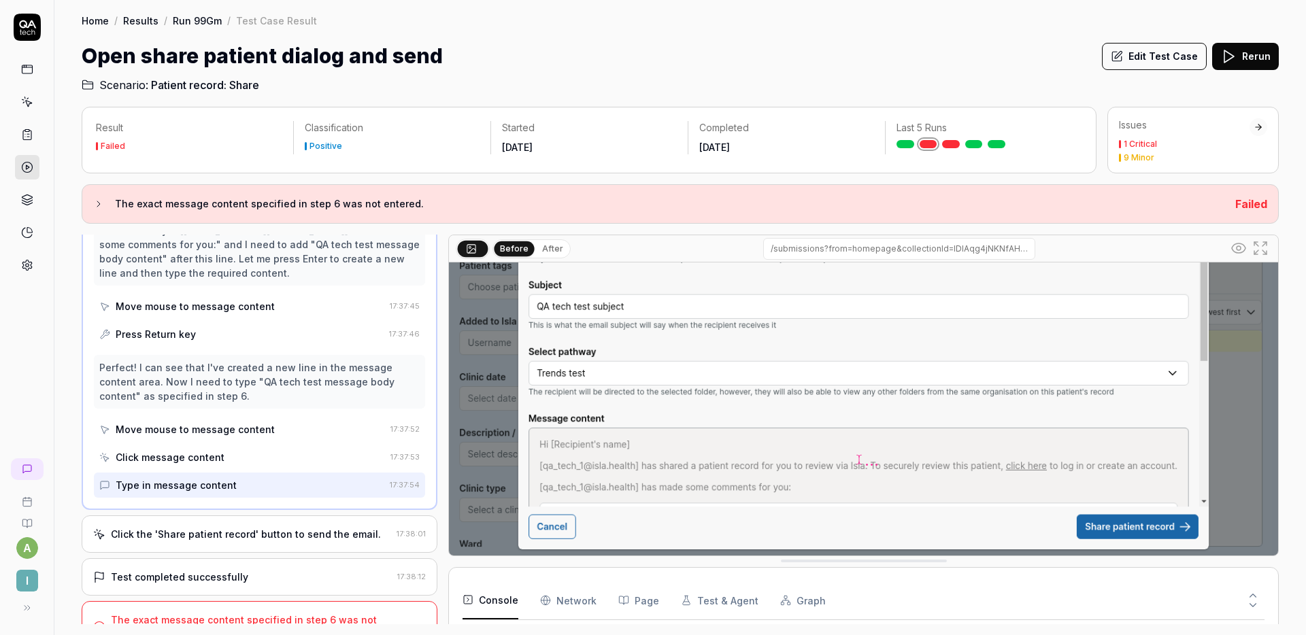
click at [1152, 54] on button "Edit Test Case" at bounding box center [1154, 56] width 105 height 27
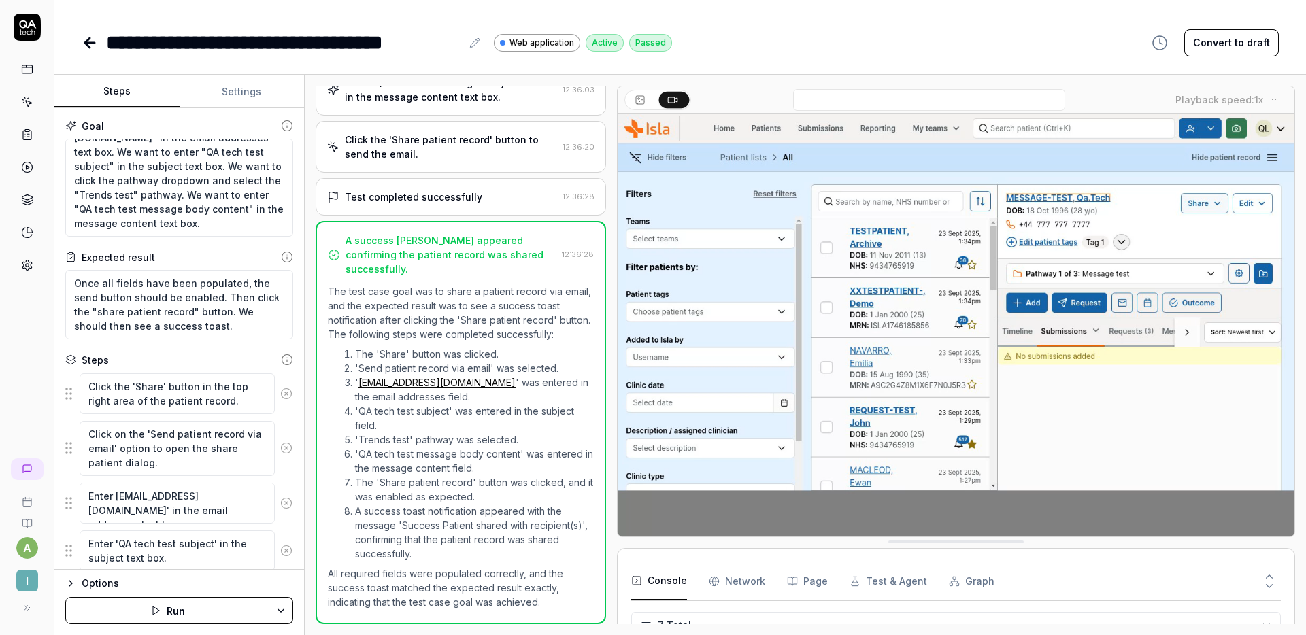
scroll to position [57, 0]
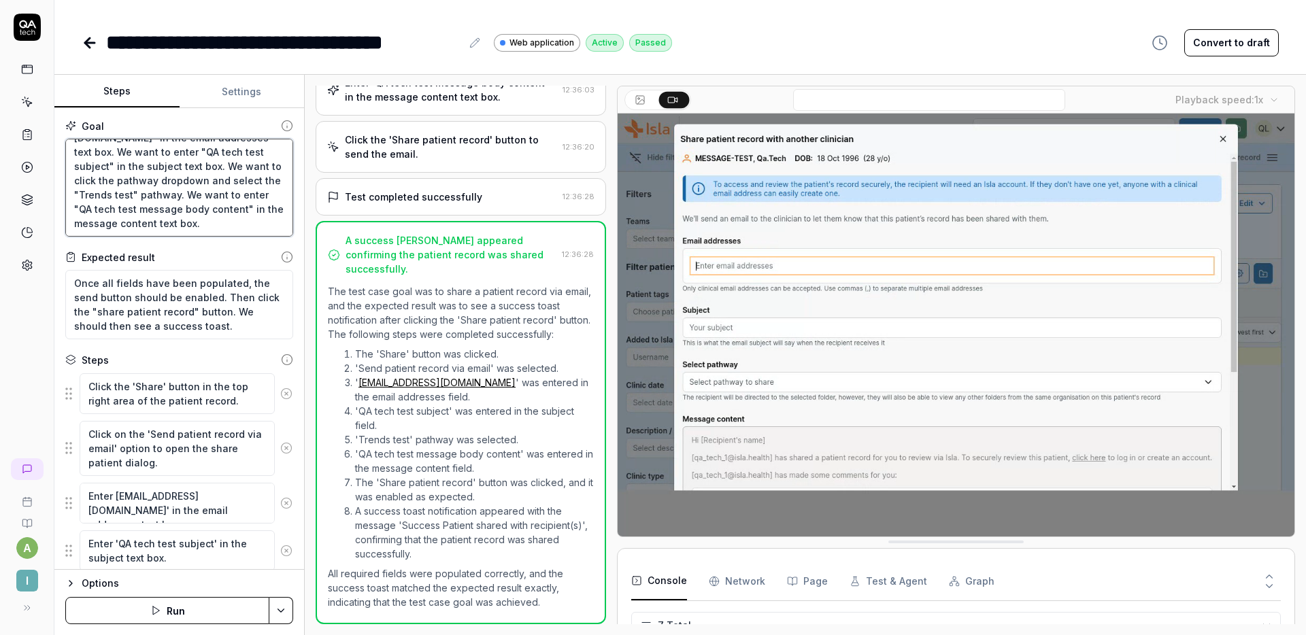
click at [202, 182] on textarea "Once the share patient dialog has opened. We want to enter "[EMAIL_ADDRESS][DOM…" at bounding box center [179, 188] width 228 height 98
type textarea "*"
type textarea "Once the share patient dialog has opened. We want to enter "[EMAIL_ADDRESS][DOM…"
type textarea "*"
type textarea "Once the share patient dialog has opened. We want to enter "[EMAIL_ADDRESS][DOM…"
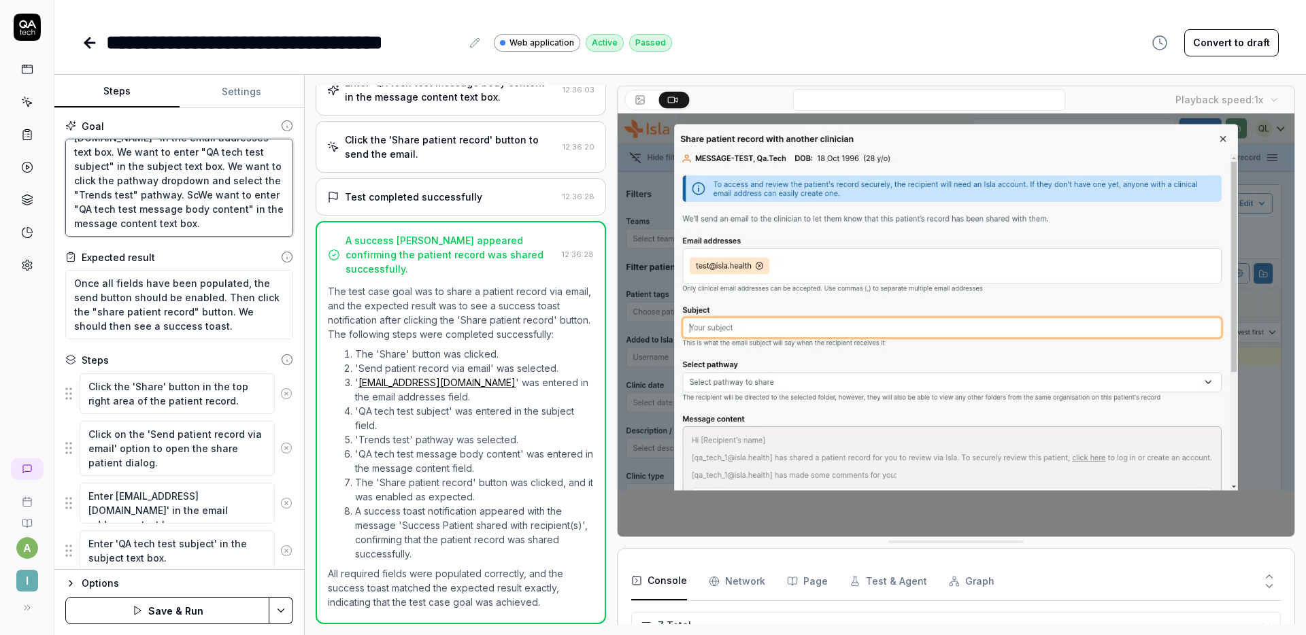
type textarea "*"
type textarea "Once the share patient dialog has opened. We want to enter "[EMAIL_ADDRESS][DOM…"
type textarea "*"
type textarea "Once the share patient dialog has opened. We want to enter "[EMAIL_ADDRESS][DOM…"
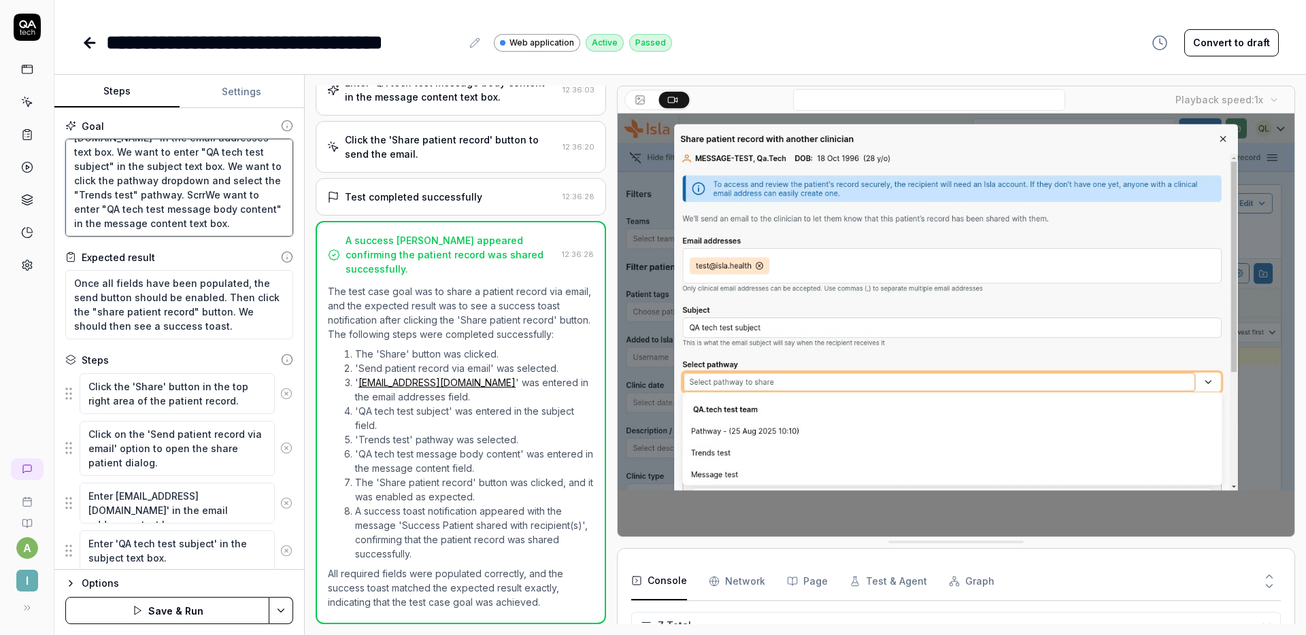
type textarea "*"
type textarea "Once the share patient dialog has opened. We want to enter "[EMAIL_ADDRESS][DOM…"
type textarea "*"
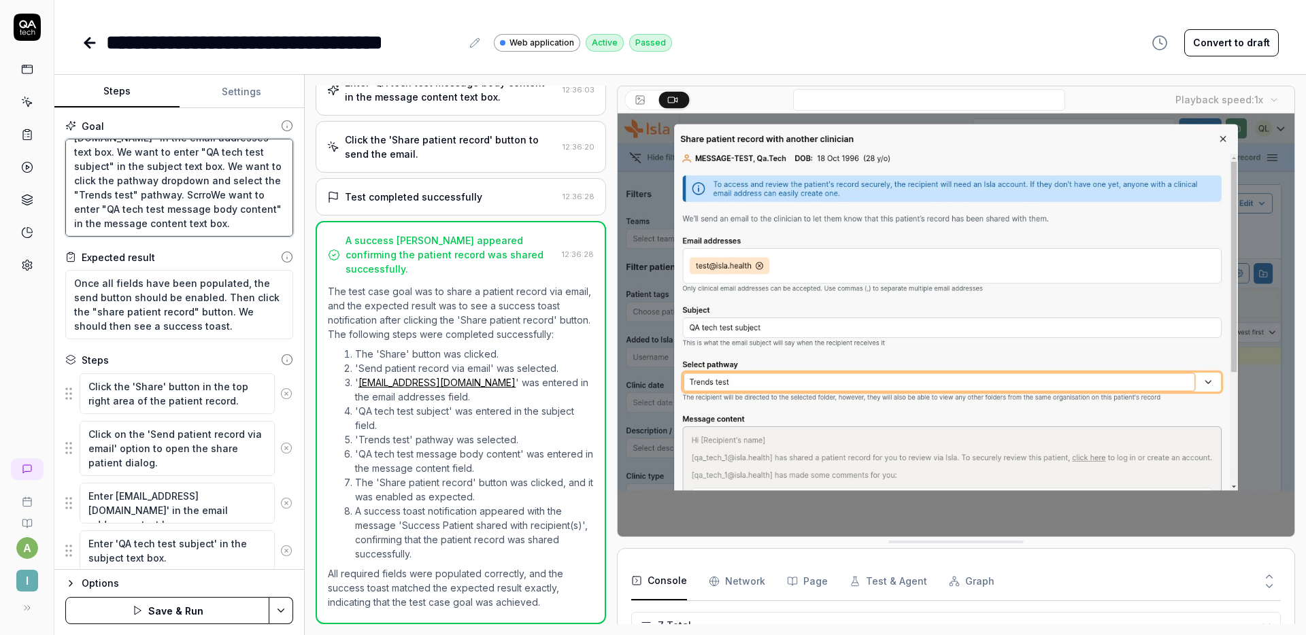
type textarea "Once the share patient dialog has opened. We want to enter "[EMAIL_ADDRESS][DOM…"
type textarea "*"
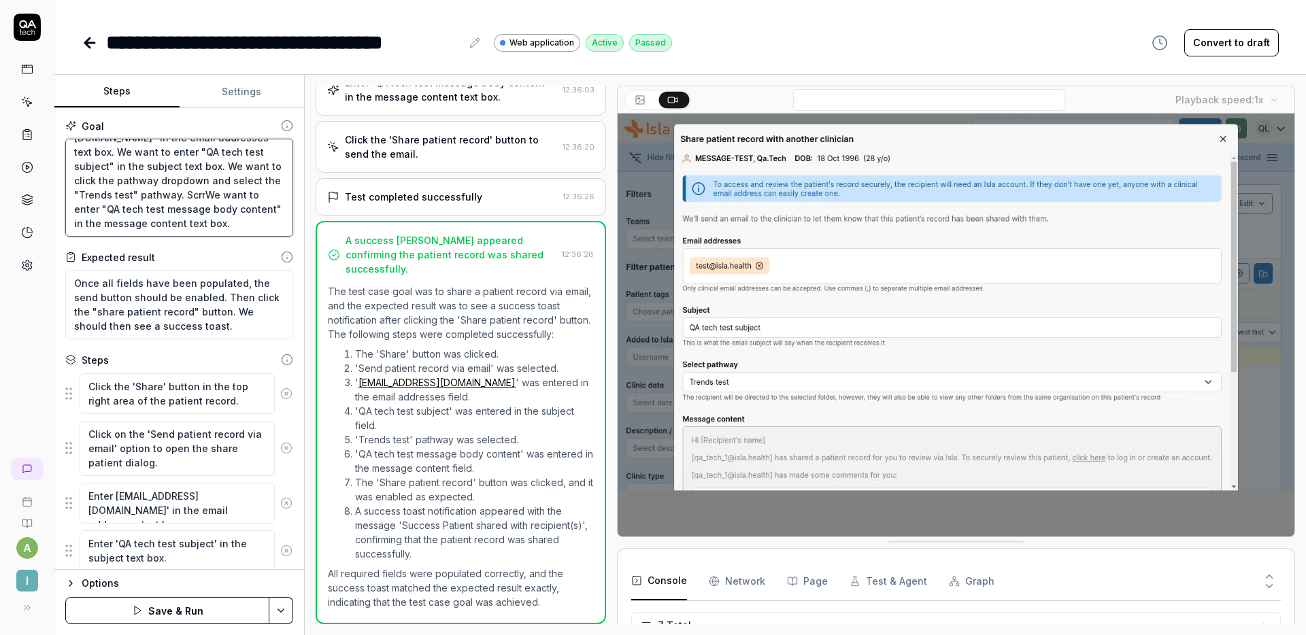
type textarea "Once the share patient dialog has opened. We want to enter "[EMAIL_ADDRESS][DOM…"
type textarea "*"
type textarea "Once the share patient dialog has opened. We want to enter "[EMAIL_ADDRESS][DOM…"
type textarea "*"
type textarea "Once the share patient dialog has opened. We want to enter "[EMAIL_ADDRESS][DOM…"
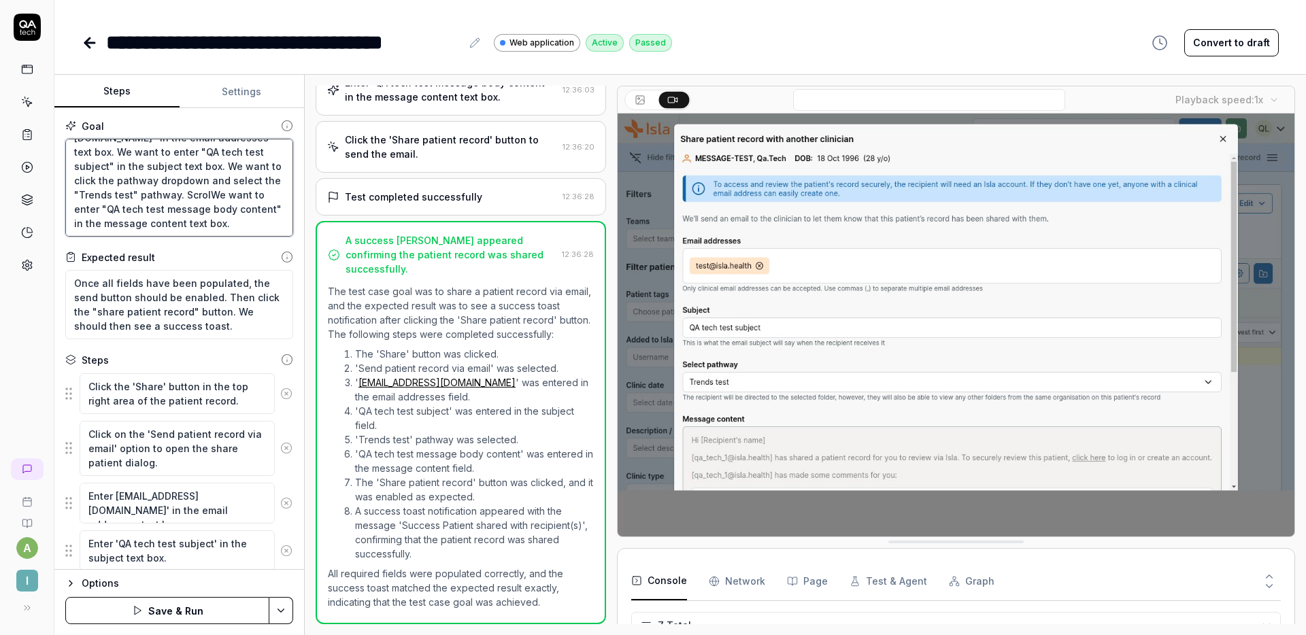
type textarea "*"
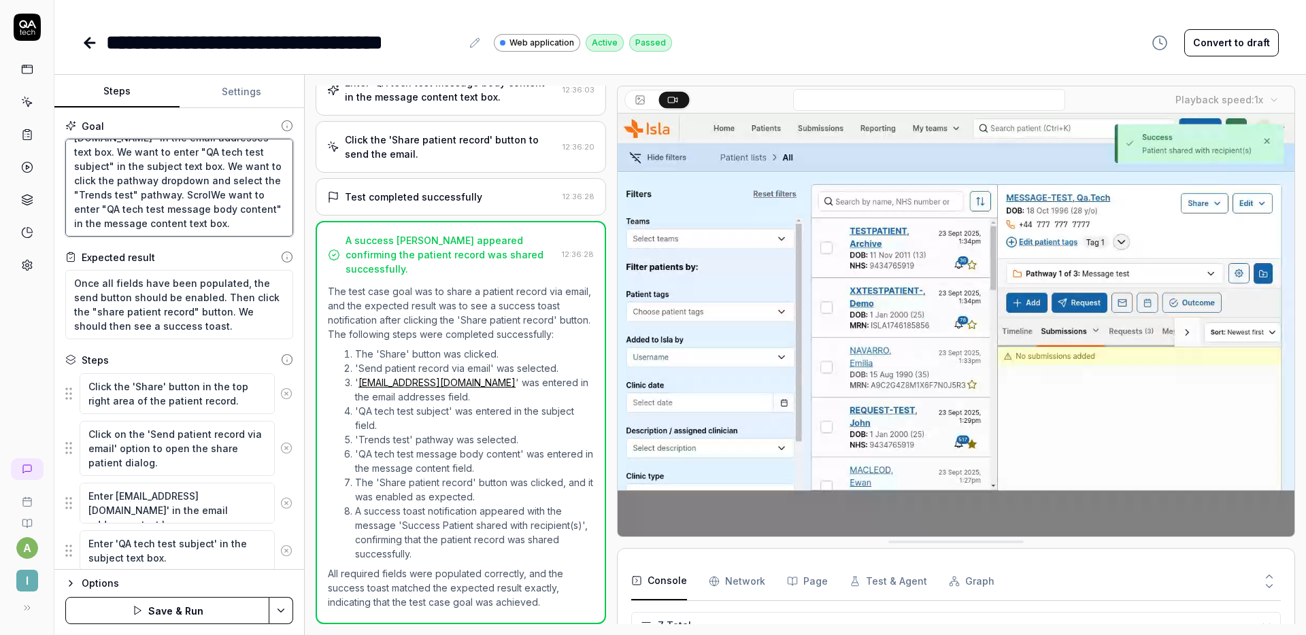
type textarea "Once the share patient dialog has opened. We want to enter "[EMAIL_ADDRESS][DOM…"
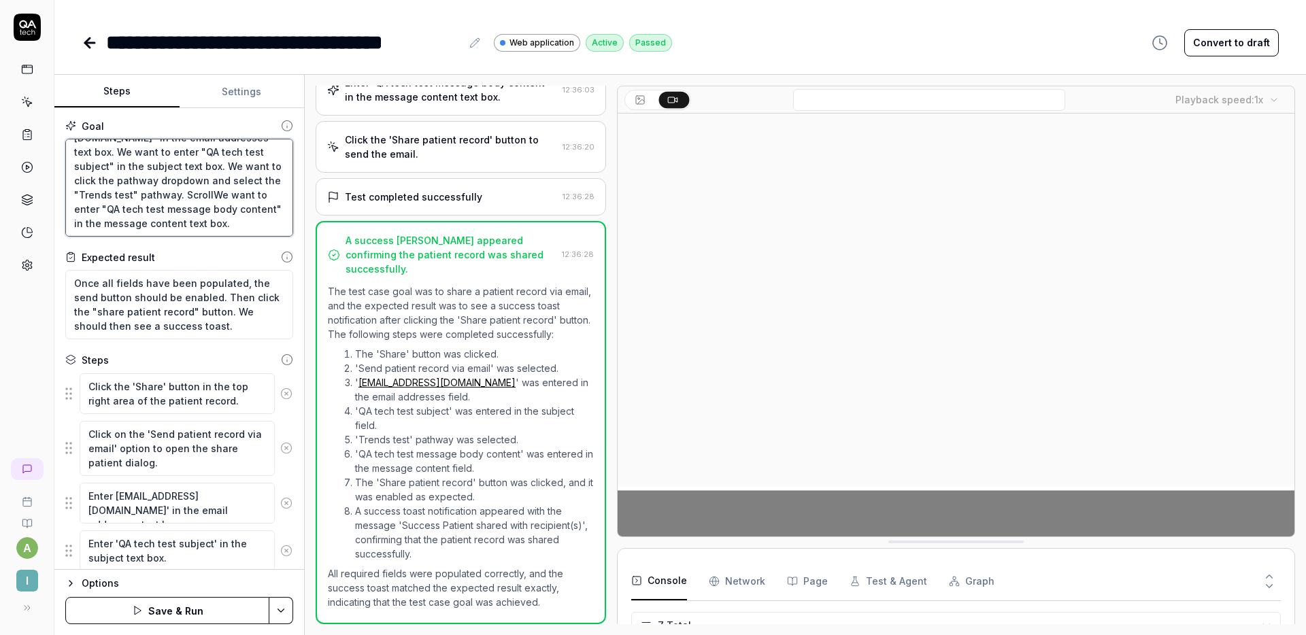
type textarea "*"
type textarea "Once the share patient dialog has opened. We want to enter "[EMAIL_ADDRESS][DOM…"
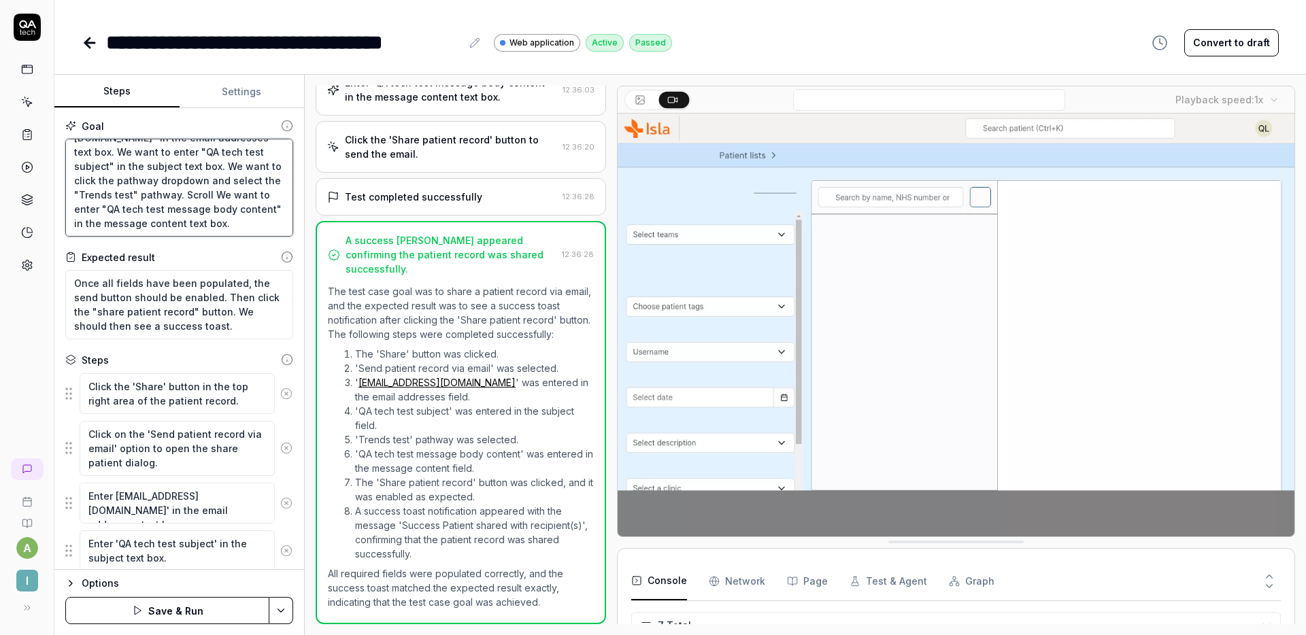
type textarea "*"
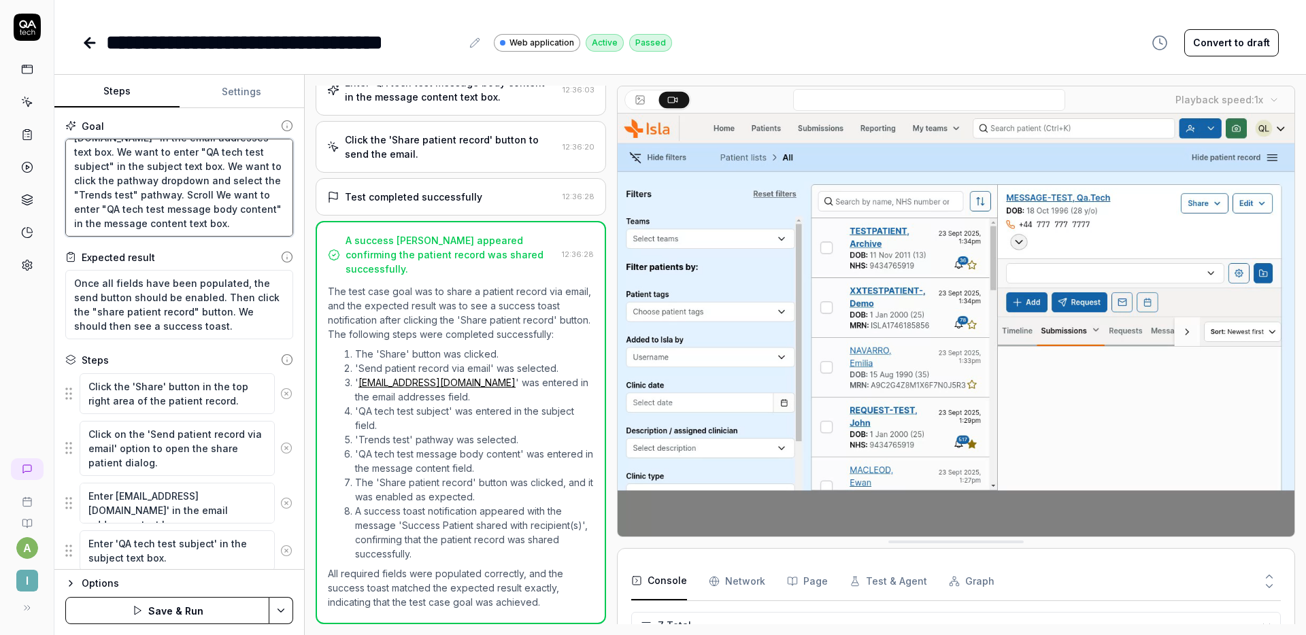
type textarea "Once the share patient dialog has opened. We want to enter "[EMAIL_ADDRESS][DOM…"
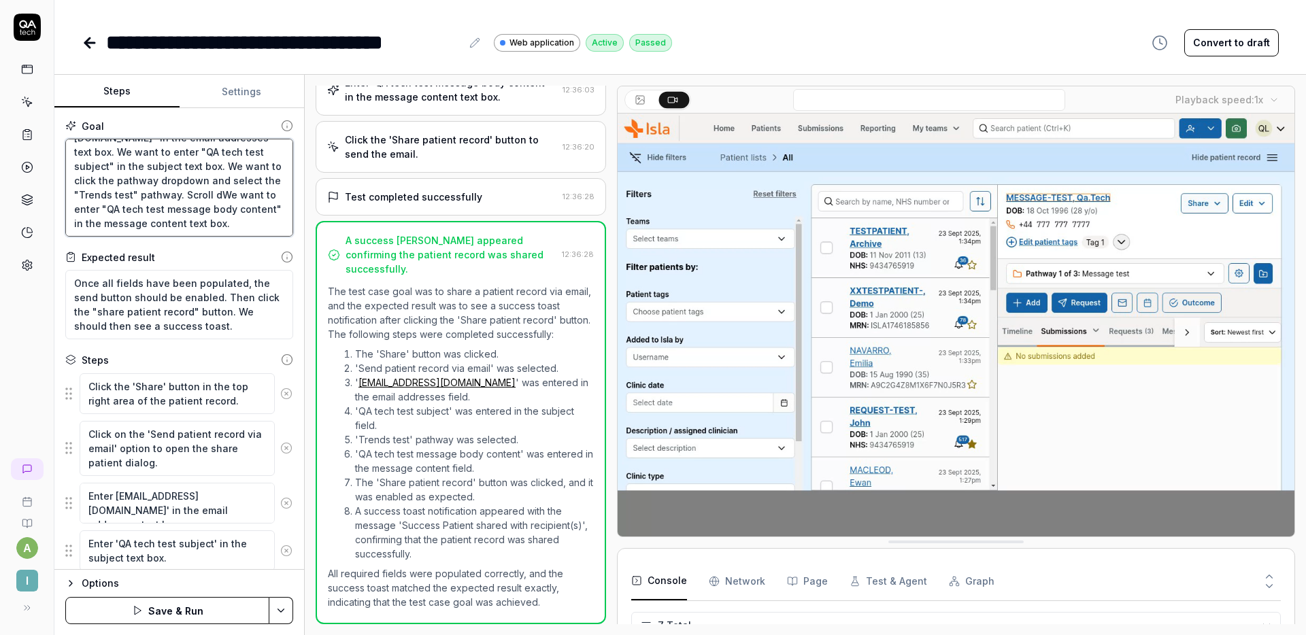
type textarea "*"
type textarea "Once the share patient dialog has opened. We want to enter "[EMAIL_ADDRESS][DOM…"
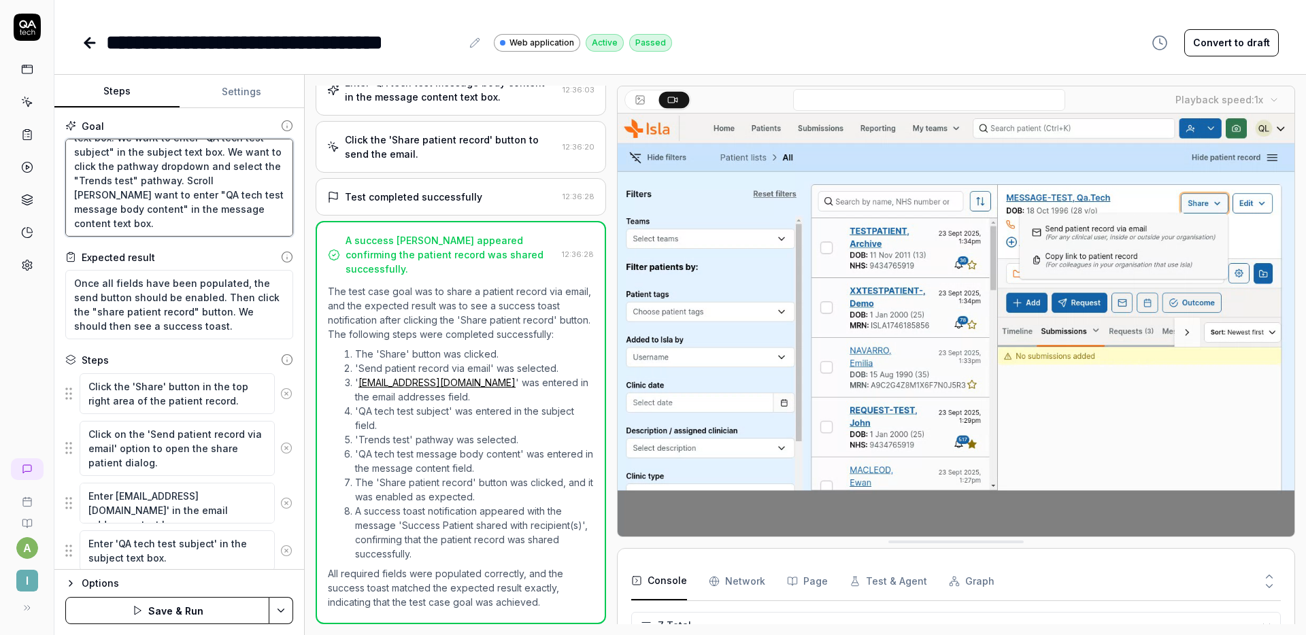
type textarea "*"
type textarea "Once the share patient dialog has opened. We want to enter "[EMAIL_ADDRESS][DOM…"
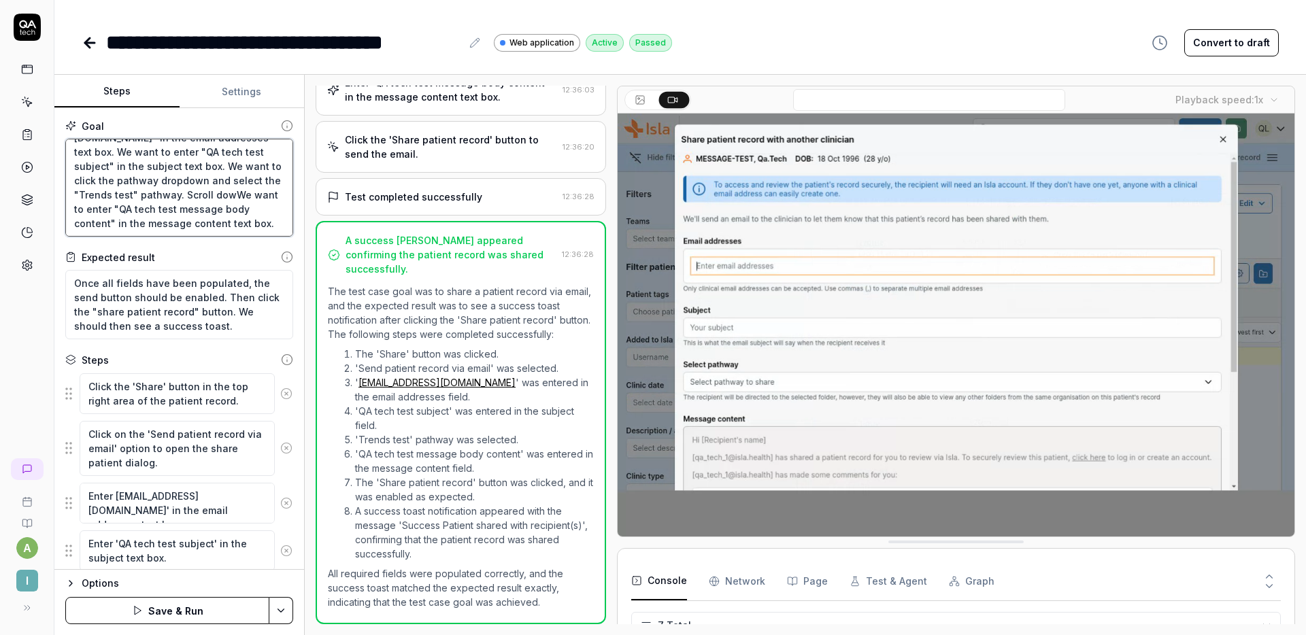
type textarea "*"
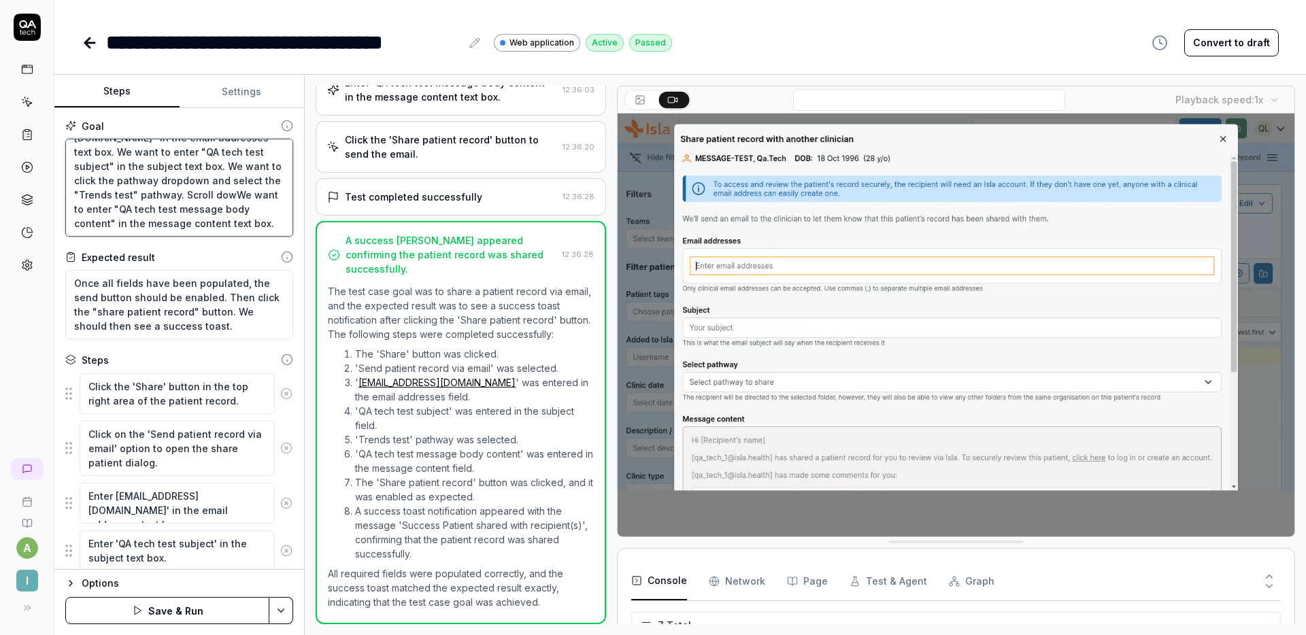
type textarea "Once the share patient dialog has opened. We want to enter "[EMAIL_ADDRESS][DOM…"
type textarea "*"
type textarea "Once the share patient dialog has opened. We want to enter "[EMAIL_ADDRESS][DOM…"
type textarea "*"
type textarea "Once the share patient dialog has opened. We want to enter "[EMAIL_ADDRESS][DOM…"
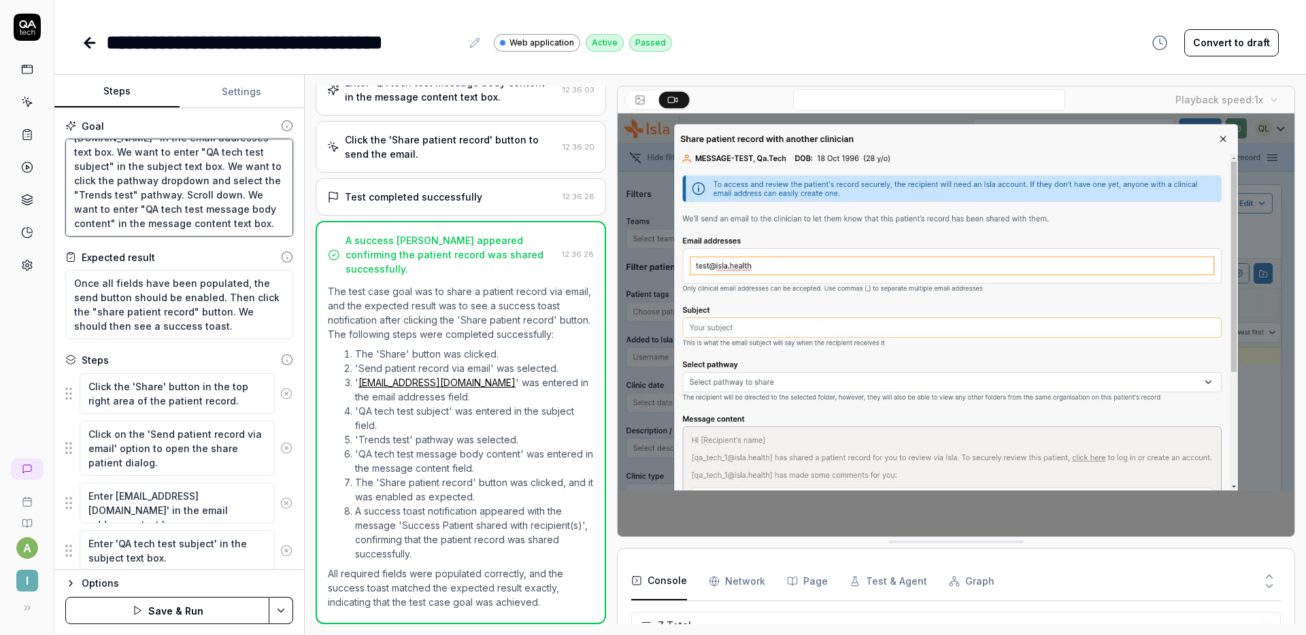
type textarea "*"
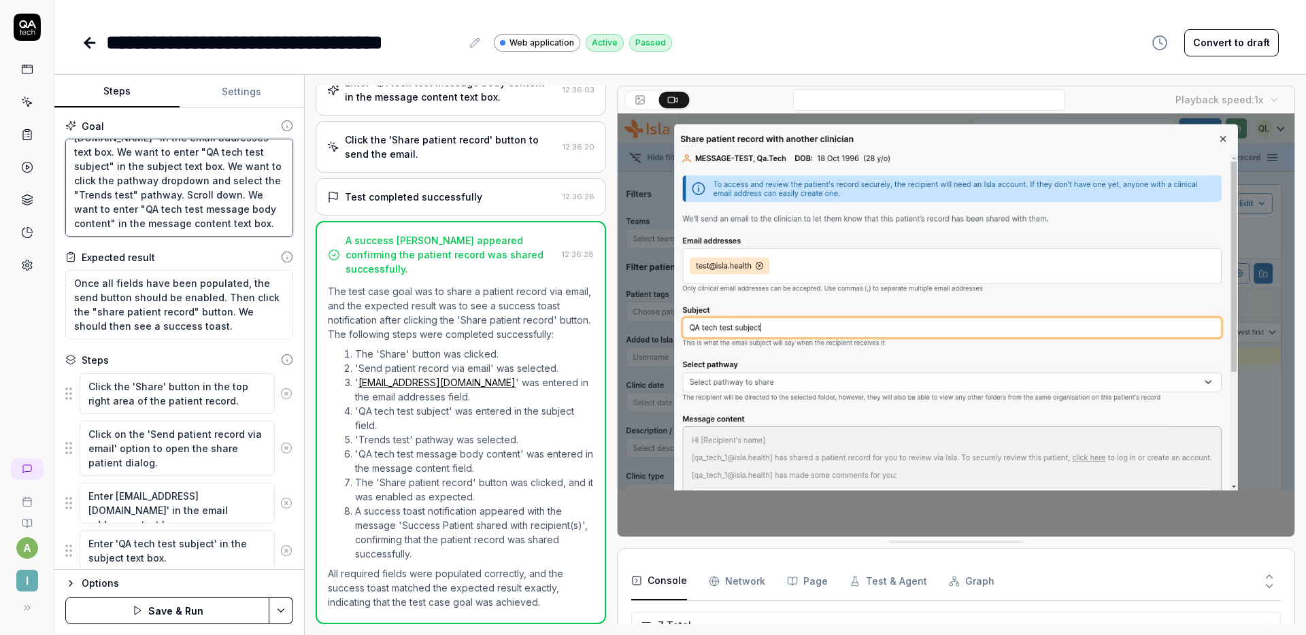
type textarea "Once the share patient dialog has opened. We want to enter "[EMAIL_ADDRESS][DOM…"
type textarea "*"
type textarea "Once the share patient dialog has opened. We want to enter "[EMAIL_ADDRESS][DOM…"
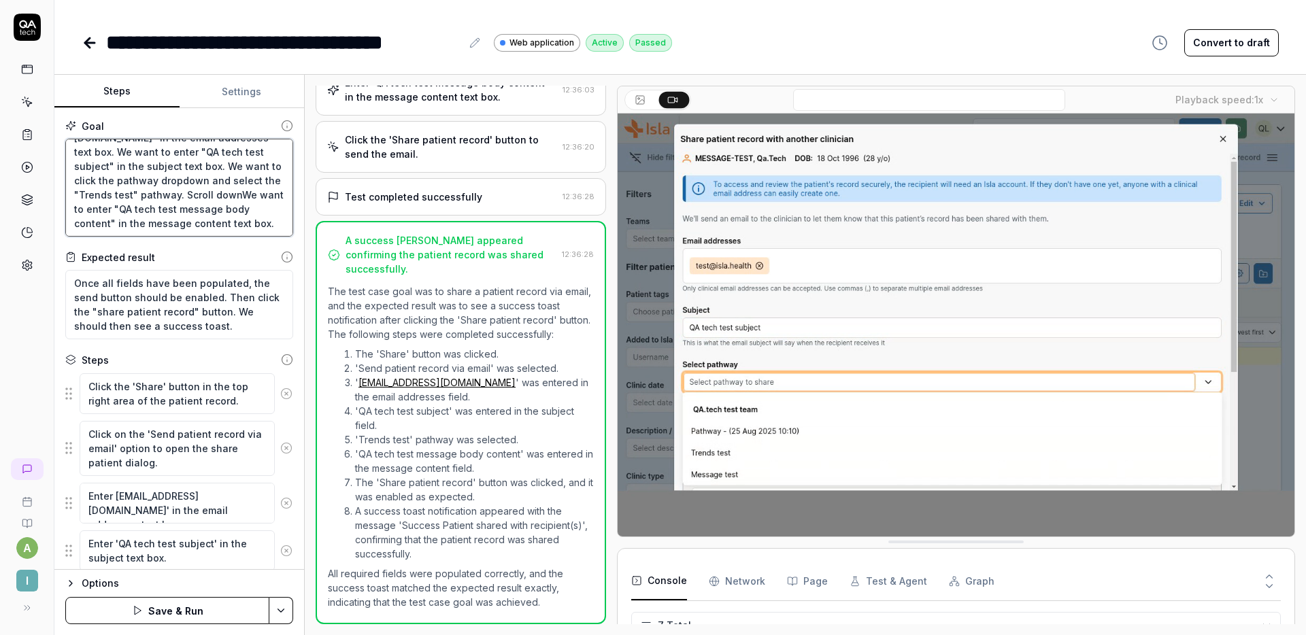
type textarea "*"
type textarea "Once the share patient dialog has opened. We want to enter "[EMAIL_ADDRESS][DOM…"
type textarea "*"
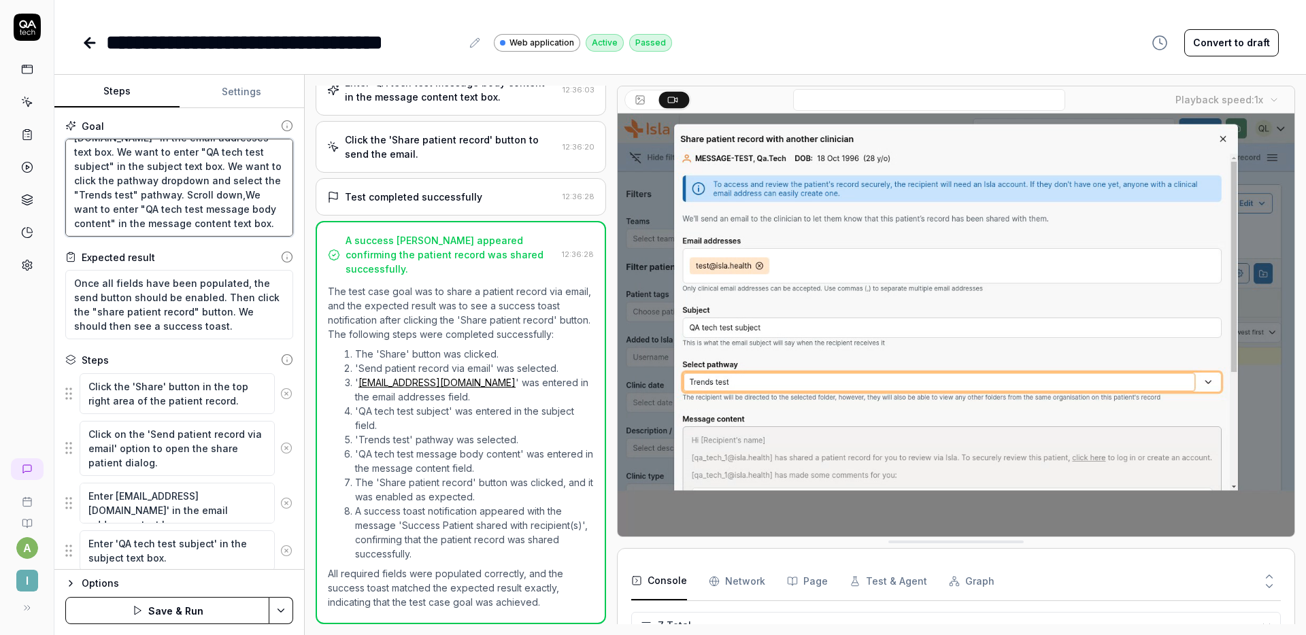
type textarea "Once the share patient dialog has opened. We want to enter "[EMAIL_ADDRESS][DOM…"
type textarea "*"
type textarea "Once the share patient dialog has opened. We want to enter "[EMAIL_ADDRESS][DOM…"
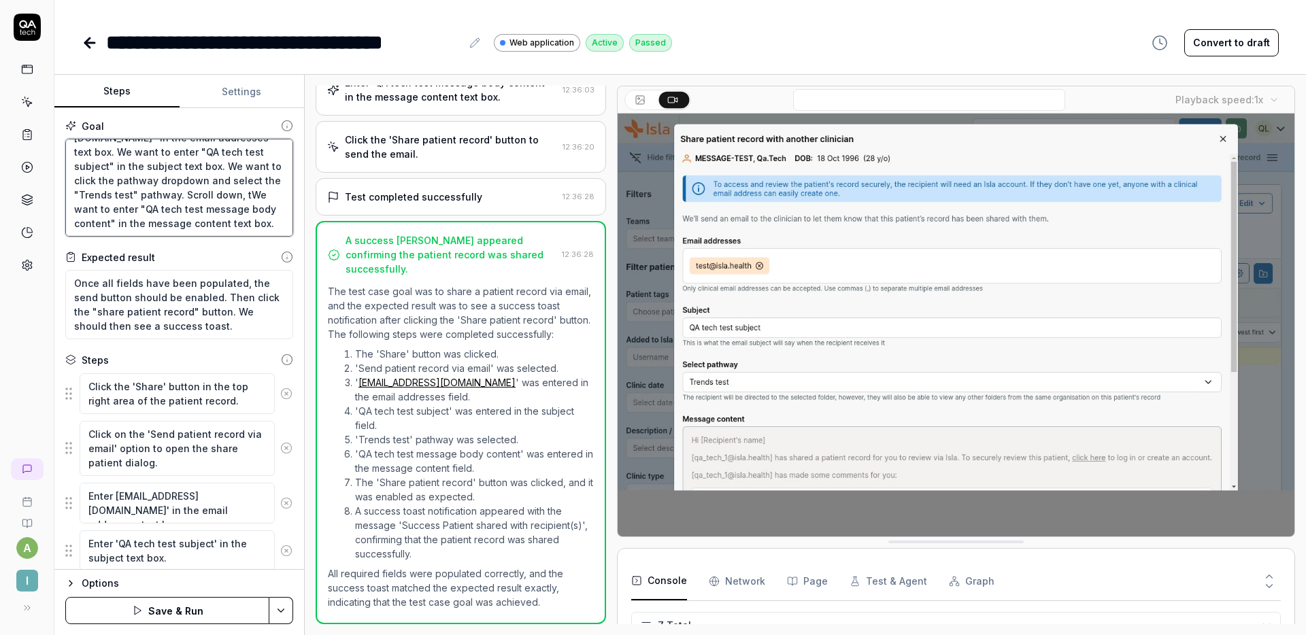
type textarea "*"
type textarea "Once the share patient dialog has opened. We want to enter "[EMAIL_ADDRESS][DOM…"
type textarea "*"
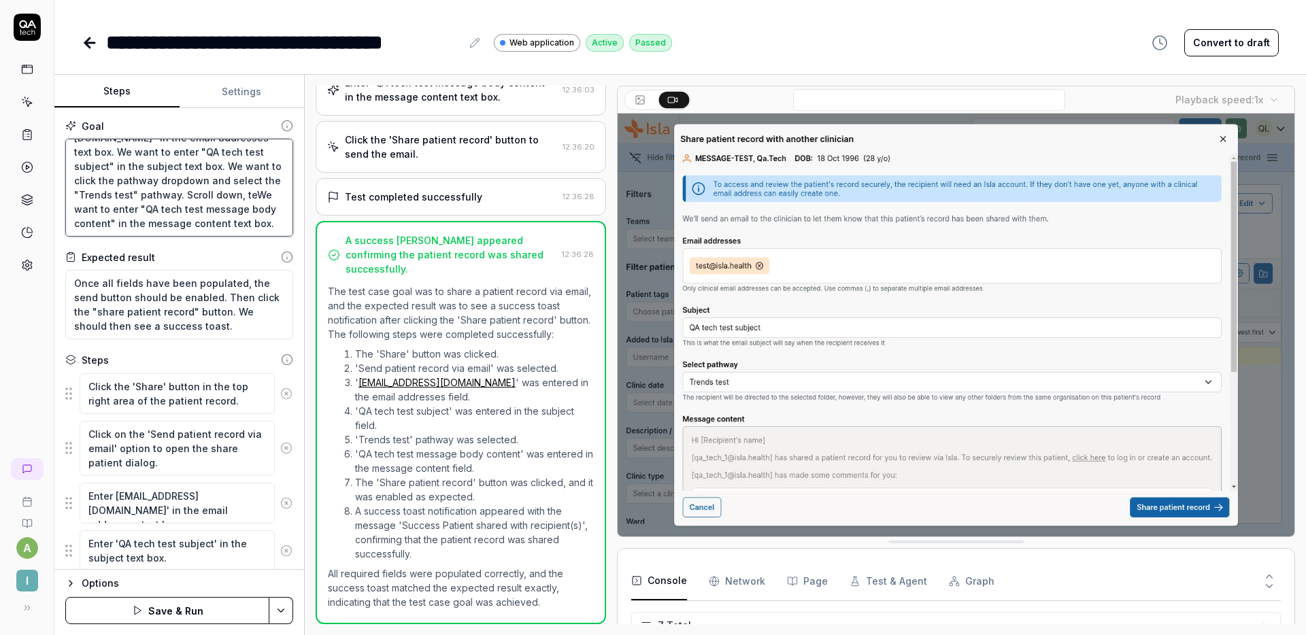
type textarea "Once the share patient dialog has opened. We want to enter "[EMAIL_ADDRESS][DOM…"
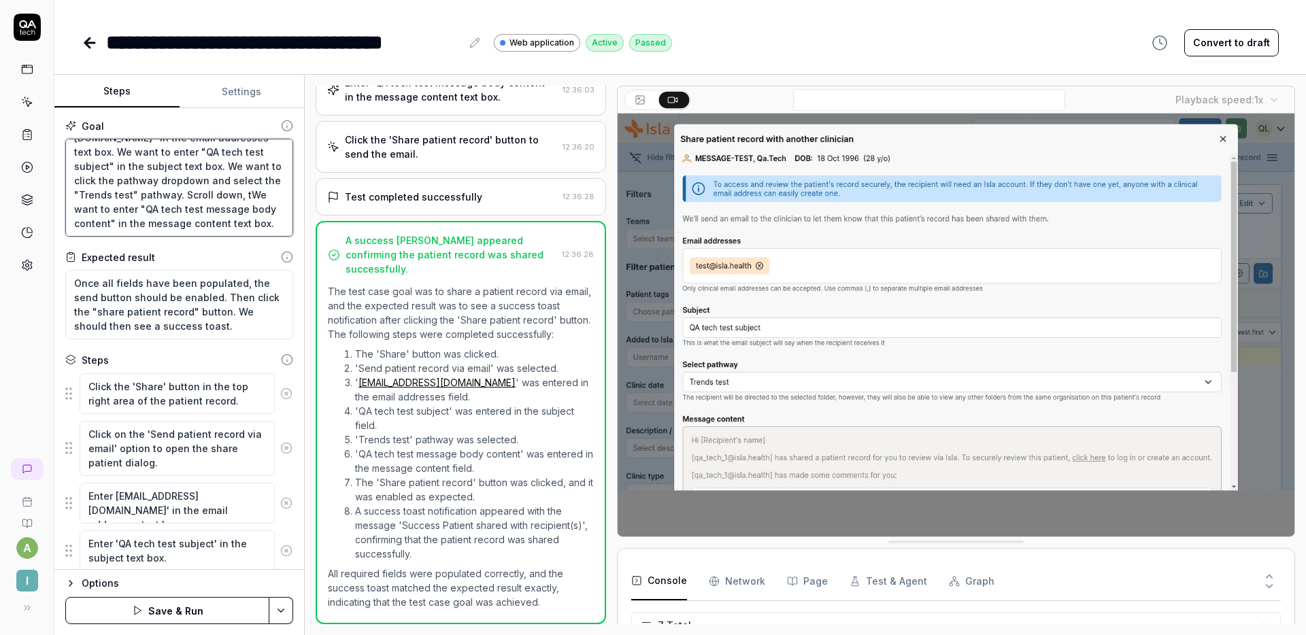
type textarea "*"
type textarea "Once the share patient dialog has opened. We want to enter "[EMAIL_ADDRESS][DOM…"
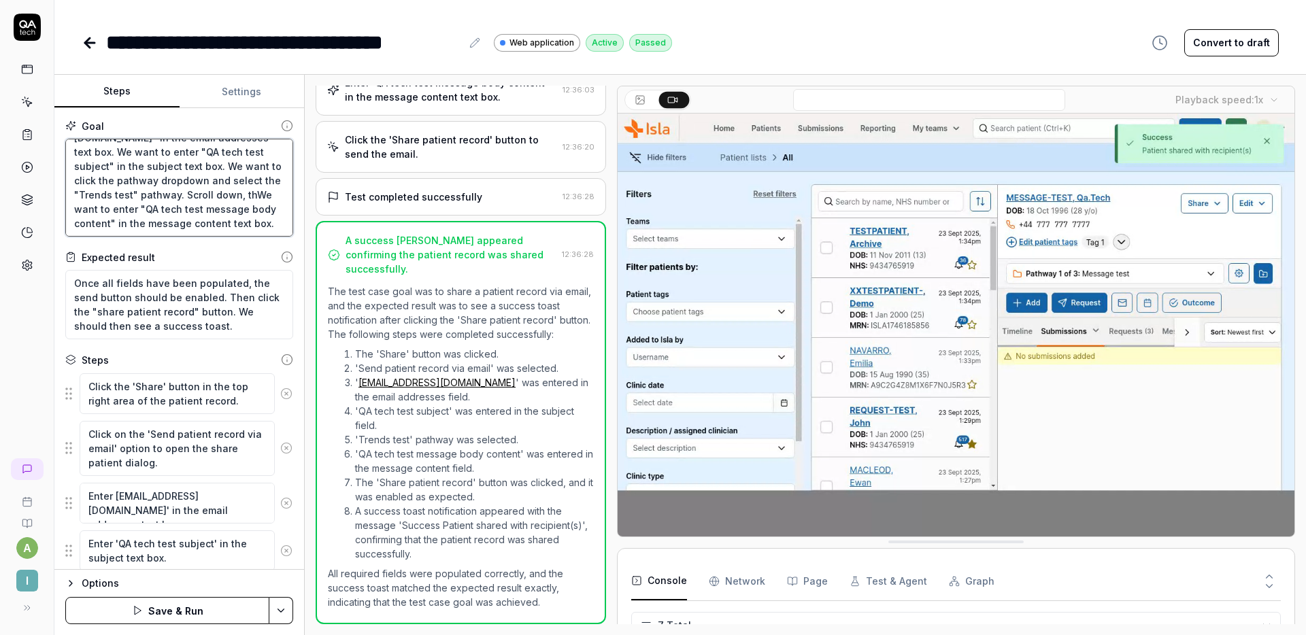
type textarea "*"
type textarea "Once the share patient dialog has opened. We want to enter "[EMAIL_ADDRESS][DOM…"
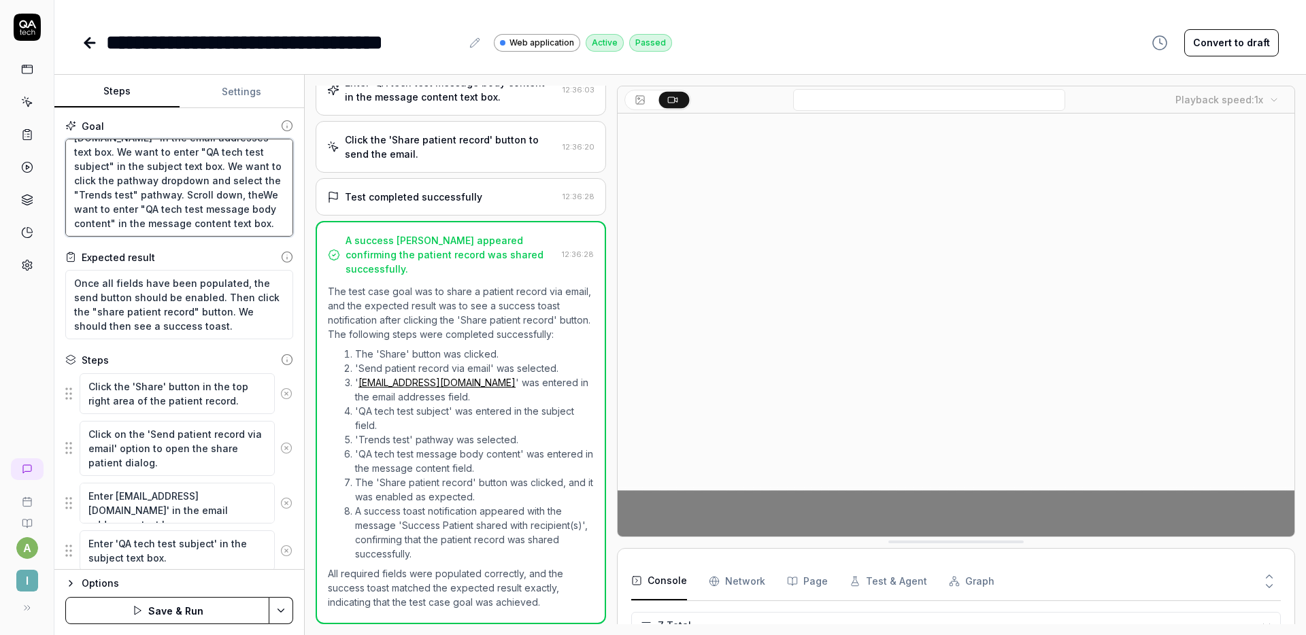
type textarea "*"
type textarea "Once the share patient dialog has opened. We want to enter "[EMAIL_ADDRESS][DOM…"
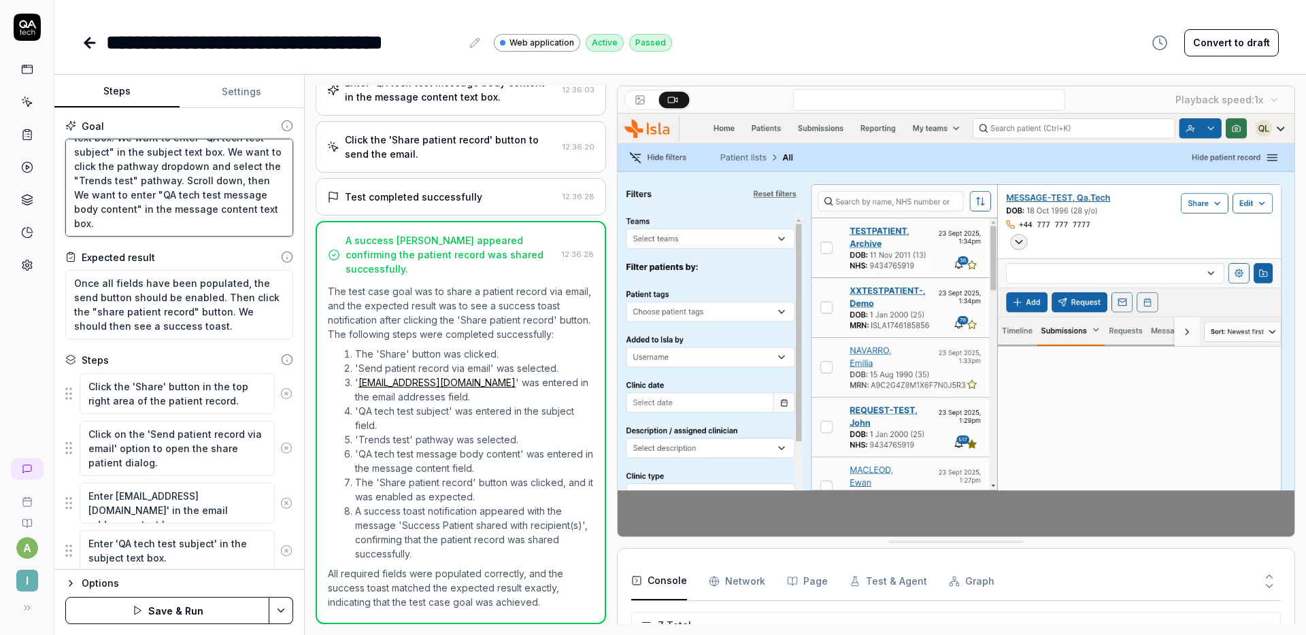
type textarea "*"
type textarea "Once the share patient dialog has opened. We want to enter "[EMAIL_ADDRESS][DOM…"
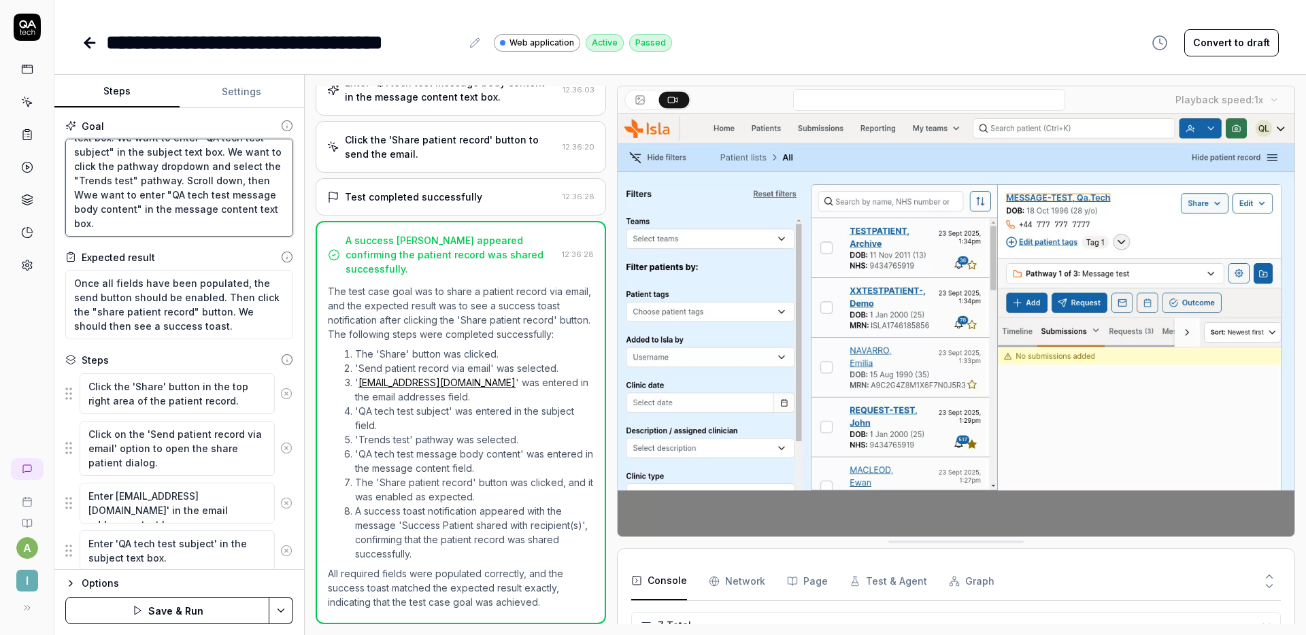
type textarea "*"
type textarea "Once the share patient dialog has opened. We want to enter "[EMAIL_ADDRESS][DOM…"
type textarea "*"
type textarea "Once the share patient dialog has opened. We want to enter "[EMAIL_ADDRESS][DOM…"
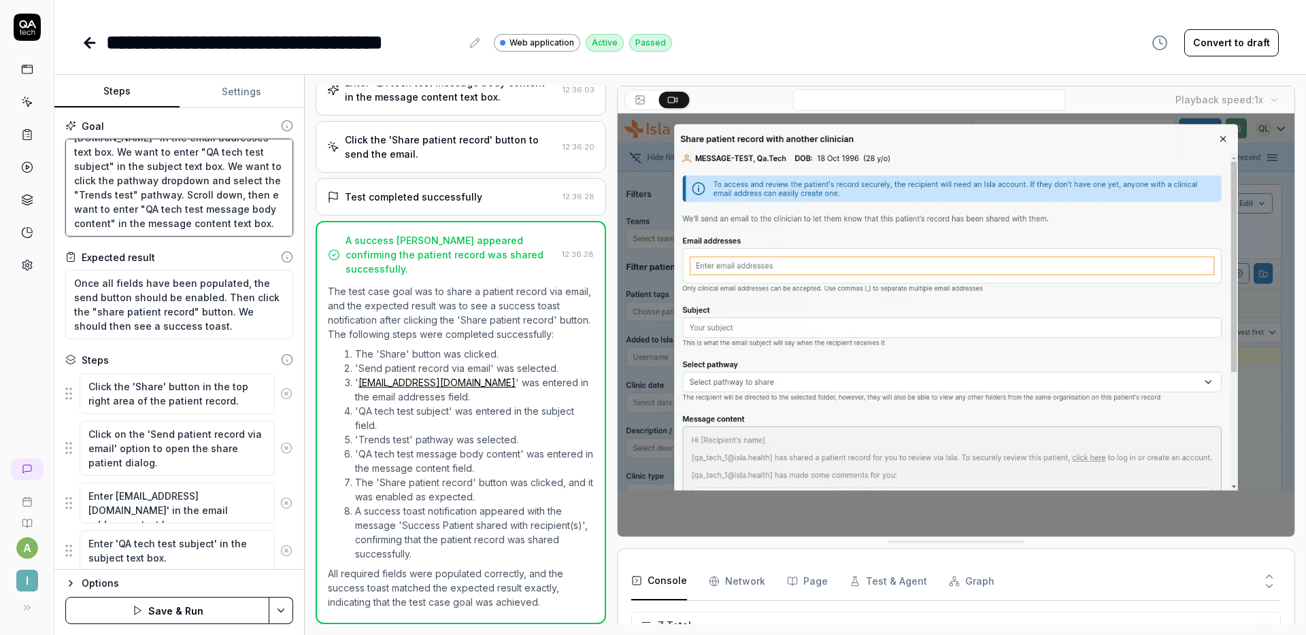
type textarea "*"
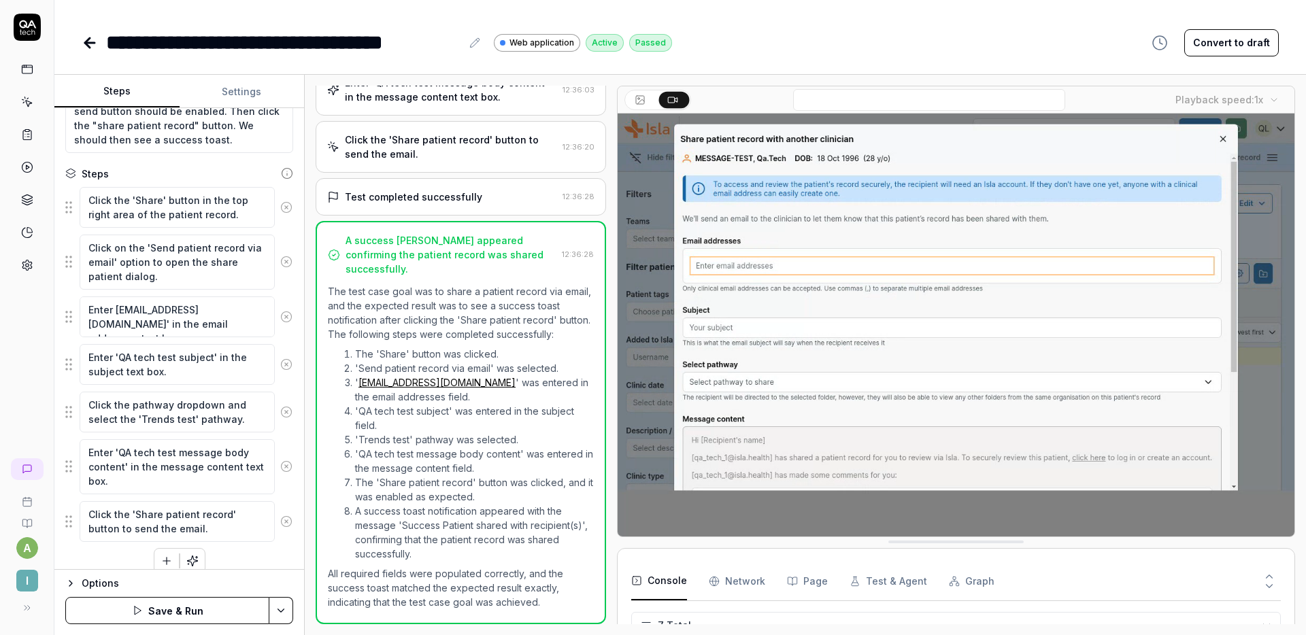
scroll to position [201, 0]
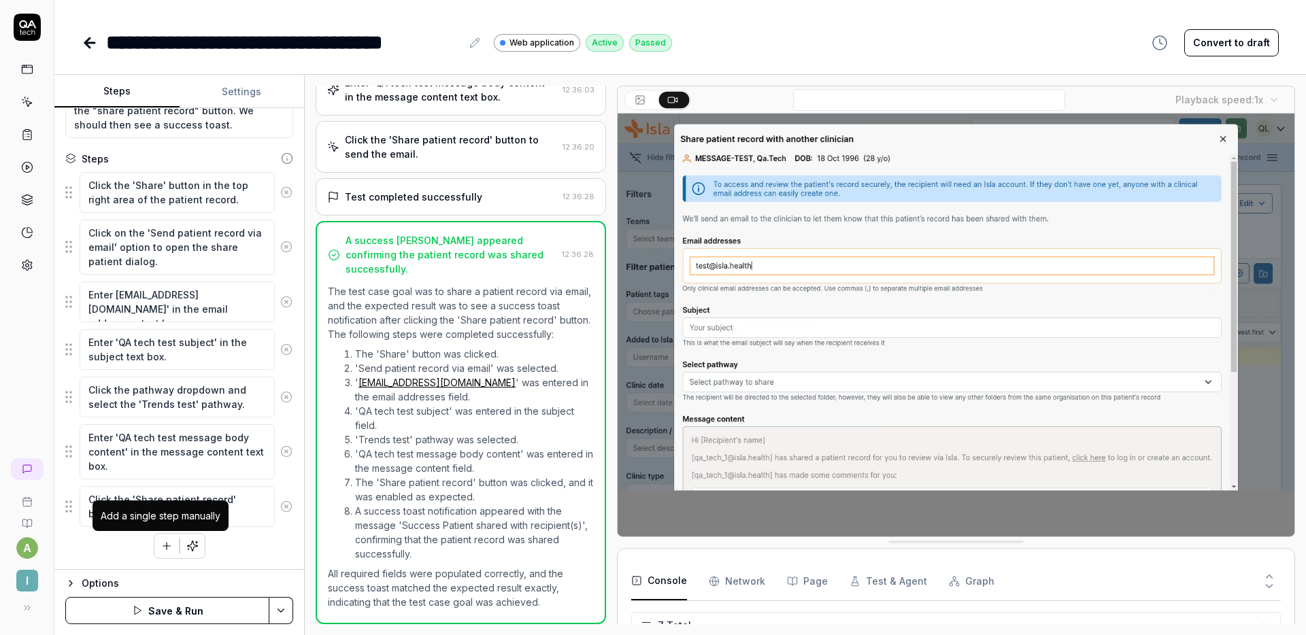
type textarea "Once the share patient dialog has opened. We want to enter "[EMAIL_ADDRESS][DOM…"
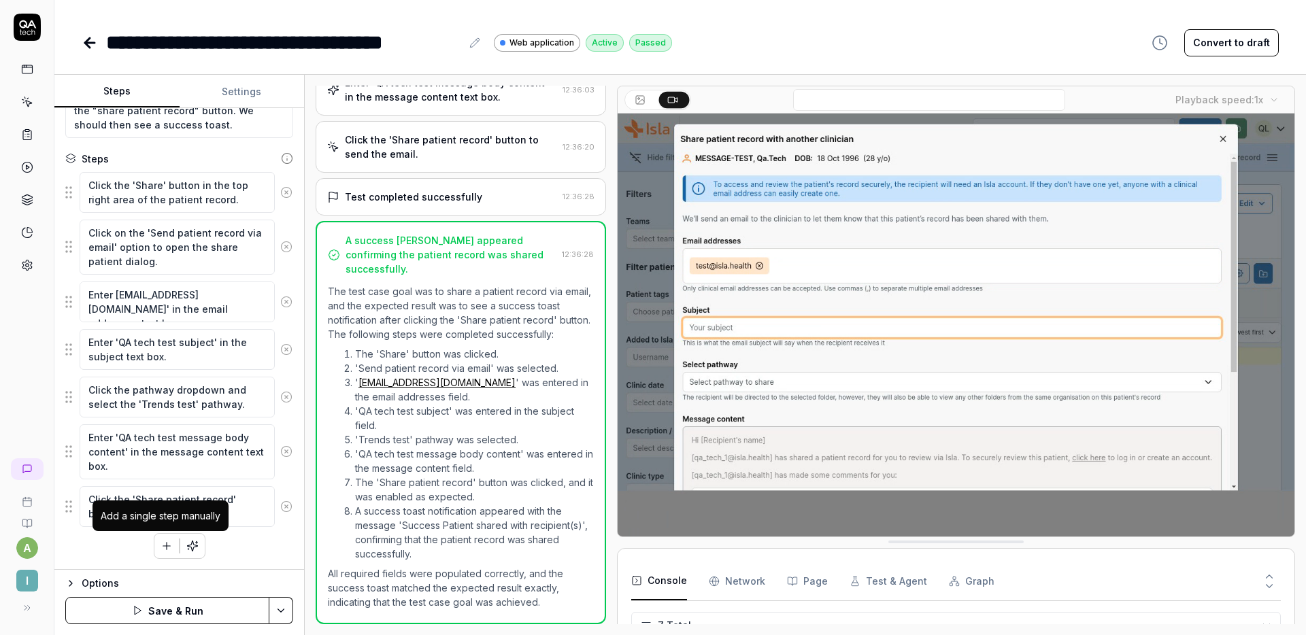
click at [161, 547] on icon "button" at bounding box center [167, 546] width 12 height 12
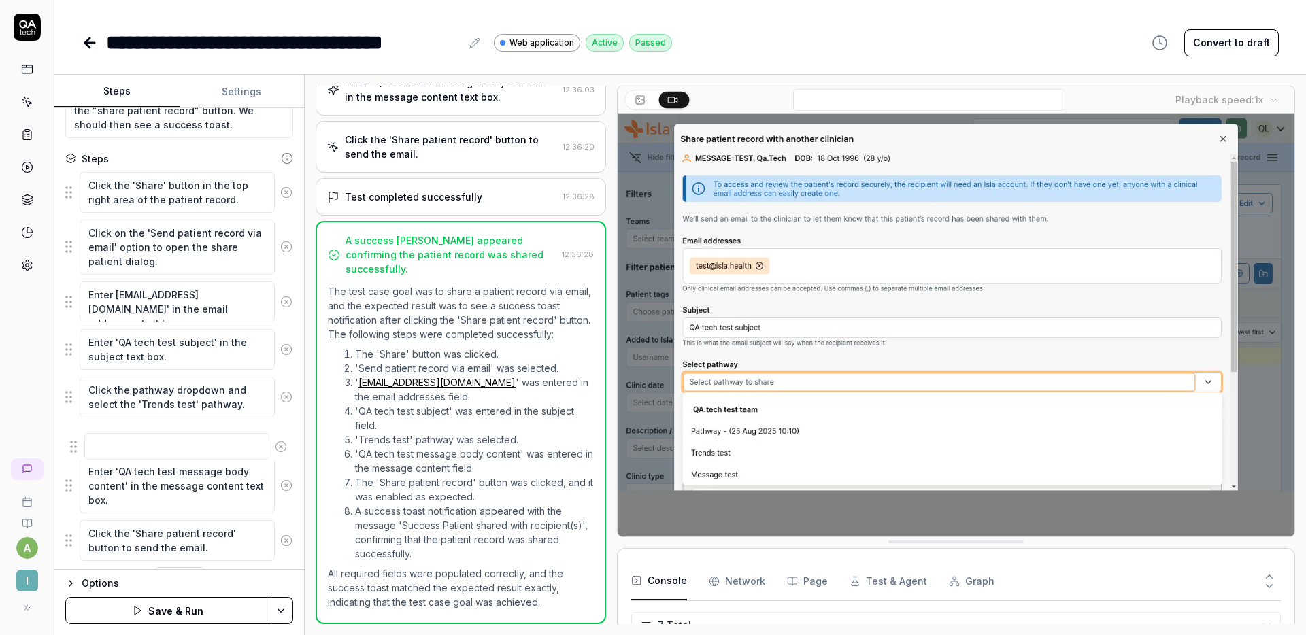
drag, startPoint x: 71, startPoint y: 544, endPoint x: 75, endPoint y: 443, distance: 100.8
click at [75, 443] on fieldset "Click the 'Share' button in the top right area of the patient record. Click on …" at bounding box center [179, 366] width 228 height 390
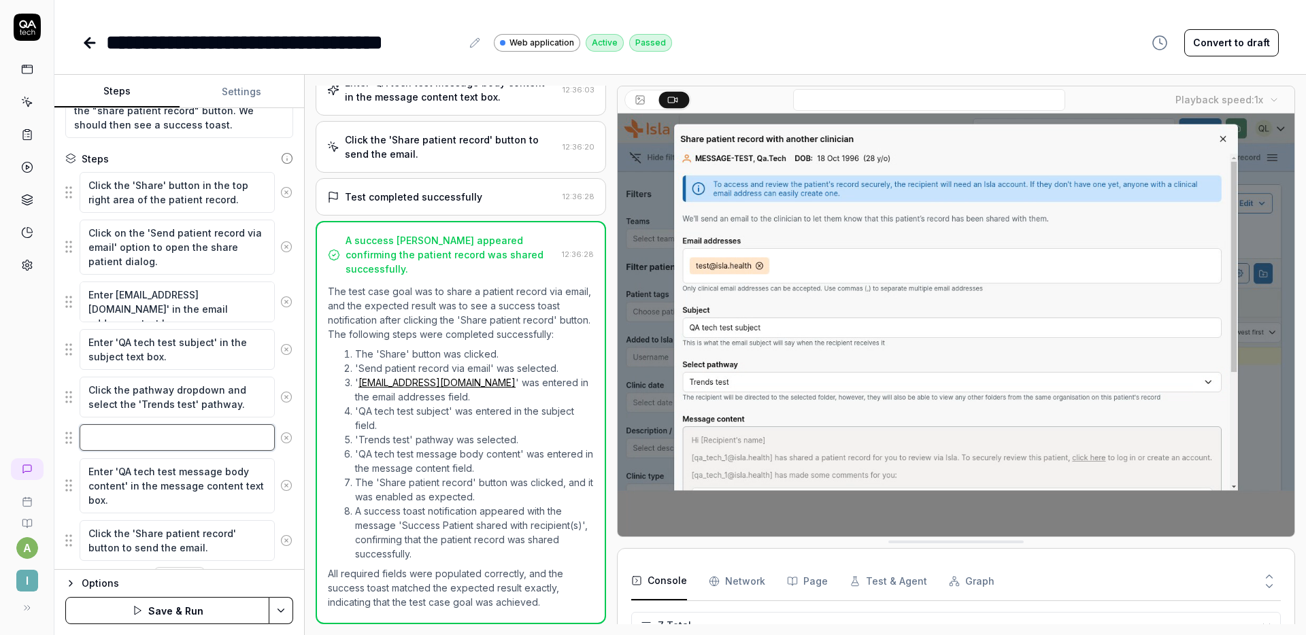
click at [121, 443] on textarea at bounding box center [177, 437] width 195 height 27
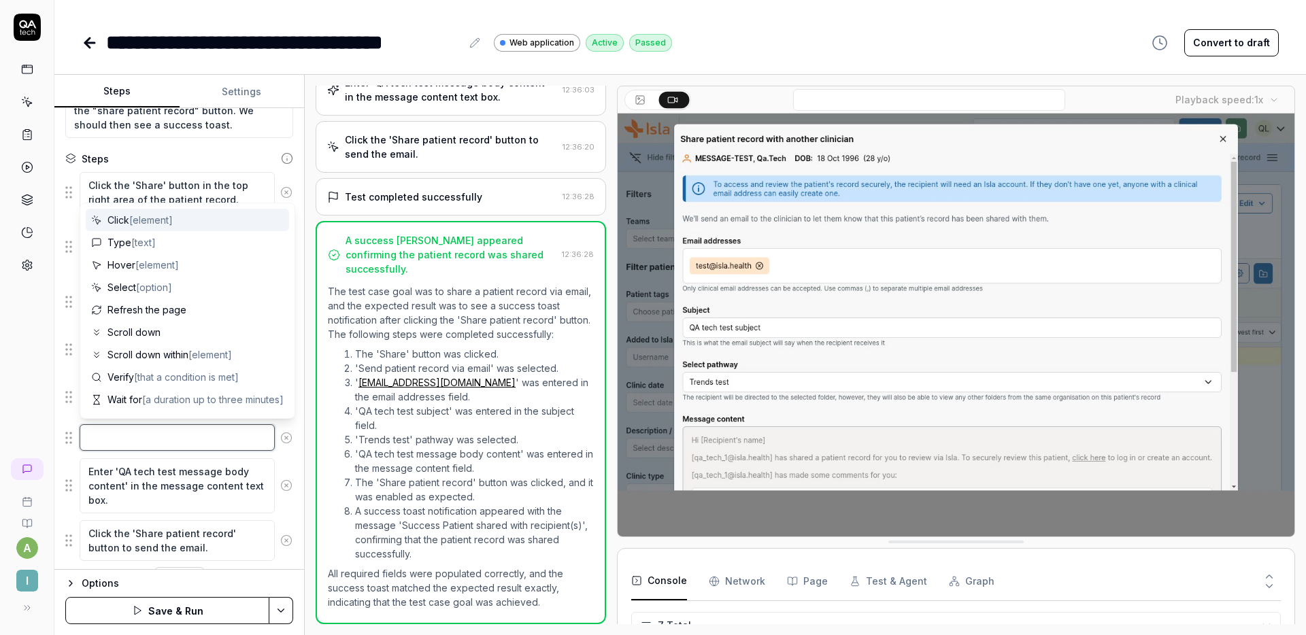
type textarea "*"
type textarea "S"
type textarea "*"
type textarea "Sc"
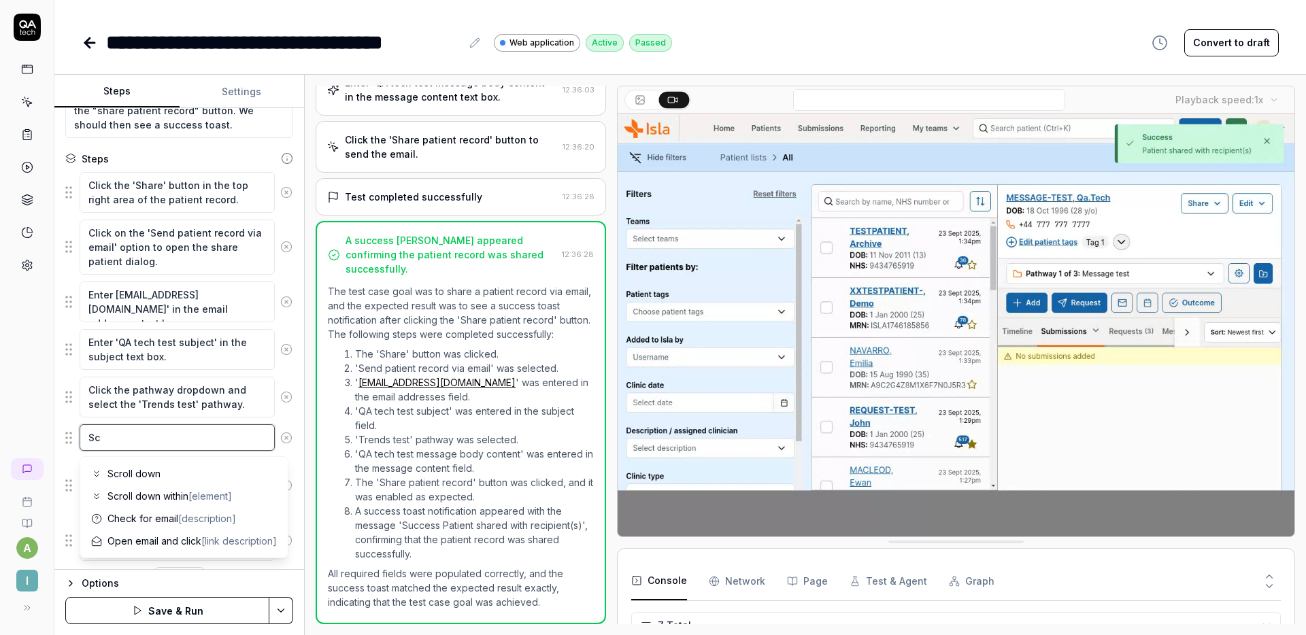
type textarea "*"
type textarea "Scr"
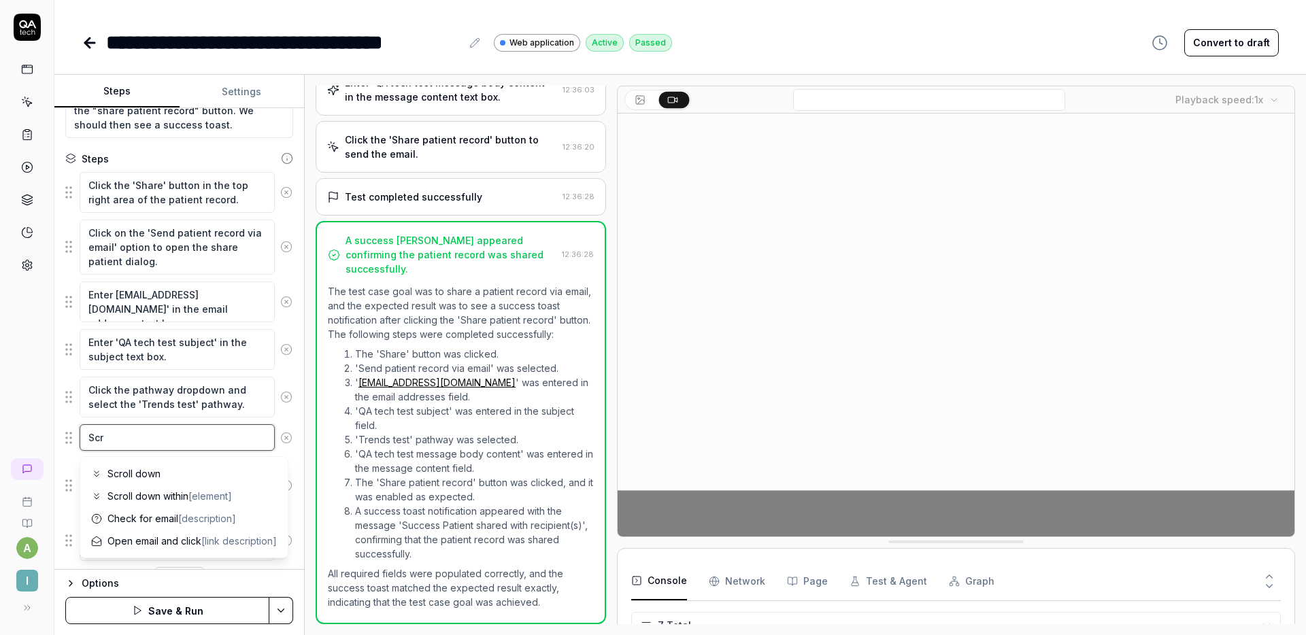
type textarea "*"
type textarea "Scro"
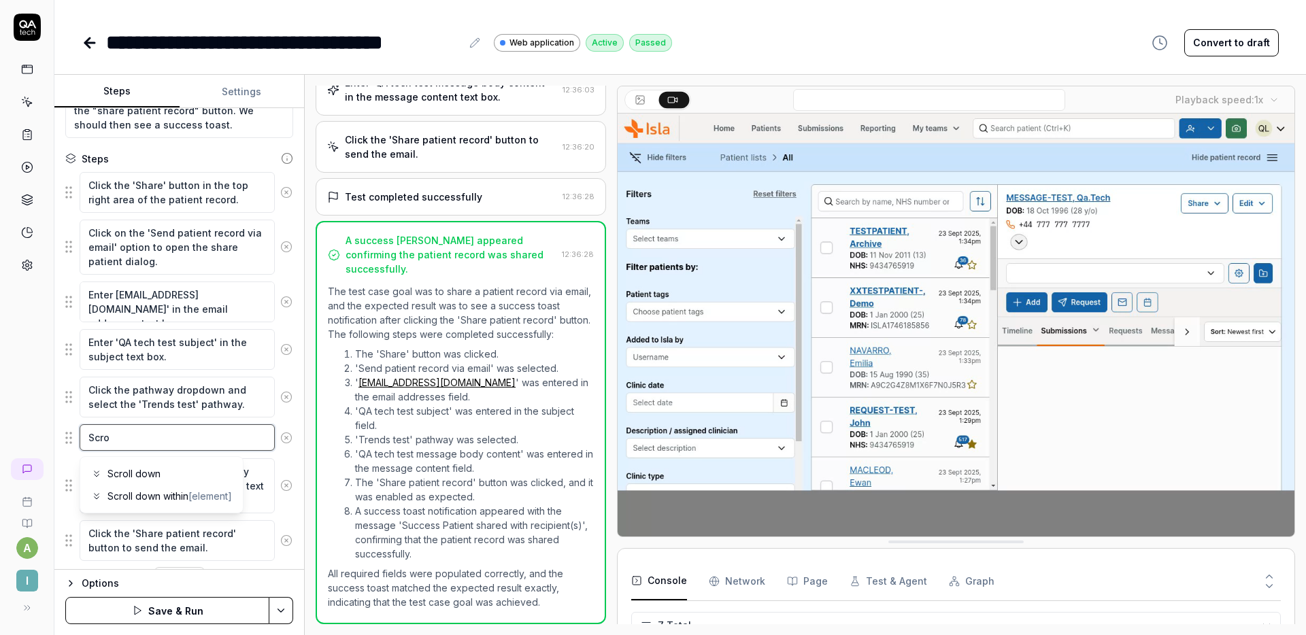
type textarea "*"
type textarea "Scrol"
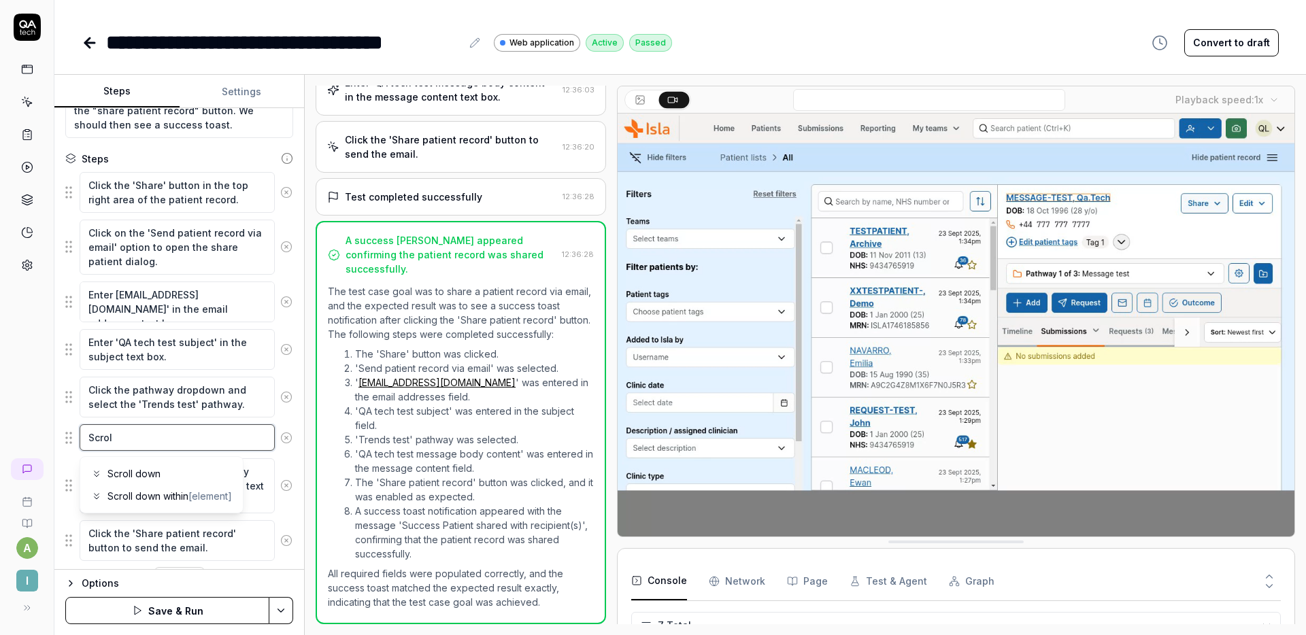
type textarea "*"
type textarea "Scroll"
type textarea "*"
type textarea "Scroll"
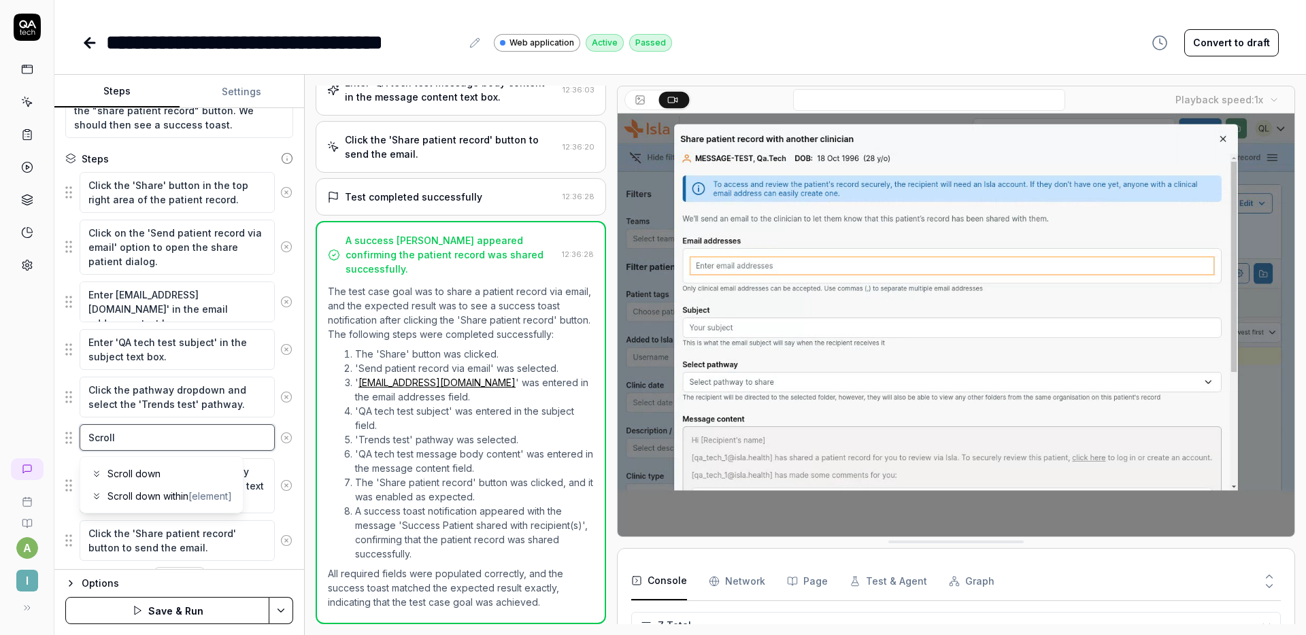
type textarea "*"
type textarea "Scroll do"
type textarea "*"
type textarea "Scroll down"
type textarea "*"
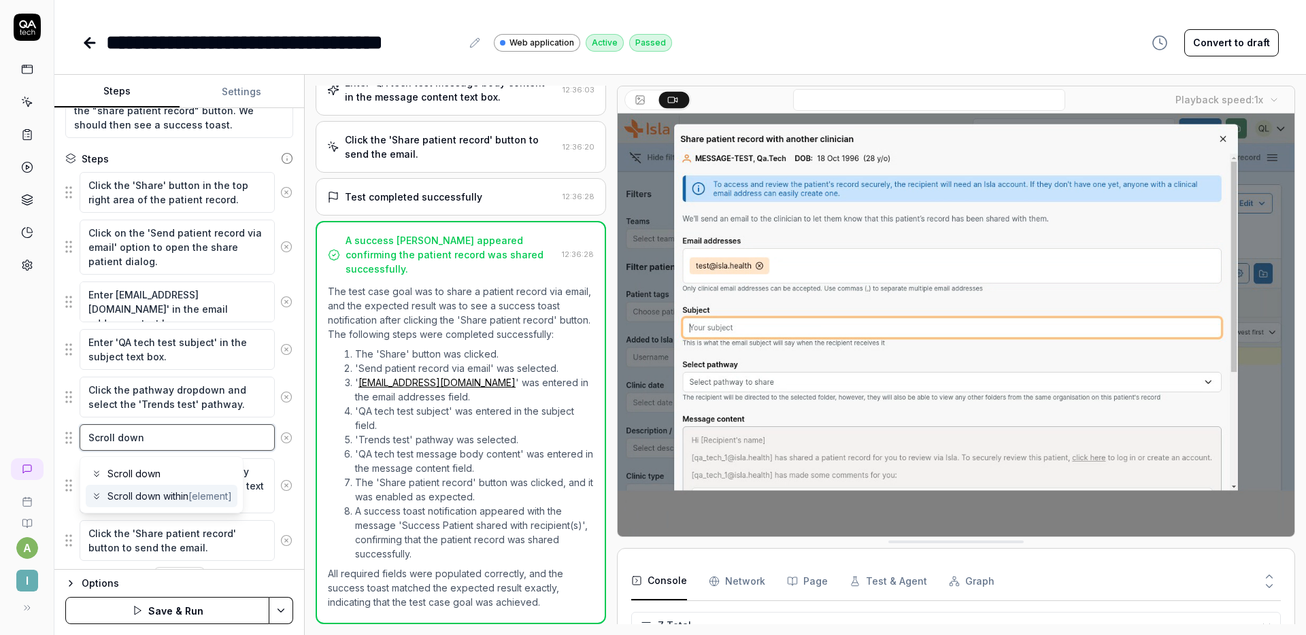
type textarea "Scroll down"
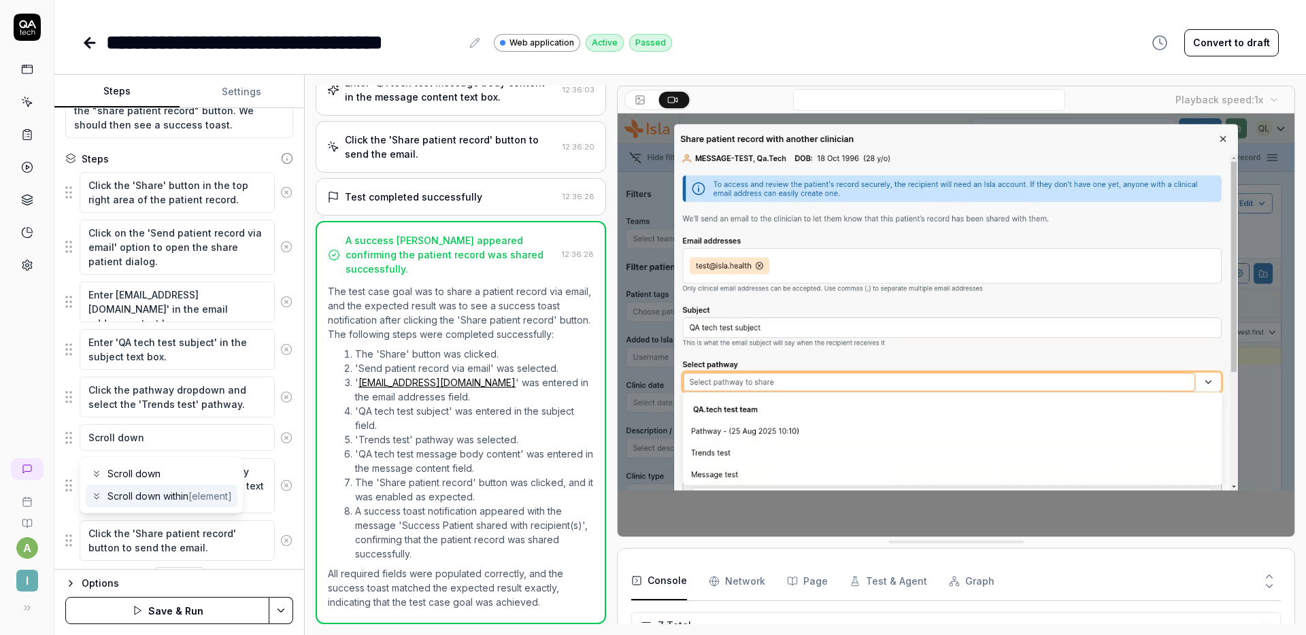
click at [159, 477] on span "Scroll down" at bounding box center [133, 474] width 53 height 14
type textarea "*"
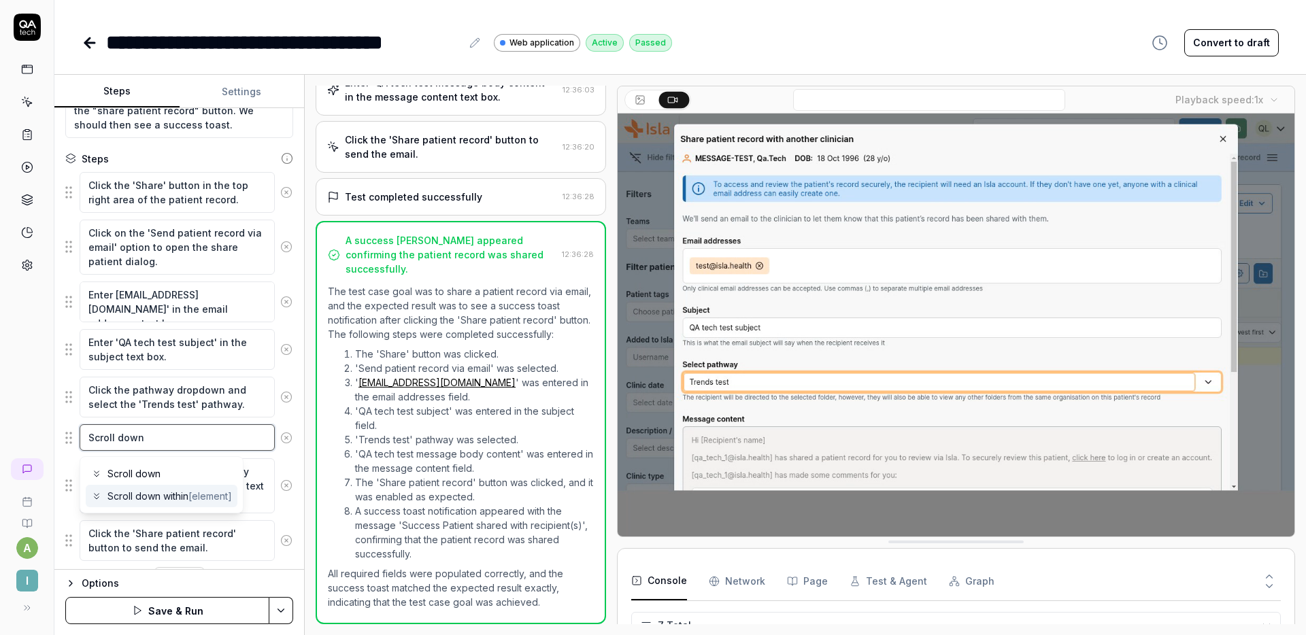
type textarea "Scroll down"
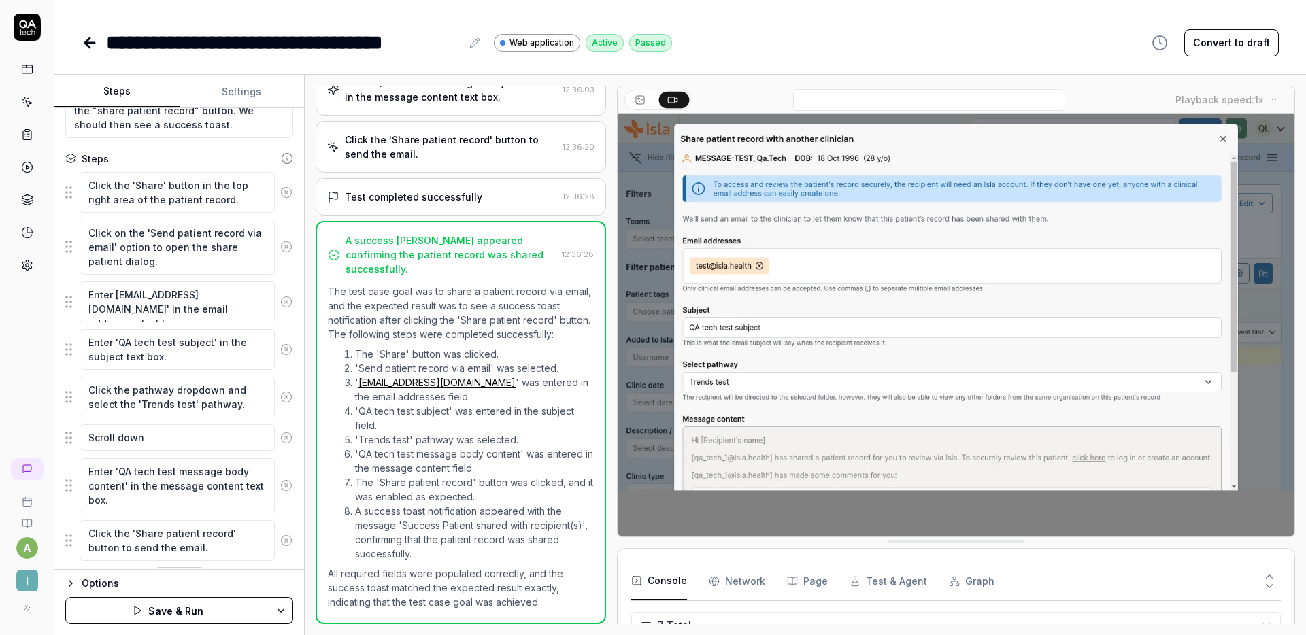
click at [281, 415] on div "Click the pathway dropdown and select the 'Trends test' pathway." at bounding box center [179, 397] width 228 height 42
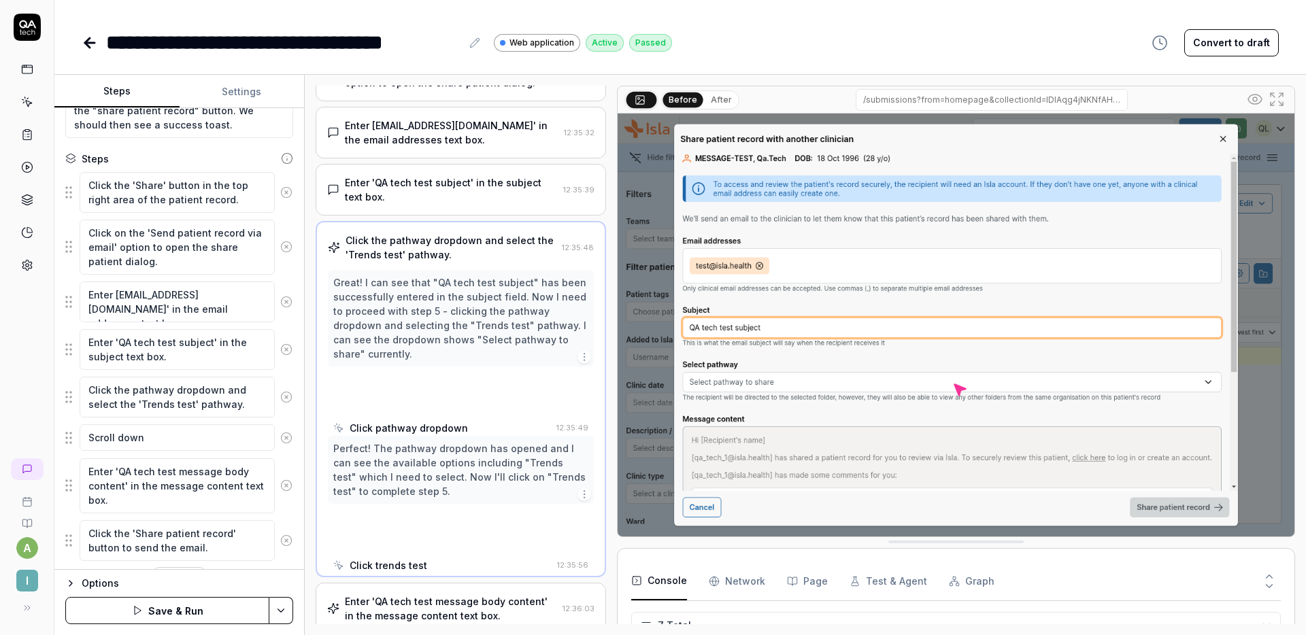
scroll to position [110, 0]
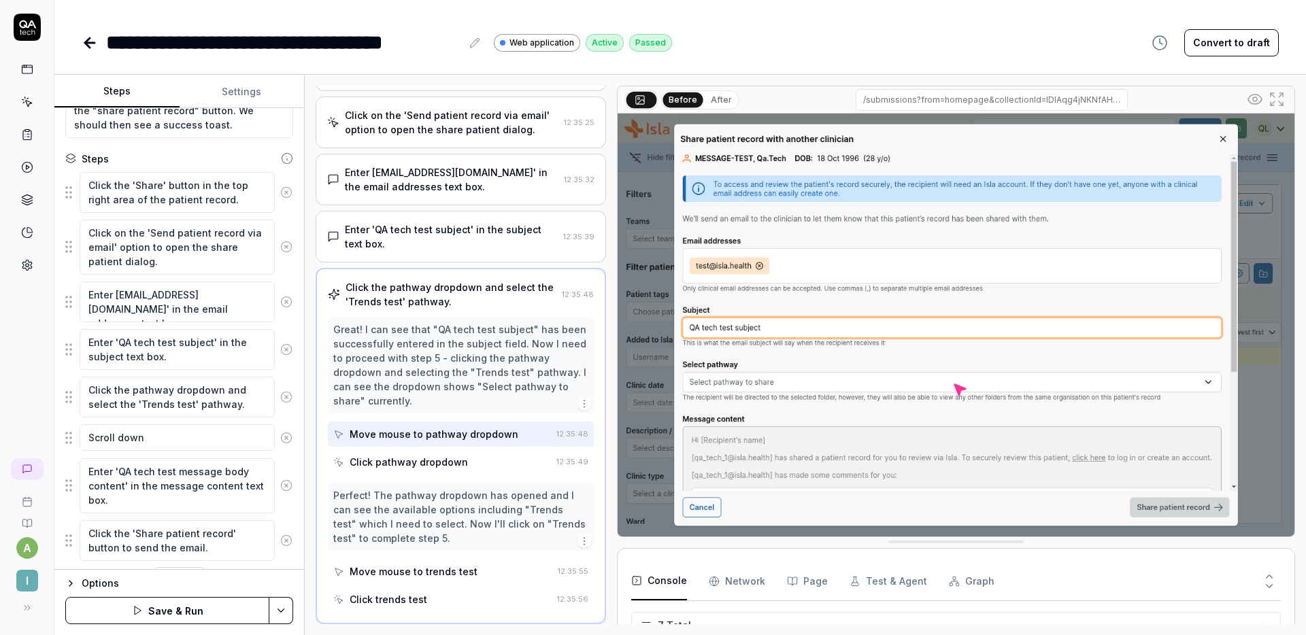
click at [192, 611] on button "Save & Run" at bounding box center [167, 610] width 204 height 27
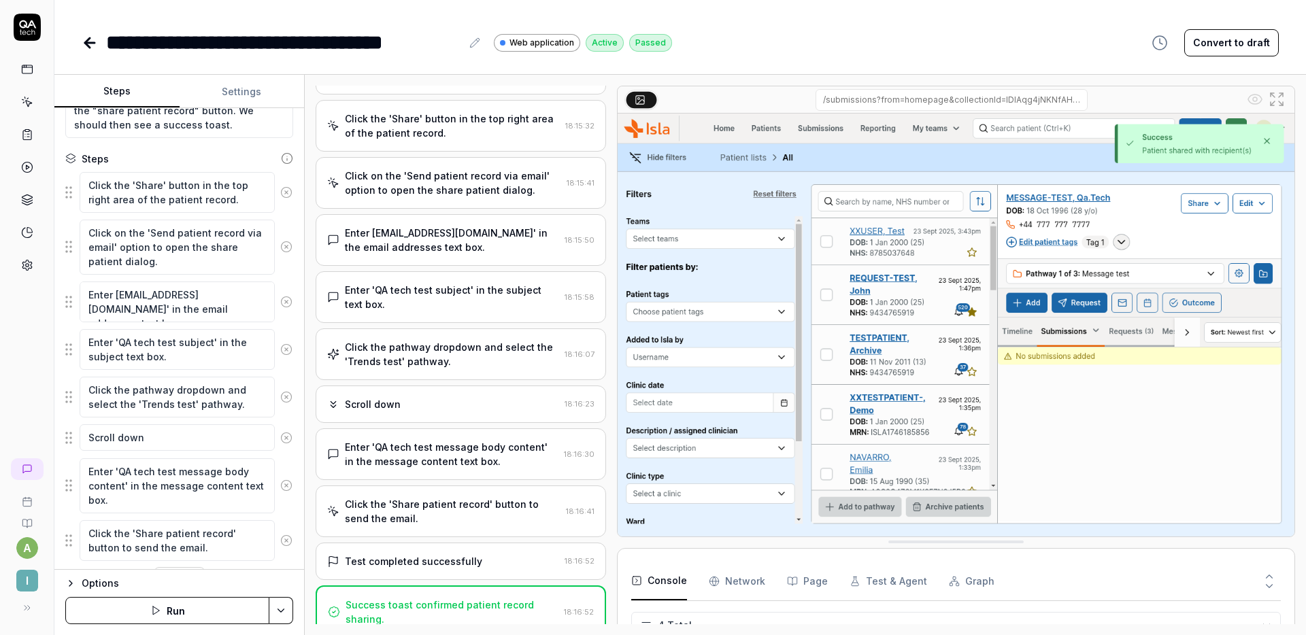
scroll to position [385, 0]
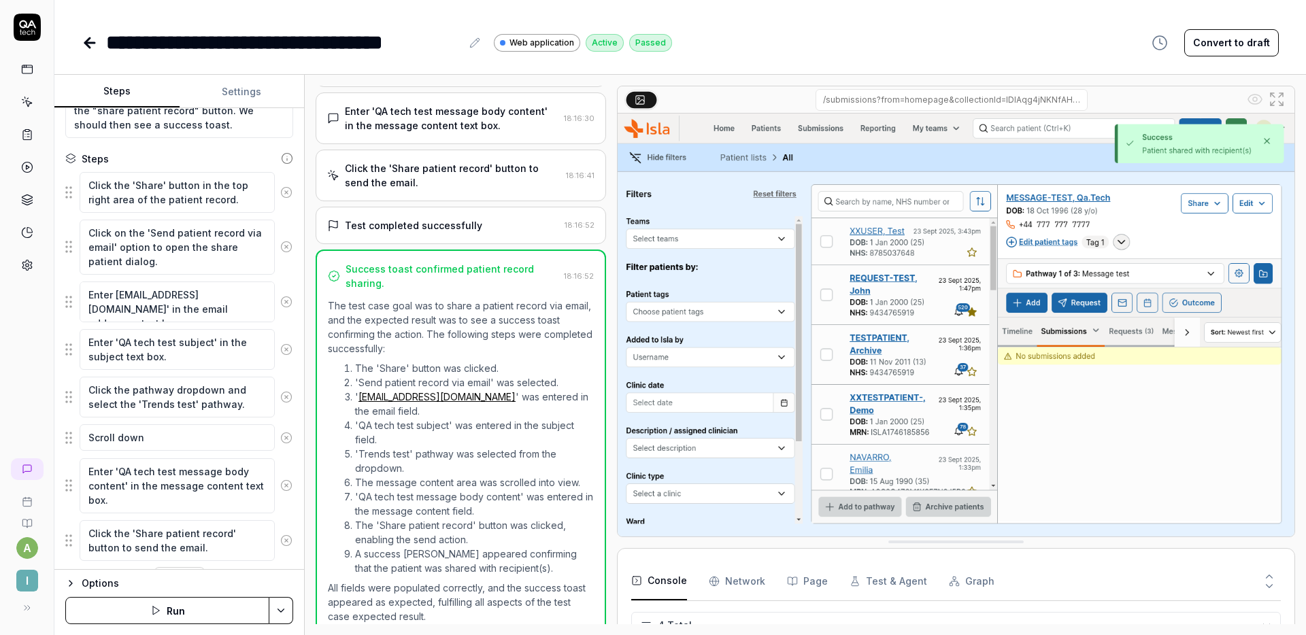
type textarea "*"
